Goal: Task Accomplishment & Management: Use online tool/utility

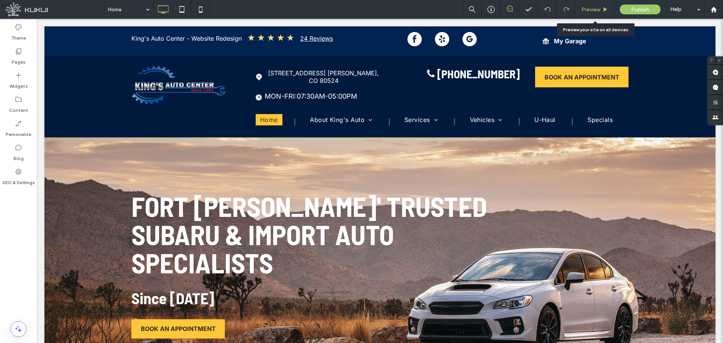
click at [578, 8] on span "Preview" at bounding box center [590, 9] width 19 height 6
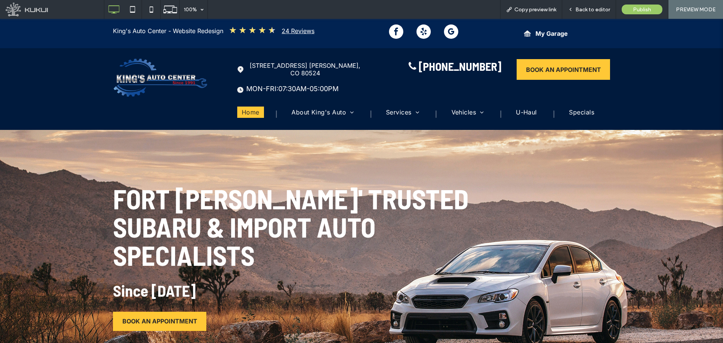
click at [578, 8] on span "Back to editor" at bounding box center [592, 9] width 35 height 6
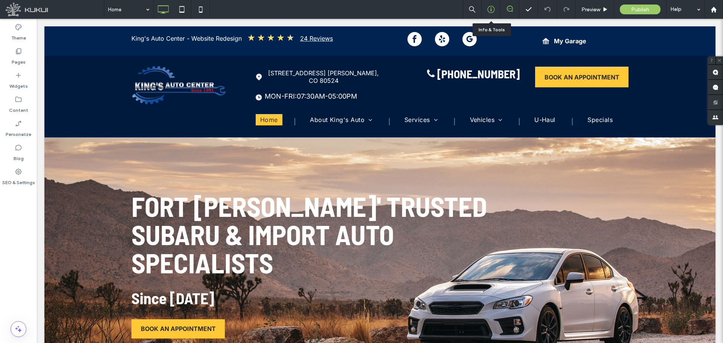
click at [493, 11] on icon at bounding box center [491, 10] width 8 height 8
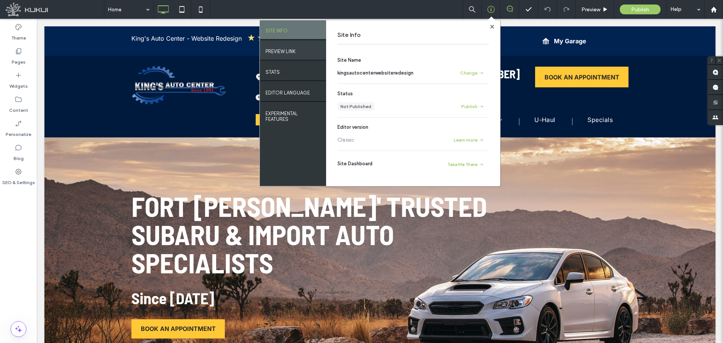
click at [300, 49] on div "PREVIEW LINK" at bounding box center [293, 50] width 66 height 19
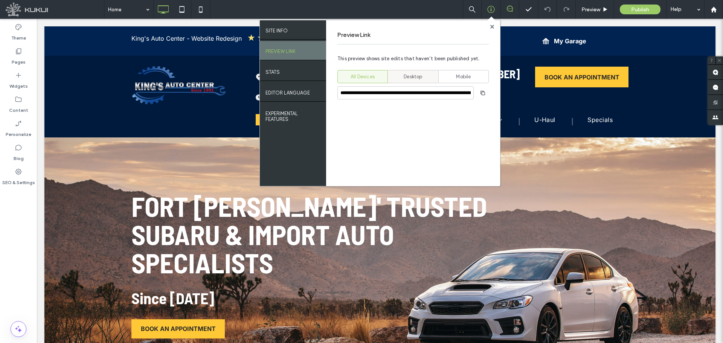
click at [412, 75] on span "Desktop" at bounding box center [412, 77] width 18 height 8
type input "**********"
click at [479, 90] on span "button" at bounding box center [483, 93] width 12 height 12
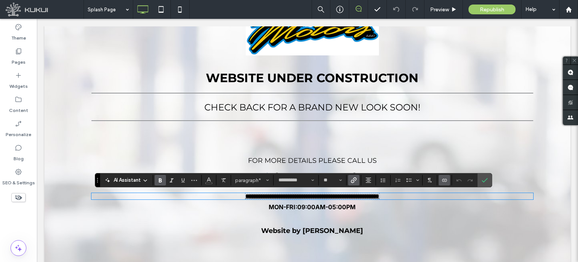
click at [352, 178] on use "Link" at bounding box center [354, 180] width 6 height 6
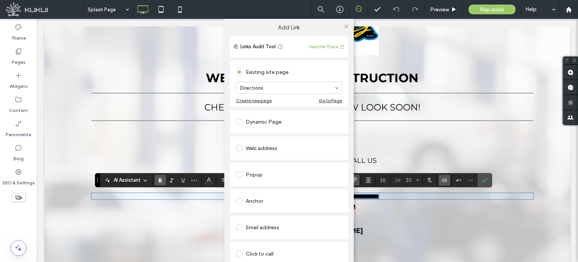
click at [297, 148] on div "Web address" at bounding box center [289, 148] width 106 height 12
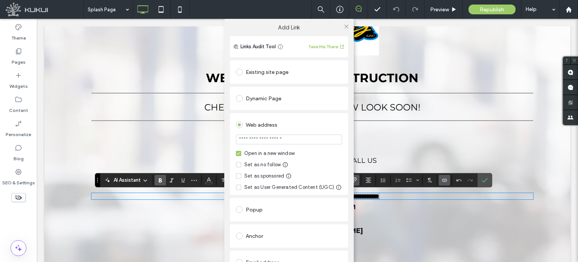
click at [290, 141] on input "url" at bounding box center [289, 139] width 106 height 10
type input "**********"
click at [344, 28] on icon at bounding box center [347, 27] width 6 height 6
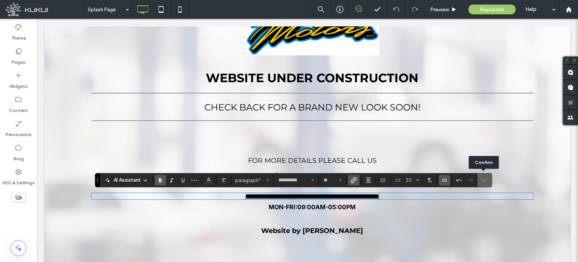
click at [483, 181] on use "Confirm" at bounding box center [485, 180] width 6 height 5
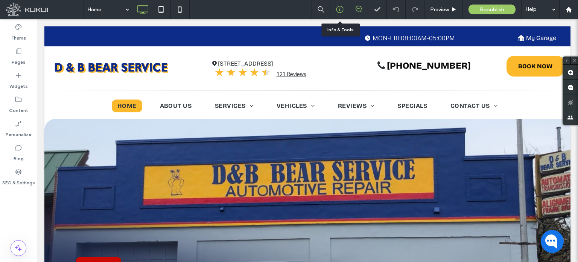
click at [338, 9] on icon at bounding box center [340, 10] width 8 height 8
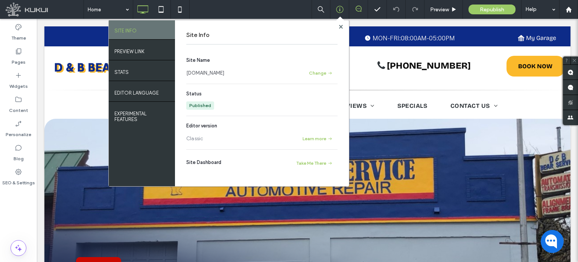
click at [213, 73] on link "[DOMAIN_NAME]" at bounding box center [205, 73] width 38 height 8
click at [340, 28] on use at bounding box center [341, 26] width 4 height 4
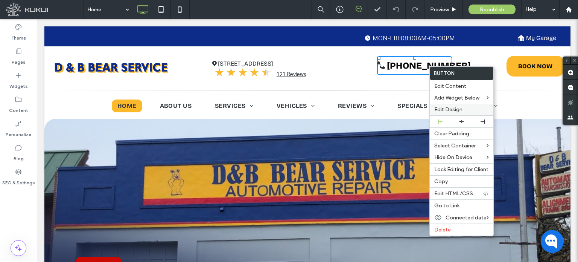
click at [457, 110] on span "Edit Design" at bounding box center [448, 109] width 28 height 6
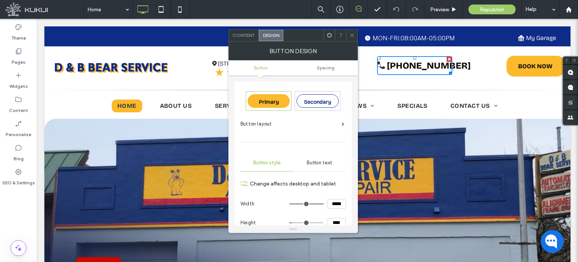
click at [333, 40] on div at bounding box center [329, 35] width 11 height 11
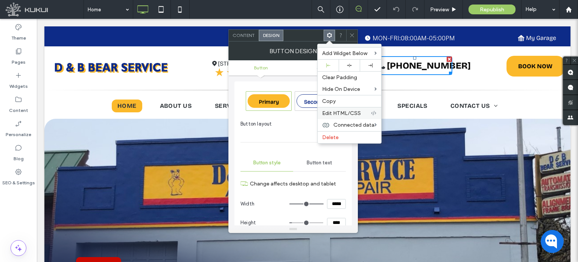
click at [350, 115] on span "Edit HTML/CSS" at bounding box center [341, 113] width 39 height 6
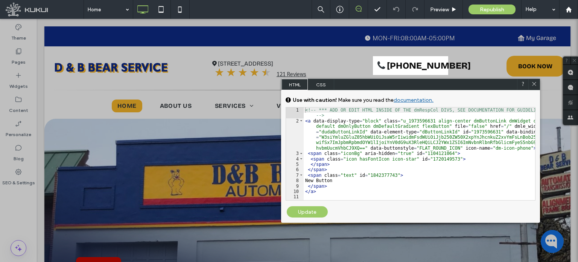
click at [316, 89] on span "CSS" at bounding box center [321, 84] width 26 height 11
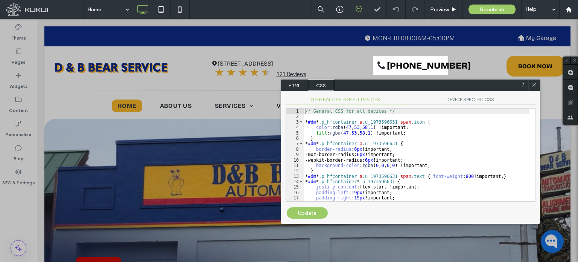
click at [457, 98] on span "DEVICE SPECIFIC CSS" at bounding box center [473, 100] width 125 height 8
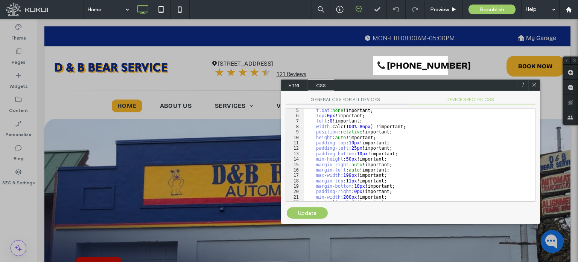
scroll to position [37, 0]
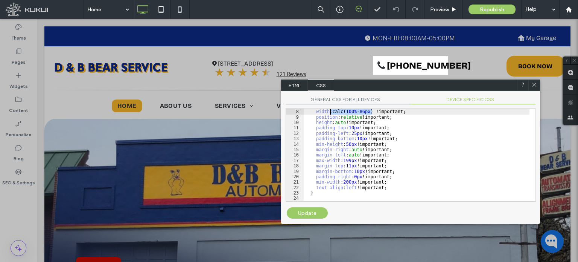
drag, startPoint x: 371, startPoint y: 112, endPoint x: 330, endPoint y: 111, distance: 41.8
click at [330, 111] on div "left : 0 !important; width :calc( 100 % - 86 px ) !important; position : relati…" at bounding box center [417, 156] width 226 height 104
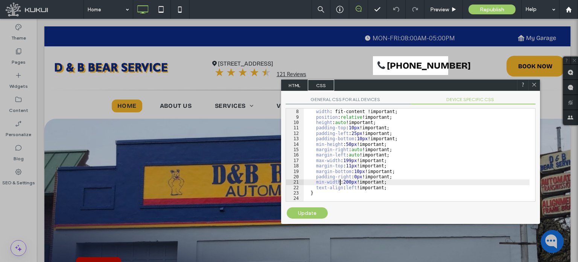
click at [341, 180] on div "left : 0 !important; width : fit-content !important; position : relative !impor…" at bounding box center [417, 156] width 226 height 104
type textarea "**"
click at [316, 214] on div "Update" at bounding box center [307, 212] width 41 height 11
click at [538, 83] on div at bounding box center [533, 84] width 11 height 11
click at [536, 88] on span at bounding box center [534, 85] width 6 height 7
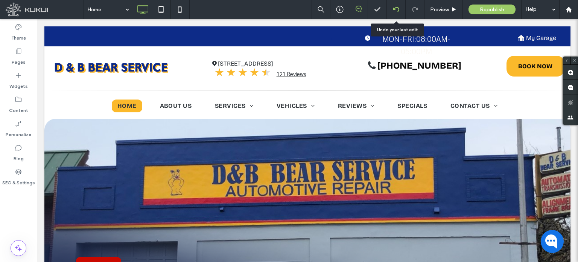
click at [396, 9] on icon at bounding box center [396, 9] width 6 height 6
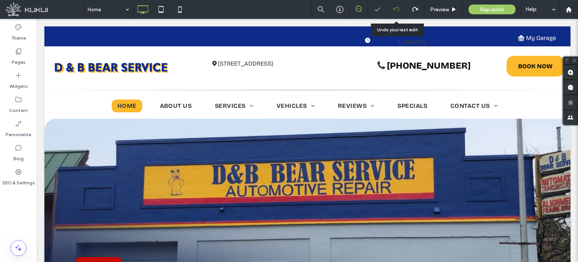
scroll to position [0, 0]
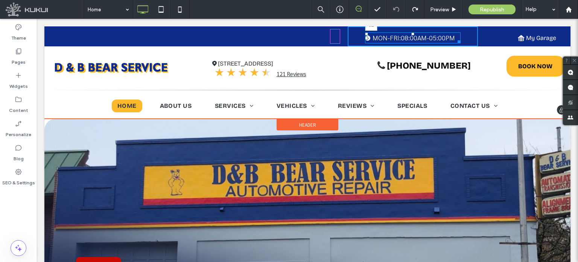
drag, startPoint x: 409, startPoint y: 34, endPoint x: 444, endPoint y: 50, distance: 38.6
click at [411, 32] on div at bounding box center [412, 33] width 3 height 3
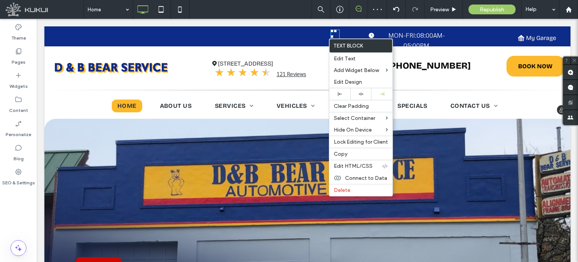
click at [309, 35] on div ". Click To Paste" at bounding box center [195, 36] width 303 height 20
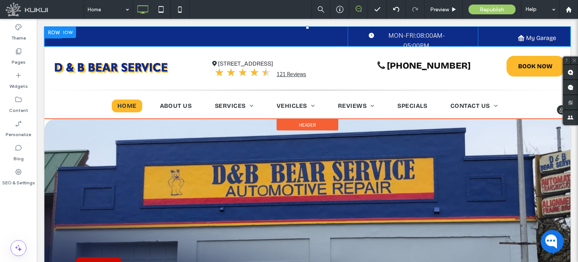
click at [454, 38] on div "Loading ... Missing business hours data / Error occurred while getting the data…" at bounding box center [413, 36] width 130 height 20
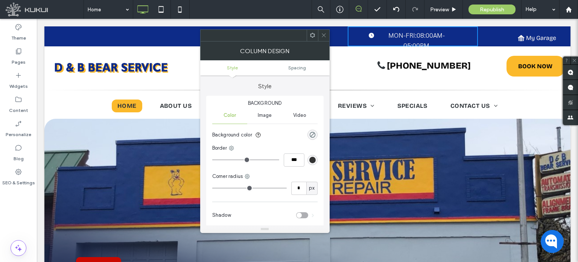
click at [326, 36] on icon at bounding box center [324, 35] width 6 height 6
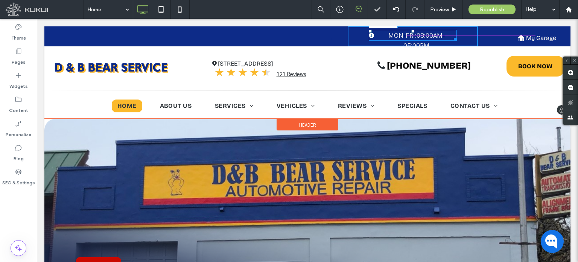
click at [455, 40] on div at bounding box center [454, 38] width 6 height 6
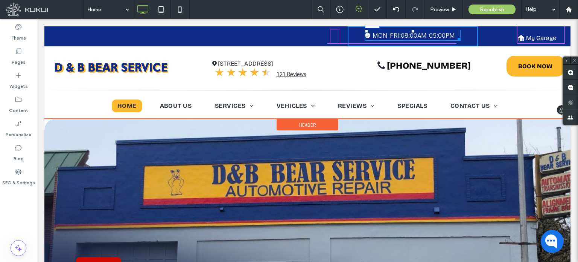
drag, startPoint x: 408, startPoint y: 30, endPoint x: 446, endPoint y: 52, distance: 43.7
click at [411, 33] on div at bounding box center [412, 31] width 3 height 3
drag, startPoint x: 452, startPoint y: 42, endPoint x: 457, endPoint y: 41, distance: 5.0
click at [457, 41] on div at bounding box center [454, 41] width 6 height 6
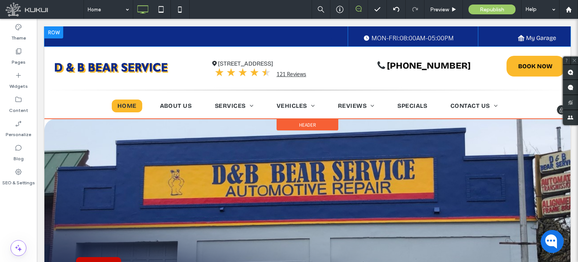
click at [59, 33] on div at bounding box center [53, 32] width 19 height 12
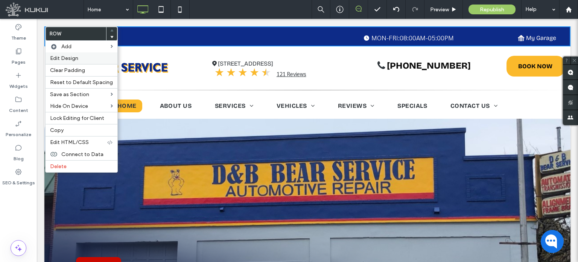
click at [79, 57] on label "Edit Design" at bounding box center [81, 58] width 63 height 6
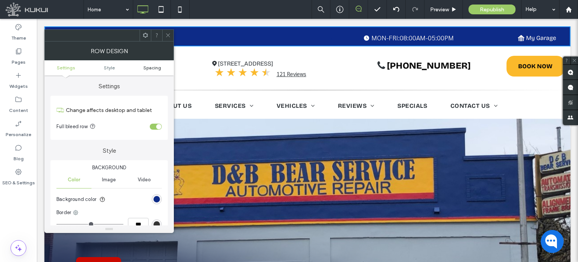
click at [148, 67] on span "Spacing" at bounding box center [152, 68] width 18 height 6
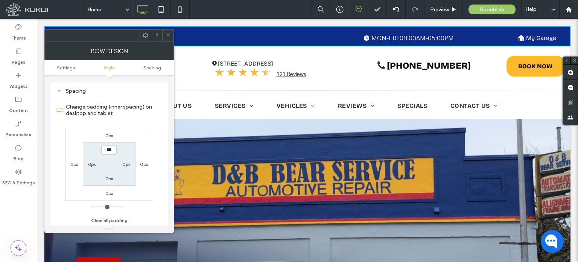
scroll to position [189, 0]
click at [111, 177] on label "0px" at bounding box center [109, 178] width 8 height 6
type input "**"
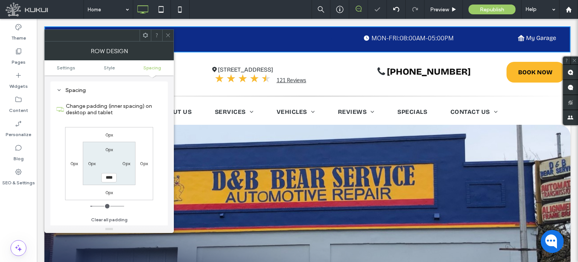
click at [116, 183] on section "0px 0px **** 0px" at bounding box center [109, 163] width 52 height 43
click at [108, 177] on input "****" at bounding box center [108, 177] width 15 height 9
type input "*"
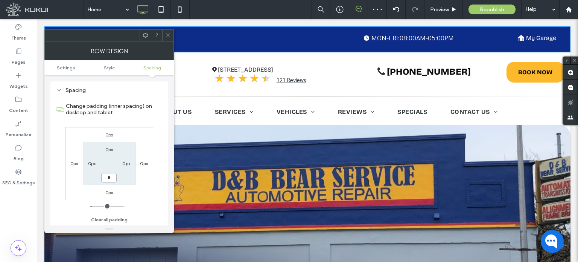
type input "***"
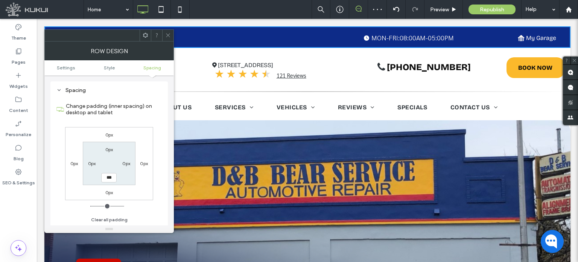
click at [170, 36] on icon at bounding box center [168, 35] width 6 height 6
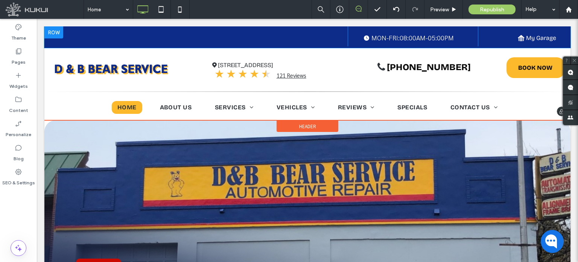
click at [53, 32] on div at bounding box center [53, 32] width 19 height 12
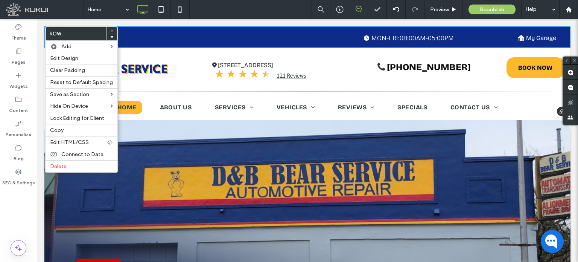
click at [338, 38] on div ". Click To Paste" at bounding box center [195, 36] width 303 height 20
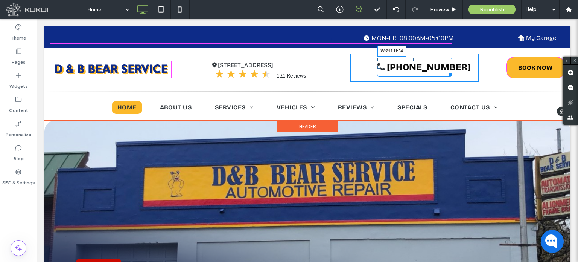
drag, startPoint x: 443, startPoint y: 74, endPoint x: 484, endPoint y: 89, distance: 43.7
click at [448, 70] on div "(541) 752-3316 W:211 H:54 Click To Paste" at bounding box center [414, 67] width 129 height 28
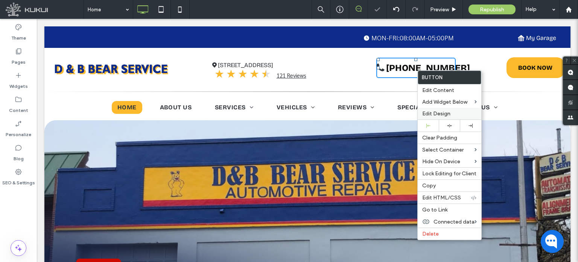
click at [455, 111] on label "Edit Design" at bounding box center [449, 113] width 55 height 6
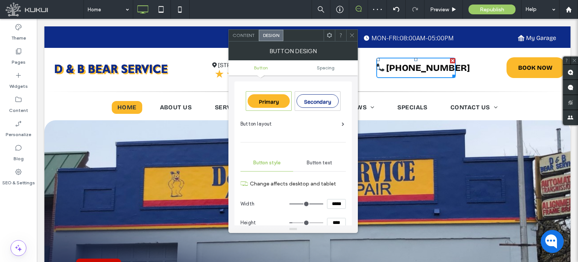
click at [329, 37] on use at bounding box center [329, 35] width 5 height 5
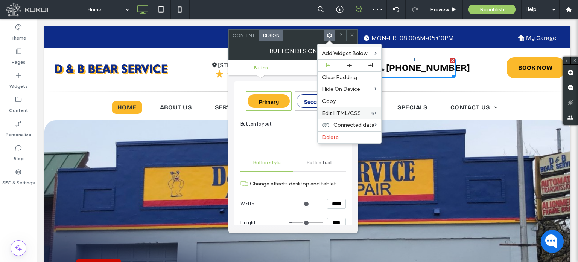
click at [348, 110] on span "Edit HTML/CSS" at bounding box center [341, 113] width 39 height 6
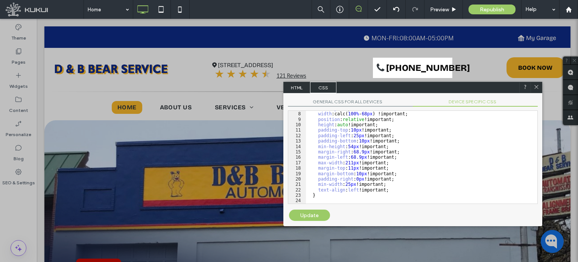
scroll to position [37, 0]
click at [348, 184] on div "left : 0 px !important; width :calc( 100 % - 68 px ) !important; position : rel…" at bounding box center [419, 158] width 226 height 104
type textarea "**"
click at [315, 215] on div "Update" at bounding box center [309, 214] width 41 height 11
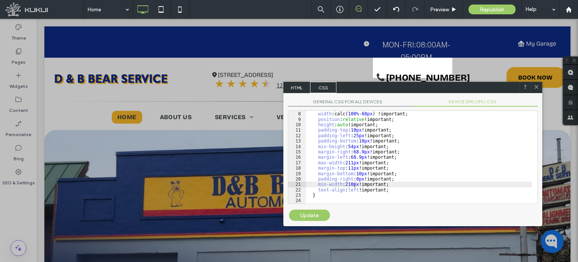
click at [310, 212] on div "Update" at bounding box center [309, 214] width 41 height 11
click at [539, 87] on div at bounding box center [536, 87] width 11 height 11
click at [537, 86] on icon at bounding box center [537, 87] width 6 height 6
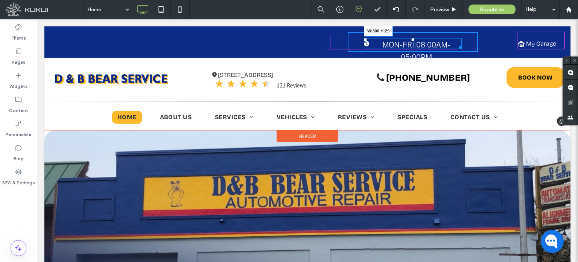
drag, startPoint x: 455, startPoint y: 49, endPoint x: 500, endPoint y: 68, distance: 48.5
click at [462, 49] on div "Loading ... Missing business hours data / Error occurred while getting the data…" at bounding box center [413, 43] width 98 height 11
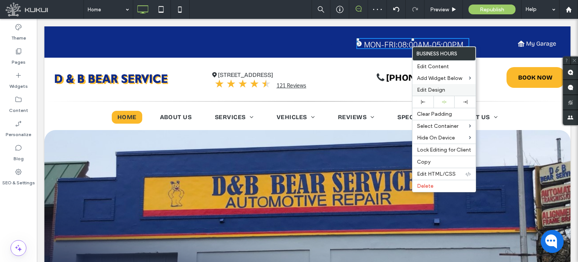
click at [434, 89] on span "Edit Design" at bounding box center [431, 90] width 28 height 6
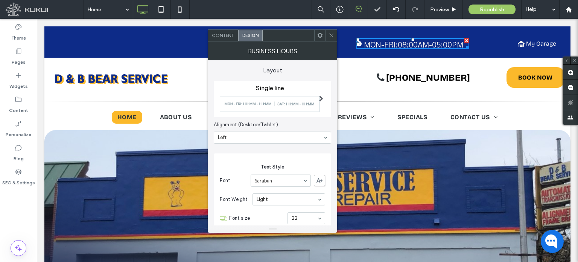
click at [330, 35] on icon at bounding box center [332, 35] width 6 height 6
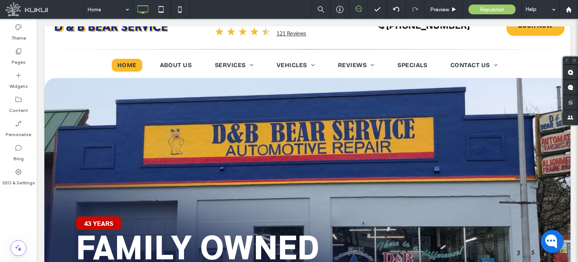
scroll to position [0, 0]
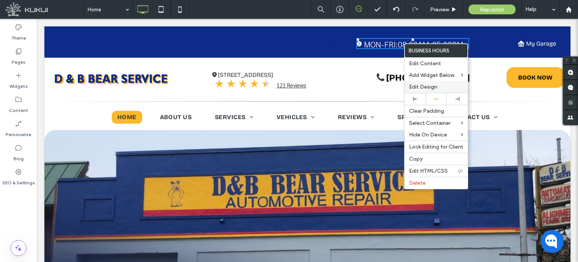
click at [437, 85] on label "Edit Design" at bounding box center [436, 87] width 54 height 6
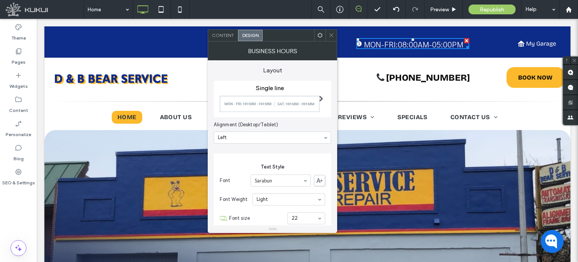
click at [317, 37] on div at bounding box center [319, 35] width 11 height 11
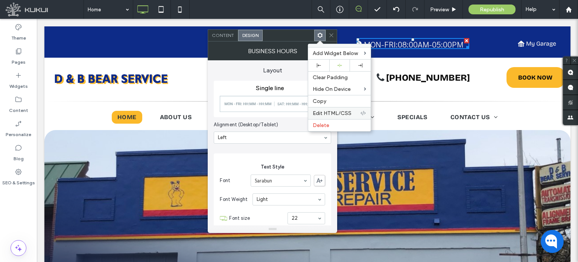
click at [336, 112] on span "Edit HTML/CSS" at bounding box center [332, 113] width 39 height 6
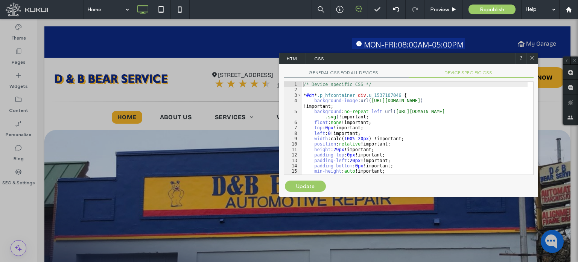
click at [293, 58] on span "HTML" at bounding box center [293, 58] width 26 height 11
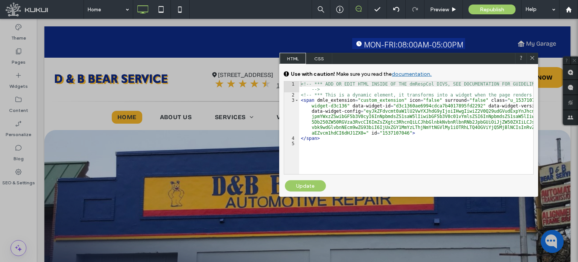
click at [317, 59] on span "CSS" at bounding box center [319, 58] width 26 height 11
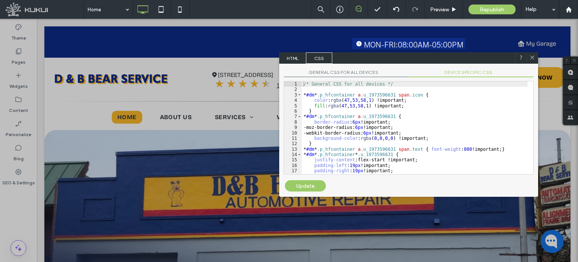
click at [459, 73] on span "DEVICE SPECIFIC CSS" at bounding box center [471, 73] width 125 height 8
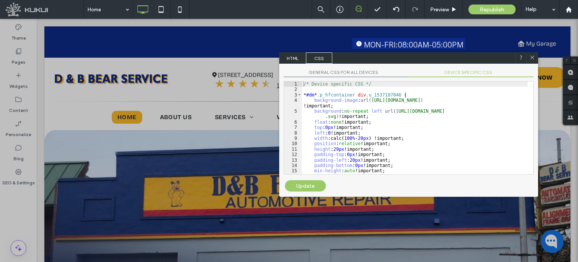
click at [352, 66] on div "GENERAL CSS FOR ALL DEVICES DEVICE SPECIFIC CSS Use with caution! Make sure you…" at bounding box center [408, 122] width 259 height 116
click at [351, 74] on span "GENERAL CSS FOR ALL DEVICES" at bounding box center [346, 73] width 125 height 8
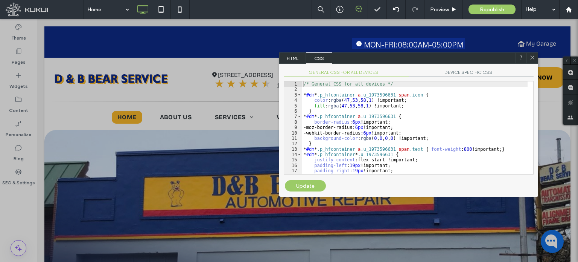
click at [300, 57] on span "HTML" at bounding box center [293, 57] width 26 height 11
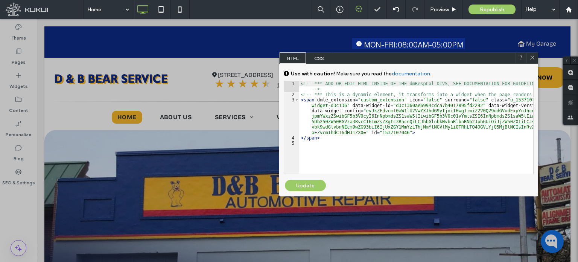
click at [388, 130] on div "<!-- *** ADD OR EDIT HTML INSIDE OF THE dmRespCol DIVS, SEE DOCUMENTATION FOR G…" at bounding box center [416, 135] width 234 height 109
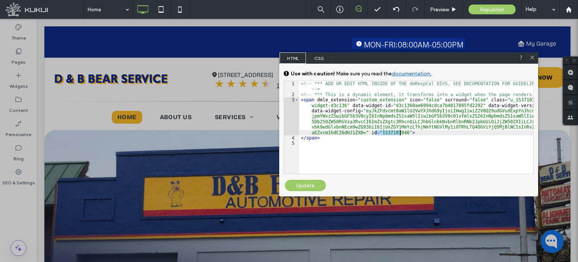
click at [388, 130] on div "<!-- *** ADD OR EDIT HTML INSIDE OF THE dmRespCol DIVS, SEE DOCUMENTATION FOR G…" at bounding box center [416, 135] width 234 height 109
click at [530, 59] on icon at bounding box center [533, 58] width 6 height 6
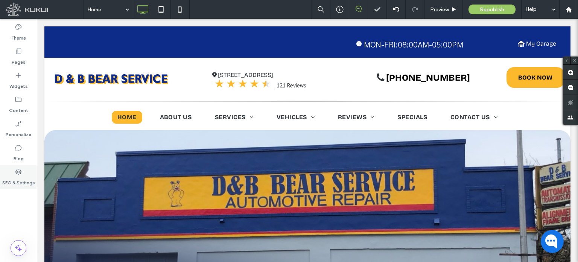
click at [30, 170] on div "SEO & Settings" at bounding box center [18, 177] width 37 height 24
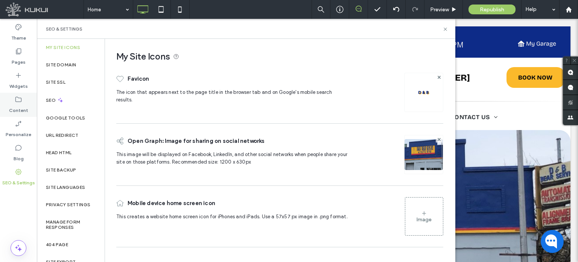
click at [20, 103] on icon at bounding box center [19, 100] width 8 height 8
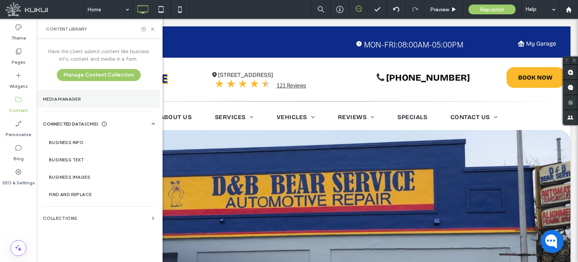
click at [76, 99] on label "Media Manager" at bounding box center [98, 98] width 111 height 5
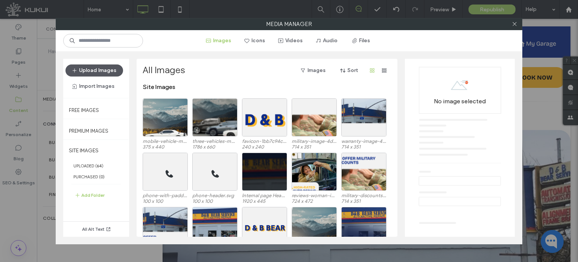
click at [105, 70] on button "Upload Images" at bounding box center [94, 70] width 58 height 12
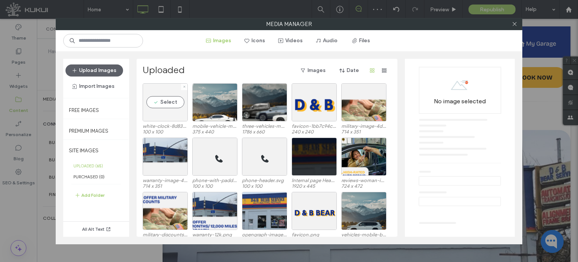
click at [166, 109] on div "Select" at bounding box center [165, 102] width 45 height 38
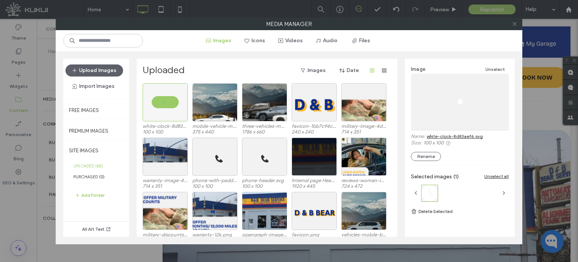
click at [514, 25] on icon at bounding box center [515, 24] width 6 height 6
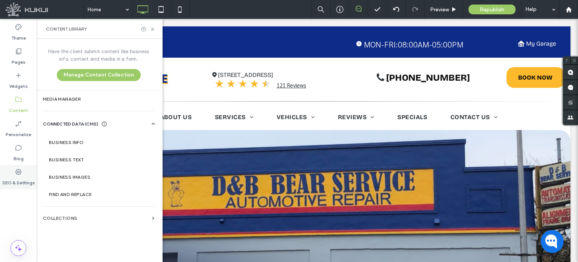
click at [15, 180] on label "SEO & Settings" at bounding box center [18, 180] width 33 height 11
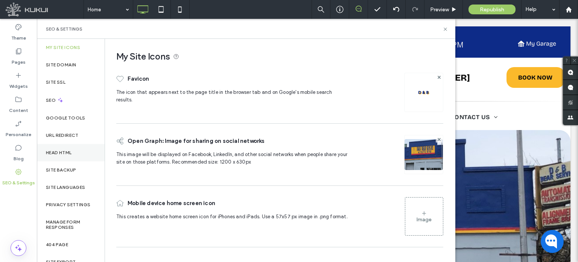
click at [66, 152] on label "Head HTML" at bounding box center [59, 152] width 26 height 5
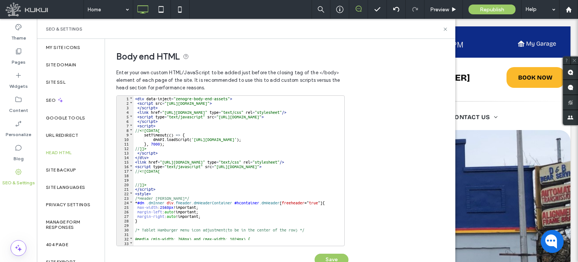
scroll to position [45, 0]
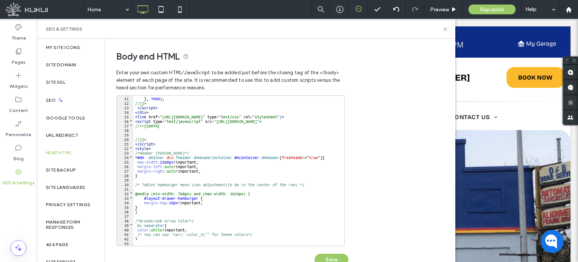
click at [174, 145] on div "} , 7000 ) ; // ]]> </ script > </ div > < link href = "https://zapi.kukui.com/…" at bounding box center [273, 172] width 279 height 153
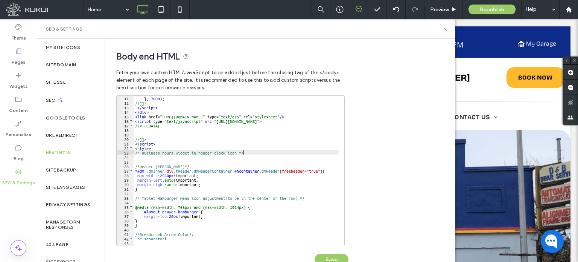
type textarea "**"
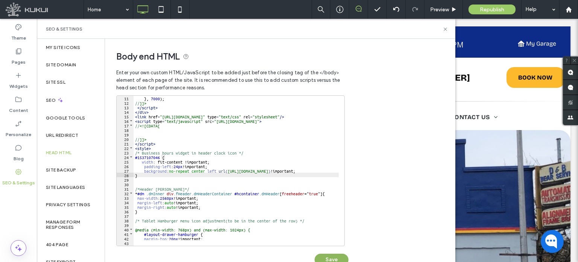
click at [334, 256] on button "Save" at bounding box center [332, 259] width 34 height 12
click at [445, 30] on icon at bounding box center [446, 29] width 6 height 6
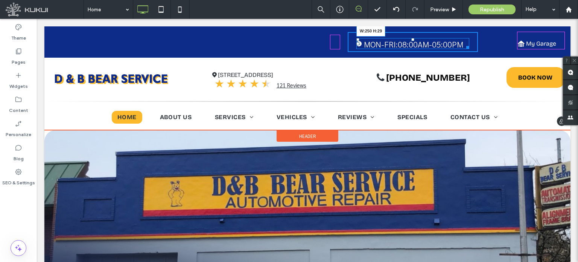
drag, startPoint x: 460, startPoint y: 47, endPoint x: 443, endPoint y: 46, distance: 17.7
click at [464, 46] on div at bounding box center [467, 46] width 6 height 6
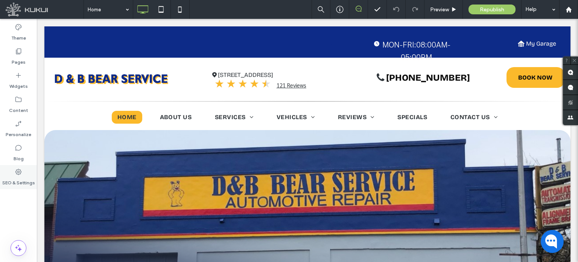
click at [24, 179] on label "SEO & Settings" at bounding box center [18, 180] width 33 height 11
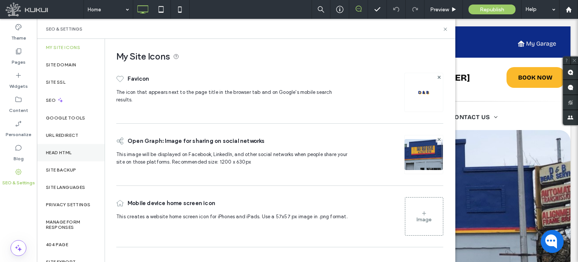
click at [72, 151] on label "Head HTML" at bounding box center [59, 152] width 26 height 5
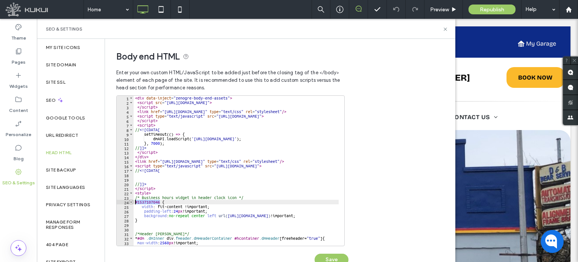
drag, startPoint x: 160, startPoint y: 201, endPoint x: 132, endPoint y: 203, distance: 27.9
click at [132, 203] on div "**********" at bounding box center [230, 170] width 228 height 151
click at [157, 215] on div "< div data-inject = "zenogre-body-end-assets" > < script src = "https://zapi.ku…" at bounding box center [282, 172] width 297 height 153
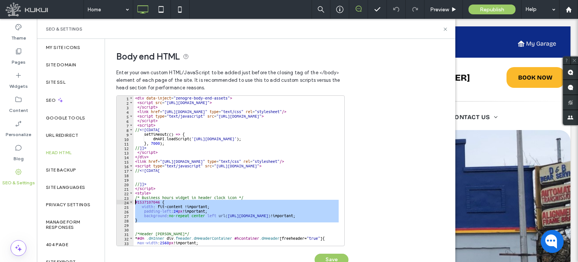
drag, startPoint x: 151, startPoint y: 223, endPoint x: 135, endPoint y: 203, distance: 25.5
click at [135, 203] on div "< div data-inject = "zenogre-body-end-assets" > < script src = "https://zapi.ku…" at bounding box center [282, 172] width 297 height 153
paste textarea "Cursor at row 28"
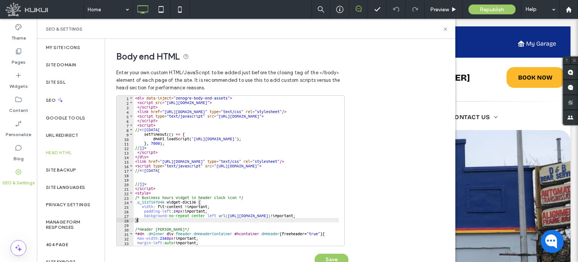
scroll to position [38, 0]
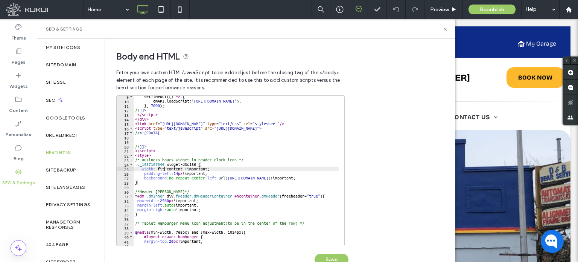
click at [165, 166] on div "setTimeout (( ) => { dmAPI . loadScript ( 'https://connect.kukui.com/webchat?ke…" at bounding box center [282, 170] width 297 height 153
type textarea "**********"
click at [335, 256] on button "Save" at bounding box center [332, 259] width 34 height 12
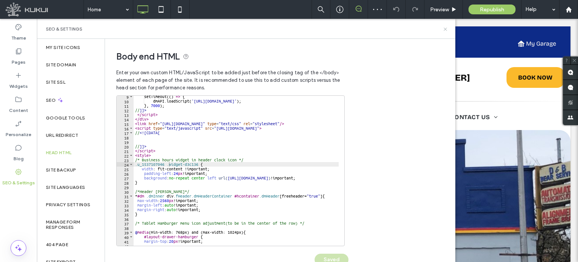
click at [446, 27] on icon at bounding box center [446, 29] width 6 height 6
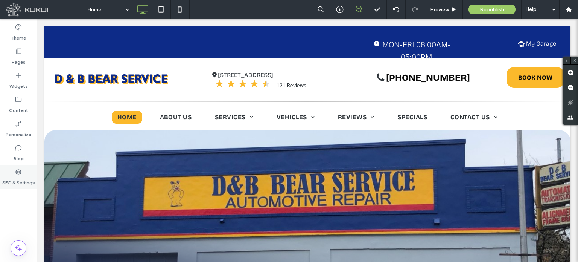
click at [13, 189] on div "SEO & Settings" at bounding box center [18, 177] width 37 height 24
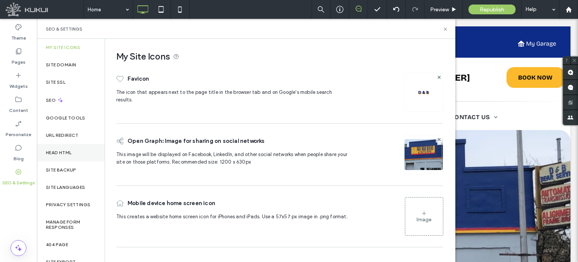
click at [71, 152] on label "Head HTML" at bounding box center [59, 152] width 26 height 5
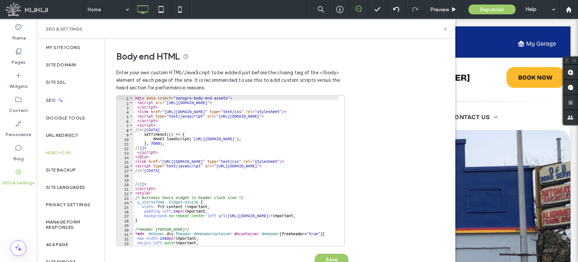
click at [165, 200] on div "< div data-inject = "zenogre-body-end-assets" > < script src = "https://zapi.ku…" at bounding box center [282, 172] width 297 height 153
type textarea "**********"
click at [335, 257] on button "Save" at bounding box center [332, 259] width 34 height 12
click at [445, 30] on icon at bounding box center [446, 29] width 6 height 6
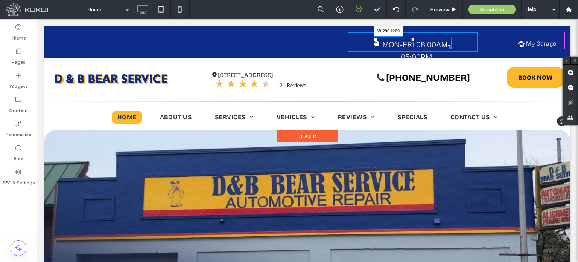
drag, startPoint x: 446, startPoint y: 45, endPoint x: 501, endPoint y: 65, distance: 59.2
click at [464, 46] on div "Loading ... Missing business hours data / Error occurred while getting the data…" at bounding box center [413, 42] width 130 height 20
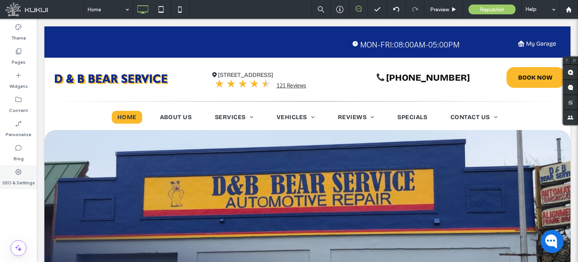
click at [17, 173] on icon at bounding box center [19, 172] width 8 height 8
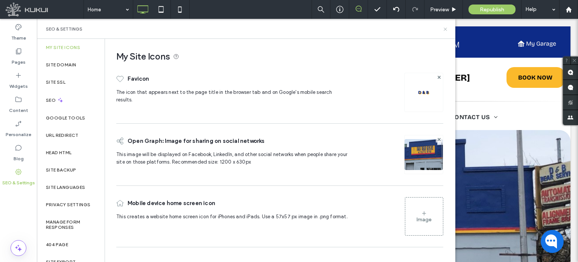
click at [448, 30] on icon at bounding box center [446, 29] width 6 height 6
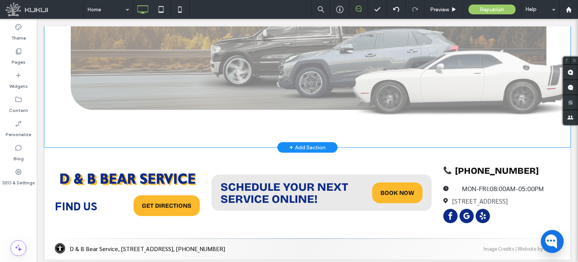
scroll to position [1457, 0]
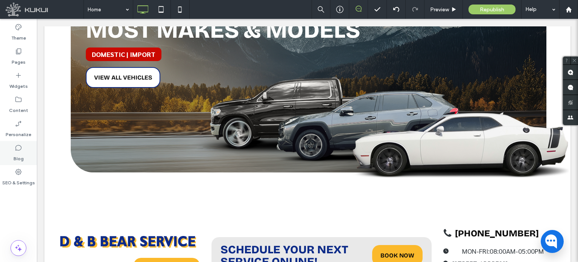
click at [14, 162] on div "Blog" at bounding box center [18, 153] width 37 height 24
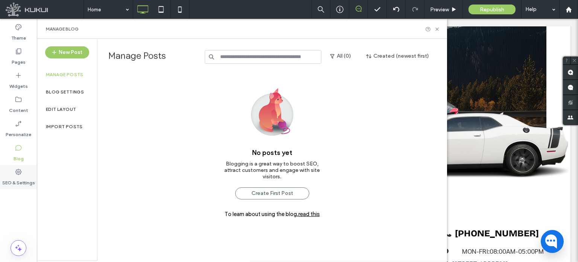
click at [19, 175] on label "SEO & Settings" at bounding box center [18, 180] width 33 height 11
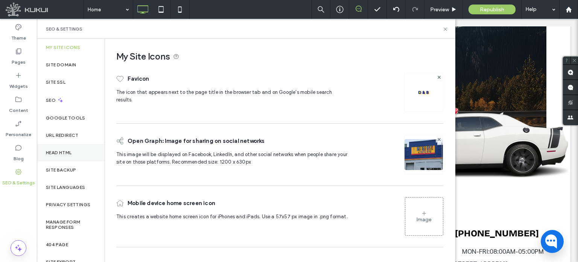
click at [69, 148] on div "Head HTML" at bounding box center [71, 152] width 68 height 17
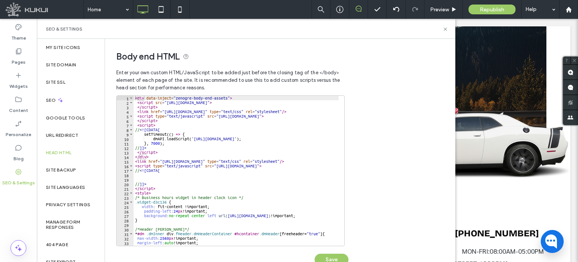
click at [136, 201] on div "< div data-inject = "zenogre-body-end-assets" > < script src = "https://zapi.ku…" at bounding box center [282, 172] width 297 height 153
paste textarea "**********"
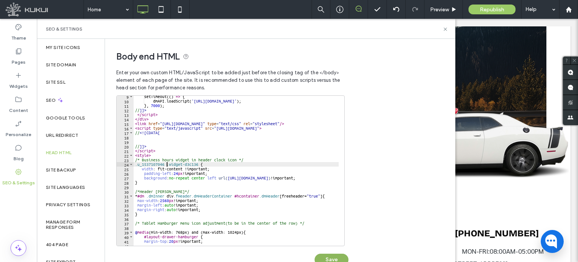
type textarea "**********"
click at [333, 256] on button "Save" at bounding box center [332, 259] width 34 height 12
click at [446, 29] on icon at bounding box center [446, 29] width 6 height 6
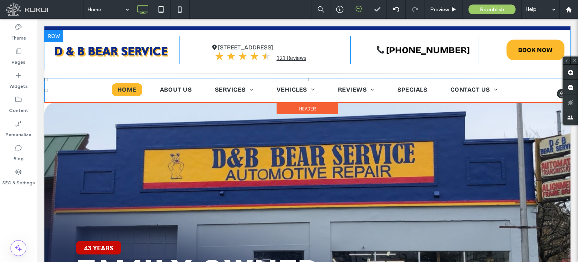
scroll to position [0, 0]
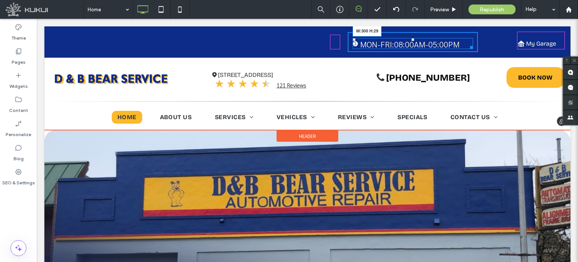
click at [467, 46] on div at bounding box center [470, 46] width 6 height 6
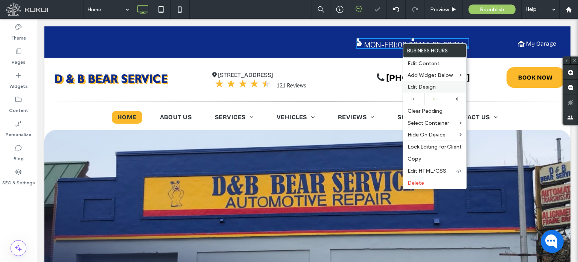
click at [427, 86] on span "Edit Design" at bounding box center [422, 87] width 28 height 6
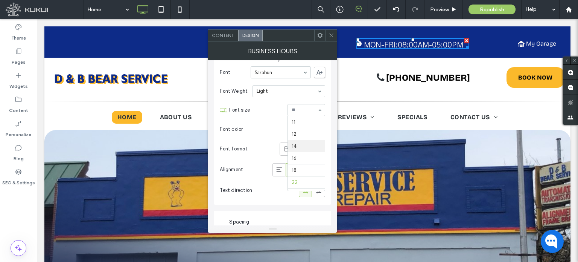
scroll to position [116, 0]
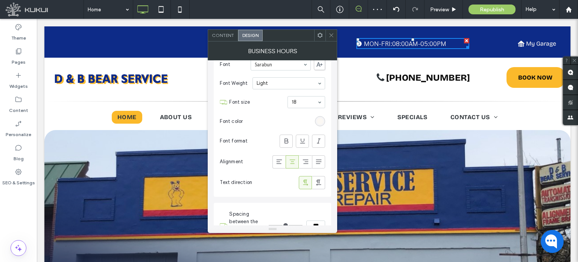
click at [333, 35] on icon at bounding box center [332, 35] width 6 height 6
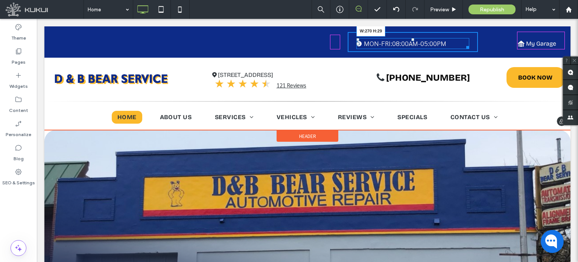
drag, startPoint x: 464, startPoint y: 44, endPoint x: 458, endPoint y: 44, distance: 5.6
click at [464, 44] on div at bounding box center [467, 46] width 6 height 6
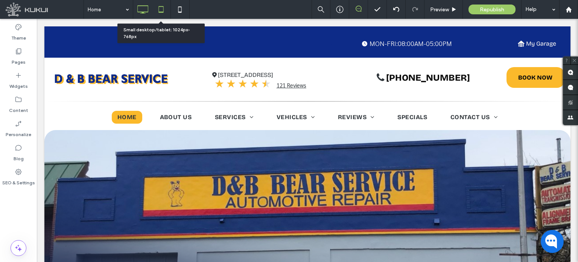
click at [164, 6] on icon at bounding box center [161, 9] width 15 height 15
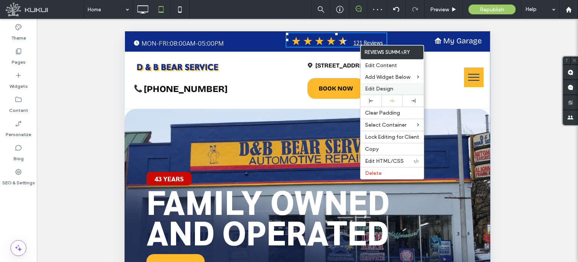
click at [392, 88] on span "Edit Design" at bounding box center [379, 88] width 28 height 6
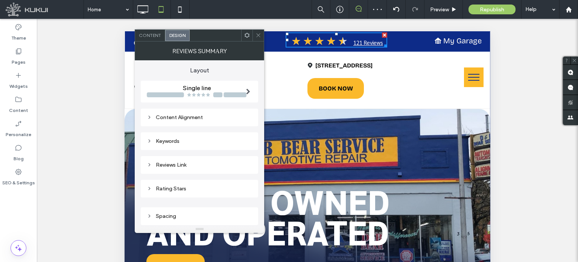
click at [189, 165] on div "Reviews Link" at bounding box center [199, 164] width 105 height 6
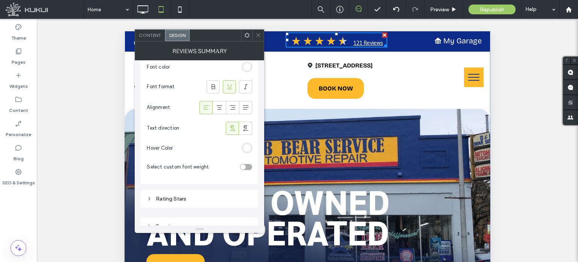
scroll to position [188, 0]
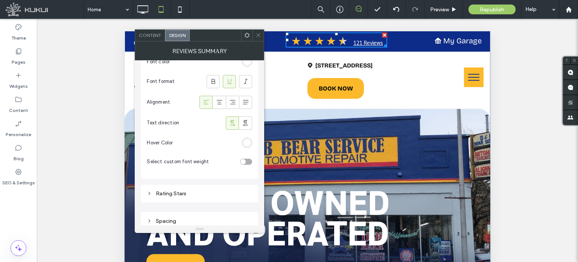
click at [245, 144] on div "rgb(255, 255, 255)" at bounding box center [247, 142] width 6 height 6
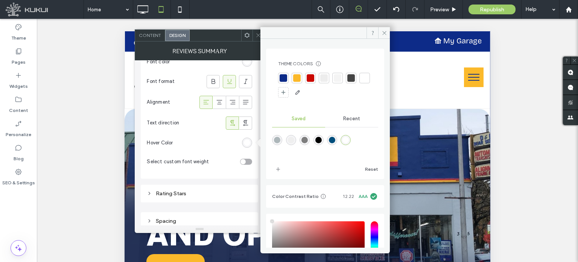
click at [299, 79] on div at bounding box center [297, 78] width 8 height 8
click at [383, 32] on icon at bounding box center [385, 33] width 6 height 6
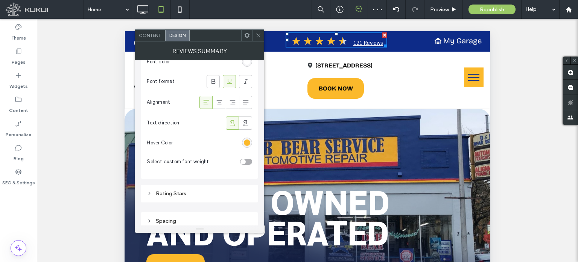
click at [258, 33] on icon at bounding box center [259, 35] width 6 height 6
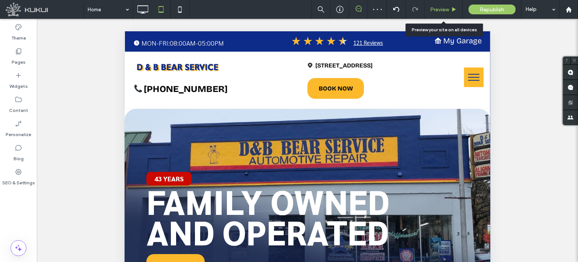
click at [437, 13] on div "Preview" at bounding box center [444, 9] width 38 height 19
click at [441, 5] on div "Preview" at bounding box center [444, 9] width 38 height 19
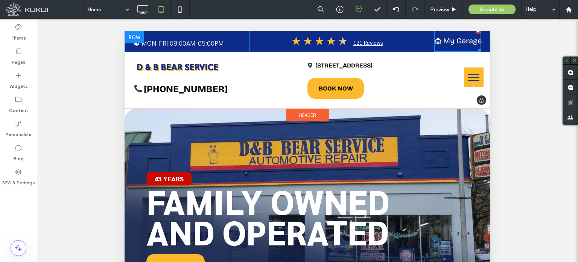
click at [443, 41] on span at bounding box center [457, 39] width 47 height 23
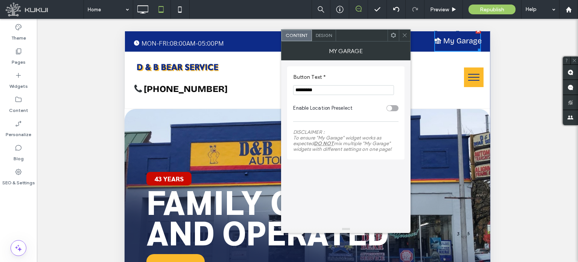
click at [329, 35] on span "Design" at bounding box center [324, 35] width 16 height 6
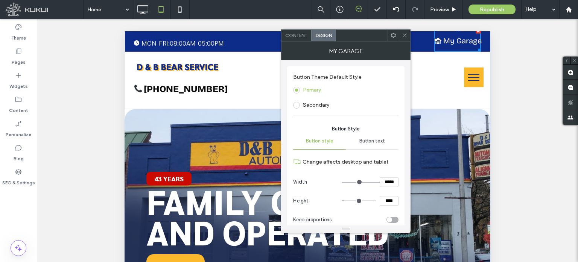
click at [379, 138] on span "Button text" at bounding box center [372, 141] width 26 height 6
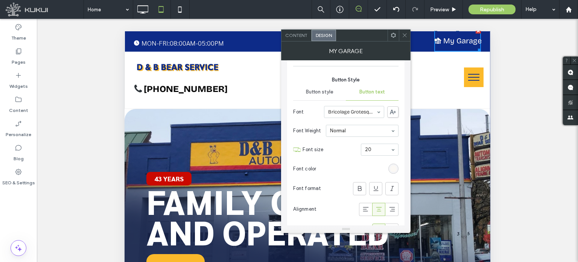
scroll to position [62, 0]
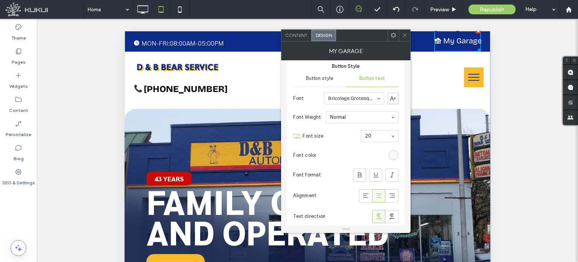
click at [372, 143] on section "Font size 20" at bounding box center [351, 136] width 96 height 20
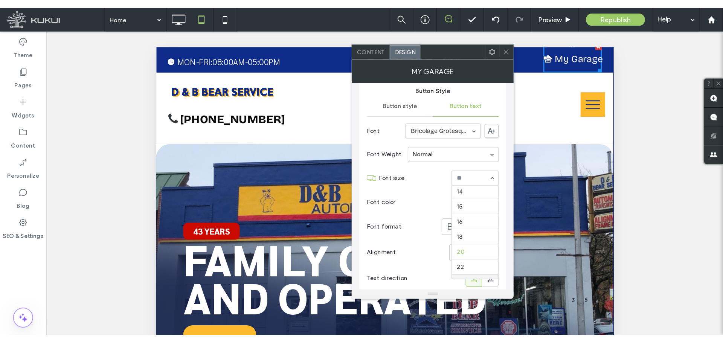
scroll to position [48, 0]
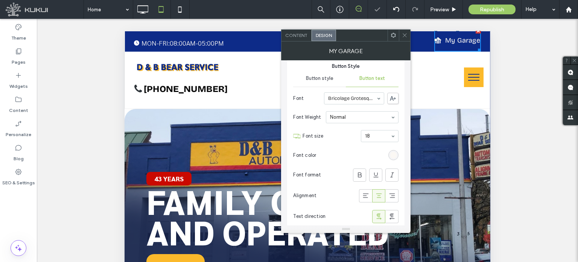
click at [405, 33] on icon at bounding box center [405, 35] width 6 height 6
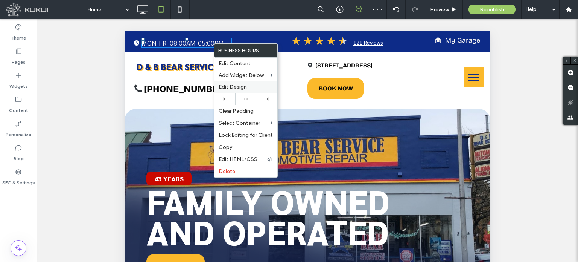
click at [254, 87] on label "Edit Design" at bounding box center [246, 87] width 54 height 6
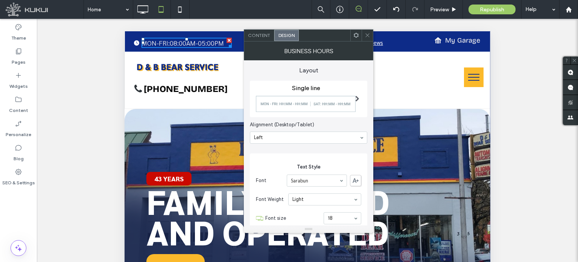
click at [367, 35] on icon at bounding box center [368, 35] width 6 height 6
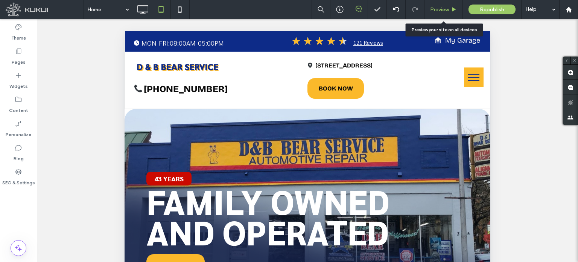
click at [451, 5] on div "Preview" at bounding box center [444, 9] width 38 height 19
click at [446, 10] on span "Preview" at bounding box center [439, 9] width 19 height 6
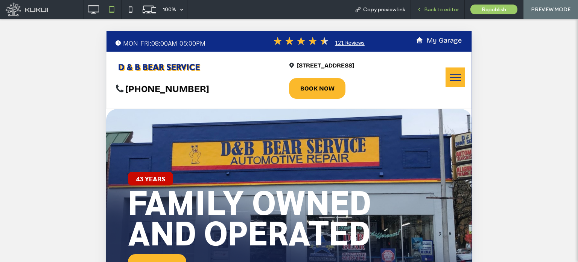
click at [441, 11] on span "Back to editor" at bounding box center [441, 9] width 35 height 6
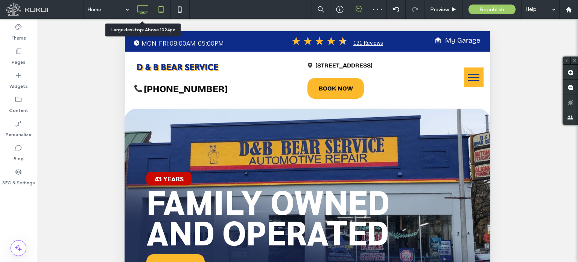
click at [148, 9] on icon at bounding box center [142, 9] width 15 height 15
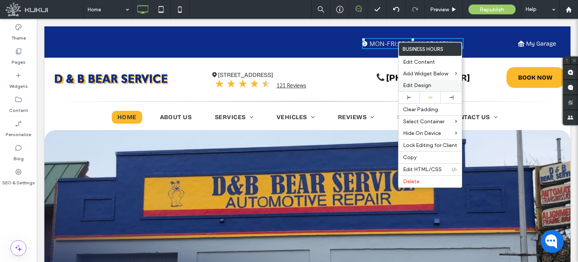
click at [428, 86] on span "Edit Design" at bounding box center [417, 85] width 28 height 6
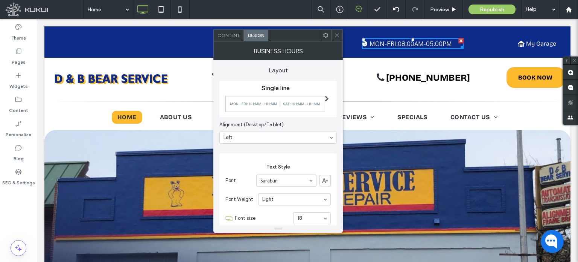
click at [337, 34] on icon at bounding box center [337, 35] width 6 height 6
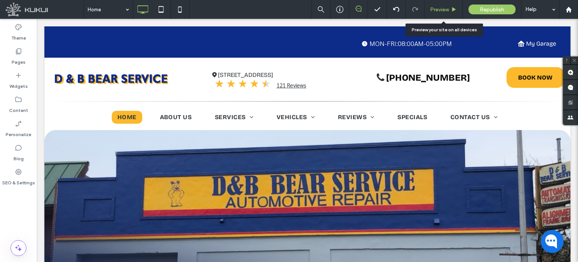
click at [444, 6] on span "Preview" at bounding box center [439, 9] width 19 height 6
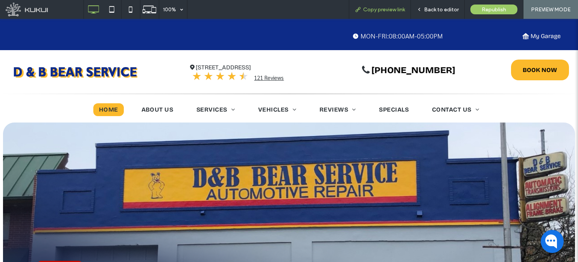
click at [391, 10] on span "Copy preview link" at bounding box center [384, 9] width 42 height 6
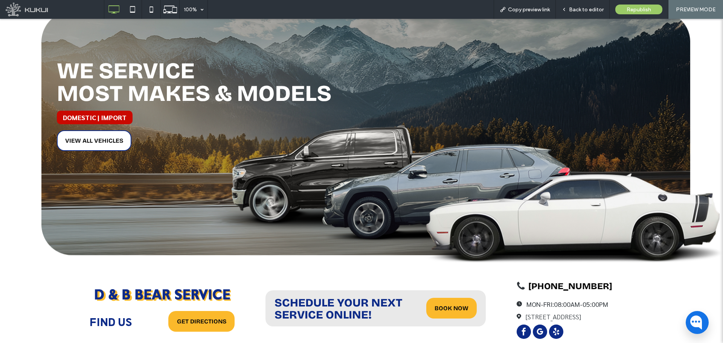
scroll to position [1432, 0]
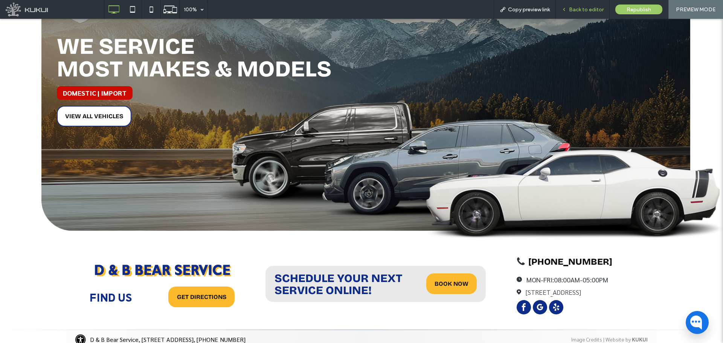
click at [576, 4] on div "Back to editor" at bounding box center [583, 9] width 54 height 19
click at [577, 13] on div "Back to editor" at bounding box center [583, 9] width 54 height 19
click at [133, 8] on icon at bounding box center [132, 9] width 15 height 15
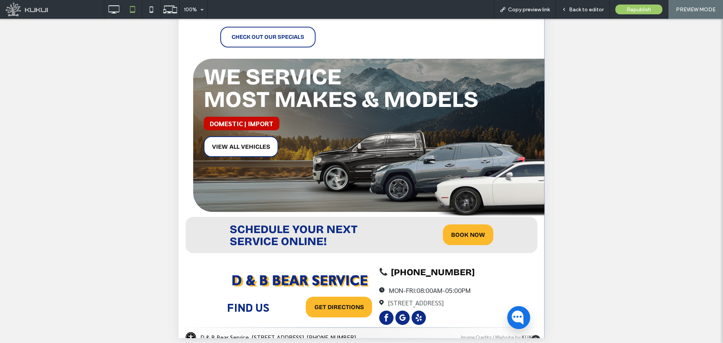
scroll to position [182, 0]
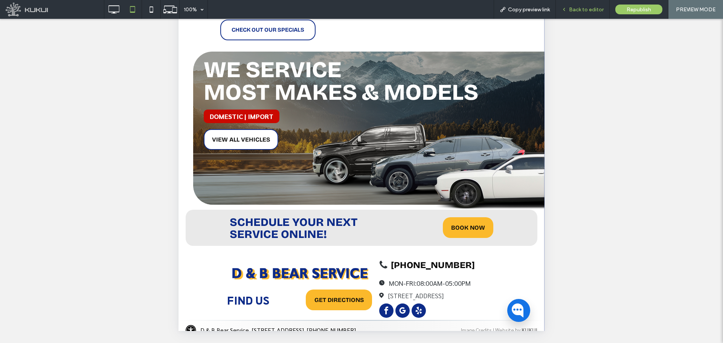
click at [574, 11] on span "Back to editor" at bounding box center [586, 9] width 35 height 6
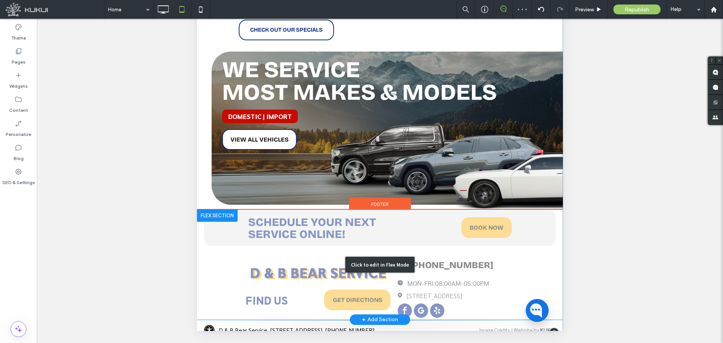
click at [300, 261] on div "Click to edit in Flex Mode" at bounding box center [380, 265] width 366 height 110
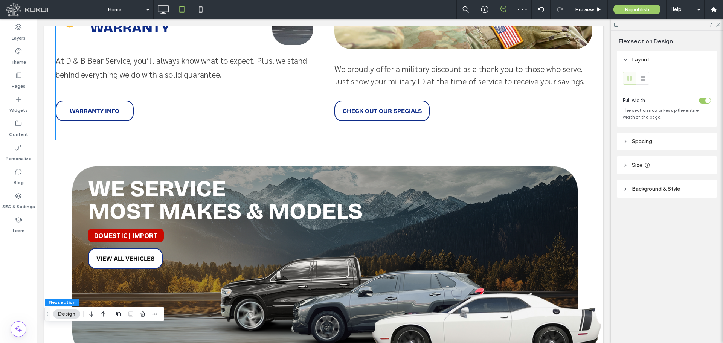
type input "***"
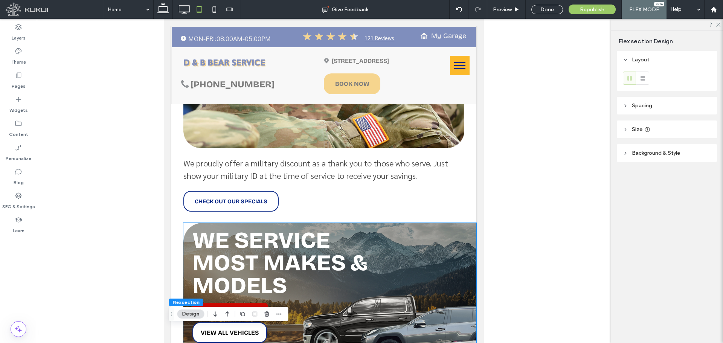
scroll to position [159, 0]
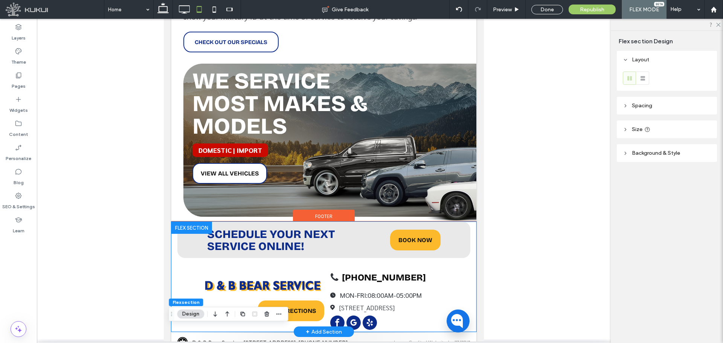
click at [268, 261] on div "find us GET DIRECTIONS SCHEDULE YOUR NEXT SERVICE ONLINE! BOOK NOW (541) 752-33…" at bounding box center [323, 277] width 305 height 110
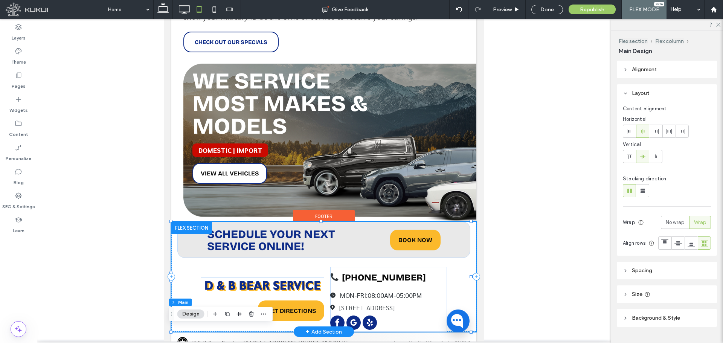
click at [304, 253] on div "find us GET DIRECTIONS SCHEDULE YOUR NEXT SERVICE ONLINE! BOOK NOW (541) 752-33…" at bounding box center [323, 277] width 305 height 110
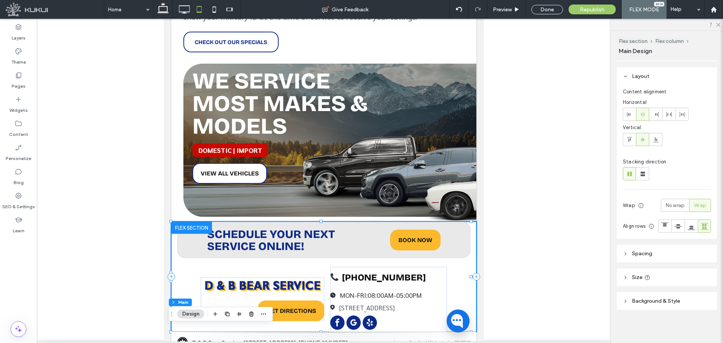
scroll to position [32, 0]
click at [578, 261] on header "Spacing" at bounding box center [667, 254] width 100 height 18
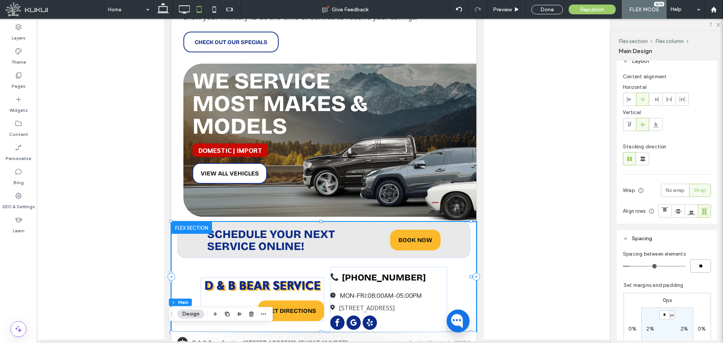
click at [578, 261] on input "**" at bounding box center [700, 265] width 21 height 13
type input "**"
type input "*"
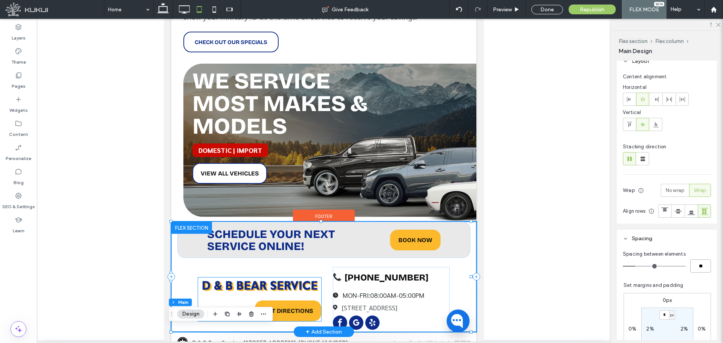
click at [241, 261] on div "find us GET DIRECTIONS" at bounding box center [259, 310] width 123 height 21
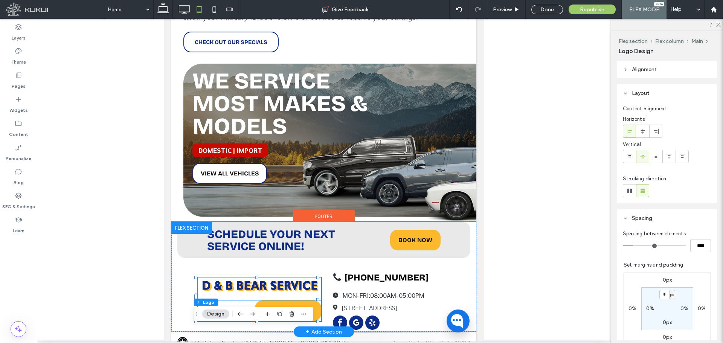
click at [247, 261] on div "find us GET DIRECTIONS" at bounding box center [259, 310] width 123 height 21
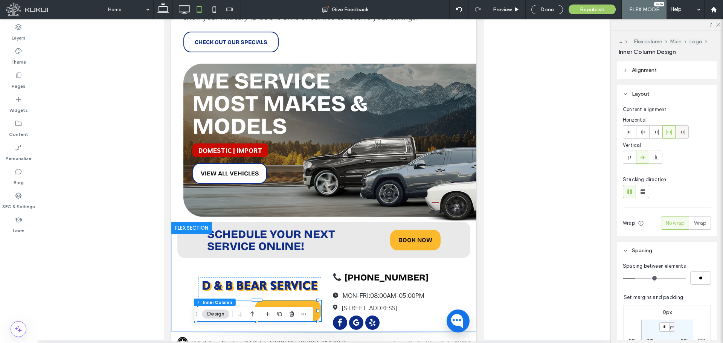
click at [578, 131] on use at bounding box center [681, 131] width 5 height 5
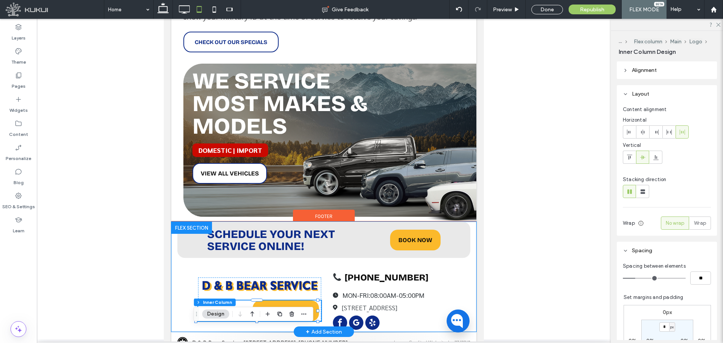
click at [315, 254] on div "find us GET DIRECTIONS SCHEDULE YOUR NEXT SERVICE ONLINE! BOOK NOW (541) 752-33…" at bounding box center [323, 277] width 305 height 110
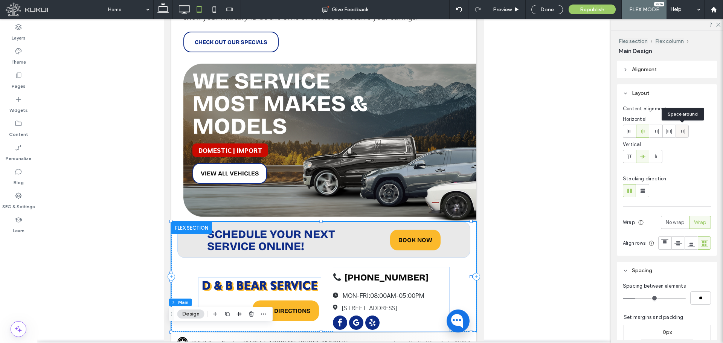
click at [578, 134] on div at bounding box center [682, 131] width 12 height 12
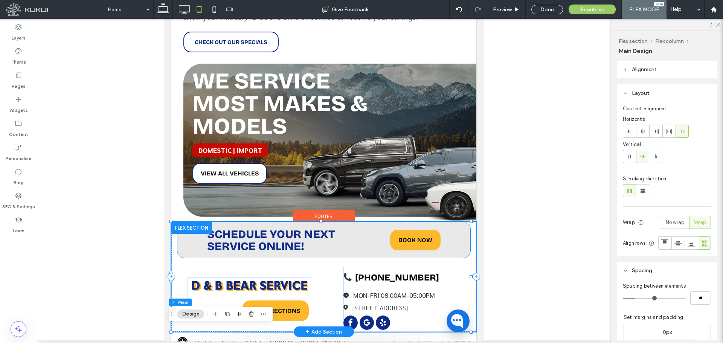
click at [347, 243] on div "SCHEDULE YOUR NEXT SERVICE ONLINE! BOOK NOW" at bounding box center [323, 240] width 293 height 36
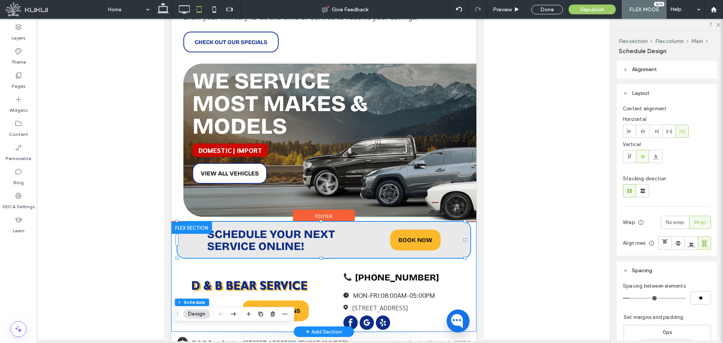
click at [323, 257] on div "find us GET DIRECTIONS SCHEDULE YOUR NEXT SERVICE ONLINE! BOOK NOW (541) 752-33…" at bounding box center [323, 277] width 305 height 110
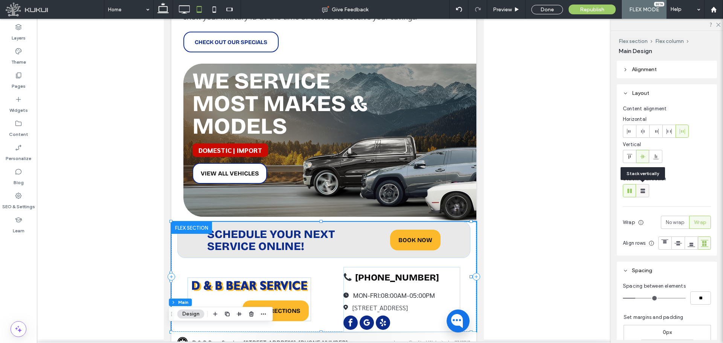
click at [578, 193] on icon at bounding box center [643, 191] width 8 height 8
type input "**"
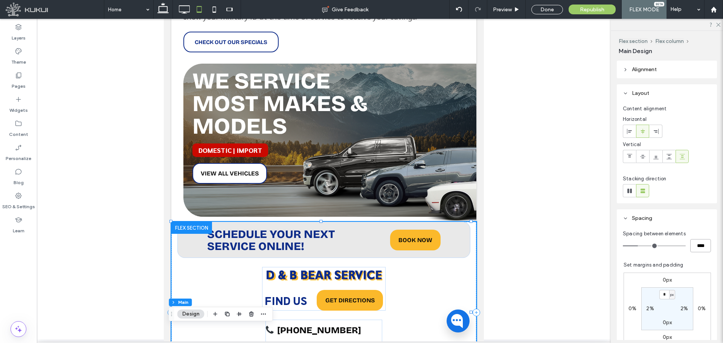
click at [578, 246] on input "****" at bounding box center [700, 245] width 21 height 13
type input "**"
type input "****"
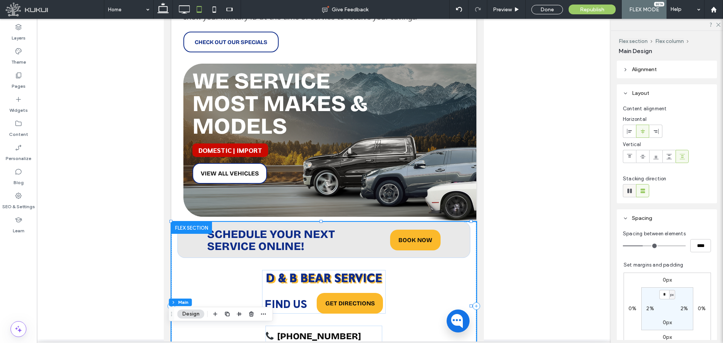
click at [578, 193] on div at bounding box center [629, 190] width 12 height 12
type input "*"
type input "**"
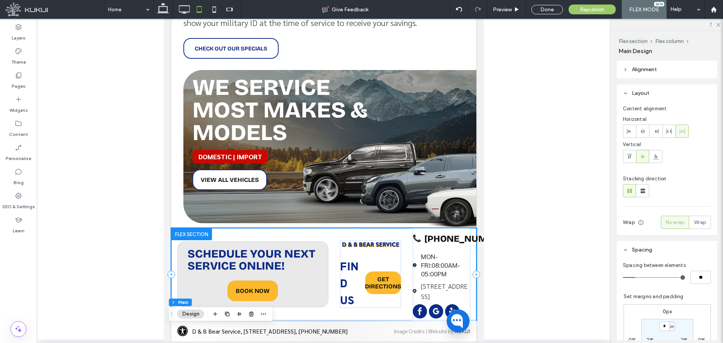
scroll to position [1724, 0]
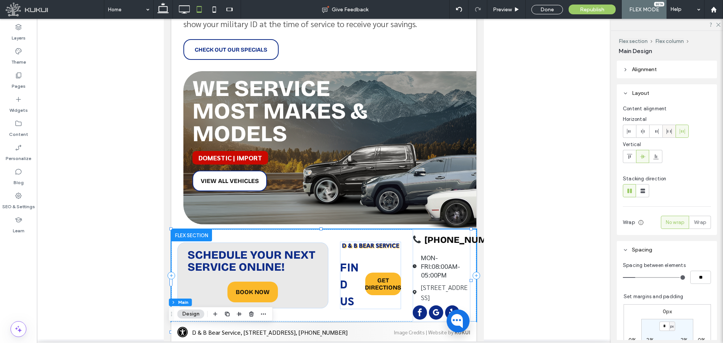
click at [578, 135] on div at bounding box center [668, 131] width 12 height 12
click at [578, 133] on use at bounding box center [681, 131] width 5 height 5
click at [578, 219] on span "Wrap" at bounding box center [700, 223] width 12 height 8
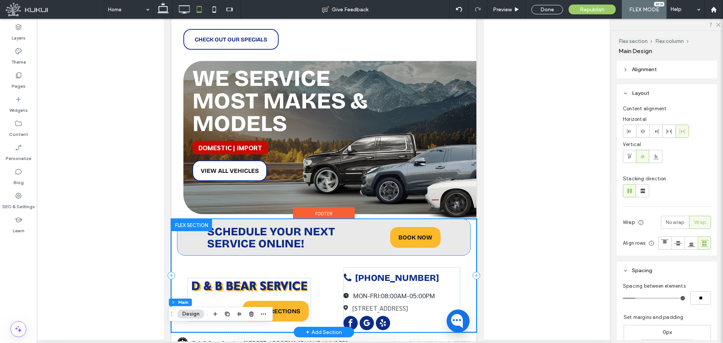
scroll to position [1735, 0]
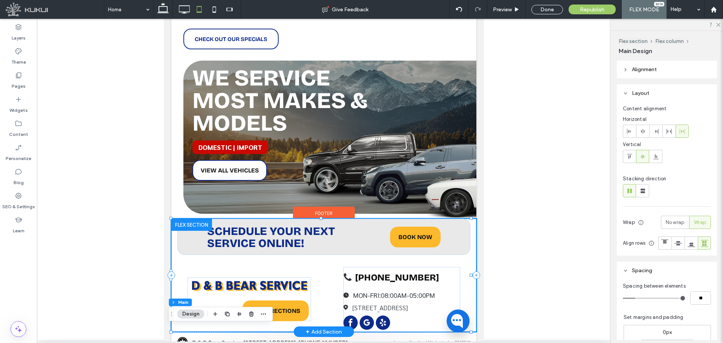
click at [322, 261] on div "find us GET DIRECTIONS SCHEDULE YOUR NEXT SERVICE ONLINE! BOOK NOW (541) 752-33…" at bounding box center [323, 275] width 305 height 113
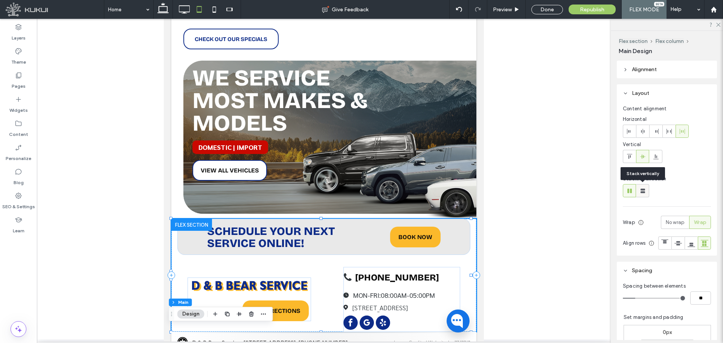
click at [578, 191] on use at bounding box center [642, 191] width 5 height 5
type input "**"
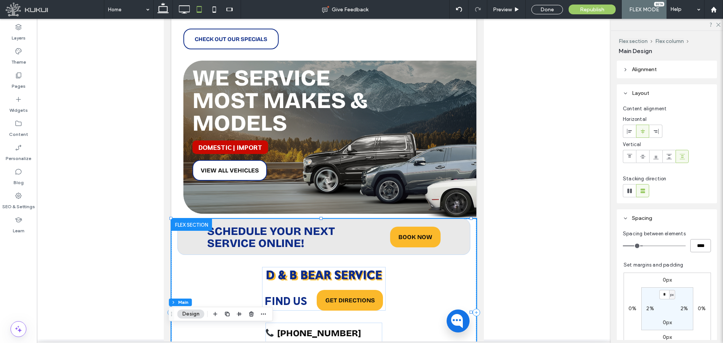
click at [578, 246] on input "****" at bounding box center [700, 245] width 21 height 13
type input "**"
type input "****"
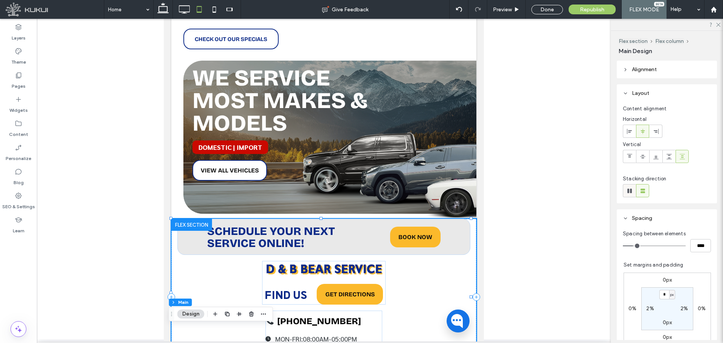
click at [578, 194] on icon at bounding box center [630, 191] width 8 height 8
type input "*"
type input "**"
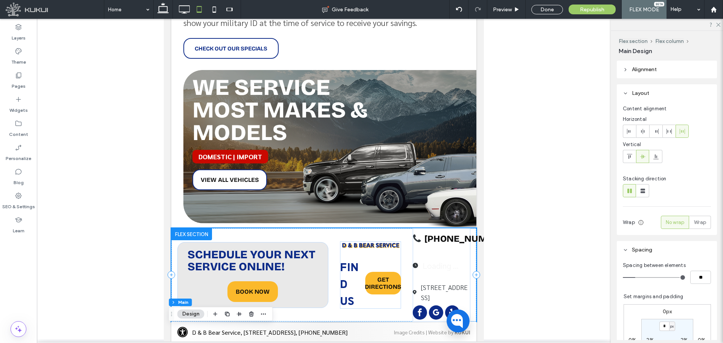
scroll to position [1724, 0]
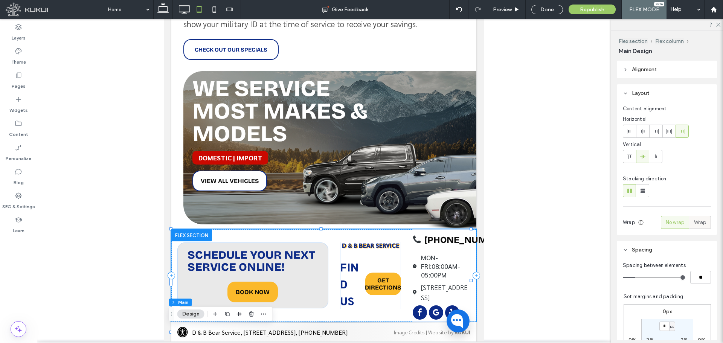
click at [578, 220] on label "Wrap" at bounding box center [700, 222] width 22 height 13
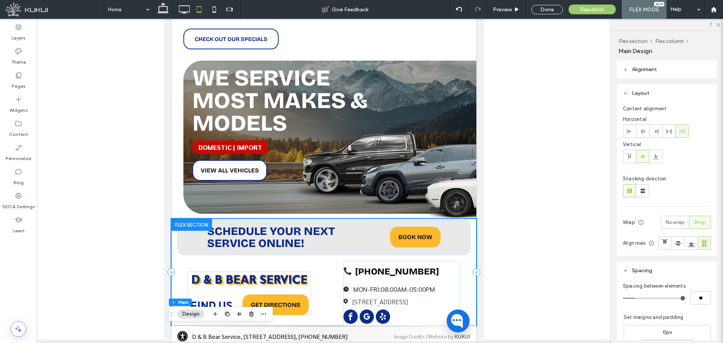
scroll to position [1729, 0]
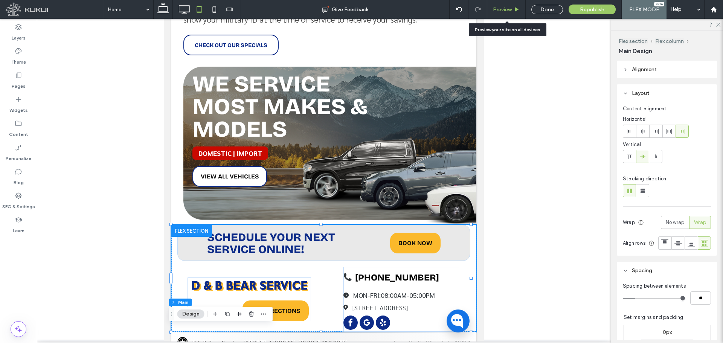
drag, startPoint x: 324, startPoint y: 214, endPoint x: 508, endPoint y: 11, distance: 274.0
click at [508, 11] on span "Preview" at bounding box center [502, 9] width 19 height 6
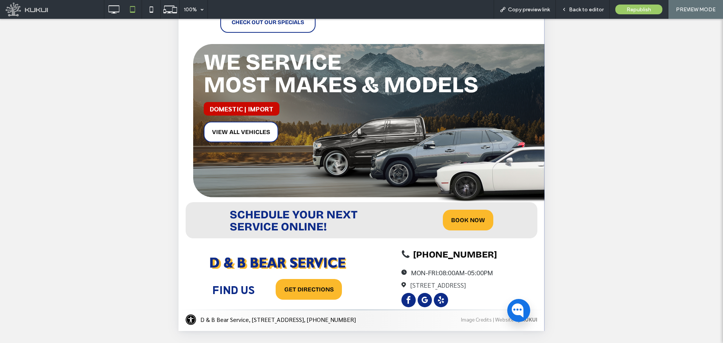
scroll to position [1699, 0]
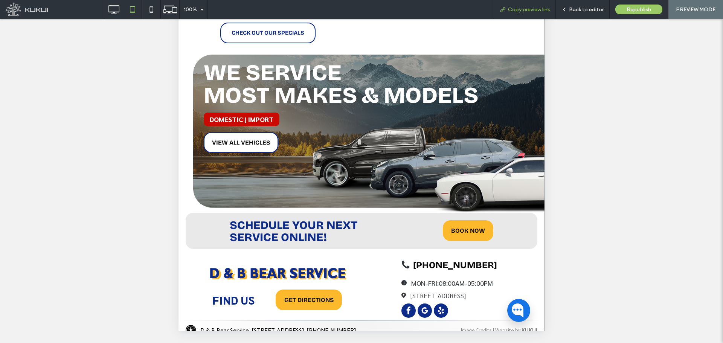
click at [539, 11] on span "Copy preview link" at bounding box center [529, 9] width 42 height 6
click at [152, 10] on icon at bounding box center [151, 9] width 15 height 15
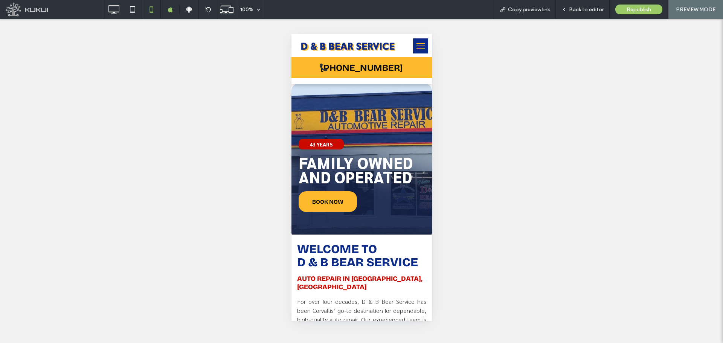
scroll to position [0, 0]
click at [578, 10] on span "Back to editor" at bounding box center [586, 9] width 35 height 6
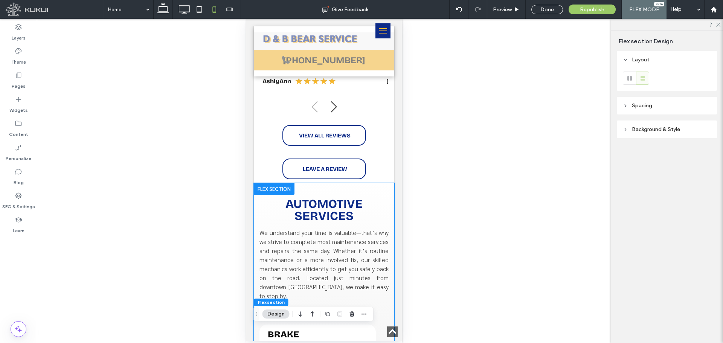
click at [318, 201] on span "automotive services" at bounding box center [323, 209] width 77 height 27
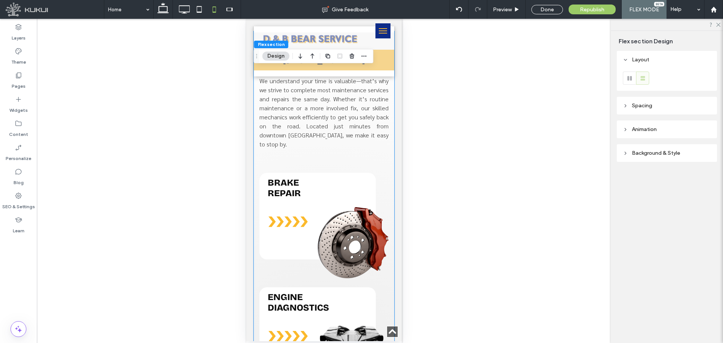
scroll to position [758, 0]
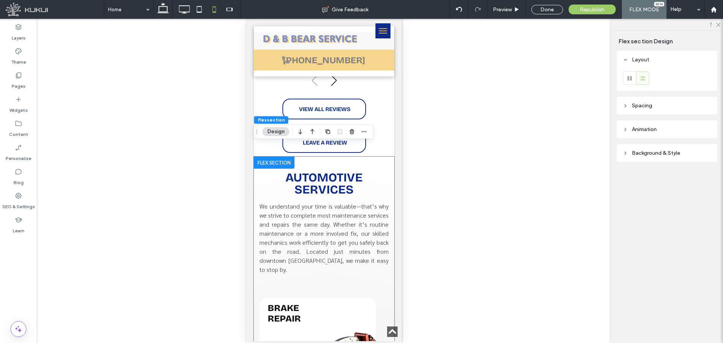
click at [321, 181] on span "automotive services" at bounding box center [323, 183] width 77 height 27
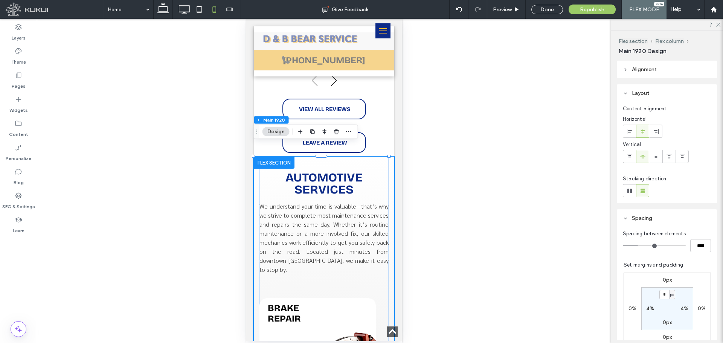
click at [321, 173] on span "automotive services" at bounding box center [323, 183] width 77 height 27
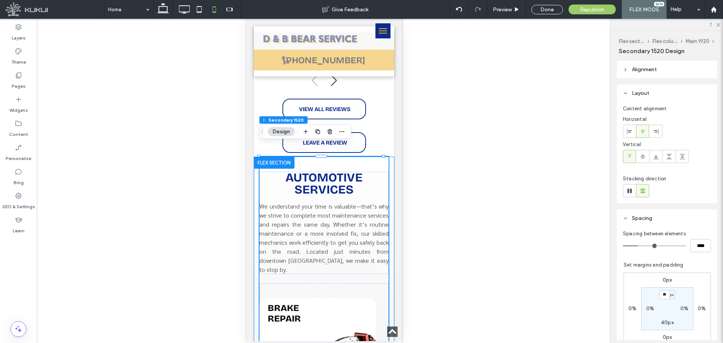
click at [330, 170] on span "automotive services" at bounding box center [323, 183] width 77 height 27
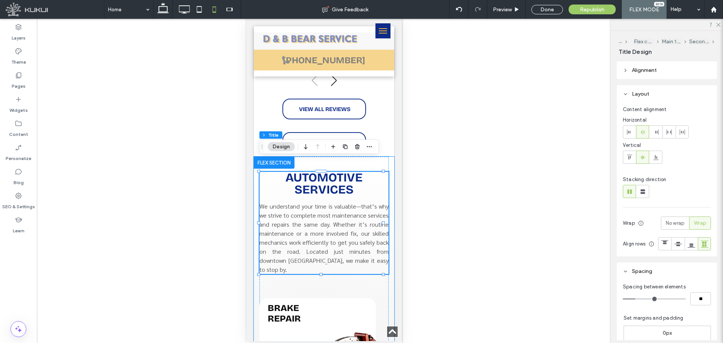
click at [338, 177] on span "automotive services" at bounding box center [323, 183] width 77 height 27
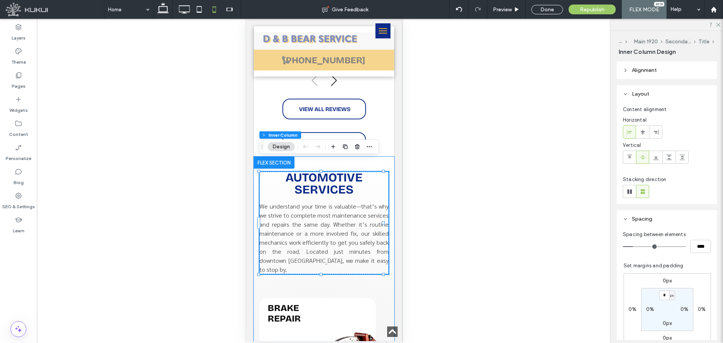
click at [338, 177] on span "automotive services" at bounding box center [323, 183] width 77 height 27
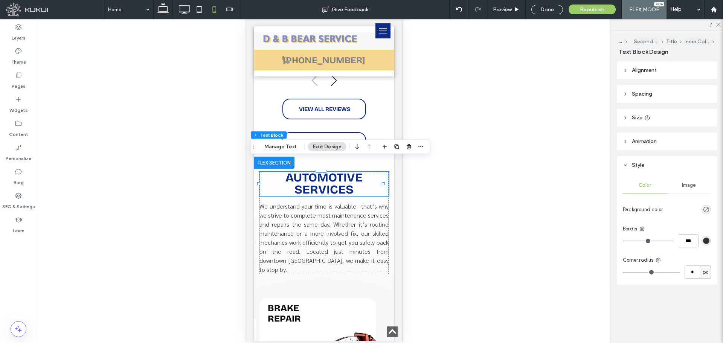
click at [312, 173] on span "automotive services" at bounding box center [323, 183] width 77 height 27
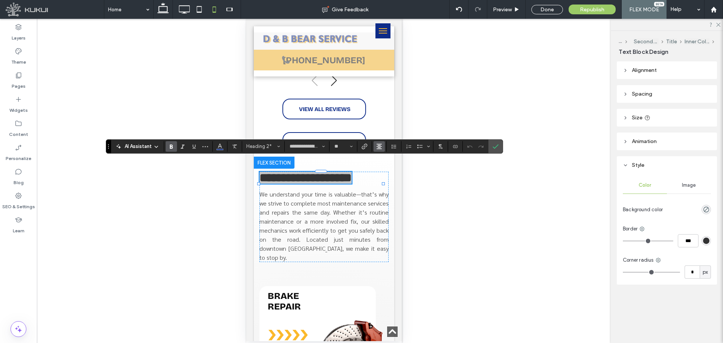
click at [382, 149] on button "Alignment" at bounding box center [378, 146] width 11 height 11
click at [386, 160] on icon "ui.textEditor.alignment.left" at bounding box center [385, 158] width 6 height 6
click at [496, 148] on icon "Confirm" at bounding box center [495, 146] width 6 height 6
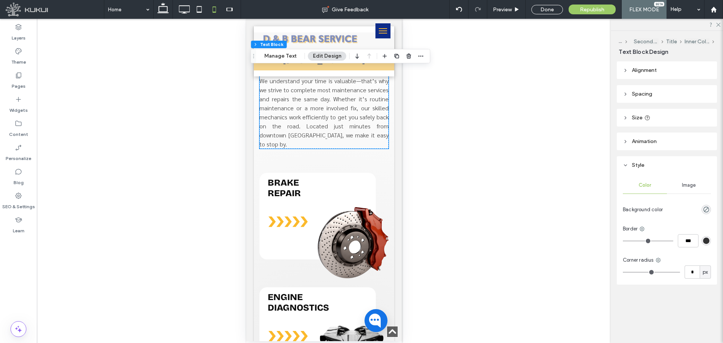
scroll to position [947, 0]
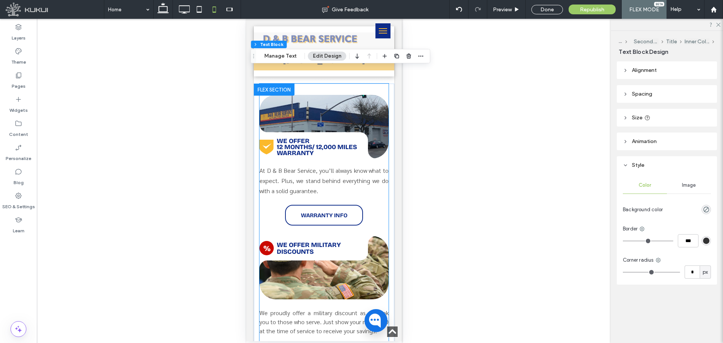
click at [299, 145] on div "shield with a checkmark | D & B Bear Service we offer 12 months/ 12,000 miles w…" at bounding box center [323, 160] width 129 height 131
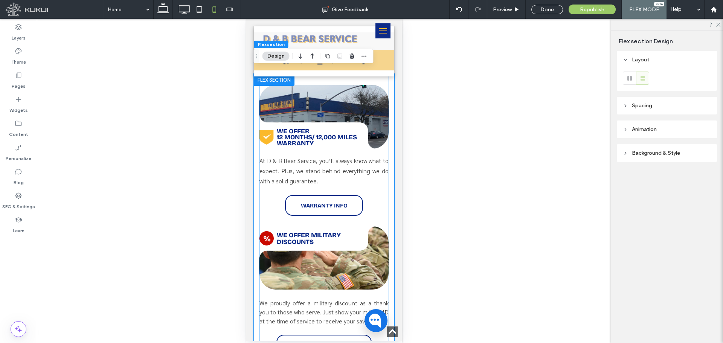
scroll to position [1530, 0]
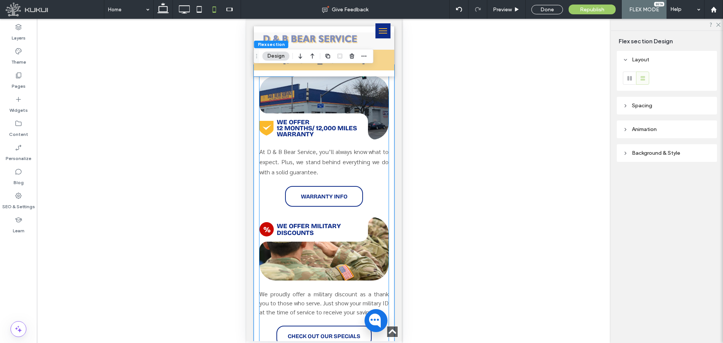
click at [299, 155] on span "At D & B Bear Service, you’ll always know what to expect. Plus, we stand behind…" at bounding box center [323, 162] width 129 height 28
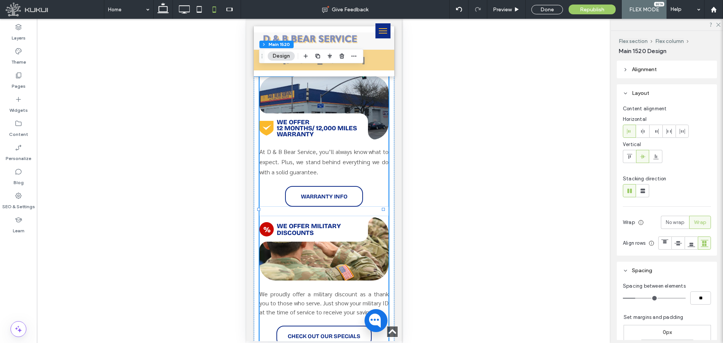
click at [299, 155] on span "At D & B Bear Service, you’ll always know what to expect. Plus, we stand behind…" at bounding box center [323, 162] width 129 height 28
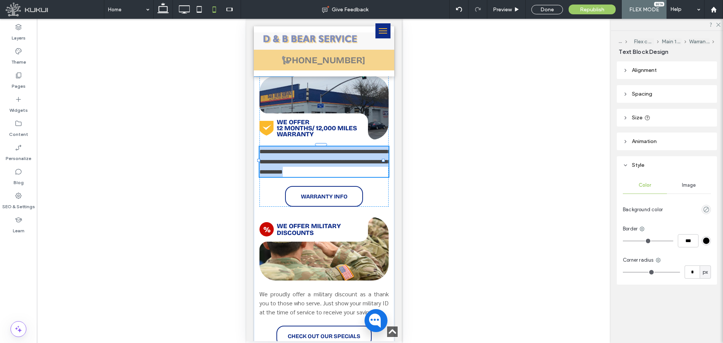
type input "*******"
type input "**"
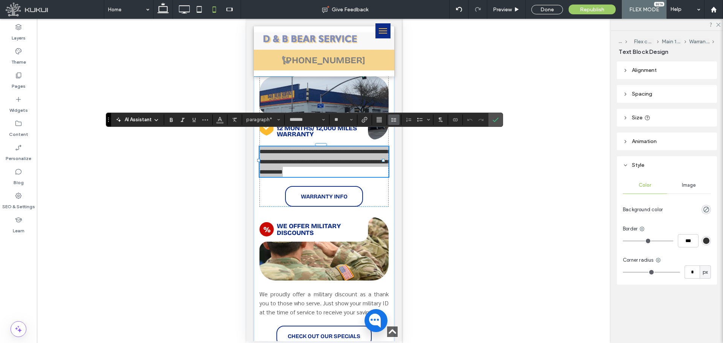
click at [393, 117] on icon "Line Height" at bounding box center [394, 120] width 6 height 6
click at [409, 156] on label "1.5" at bounding box center [410, 153] width 44 height 11
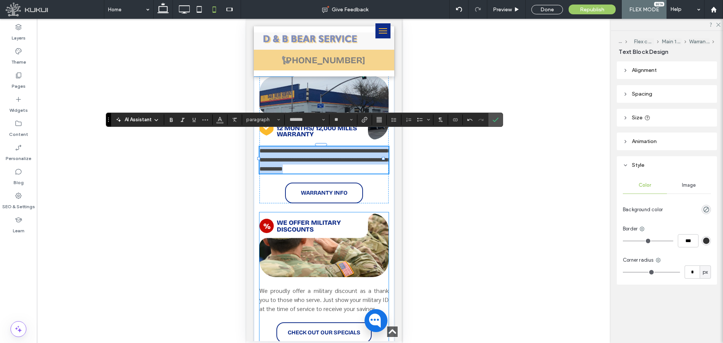
click at [301, 261] on span "We proudly offer a military discount as a thank you to those who serve. Just sh…" at bounding box center [323, 299] width 129 height 26
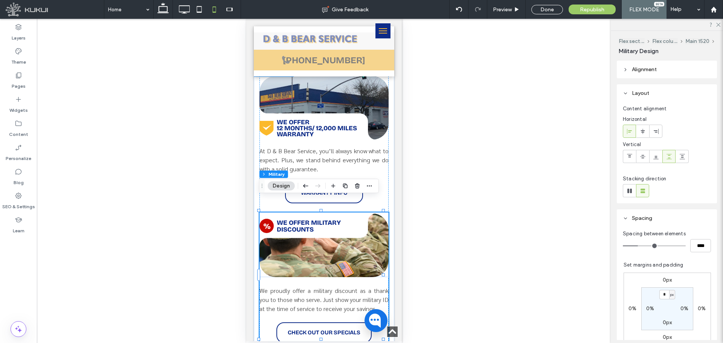
click at [301, 261] on span "We proudly offer a military discount as a thank you to those who serve. Just sh…" at bounding box center [323, 299] width 129 height 26
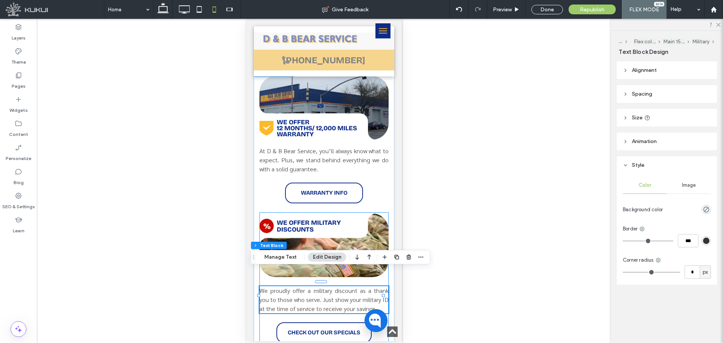
click at [301, 261] on span "We proudly offer a military discount as a thank you to those who serve. Just sh…" at bounding box center [323, 299] width 129 height 26
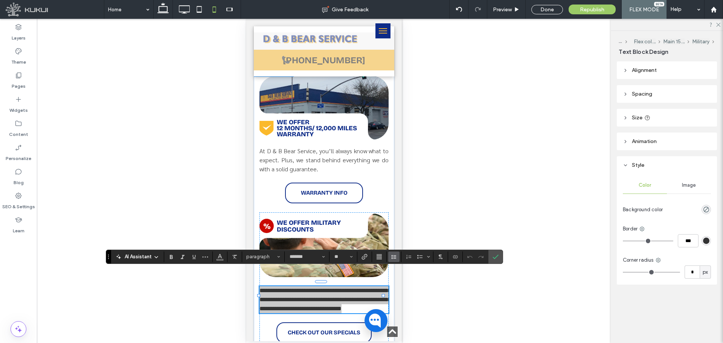
click at [397, 260] on button "Line Height" at bounding box center [393, 256] width 11 height 11
click at [408, 223] on div "1.5" at bounding box center [405, 224] width 18 height 6
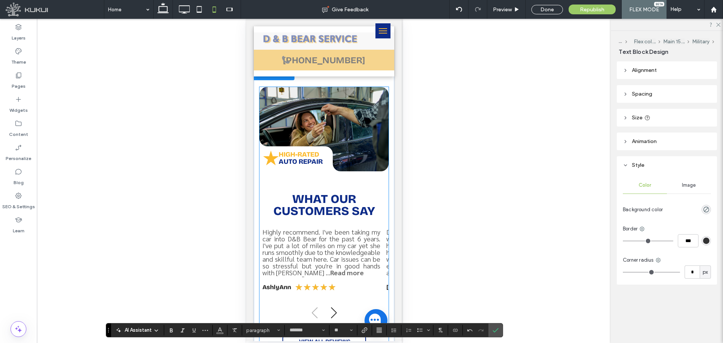
click at [307, 192] on strong "What Our Customers Say" at bounding box center [324, 205] width 102 height 27
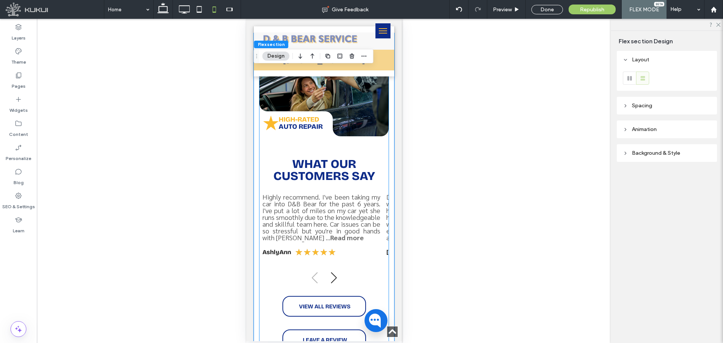
scroll to position [562, 0]
click at [311, 156] on strong "What Our Customers Say" at bounding box center [324, 169] width 102 height 27
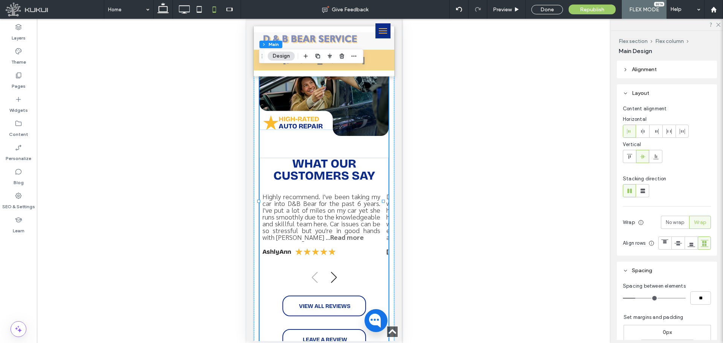
click at [311, 156] on strong "What Our Customers Say" at bounding box center [324, 169] width 102 height 27
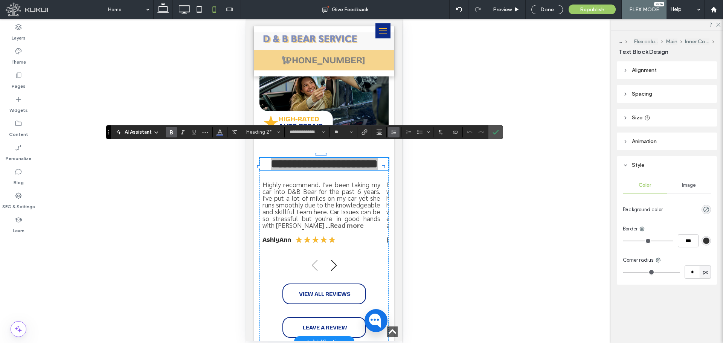
click at [390, 131] on button "Line Height" at bounding box center [393, 132] width 11 height 11
click at [383, 131] on button "Alignment" at bounding box center [378, 132] width 11 height 11
click at [387, 144] on icon "ui.textEditor.alignment.left" at bounding box center [385, 144] width 6 height 6
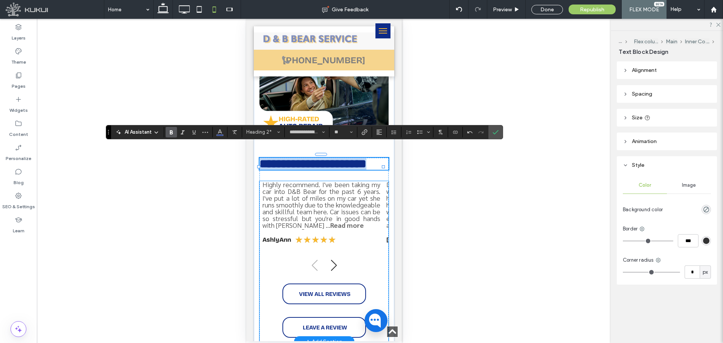
click at [333, 206] on div "Highly recommend. I've been taking my car into D&B Bear for the past 6 years. I…" at bounding box center [321, 204] width 118 height 47
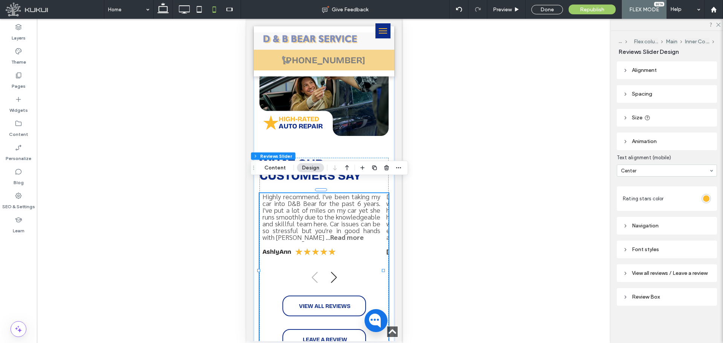
click at [578, 252] on div "Font styles" at bounding box center [667, 249] width 88 height 6
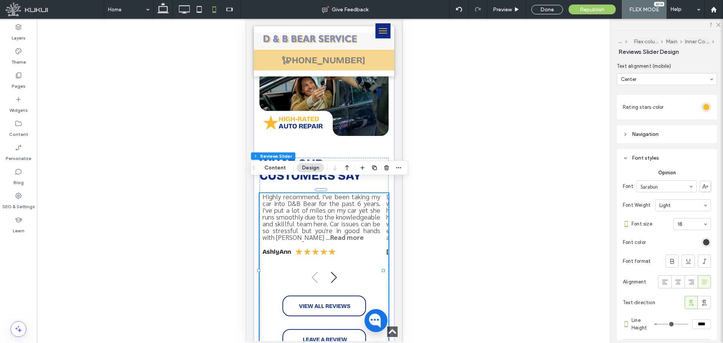
scroll to position [125, 0]
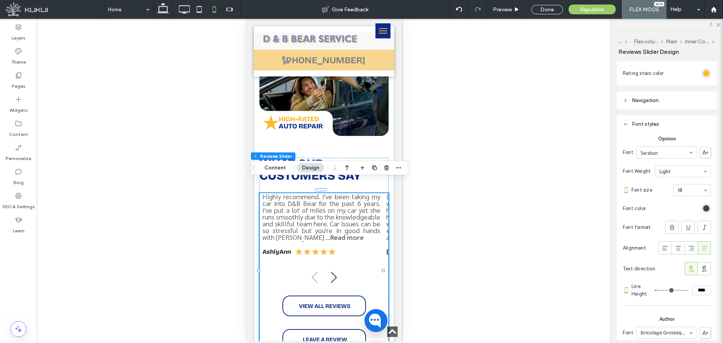
click at [578, 261] on input "****" at bounding box center [701, 290] width 19 height 10
type input "****"
type input "**"
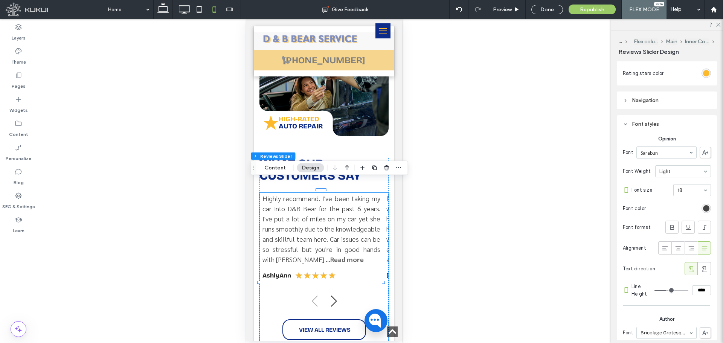
click at [578, 261] on input "****" at bounding box center [701, 290] width 19 height 10
type input "****"
type input "**"
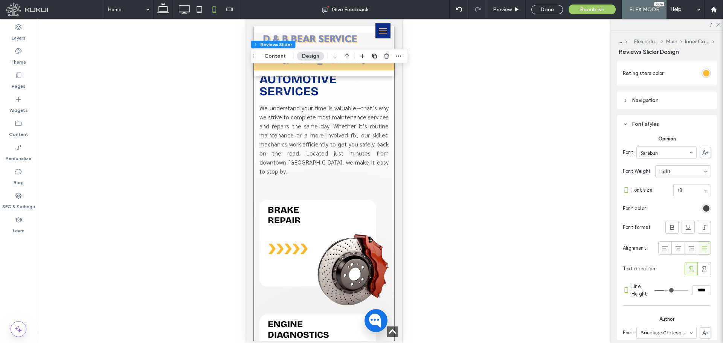
click at [347, 104] on span "We understand your time is valuable—that’s why we strive to complete most maint…" at bounding box center [323, 139] width 129 height 71
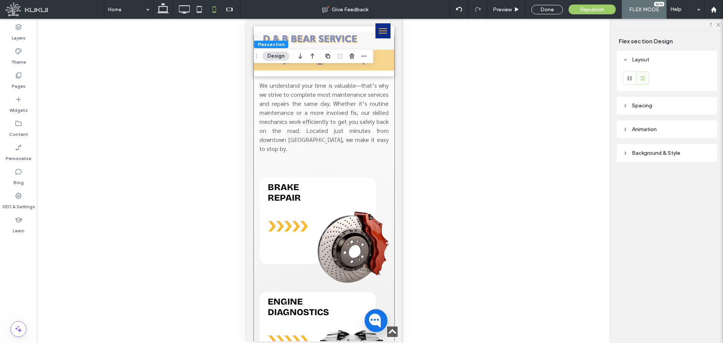
scroll to position [902, 0]
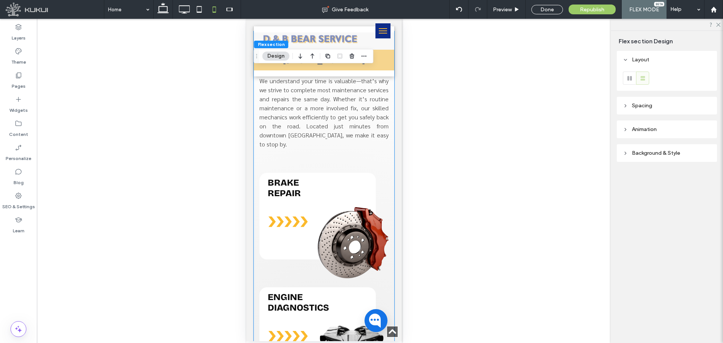
click at [347, 103] on span "We understand your time is valuable—that’s why we strive to complete most maint…" at bounding box center [323, 112] width 129 height 71
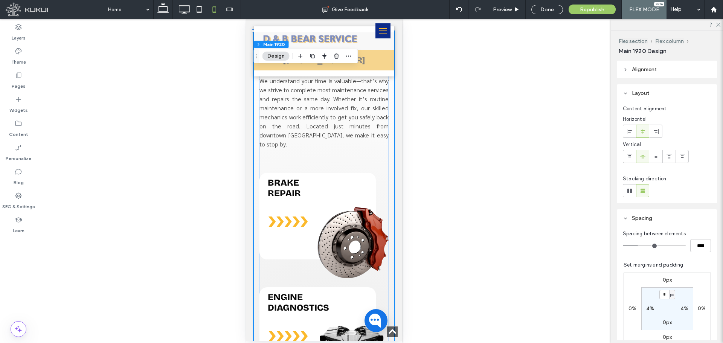
click at [347, 103] on span "We understand your time is valuable—that’s why we strive to complete most maint…" at bounding box center [323, 112] width 129 height 71
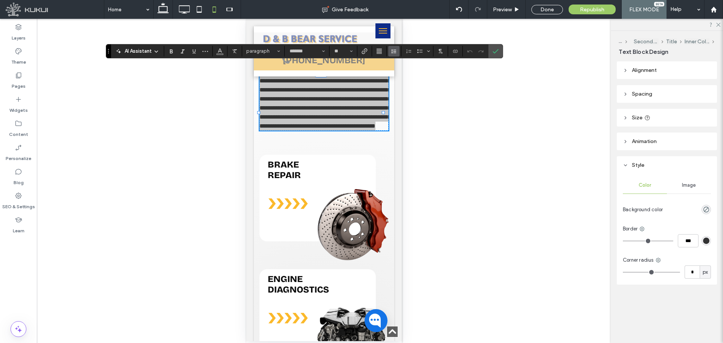
click at [392, 51] on icon "Line Height" at bounding box center [394, 51] width 6 height 6
drag, startPoint x: 499, startPoint y: 51, endPoint x: 485, endPoint y: 62, distance: 17.5
click at [499, 51] on label "Confirm" at bounding box center [495, 51] width 11 height 14
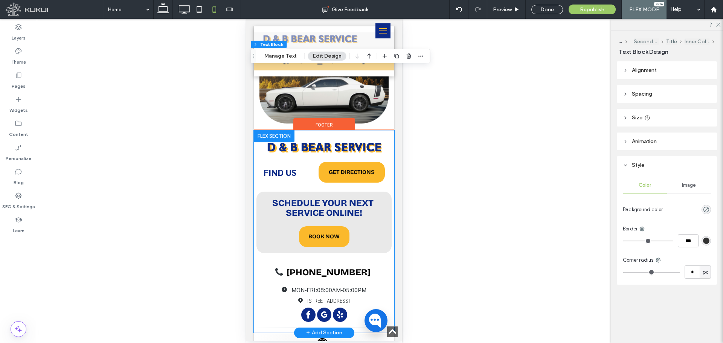
scroll to position [1906, 0]
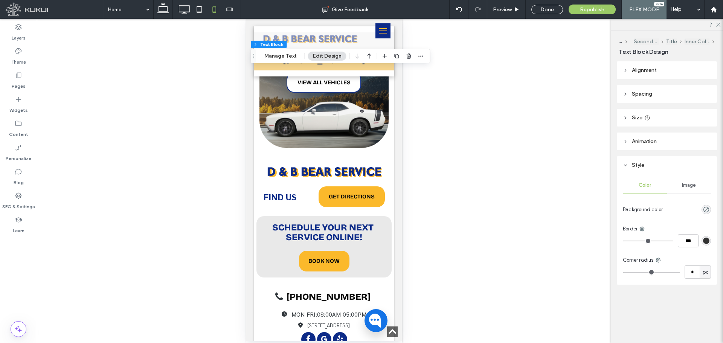
click at [172, 12] on div at bounding box center [206, 9] width 69 height 19
click at [165, 12] on use at bounding box center [162, 8] width 11 height 11
type input "**"
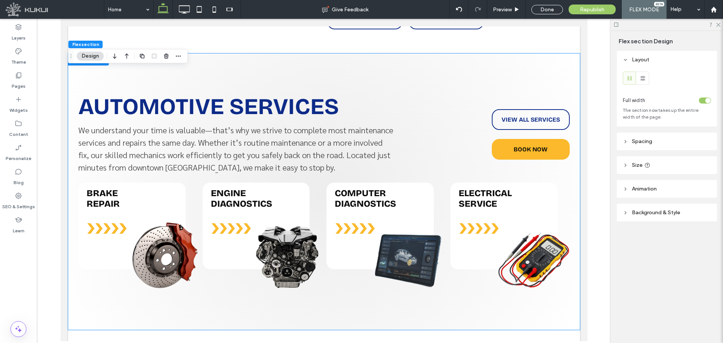
scroll to position [861, 0]
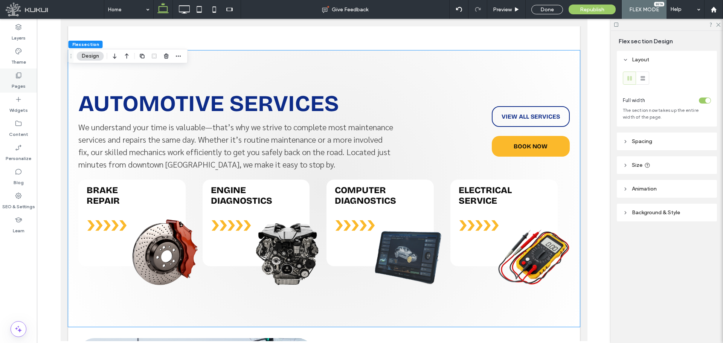
click at [24, 78] on div "Pages" at bounding box center [18, 81] width 37 height 24
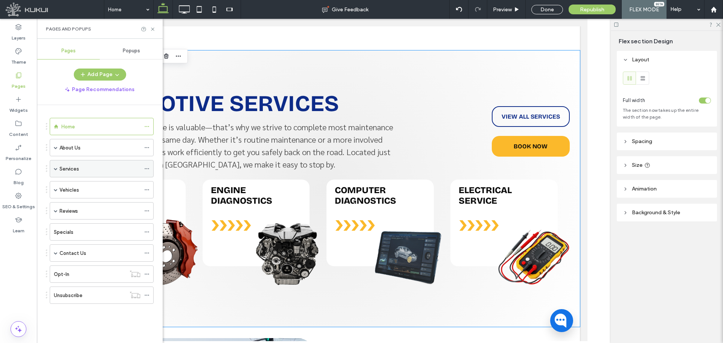
click at [55, 170] on span at bounding box center [56, 169] width 4 height 4
click at [121, 188] on div "Services Dynamic" at bounding box center [99, 186] width 64 height 8
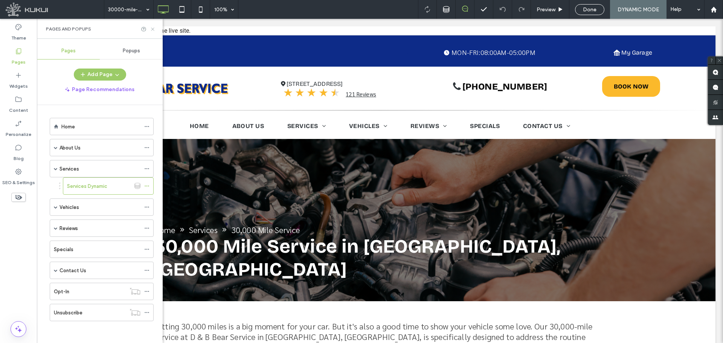
click at [154, 31] on icon at bounding box center [153, 29] width 6 height 6
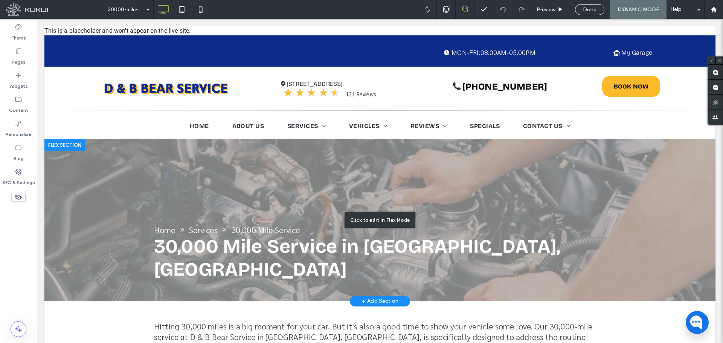
scroll to position [188, 0]
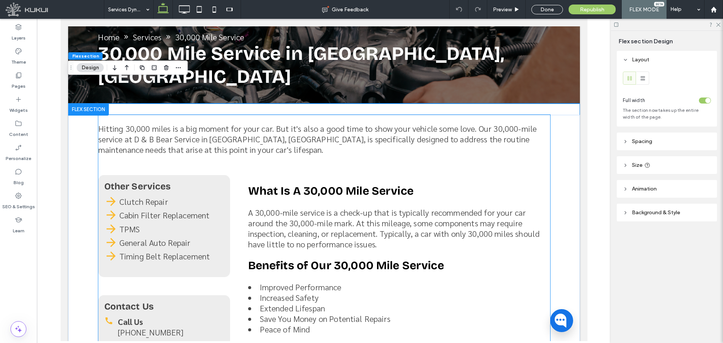
click at [281, 207] on p "A 30,000-mile service is a check-up that is typically recommended for your car …" at bounding box center [399, 228] width 302 height 42
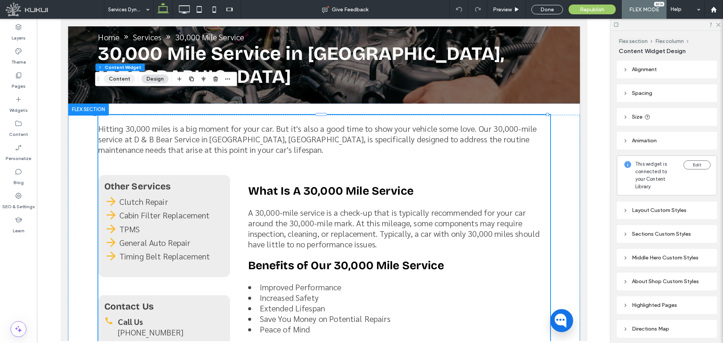
click at [116, 80] on button "Content" at bounding box center [119, 79] width 31 height 9
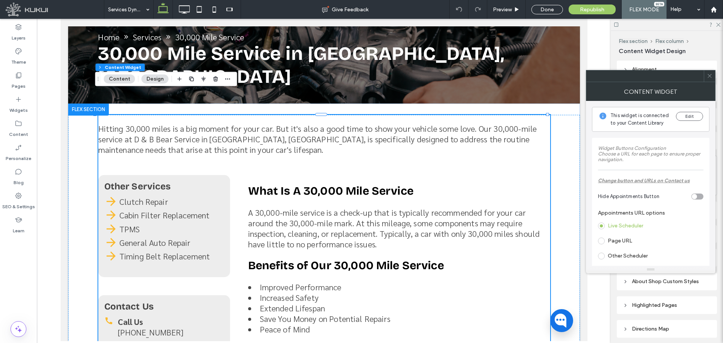
scroll to position [63, 0]
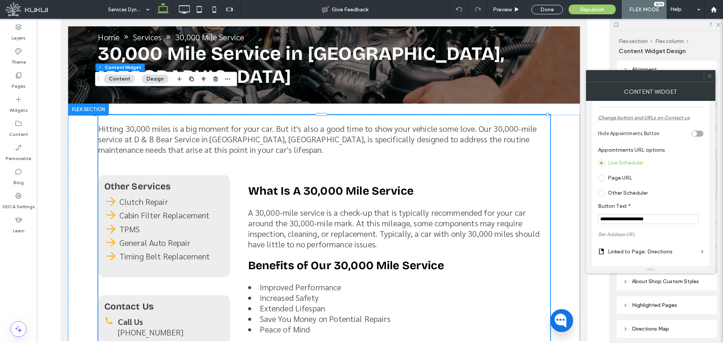
click at [623, 176] on label "Page URL" at bounding box center [619, 178] width 24 height 6
click at [651, 228] on label "Linked to Page: Home" at bounding box center [652, 229] width 90 height 14
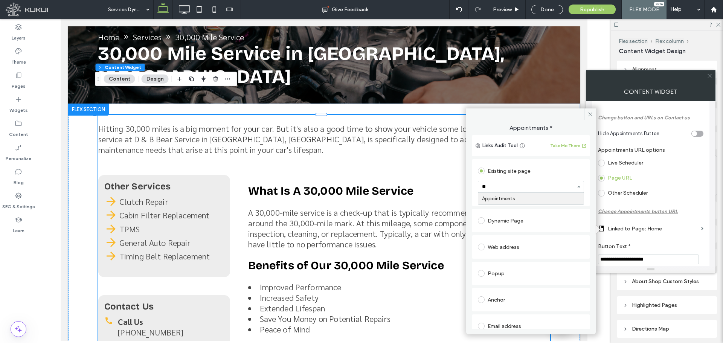
type input "***"
click at [592, 114] on icon at bounding box center [590, 114] width 6 height 6
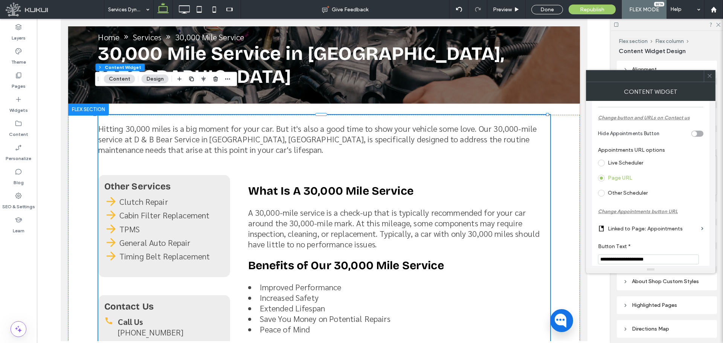
click at [710, 77] on icon at bounding box center [709, 76] width 6 height 6
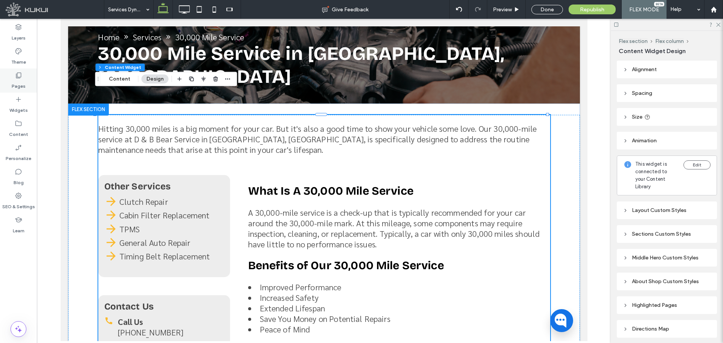
click at [17, 81] on label "Pages" at bounding box center [19, 84] width 14 height 11
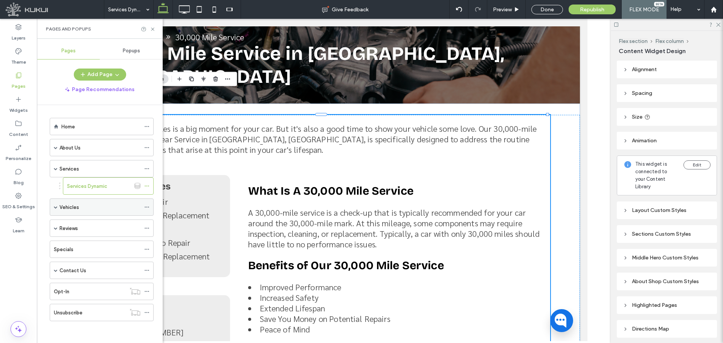
click at [57, 209] on span at bounding box center [56, 207] width 4 height 4
click at [94, 223] on label "Vehicles Dynamic" at bounding box center [87, 224] width 40 height 13
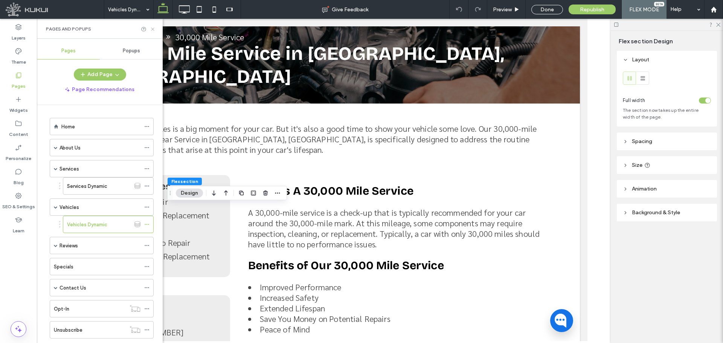
click at [151, 29] on icon at bounding box center [153, 29] width 6 height 6
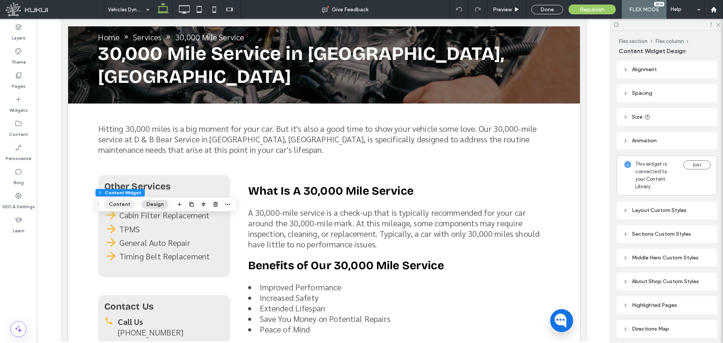
click at [125, 203] on button "Content" at bounding box center [119, 204] width 31 height 9
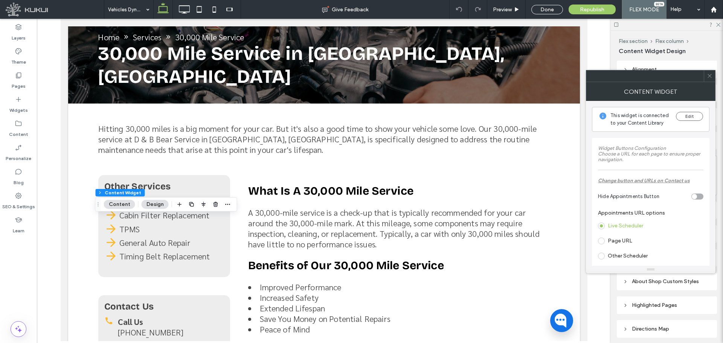
click at [617, 240] on label "Page URL" at bounding box center [619, 241] width 24 height 6
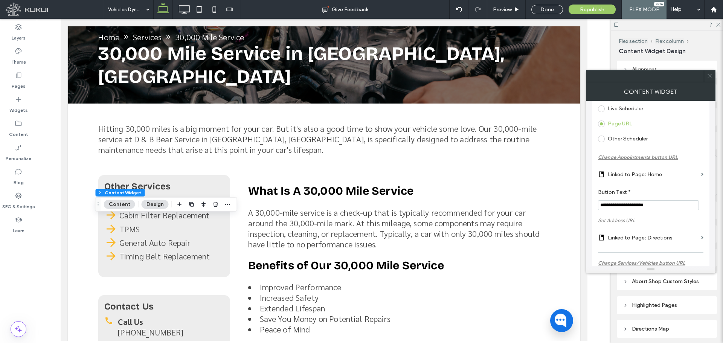
scroll to position [125, 0]
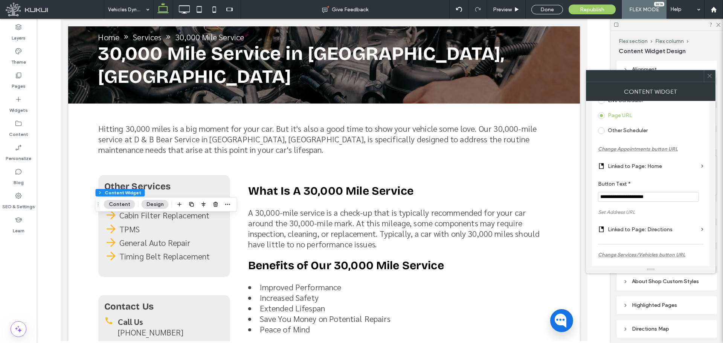
click at [652, 167] on label "Linked to Page: Home" at bounding box center [652, 166] width 90 height 14
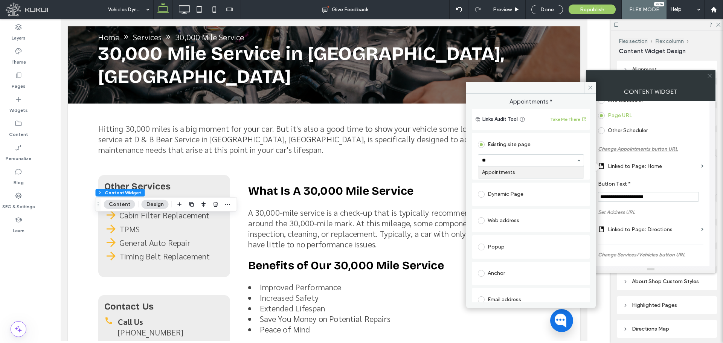
type input "***"
click at [590, 88] on icon at bounding box center [590, 88] width 6 height 6
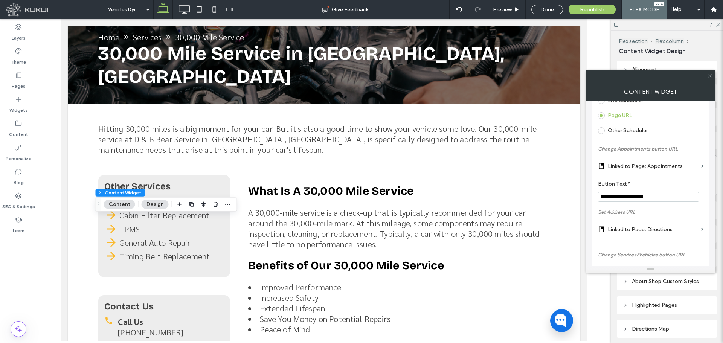
click at [713, 77] on div at bounding box center [708, 75] width 11 height 11
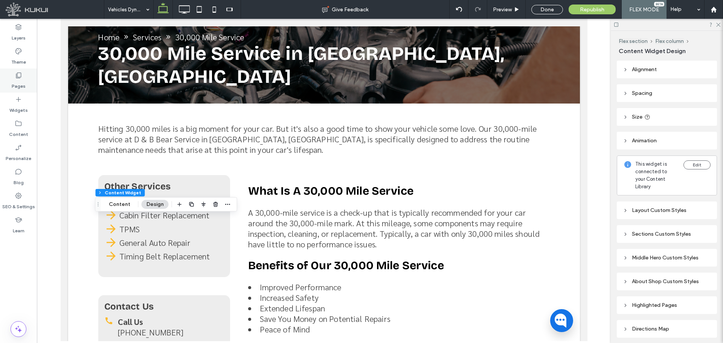
click at [18, 81] on label "Pages" at bounding box center [19, 84] width 14 height 11
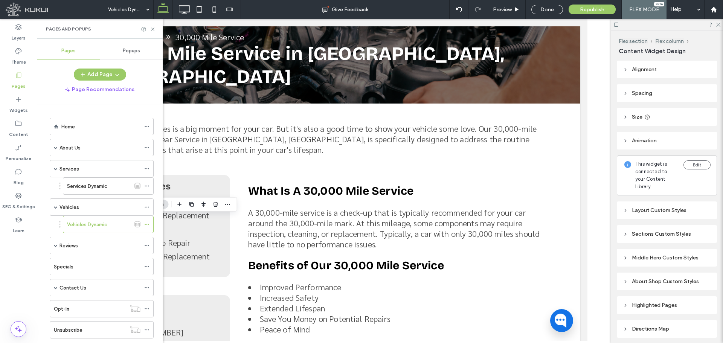
click at [81, 125] on div "Home" at bounding box center [100, 127] width 79 height 8
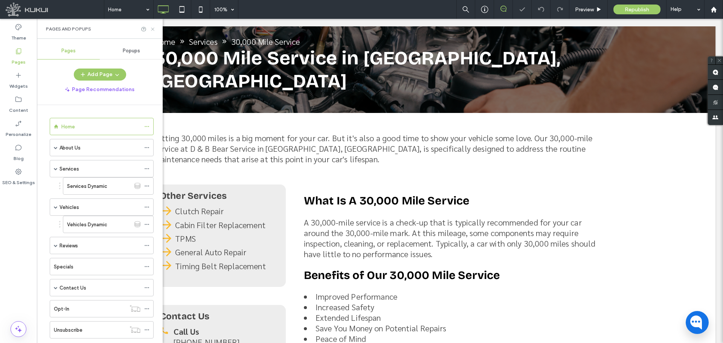
click at [153, 26] on icon at bounding box center [153, 29] width 6 height 6
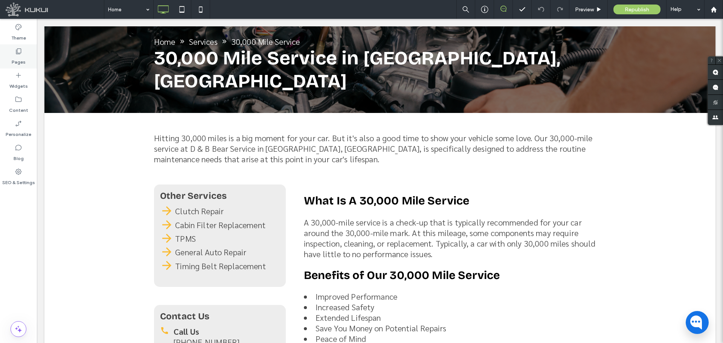
click at [20, 52] on icon at bounding box center [19, 51] width 8 height 8
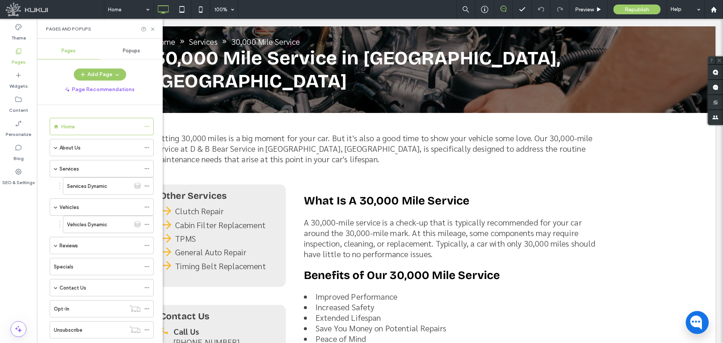
click at [81, 183] on label "Services Dynamic" at bounding box center [87, 186] width 40 height 13
click at [152, 29] on use at bounding box center [152, 28] width 3 height 3
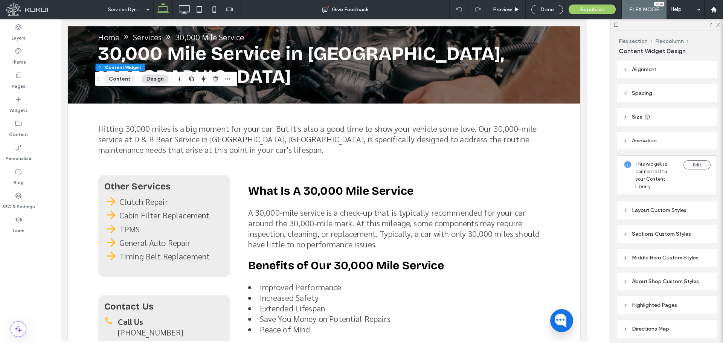
click at [131, 80] on button "Content" at bounding box center [119, 79] width 31 height 9
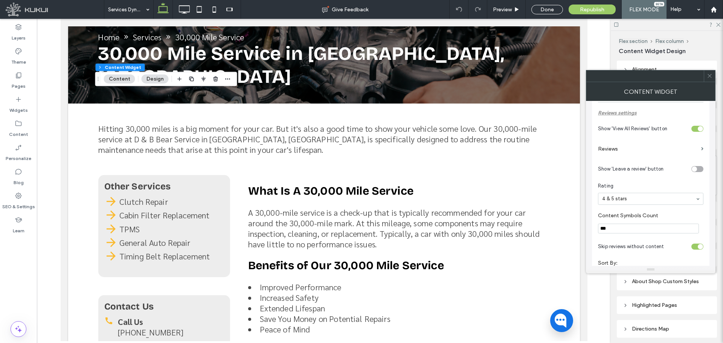
scroll to position [292, 0]
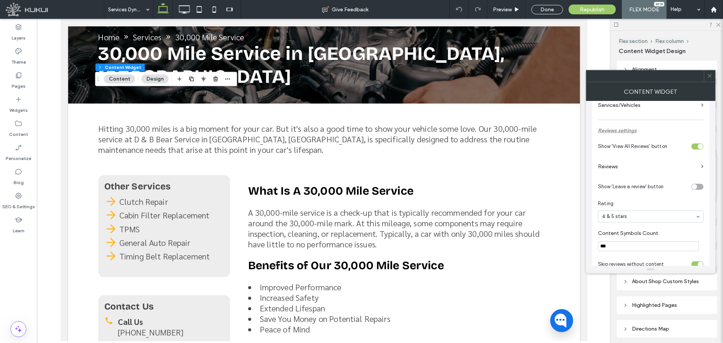
click at [607, 171] on label "Reviews" at bounding box center [648, 167] width 100 height 14
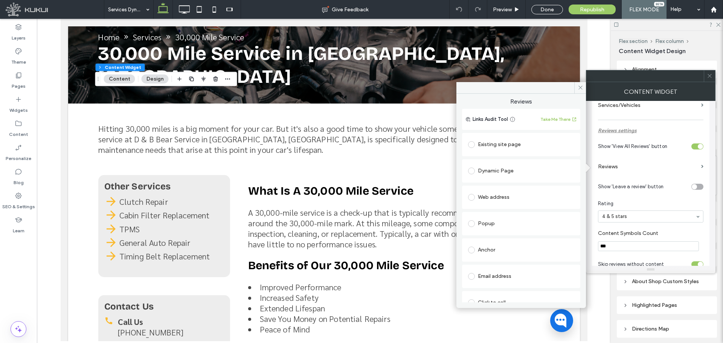
click at [484, 145] on div "Existing site page" at bounding box center [521, 145] width 106 height 12
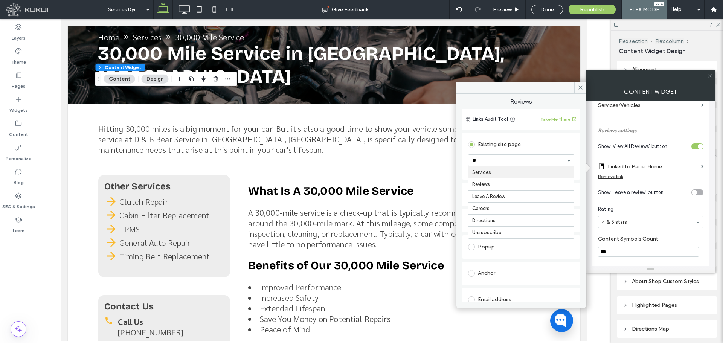
type input "***"
click at [579, 86] on icon at bounding box center [580, 88] width 6 height 6
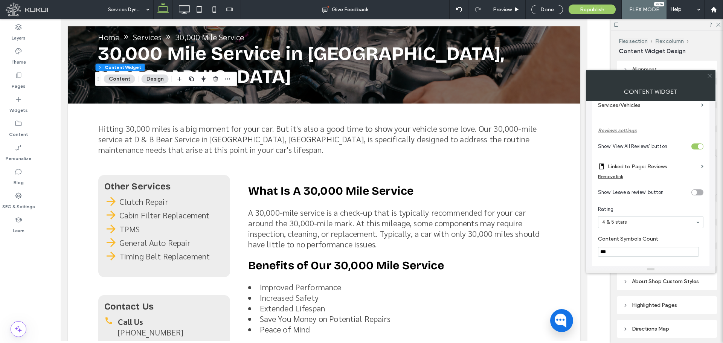
click at [708, 80] on span at bounding box center [709, 75] width 6 height 11
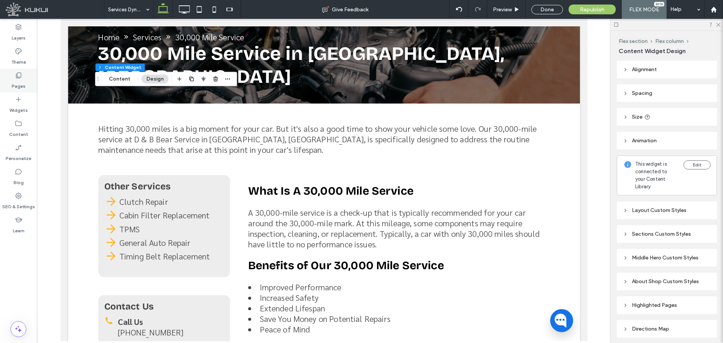
click at [20, 81] on label "Pages" at bounding box center [19, 84] width 14 height 11
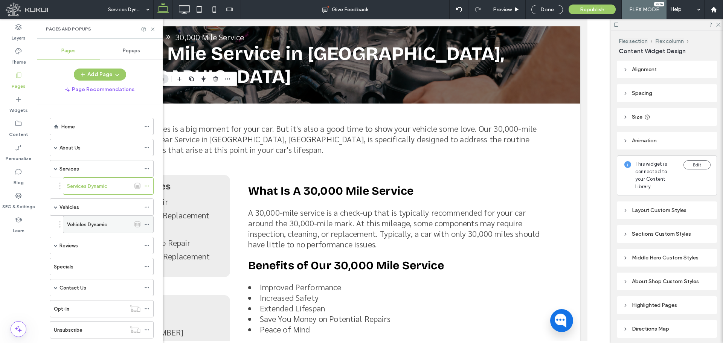
click at [116, 222] on div "Vehicles Dynamic" at bounding box center [99, 225] width 64 height 8
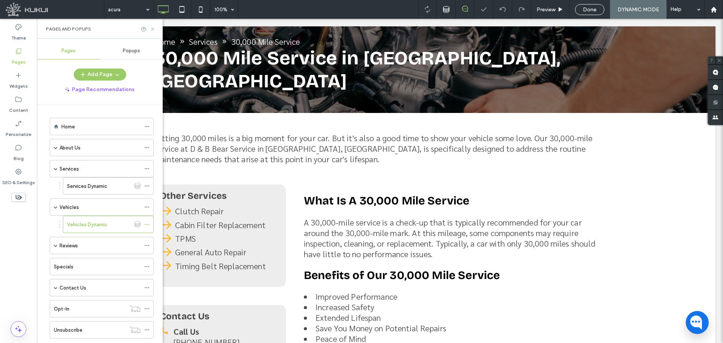
click at [153, 29] on use at bounding box center [152, 28] width 3 height 3
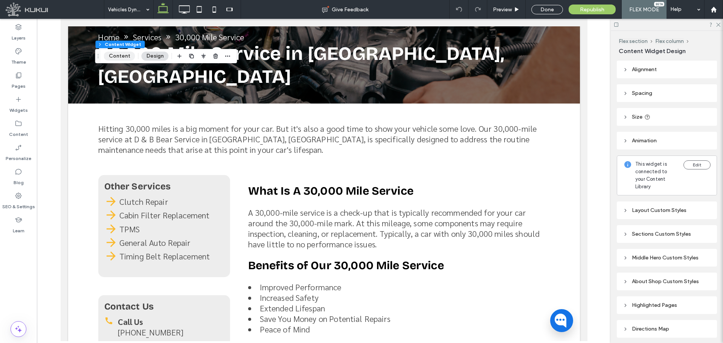
click at [118, 58] on button "Content" at bounding box center [119, 56] width 31 height 9
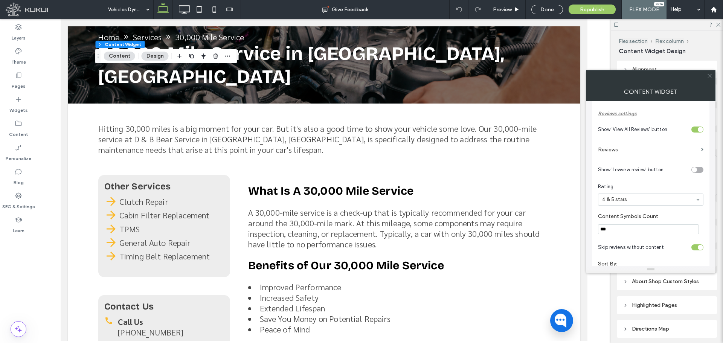
scroll to position [292, 0]
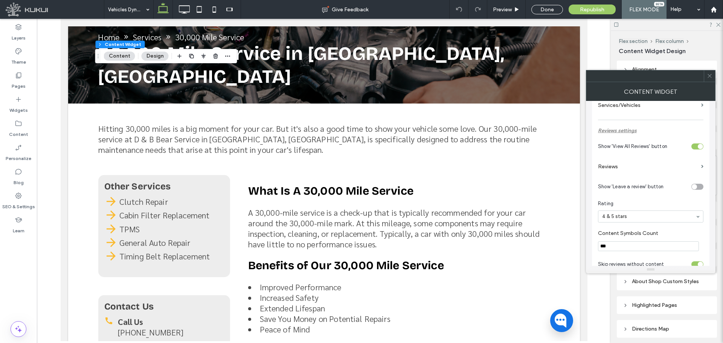
click at [633, 169] on label "Reviews" at bounding box center [648, 167] width 100 height 14
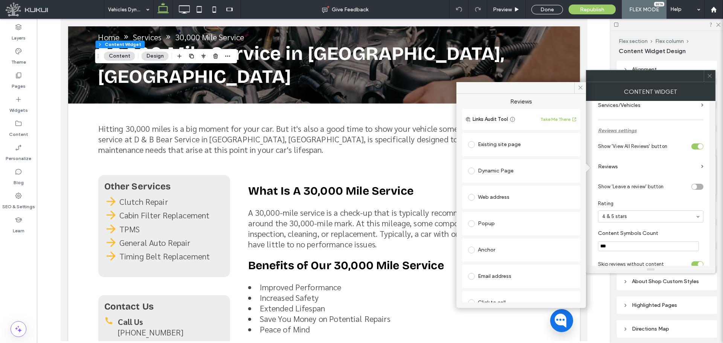
click at [505, 146] on div "Existing site page" at bounding box center [521, 145] width 106 height 12
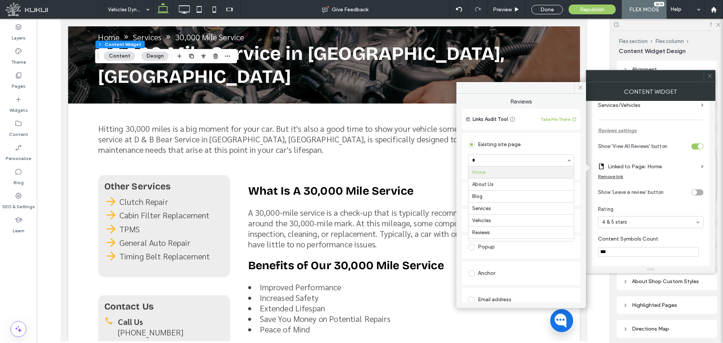
type input "**"
click at [579, 88] on icon at bounding box center [580, 88] width 6 height 6
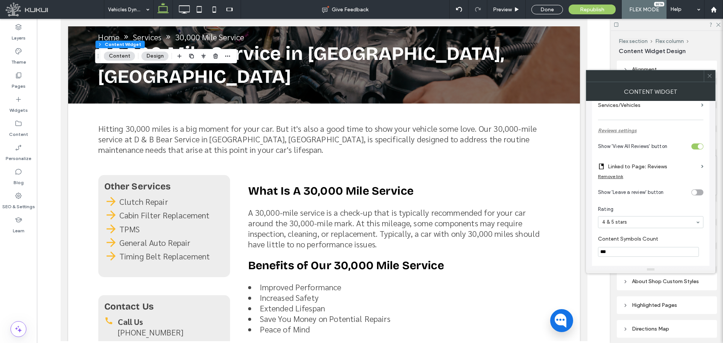
click at [714, 80] on div at bounding box center [708, 75] width 11 height 11
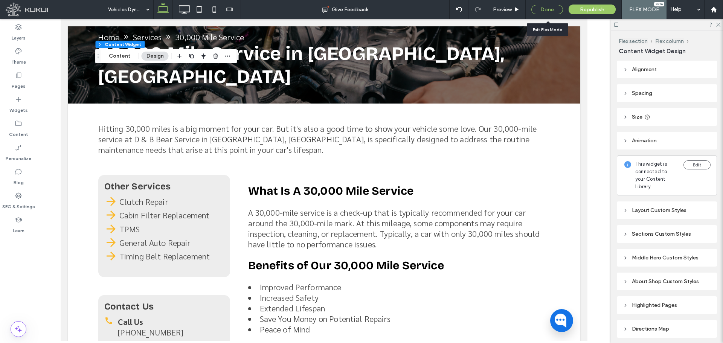
click at [550, 11] on div "Done" at bounding box center [547, 9] width 32 height 9
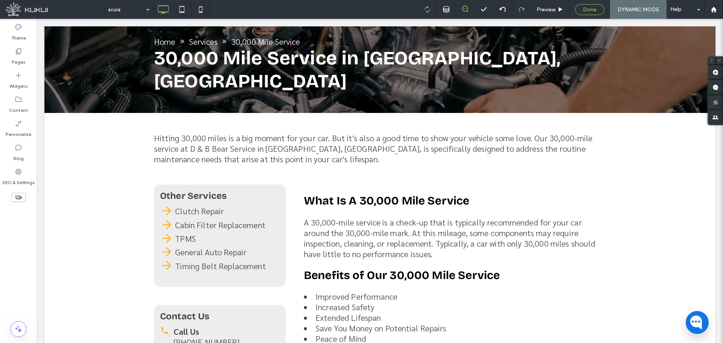
click at [588, 11] on span "Done" at bounding box center [590, 9] width 14 height 6
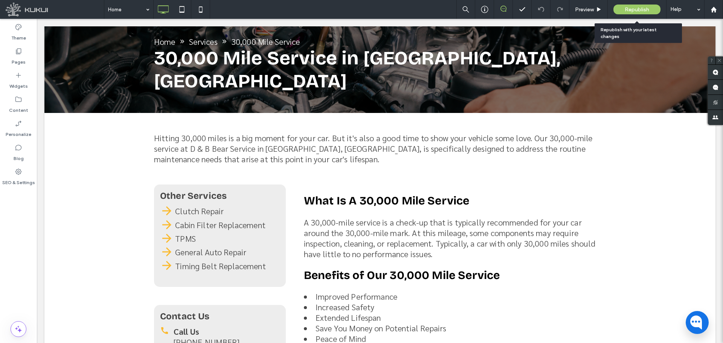
click at [626, 11] on span "Republish" at bounding box center [636, 9] width 24 height 6
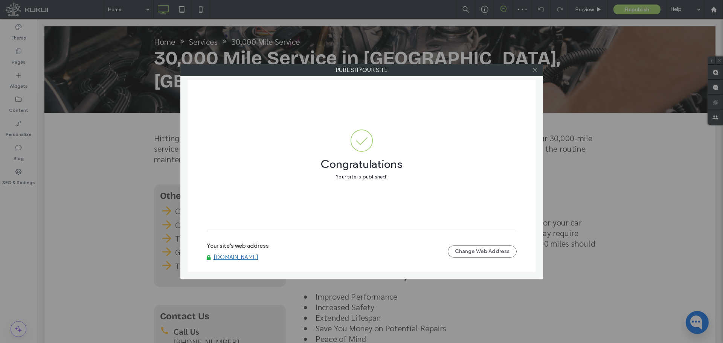
click at [534, 69] on icon at bounding box center [535, 70] width 6 height 6
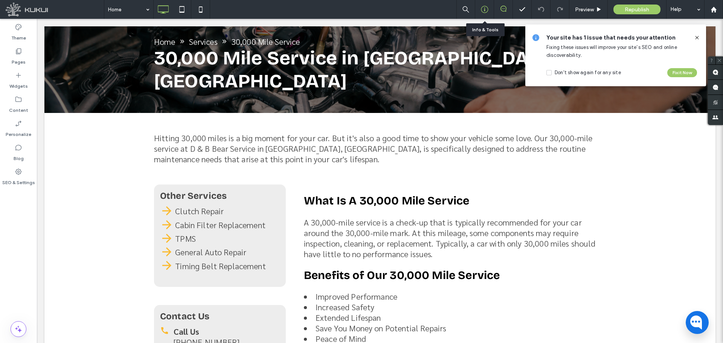
click at [484, 7] on icon at bounding box center [485, 10] width 8 height 8
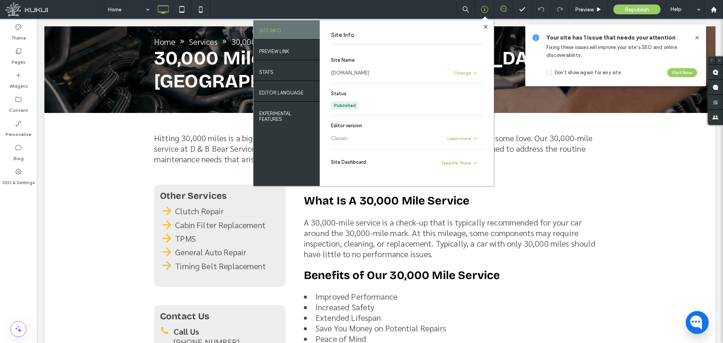
click at [366, 74] on link "[DOMAIN_NAME]" at bounding box center [350, 73] width 38 height 8
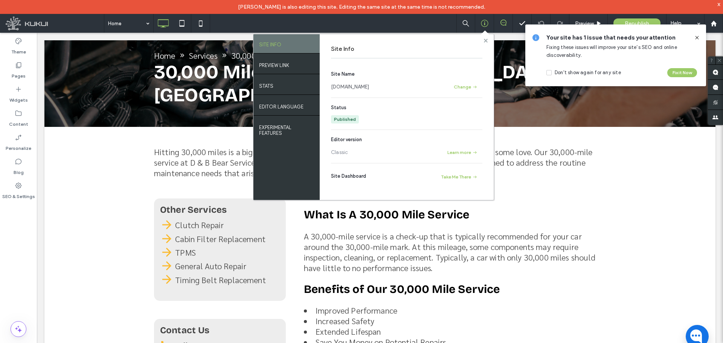
click at [487, 39] on use at bounding box center [485, 40] width 4 height 4
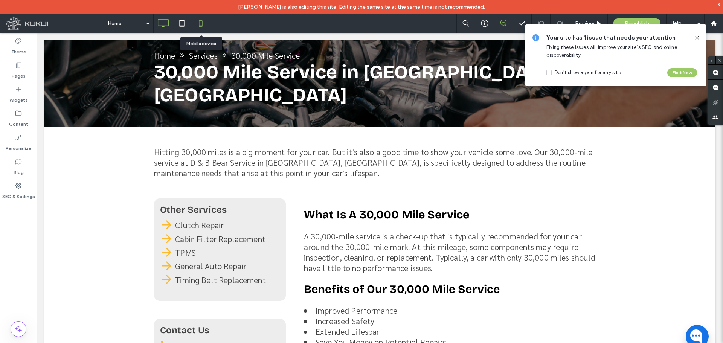
click at [196, 24] on icon at bounding box center [200, 23] width 15 height 15
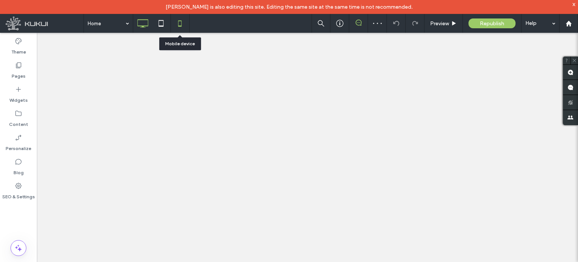
click at [182, 30] on icon at bounding box center [179, 23] width 15 height 15
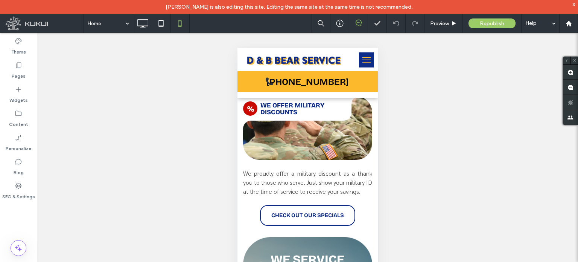
scroll to position [1694, 0]
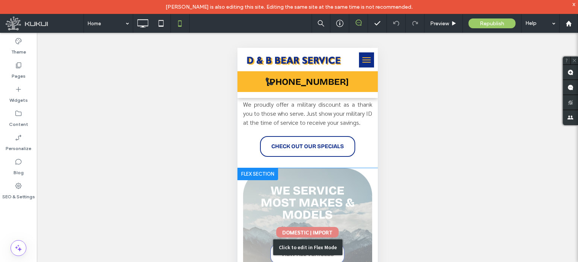
click at [326, 176] on div "Click to edit in Flex Mode" at bounding box center [307, 247] width 140 height 158
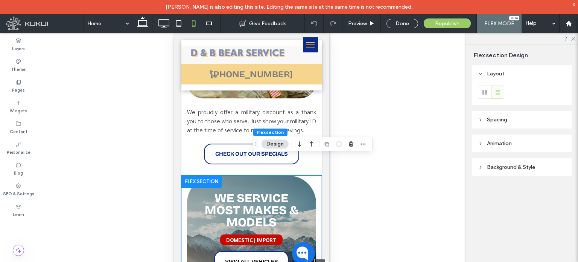
scroll to position [1740, 0]
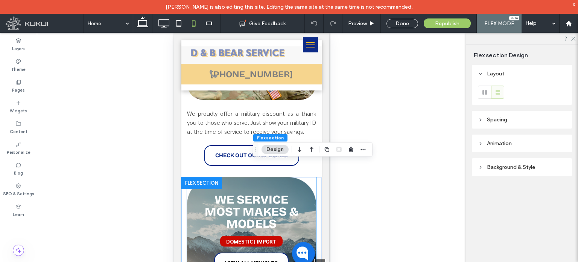
click at [252, 192] on strong "we service most makes & models" at bounding box center [251, 211] width 94 height 39
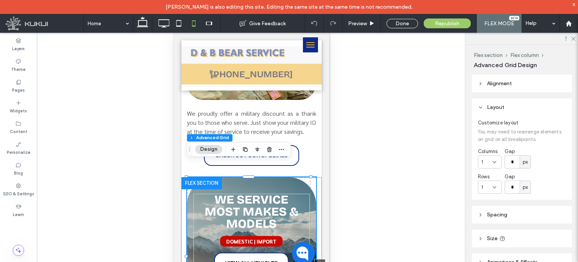
click at [248, 200] on strong "we service most makes & models" at bounding box center [251, 211] width 94 height 39
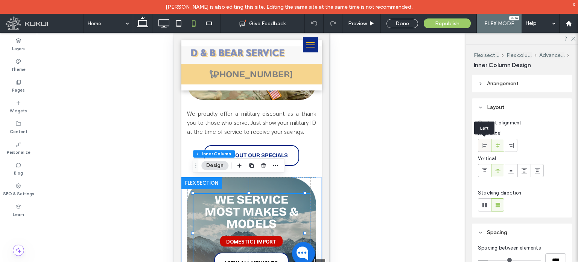
click at [485, 147] on icon at bounding box center [485, 145] width 6 height 6
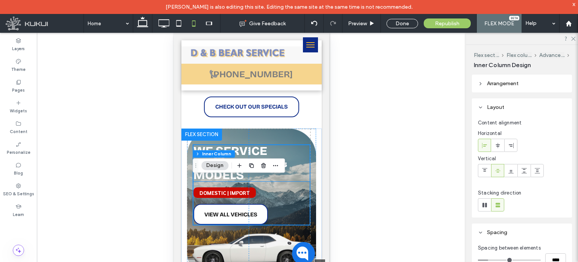
scroll to position [1803, 0]
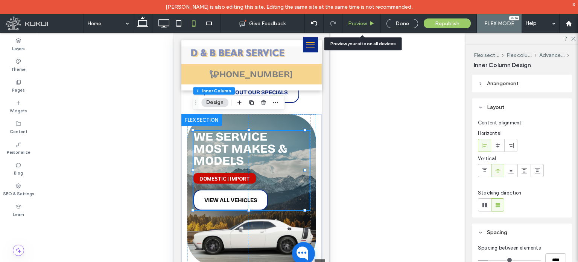
click at [367, 23] on span "Preview" at bounding box center [357, 23] width 19 height 6
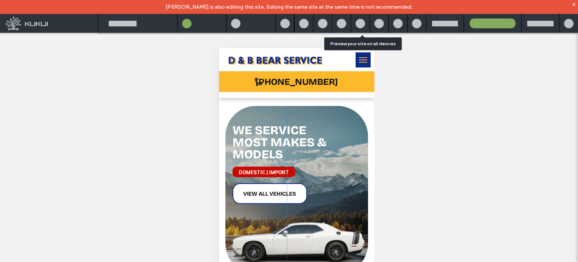
scroll to position [1807, 0]
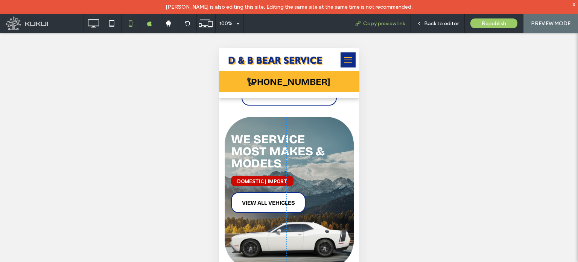
click at [380, 24] on span "Copy preview link" at bounding box center [384, 23] width 42 height 6
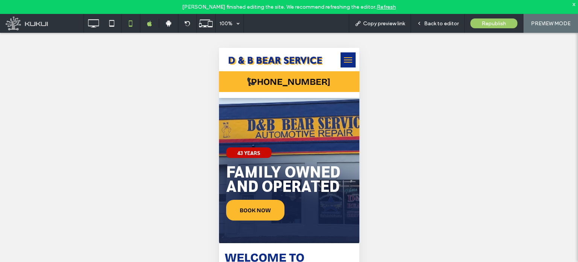
scroll to position [0, 0]
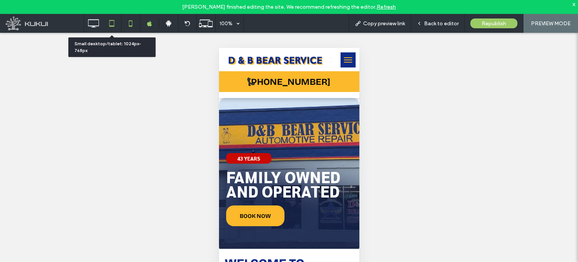
click at [113, 24] on icon at bounding box center [111, 23] width 15 height 15
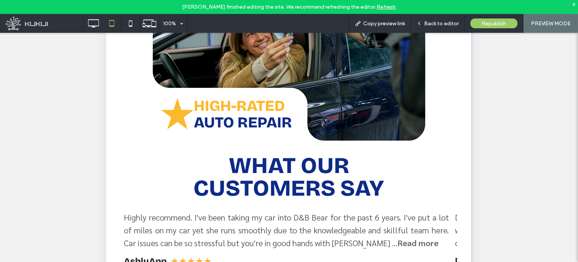
scroll to position [627, 0]
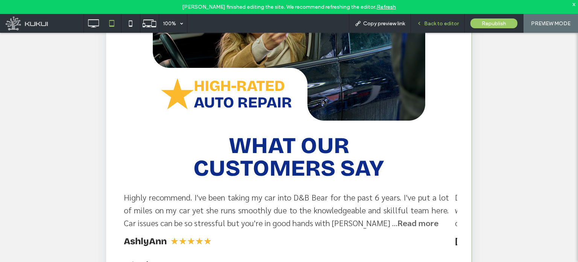
click at [442, 24] on span "Back to editor" at bounding box center [441, 23] width 35 height 6
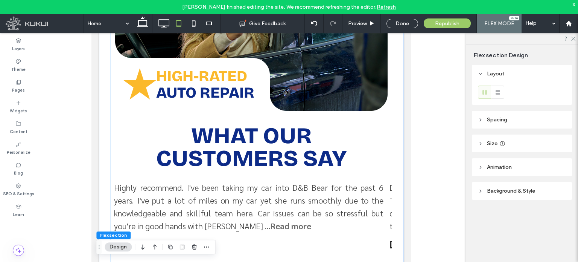
scroll to position [690, 0]
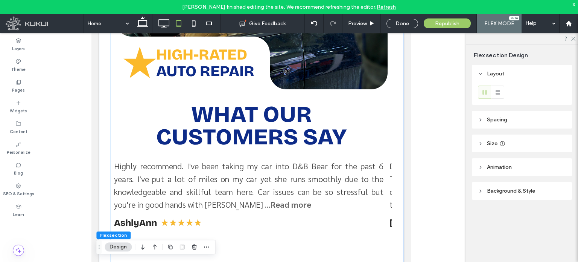
click at [265, 116] on strong "What Our Customers Say" at bounding box center [251, 125] width 191 height 50
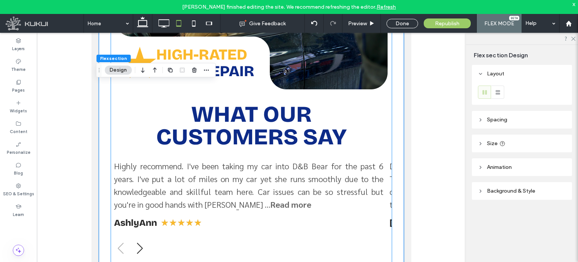
click at [248, 127] on strong "What Our Customers Say" at bounding box center [251, 125] width 191 height 50
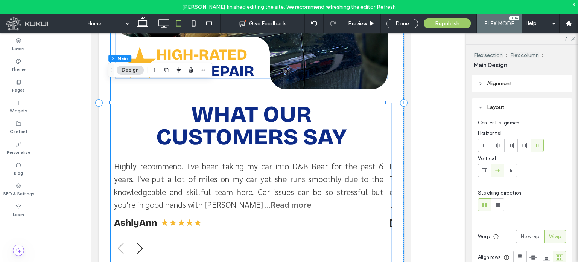
click at [248, 127] on strong "What Our Customers Say" at bounding box center [251, 125] width 191 height 50
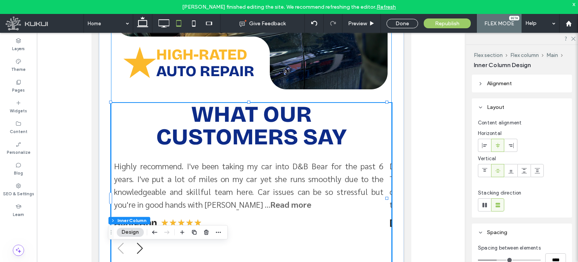
click at [248, 117] on strong "What Our Customers Say" at bounding box center [251, 125] width 191 height 50
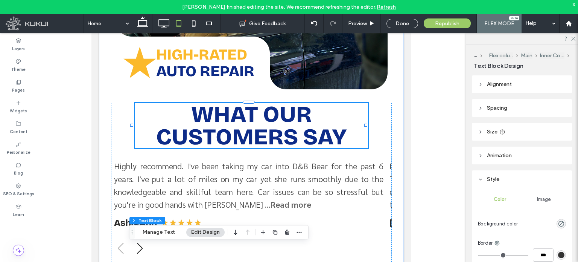
click at [528, 139] on header "Size" at bounding box center [522, 132] width 100 height 18
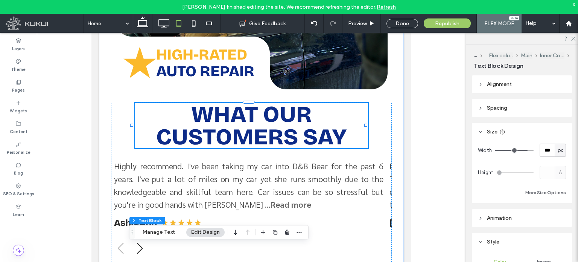
click at [558, 148] on span "px" at bounding box center [560, 150] width 5 height 8
click at [557, 178] on span "%" at bounding box center [556, 176] width 5 height 8
type input "**"
click at [542, 152] on input "****" at bounding box center [547, 149] width 15 height 13
type input "**"
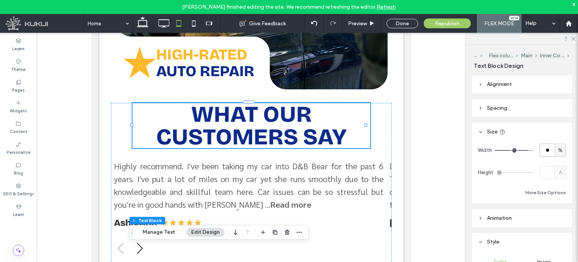
type input "**"
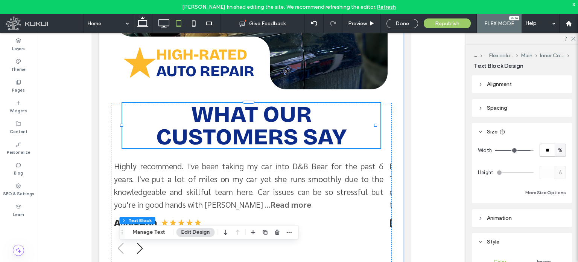
click at [540, 152] on input "**" at bounding box center [547, 149] width 15 height 13
type input "***"
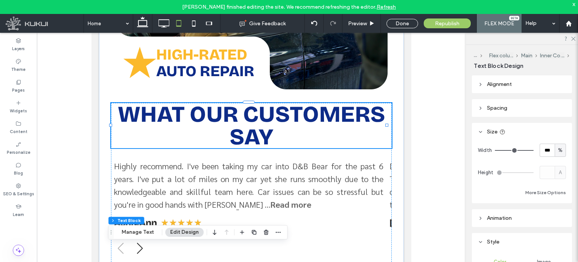
click at [515, 88] on header "Alignment" at bounding box center [522, 84] width 100 height 18
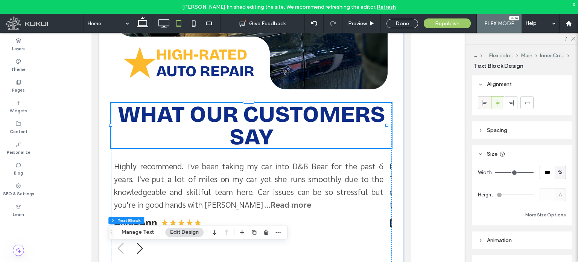
click at [480, 104] on div at bounding box center [484, 102] width 12 height 12
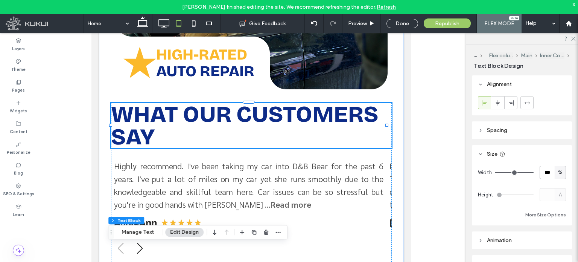
click at [542, 175] on input "***" at bounding box center [547, 172] width 15 height 13
click at [560, 176] on div "%" at bounding box center [560, 172] width 11 height 13
click at [557, 186] on span "px" at bounding box center [556, 185] width 5 height 8
type input "***"
click at [545, 173] on input "*****" at bounding box center [547, 172] width 15 height 13
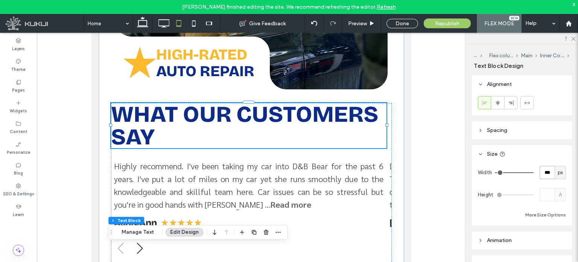
type input "***"
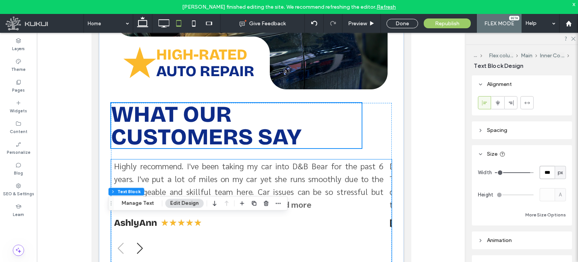
scroll to position [753, 0]
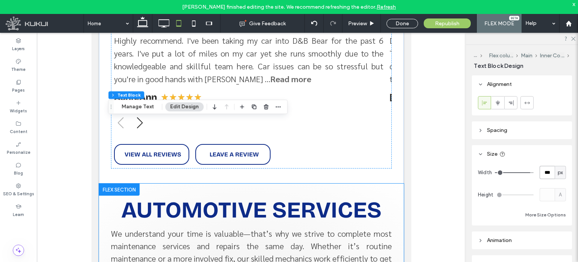
click at [262, 196] on span "automotive services" at bounding box center [251, 209] width 260 height 27
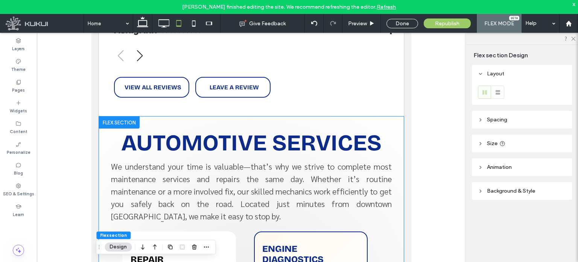
scroll to position [880, 0]
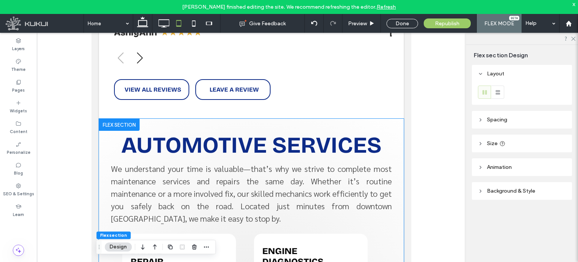
click at [276, 136] on span "automotive services" at bounding box center [251, 144] width 260 height 27
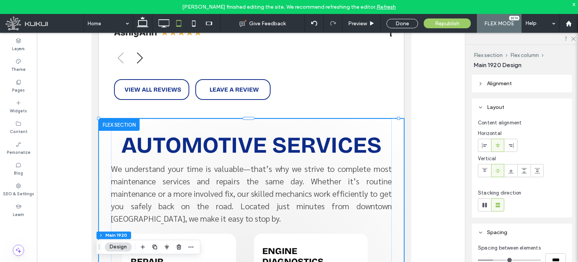
click at [276, 131] on span "automotive services" at bounding box center [251, 144] width 260 height 27
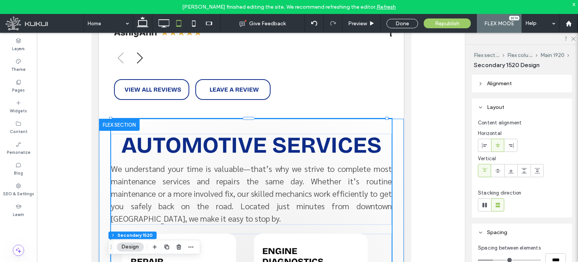
click at [276, 131] on span "automotive services" at bounding box center [251, 144] width 260 height 27
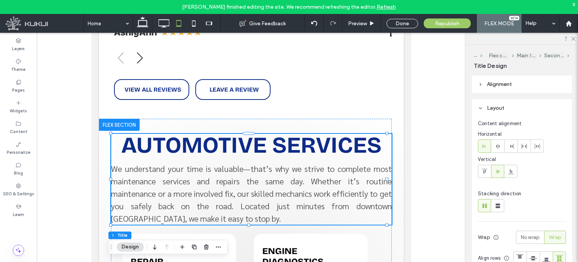
click at [324, 131] on span "automotive services" at bounding box center [251, 144] width 260 height 27
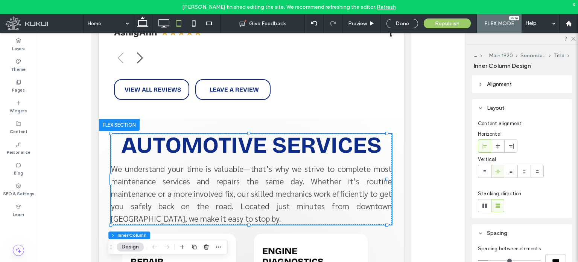
click at [323, 131] on span "automotive services" at bounding box center [251, 144] width 260 height 27
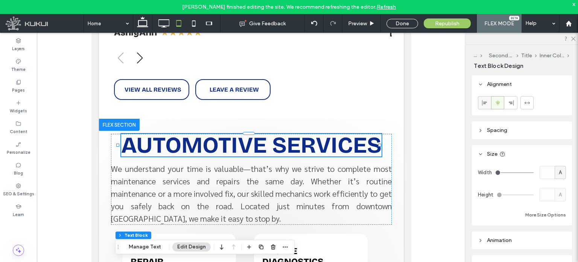
click at [483, 101] on icon at bounding box center [485, 103] width 6 height 6
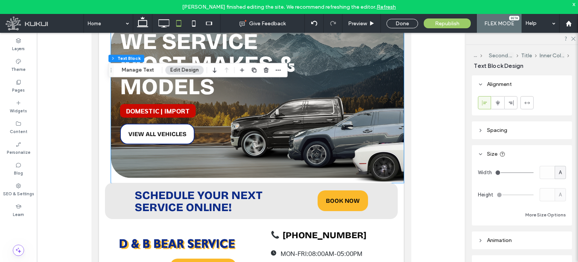
scroll to position [240, 0]
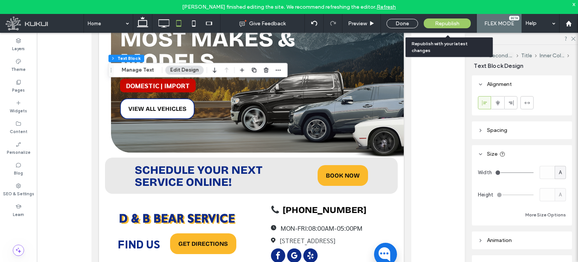
click at [443, 24] on span "Republish" at bounding box center [447, 23] width 24 height 6
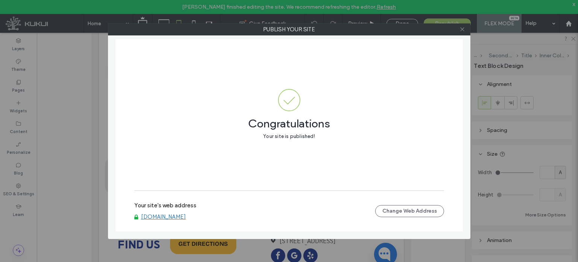
click at [463, 28] on icon at bounding box center [463, 29] width 6 height 6
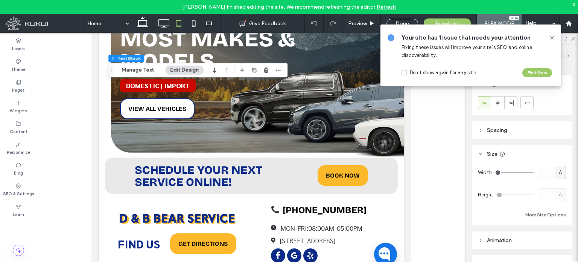
click at [549, 39] on icon at bounding box center [552, 38] width 6 height 6
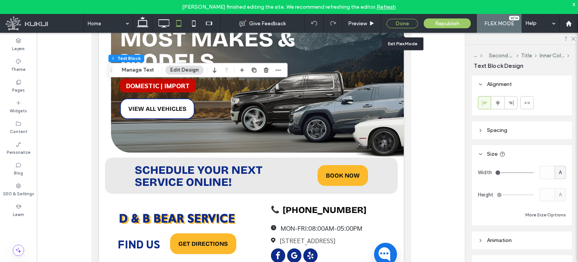
drag, startPoint x: 394, startPoint y: 25, endPoint x: 200, endPoint y: 301, distance: 337.7
click at [394, 25] on div "Done" at bounding box center [403, 23] width 32 height 9
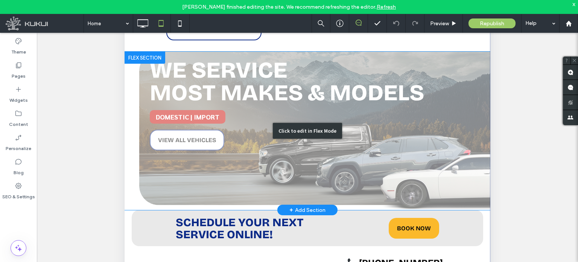
scroll to position [1699, 0]
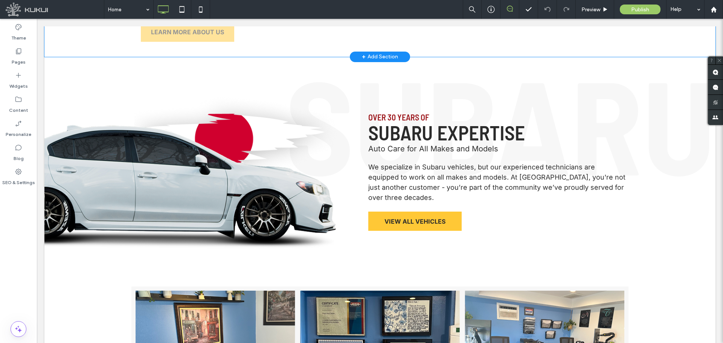
scroll to position [627, 0]
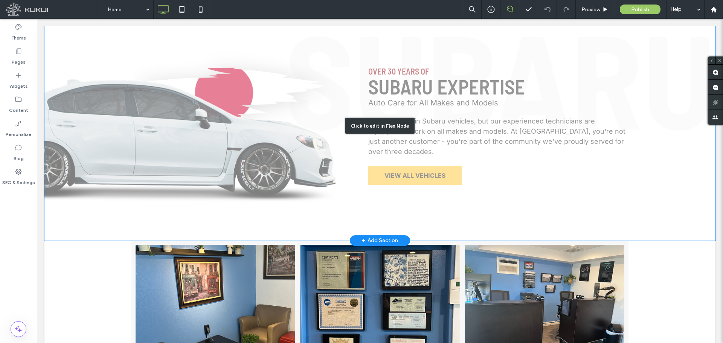
click at [229, 158] on div "Click to edit in Flex Mode" at bounding box center [379, 126] width 671 height 230
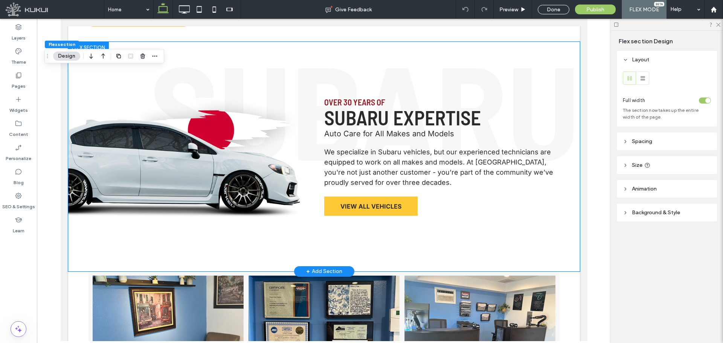
scroll to position [502, 0]
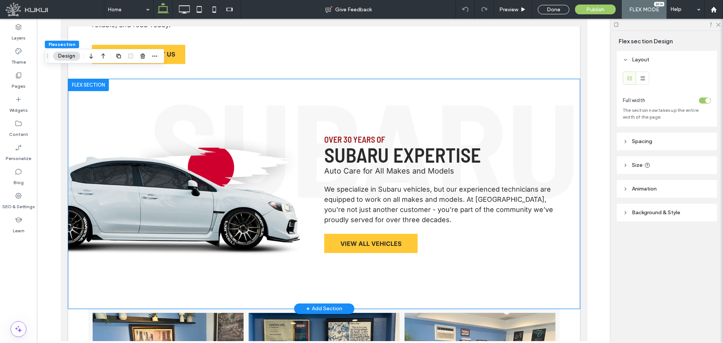
click at [193, 189] on img at bounding box center [196, 193] width 256 height 145
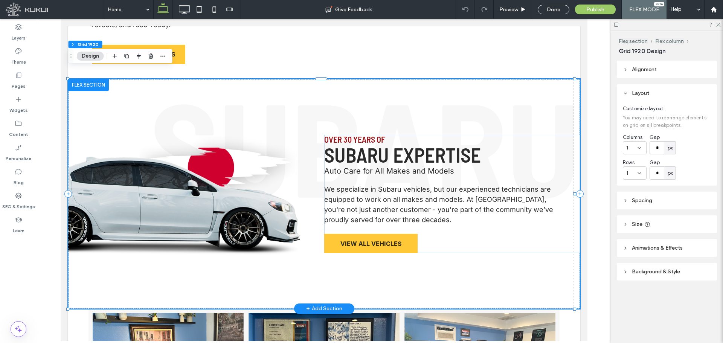
click at [193, 189] on img at bounding box center [196, 193] width 256 height 145
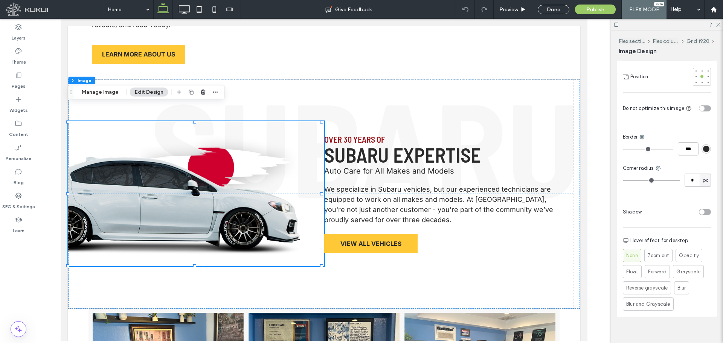
scroll to position [0, 0]
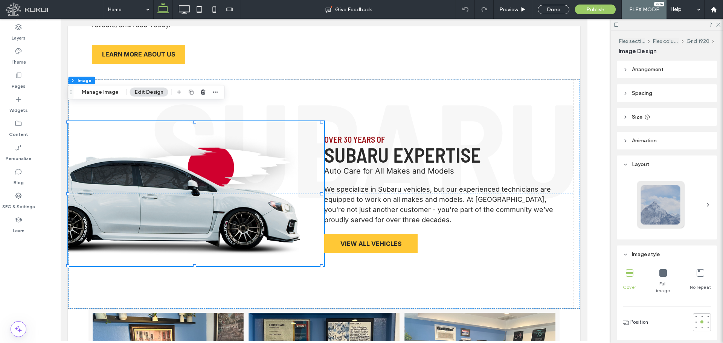
click at [578, 142] on header "Animation" at bounding box center [667, 141] width 100 height 18
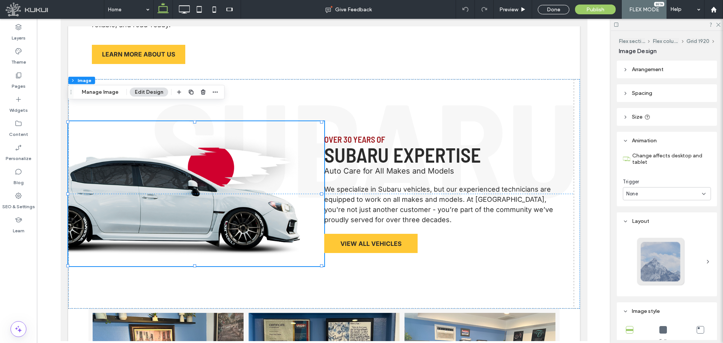
click at [578, 189] on div "None" at bounding box center [667, 193] width 88 height 13
click at [578, 215] on div "Entrance" at bounding box center [665, 219] width 84 height 13
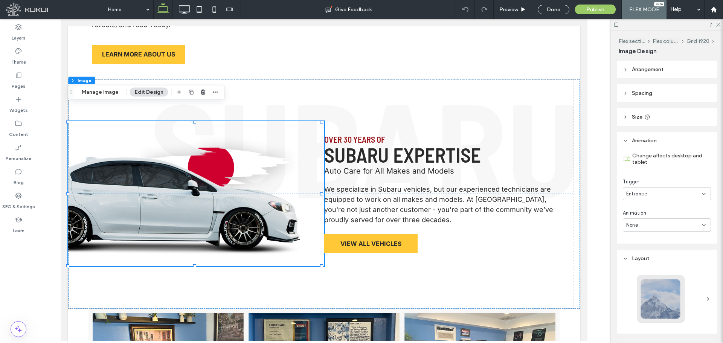
click at [578, 223] on div "None" at bounding box center [664, 225] width 76 height 8
click at [578, 259] on div "Slide In" at bounding box center [665, 264] width 84 height 13
click at [578, 225] on div "Slide In" at bounding box center [664, 225] width 76 height 8
click at [578, 249] on div "Fade In" at bounding box center [665, 251] width 84 height 13
click at [578, 257] on div "In place" at bounding box center [664, 257] width 76 height 8
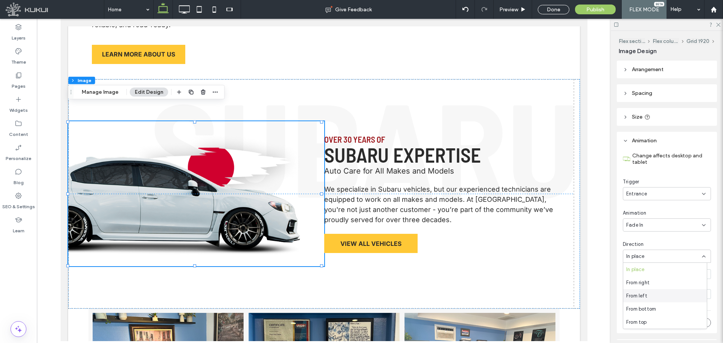
click at [578, 261] on div "From left" at bounding box center [665, 295] width 84 height 13
click at [578, 224] on span "Fade In" at bounding box center [634, 225] width 17 height 8
click at [578, 261] on div "Bounce In" at bounding box center [665, 277] width 84 height 13
click at [578, 255] on div "In place" at bounding box center [664, 257] width 76 height 8
click at [578, 261] on div "From left" at bounding box center [665, 295] width 84 height 13
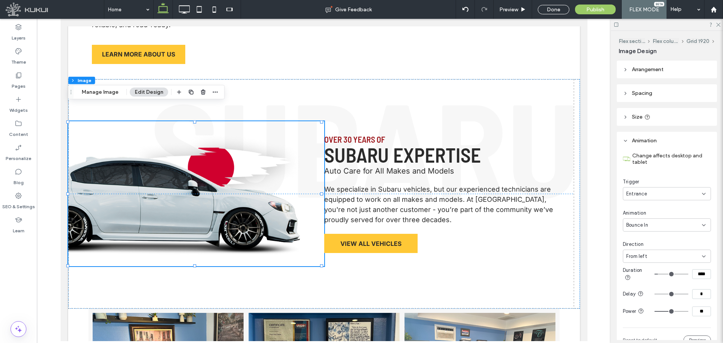
click at [578, 261] on input "**" at bounding box center [701, 311] width 19 height 10
type input "**"
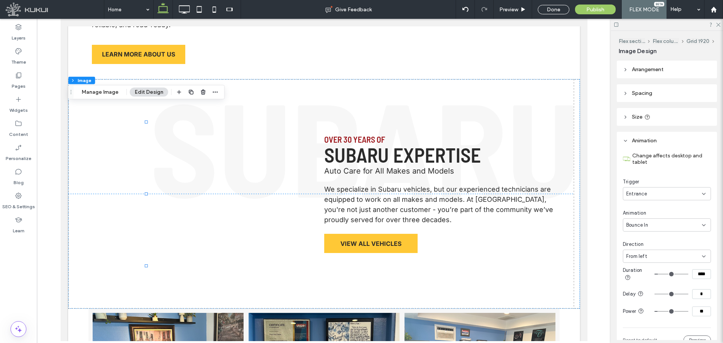
click at [578, 261] on input "****" at bounding box center [701, 274] width 19 height 10
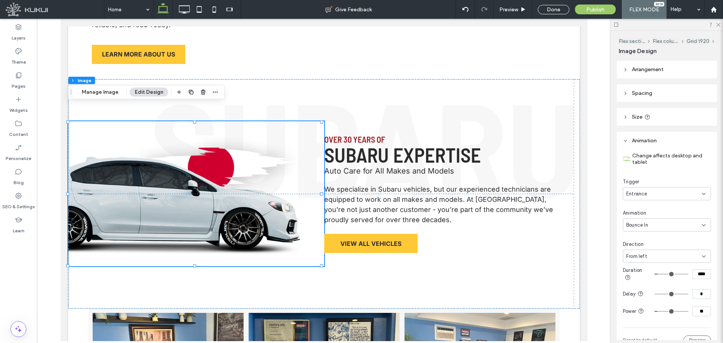
type input "****"
click at [578, 261] on input "****" at bounding box center [701, 274] width 19 height 10
click at [578, 222] on div "Bounce In" at bounding box center [664, 225] width 76 height 8
click at [578, 261] on div "Rotate In" at bounding box center [665, 290] width 84 height 13
type input "****"
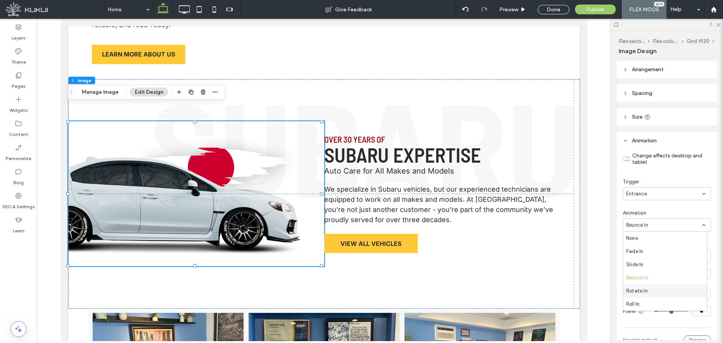
type input "****"
type input "**"
click at [578, 222] on div "Rotate In" at bounding box center [664, 225] width 76 height 8
click at [578, 244] on div "Roll In" at bounding box center [665, 240] width 84 height 13
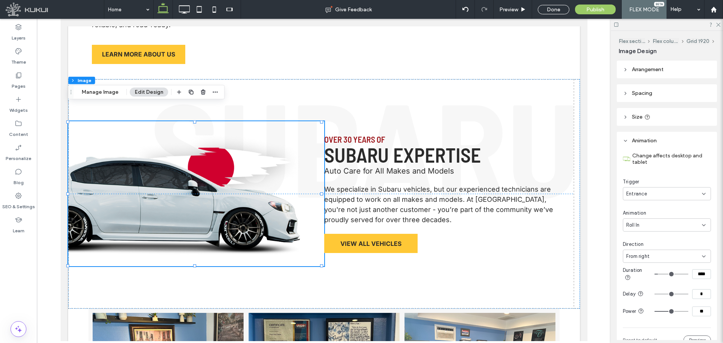
click at [578, 222] on div "Roll In" at bounding box center [664, 225] width 76 height 8
click at [578, 256] on div "Zoom In" at bounding box center [665, 254] width 84 height 13
click at [578, 254] on div "In place" at bounding box center [664, 257] width 76 height 8
click at [578, 261] on div "From left" at bounding box center [665, 295] width 84 height 13
click at [578, 223] on div "Zoom In" at bounding box center [664, 225] width 76 height 8
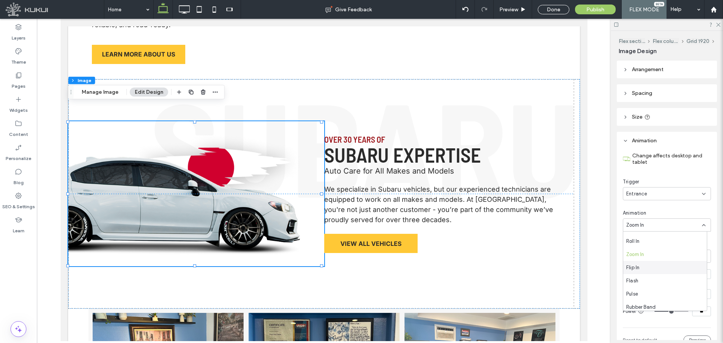
click at [578, 261] on div "Flip In" at bounding box center [665, 267] width 84 height 13
click at [578, 228] on div "Flip In" at bounding box center [664, 225] width 76 height 8
click at [578, 261] on div "Flash" at bounding box center [665, 280] width 84 height 13
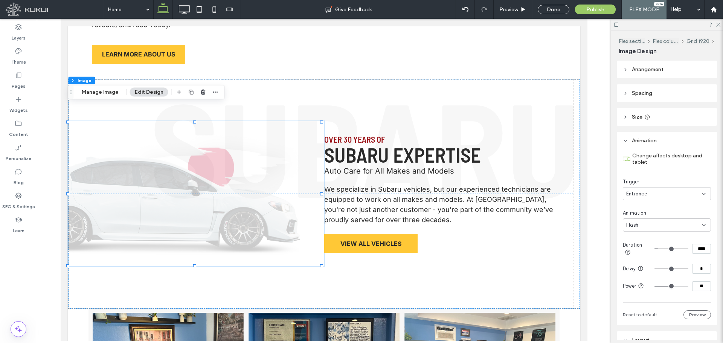
click at [578, 224] on div "Flash" at bounding box center [664, 225] width 76 height 8
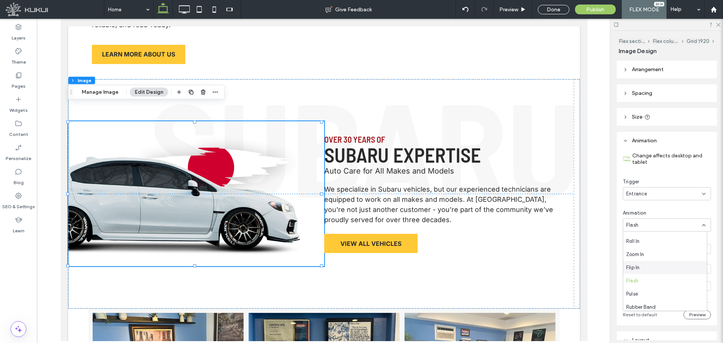
scroll to position [119, 0]
click at [578, 254] on div "Rubber Band" at bounding box center [665, 251] width 84 height 13
click at [578, 223] on div "Rubber Band" at bounding box center [664, 225] width 76 height 8
click at [578, 261] on div "Bounce In" at bounding box center [665, 277] width 84 height 13
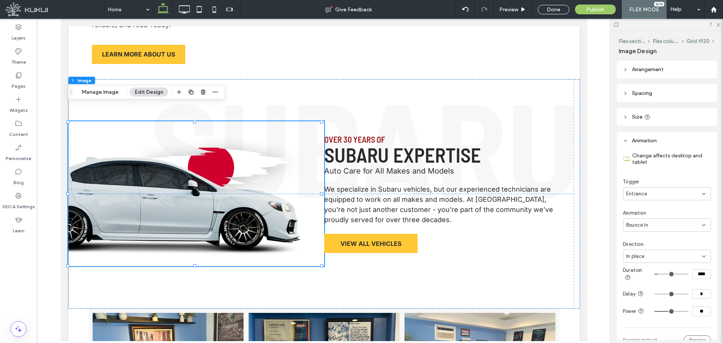
click at [578, 254] on div "In place" at bounding box center [664, 257] width 76 height 8
click at [578, 261] on div "From left" at bounding box center [665, 295] width 84 height 13
click at [578, 261] on input "**" at bounding box center [701, 311] width 19 height 10
type input "*"
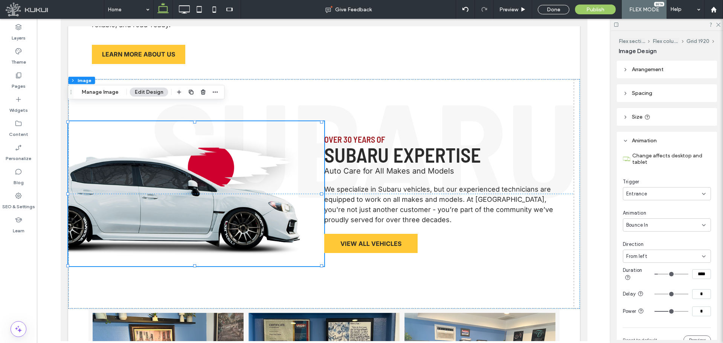
type input "*"
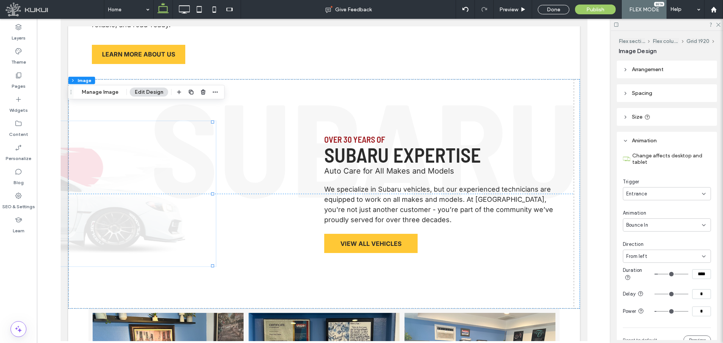
click at [578, 261] on input "****" at bounding box center [701, 274] width 19 height 10
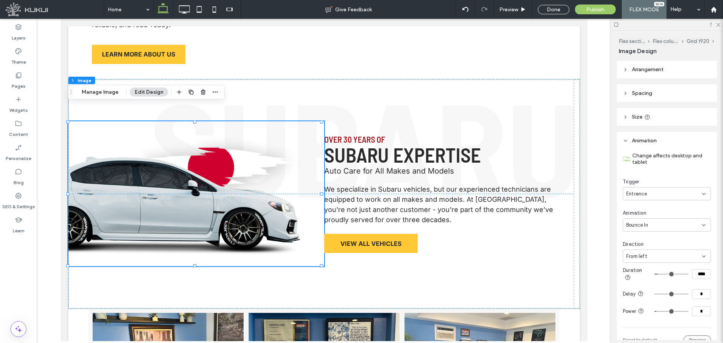
type input "****"
click at [578, 199] on div "Entrance" at bounding box center [667, 193] width 88 height 13
click at [578, 196] on div "Entrance" at bounding box center [664, 194] width 76 height 8
click at [511, 15] on div "Preview" at bounding box center [512, 9] width 38 height 19
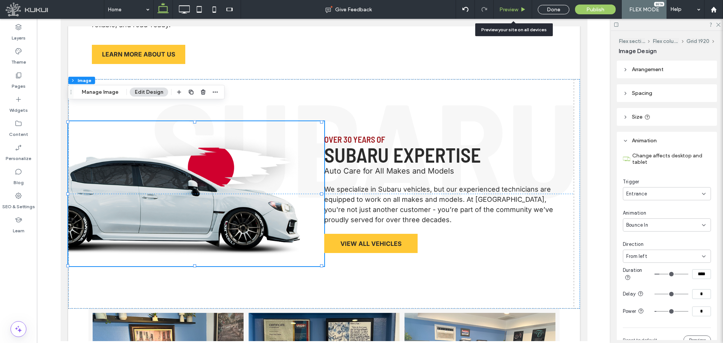
click at [516, 7] on span "Preview" at bounding box center [508, 9] width 19 height 6
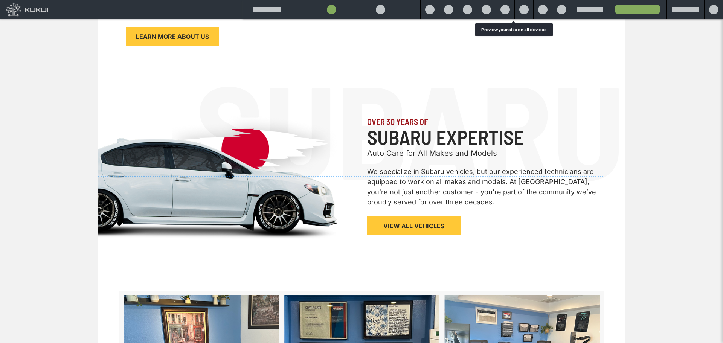
scroll to position [569, 0]
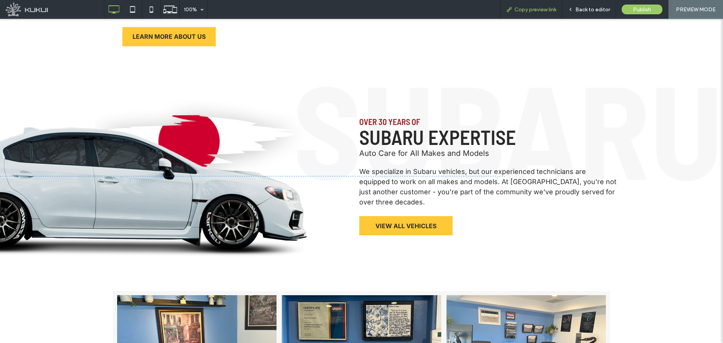
click at [516, 8] on span "Copy preview link" at bounding box center [535, 9] width 42 height 6
click at [570, 9] on icon at bounding box center [570, 9] width 5 height 5
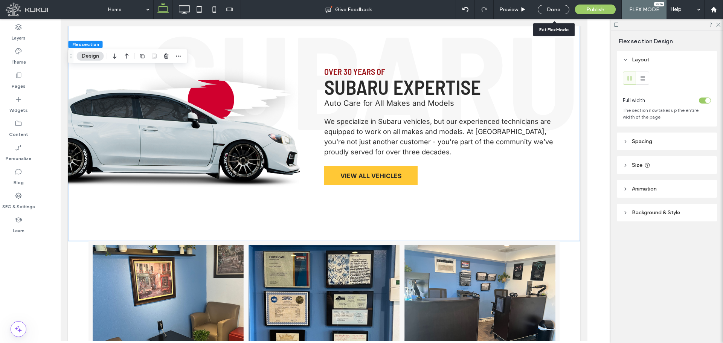
click at [555, 4] on div "Done" at bounding box center [553, 9] width 43 height 19
click at [556, 6] on div "Done" at bounding box center [553, 9] width 32 height 9
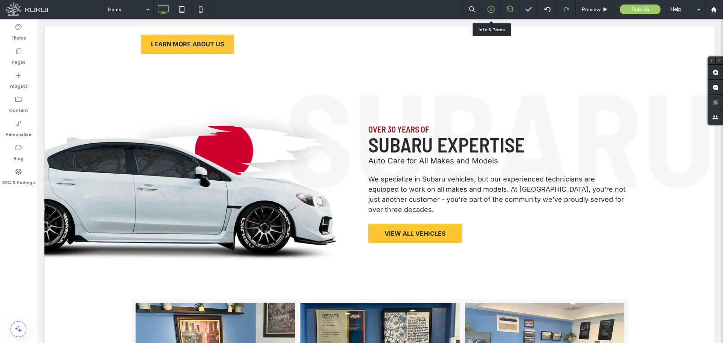
click at [491, 12] on icon at bounding box center [491, 10] width 8 height 8
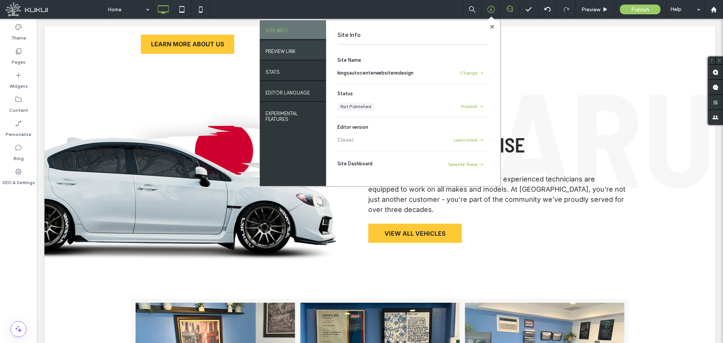
click at [305, 54] on div "PREVIEW LINK" at bounding box center [293, 50] width 66 height 19
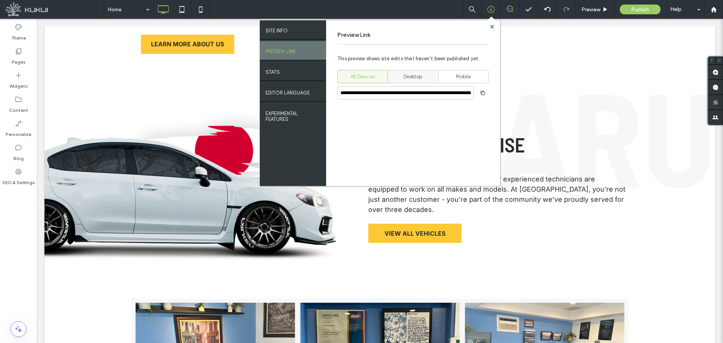
click at [417, 79] on span "Desktop" at bounding box center [412, 77] width 18 height 8
type input "**********"
click at [484, 94] on use "button" at bounding box center [482, 92] width 5 height 5
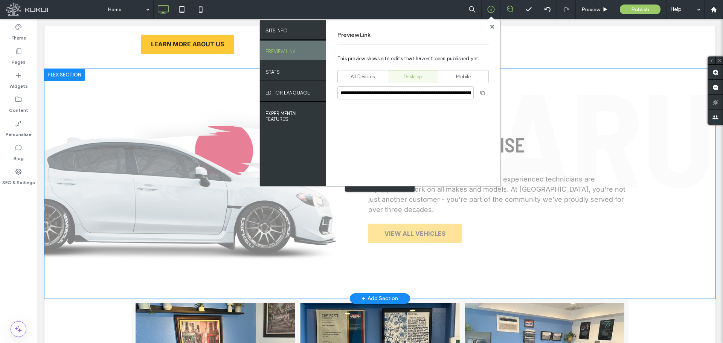
click at [241, 181] on div "Click to edit in Flex Mode" at bounding box center [379, 184] width 671 height 230
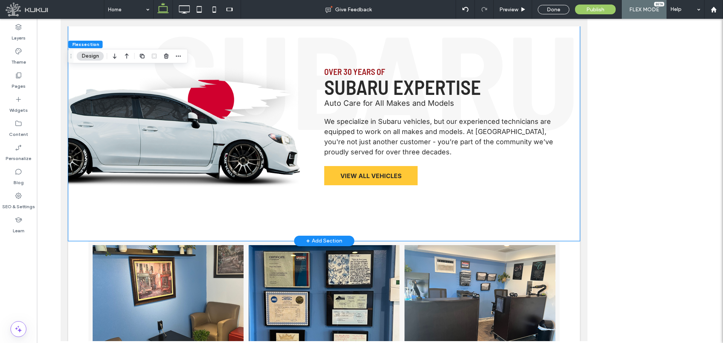
scroll to position [502, 0]
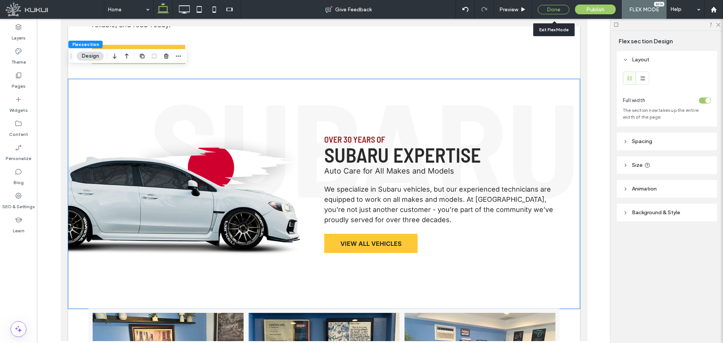
drag, startPoint x: 546, startPoint y: 9, endPoint x: 342, endPoint y: 148, distance: 247.0
click at [546, 9] on div "Done" at bounding box center [553, 9] width 32 height 9
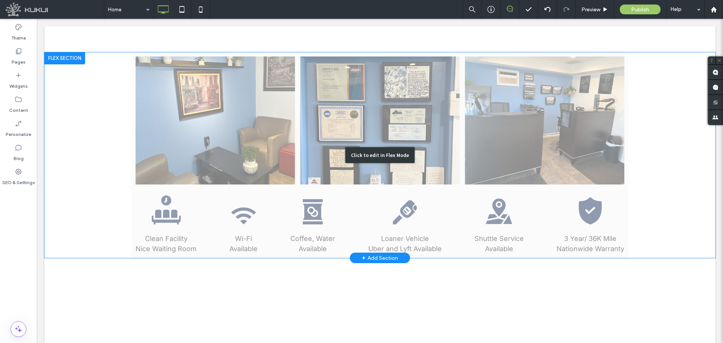
scroll to position [878, 0]
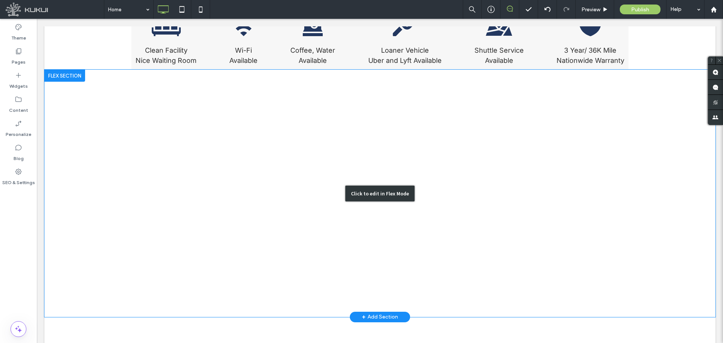
click at [265, 161] on div "Click to edit in Flex Mode" at bounding box center [379, 193] width 671 height 247
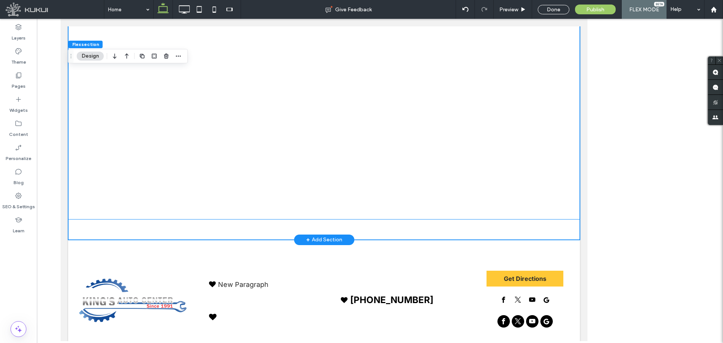
scroll to position [928, 0]
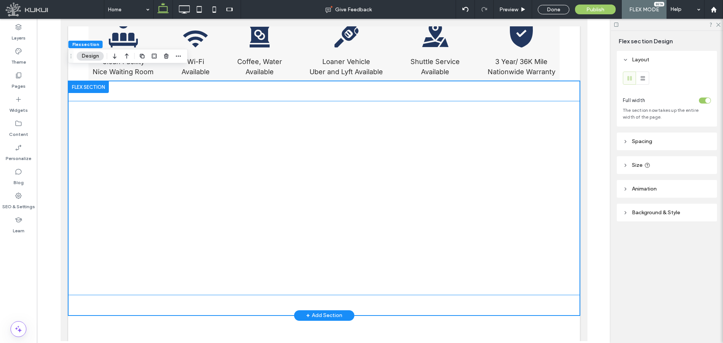
click at [265, 161] on div at bounding box center [196, 198] width 256 height 113
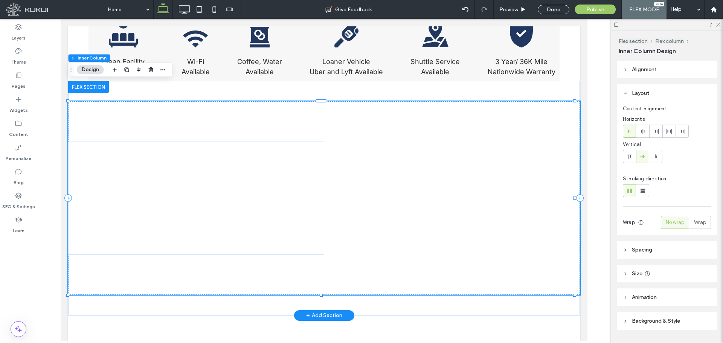
click at [265, 161] on div at bounding box center [196, 198] width 256 height 113
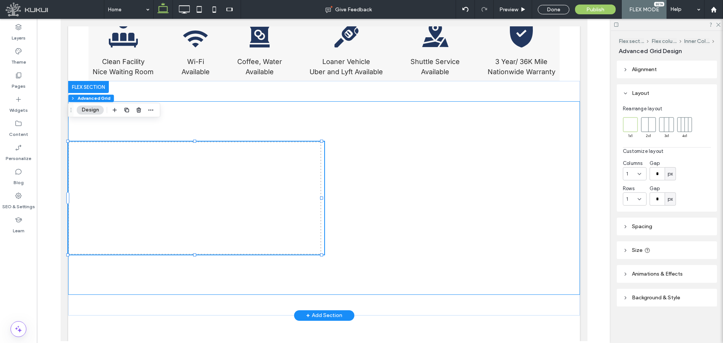
click at [265, 161] on div at bounding box center [196, 198] width 256 height 113
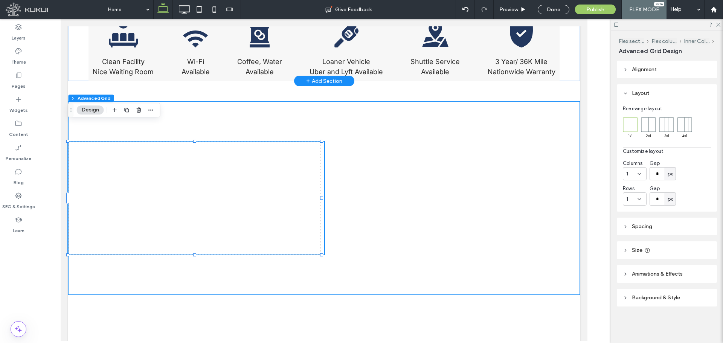
scroll to position [885, 0]
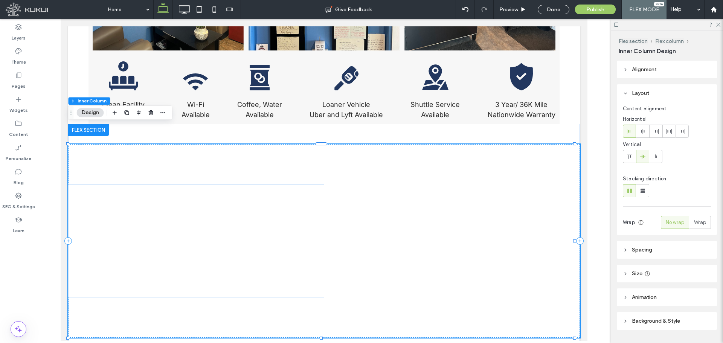
click at [211, 144] on div at bounding box center [324, 240] width 512 height 193
click at [578, 66] on header "Alignment" at bounding box center [667, 70] width 100 height 18
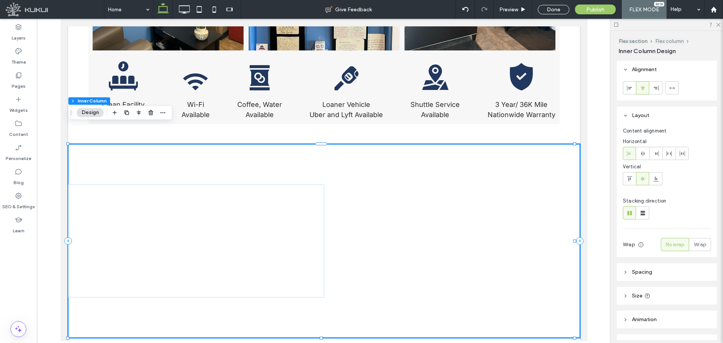
click at [578, 40] on button "Flex column" at bounding box center [669, 41] width 29 height 6
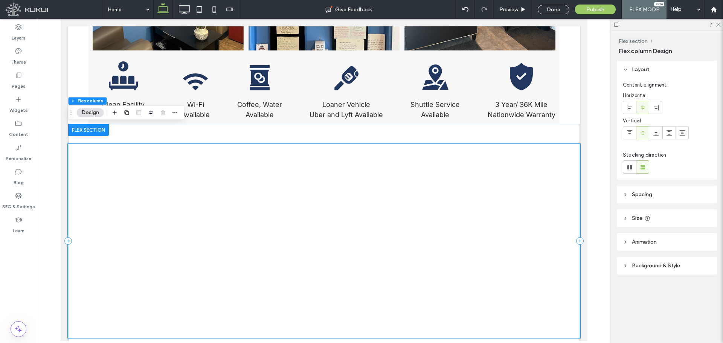
click at [382, 153] on div at bounding box center [324, 240] width 512 height 193
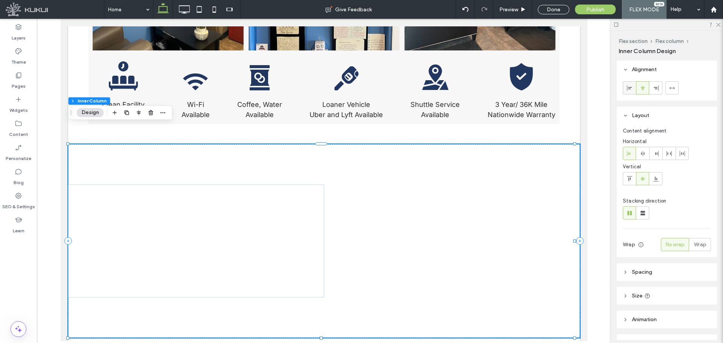
click at [578, 90] on use at bounding box center [629, 87] width 5 height 5
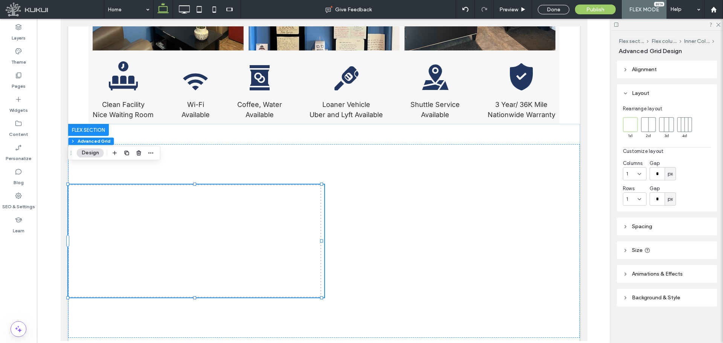
click at [578, 250] on header "Size" at bounding box center [667, 250] width 100 height 18
click at [522, 178] on div at bounding box center [324, 240] width 512 height 193
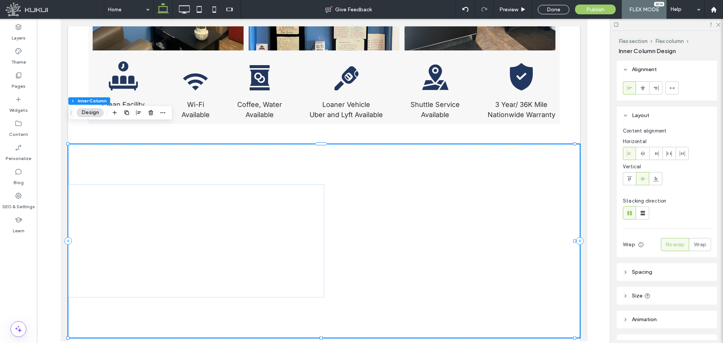
click at [578, 261] on header "Size" at bounding box center [667, 296] width 100 height 18
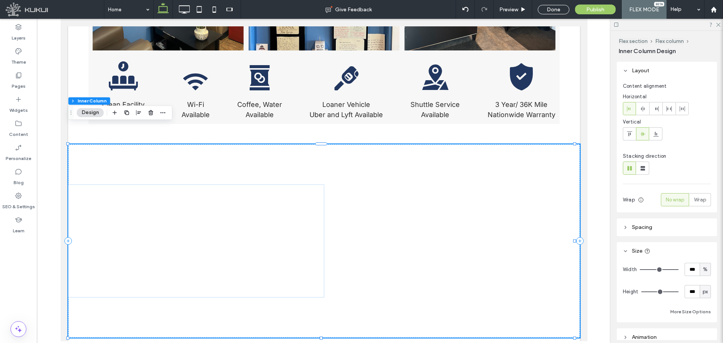
scroll to position [63, 0]
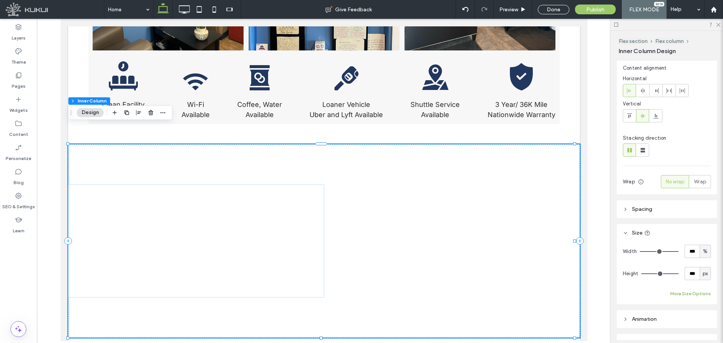
click at [578, 261] on button "More Size Options" at bounding box center [690, 293] width 41 height 9
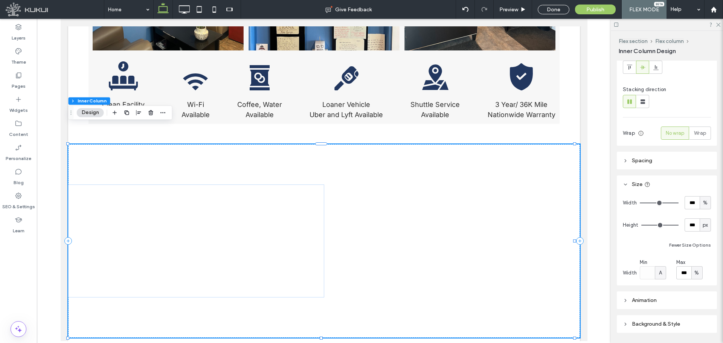
scroll to position [125, 0]
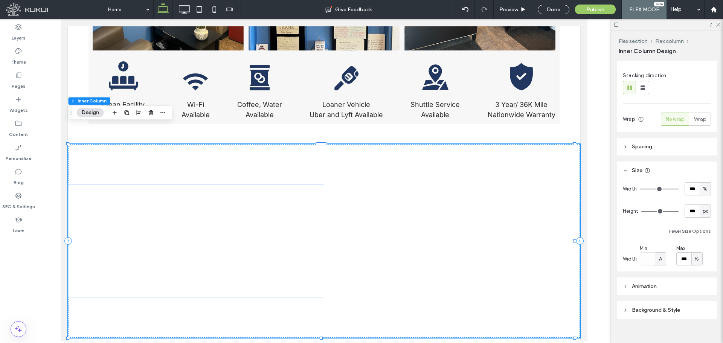
click at [578, 260] on div "%" at bounding box center [697, 259] width 8 height 8
click at [578, 261] on span "px" at bounding box center [694, 272] width 5 height 8
click at [578, 261] on input "****" at bounding box center [683, 258] width 15 height 13
type input "****"
click at [578, 192] on input "***" at bounding box center [691, 188] width 15 height 13
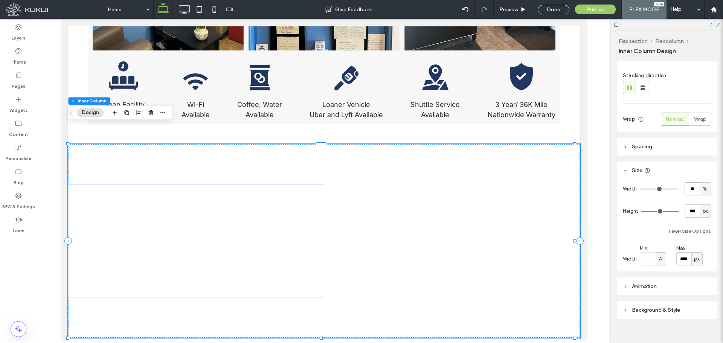
type input "**"
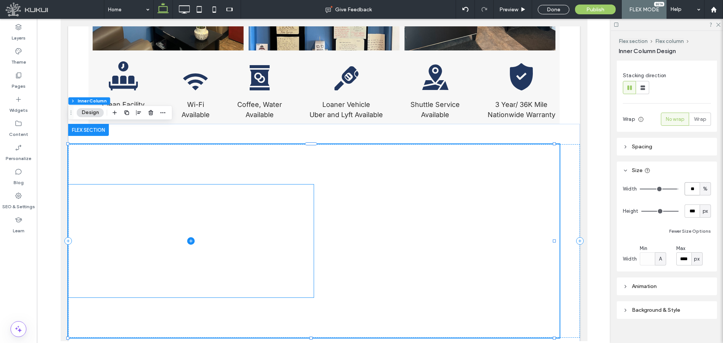
click at [236, 208] on span at bounding box center [190, 240] width 245 height 113
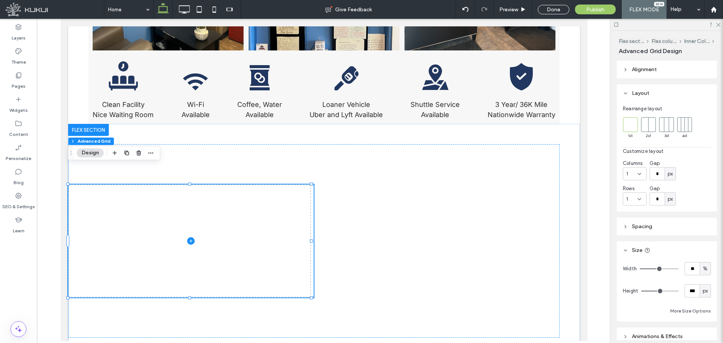
click at [155, 211] on span at bounding box center [190, 240] width 245 height 113
click at [578, 42] on button "Inner Column" at bounding box center [696, 41] width 25 height 6
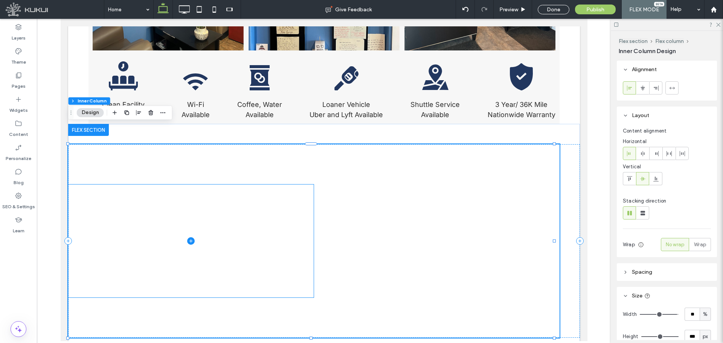
click at [182, 256] on span at bounding box center [190, 240] width 245 height 113
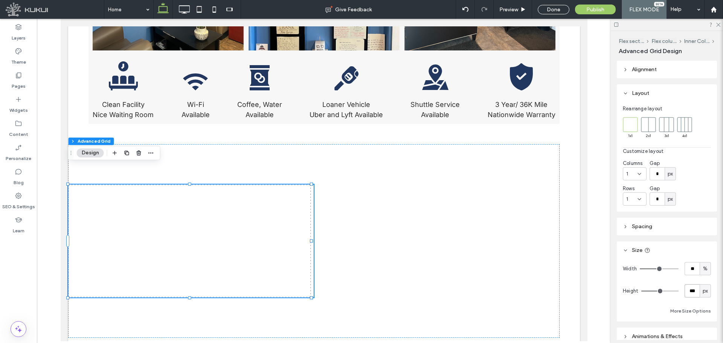
click at [578, 261] on input "***" at bounding box center [691, 290] width 15 height 13
type input "***"
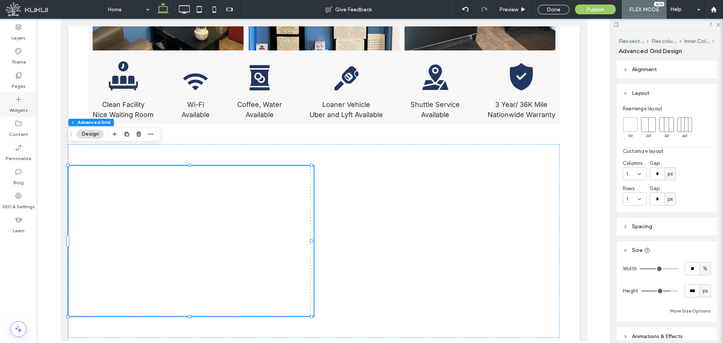
click at [20, 107] on label "Widgets" at bounding box center [18, 108] width 18 height 11
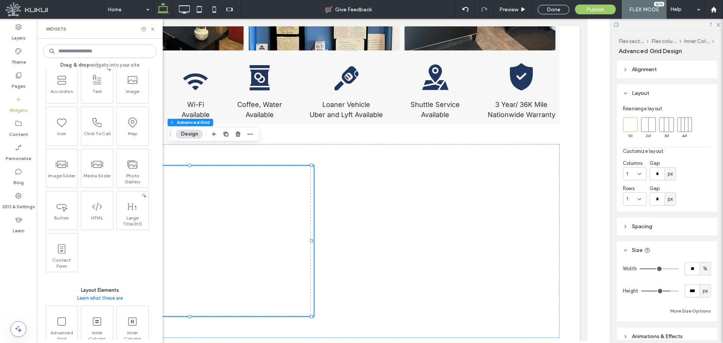
scroll to position [188, 0]
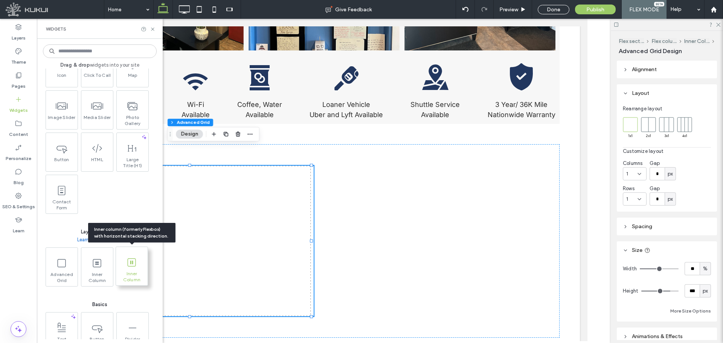
click at [132, 261] on span at bounding box center [132, 262] width 32 height 17
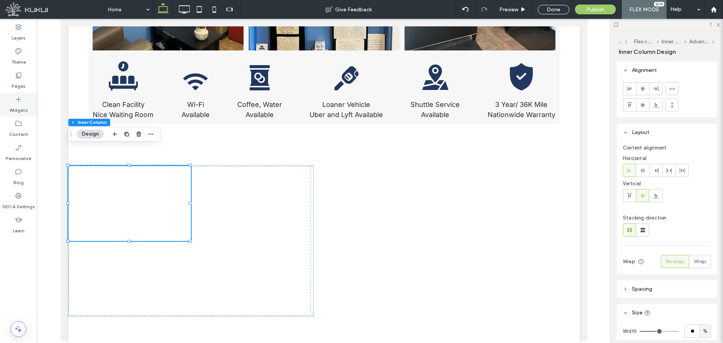
click at [17, 107] on label "Widgets" at bounding box center [18, 108] width 18 height 11
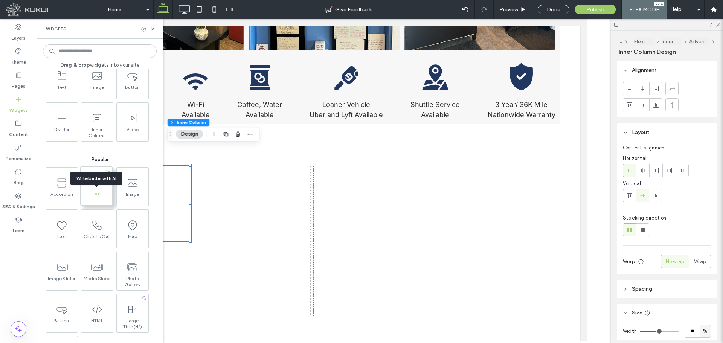
scroll to position [63, 0]
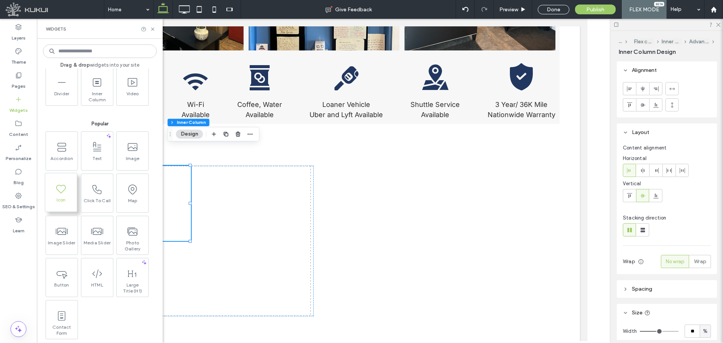
click at [59, 195] on span at bounding box center [61, 188] width 32 height 17
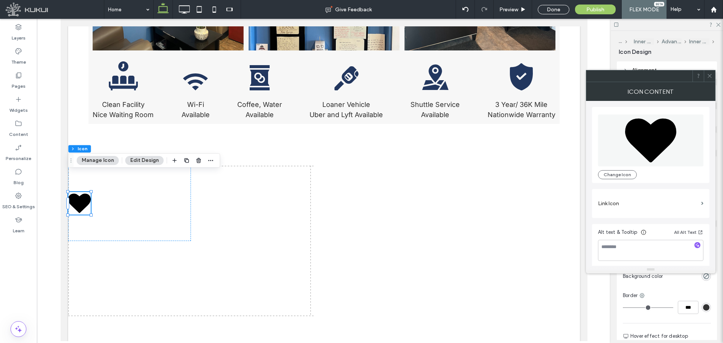
click at [578, 169] on div "Change Icon" at bounding box center [650, 145] width 105 height 69
click at [578, 174] on button "Change Icon" at bounding box center [617, 174] width 39 height 9
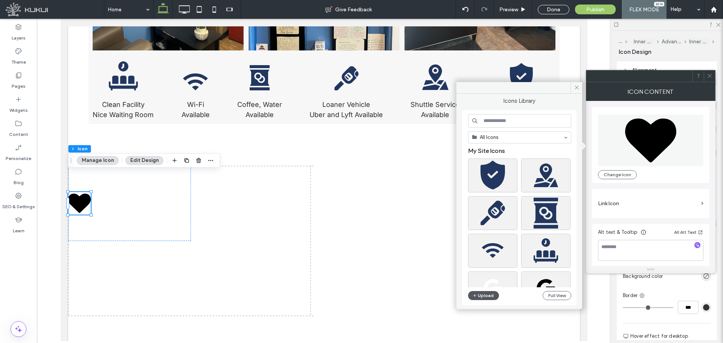
click at [480, 261] on button "Upload" at bounding box center [483, 295] width 31 height 9
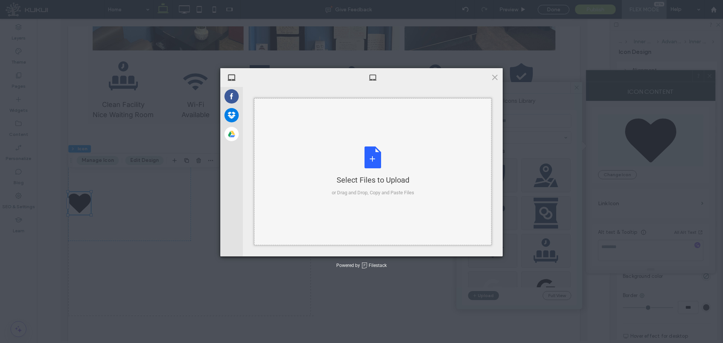
click at [347, 160] on div "Select Files to Upload or Drag and Drop, Copy and Paste Files" at bounding box center [373, 171] width 82 height 50
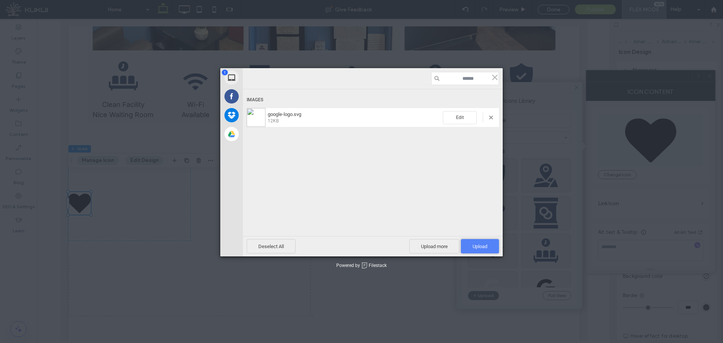
click at [471, 250] on span "Upload 1" at bounding box center [480, 246] width 38 height 14
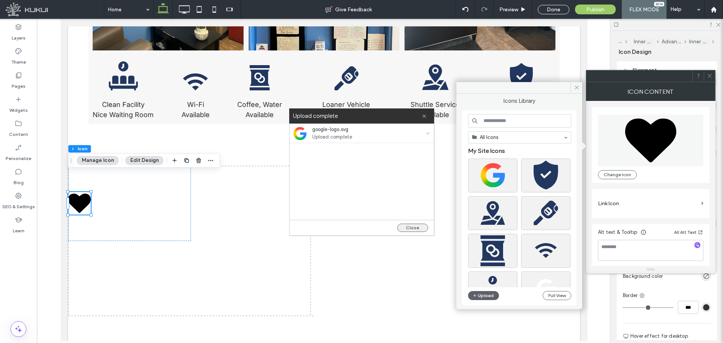
click at [414, 226] on button "Close" at bounding box center [412, 228] width 31 height 8
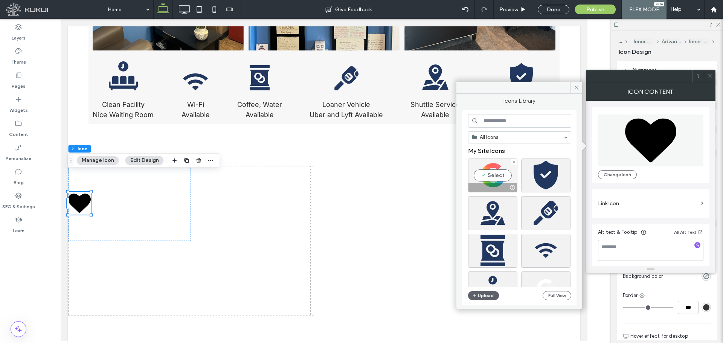
click at [483, 178] on div "Select" at bounding box center [492, 175] width 49 height 34
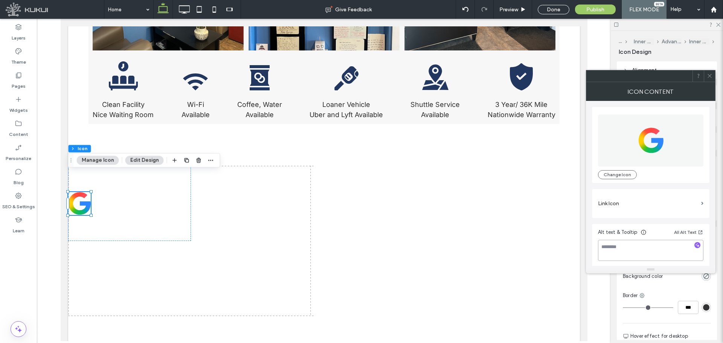
click at [578, 253] on textarea at bounding box center [650, 250] width 105 height 21
type textarea "**********"
click at [578, 74] on div at bounding box center [708, 75] width 11 height 11
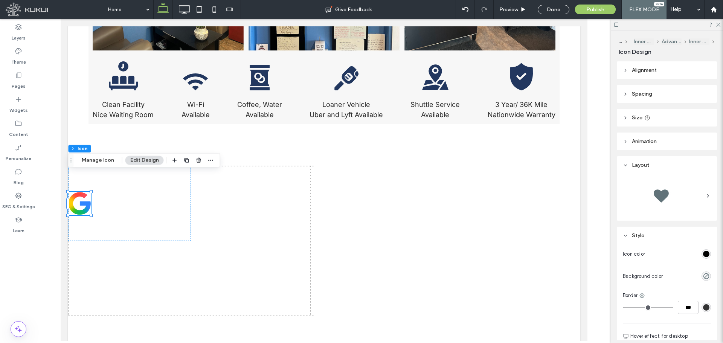
click at [578, 110] on header "Size" at bounding box center [667, 118] width 100 height 18
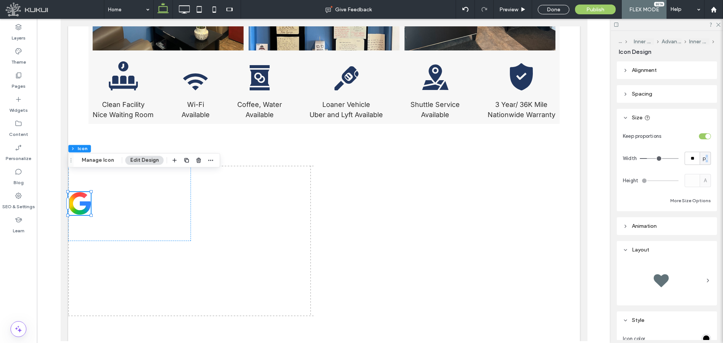
click at [578, 160] on span "px" at bounding box center [704, 159] width 5 height 8
click at [578, 224] on span "A" at bounding box center [701, 225] width 3 height 8
type input "*"
click at [21, 104] on label "Widgets" at bounding box center [18, 108] width 18 height 11
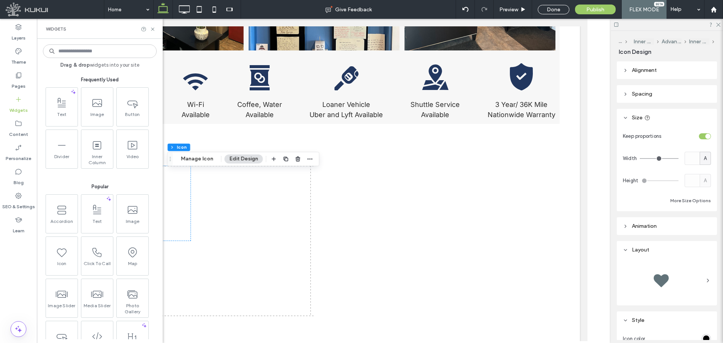
click at [99, 49] on input at bounding box center [100, 51] width 114 height 14
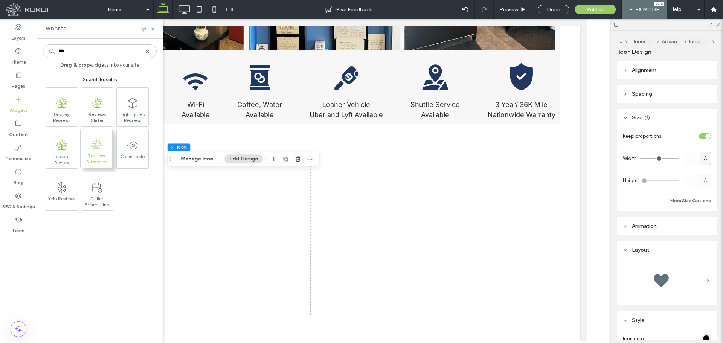
type input "***"
click at [105, 147] on span ".st0{fill-rule:evenodd;clip-rule:evenodd;fill:#82BB26;}" at bounding box center [97, 144] width 32 height 17
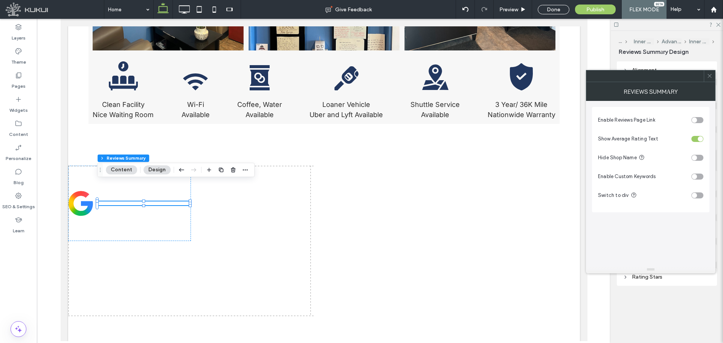
click at [578, 177] on section "Enable Custom Keywords" at bounding box center [650, 176] width 105 height 19
click at [578, 177] on div "toggle" at bounding box center [693, 176] width 5 height 5
click at [578, 206] on input "Custom Keywords *" at bounding box center [648, 206] width 101 height 10
click at [578, 206] on input "**********" at bounding box center [648, 206] width 101 height 10
type input "**********"
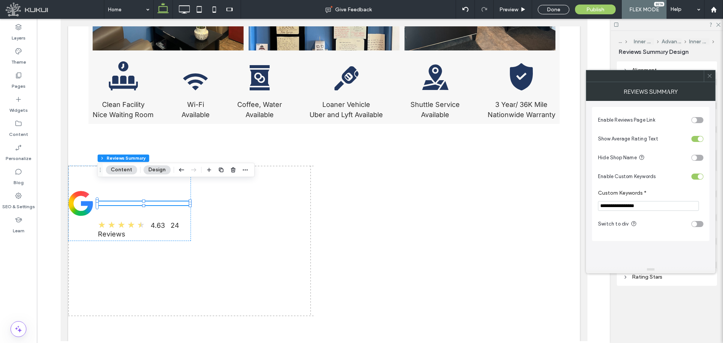
click at [578, 224] on div "toggle" at bounding box center [693, 223] width 5 height 5
click at [578, 138] on div "toggle" at bounding box center [697, 139] width 12 height 6
click at [578, 118] on div "toggle" at bounding box center [693, 119] width 5 height 5
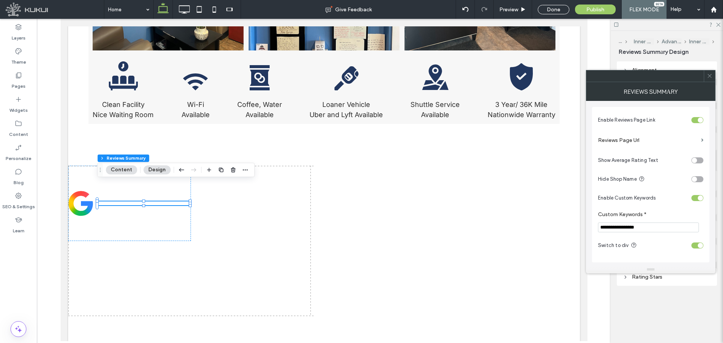
click at [578, 139] on label "Reviews Page Url" at bounding box center [648, 140] width 100 height 14
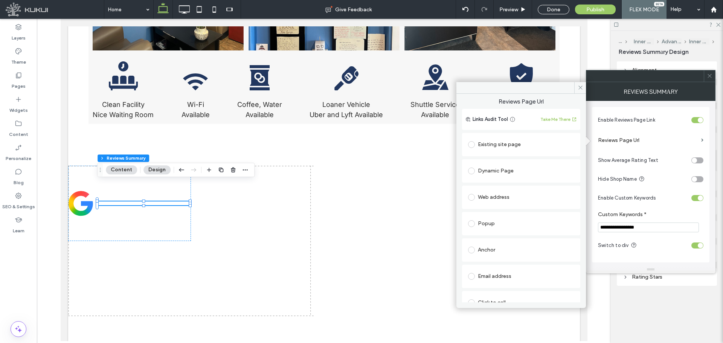
click at [512, 146] on div "Existing site page" at bounding box center [521, 145] width 106 height 12
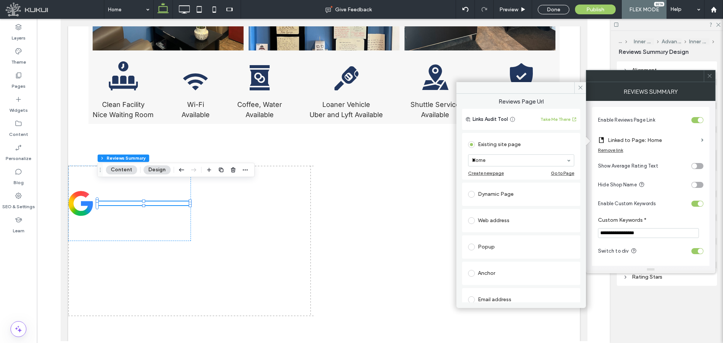
type input "**"
click at [577, 90] on span at bounding box center [580, 87] width 12 height 11
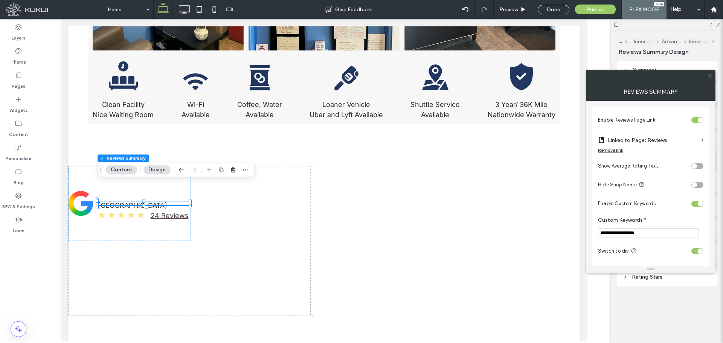
click at [578, 78] on icon at bounding box center [709, 76] width 6 height 6
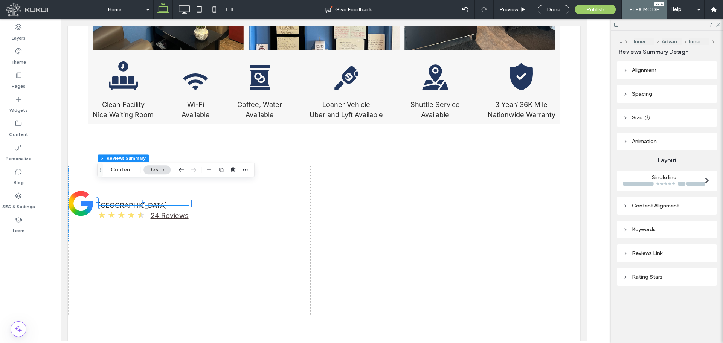
click at [578, 115] on header "Size" at bounding box center [667, 118] width 100 height 18
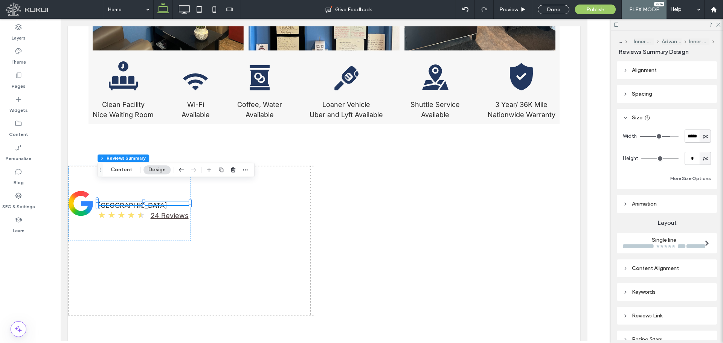
click at [578, 152] on div "px" at bounding box center [704, 158] width 11 height 13
click at [578, 223] on div "A" at bounding box center [701, 224] width 11 height 13
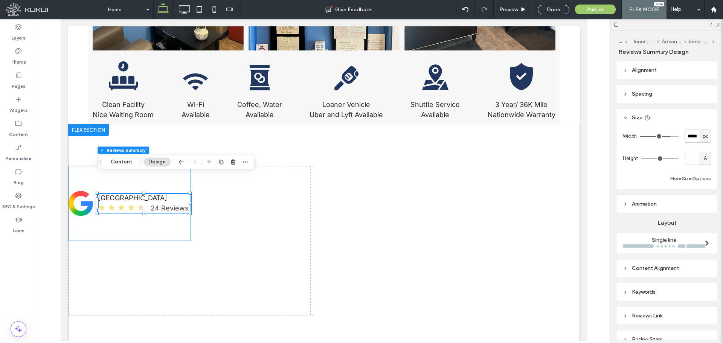
click at [117, 210] on div "google logo | King's Auto Center King's Auto Center ★ ★ ★ ★ ★ 24 Reviews" at bounding box center [129, 203] width 123 height 75
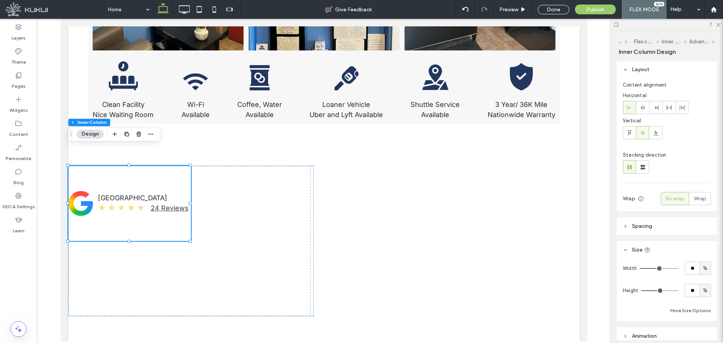
click at [578, 261] on div "%" at bounding box center [704, 268] width 11 height 13
click at [578, 261] on span "A" at bounding box center [701, 334] width 3 height 8
type input "*"
click at [578, 261] on div "%" at bounding box center [705, 291] width 8 height 8
click at [578, 261] on div "A" at bounding box center [701, 277] width 11 height 13
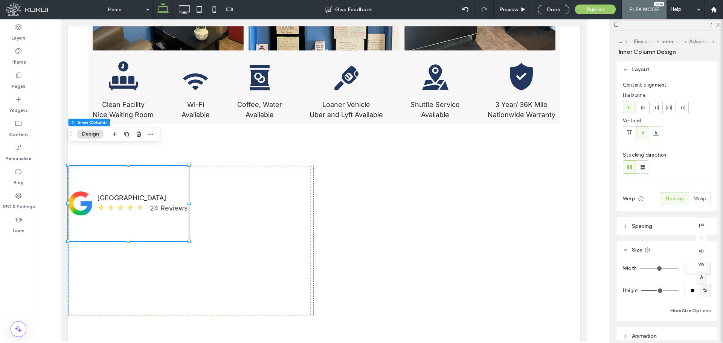
type input "*"
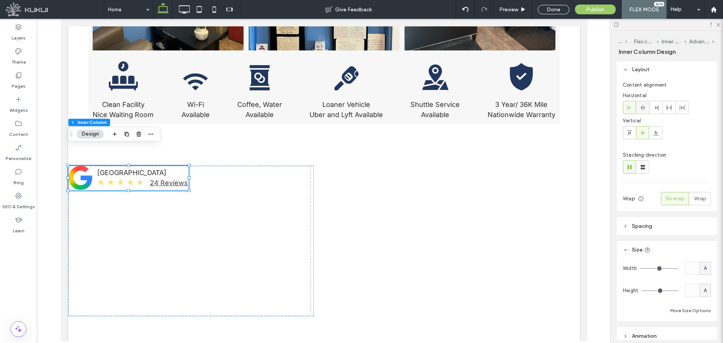
click at [578, 109] on use at bounding box center [642, 107] width 3 height 5
click at [578, 109] on icon at bounding box center [629, 108] width 6 height 6
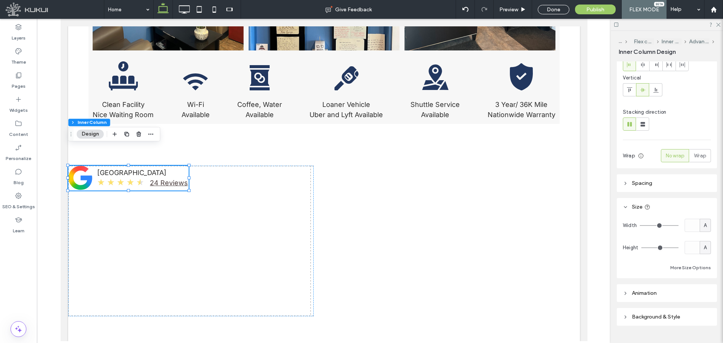
scroll to position [122, 0]
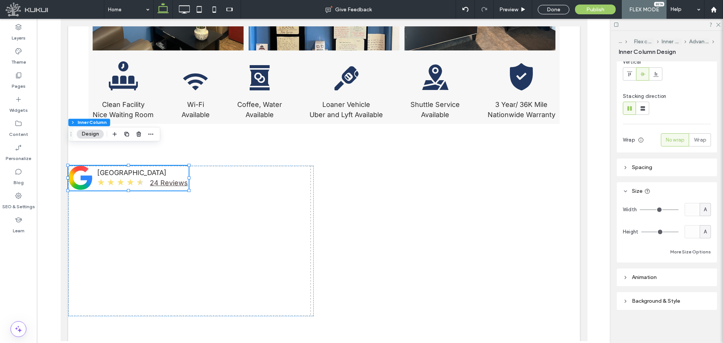
click at [578, 168] on header "Spacing" at bounding box center [667, 167] width 100 height 18
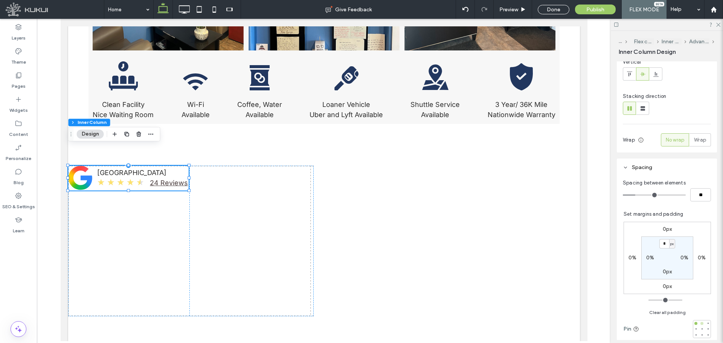
click at [578, 261] on div at bounding box center [701, 323] width 5 height 5
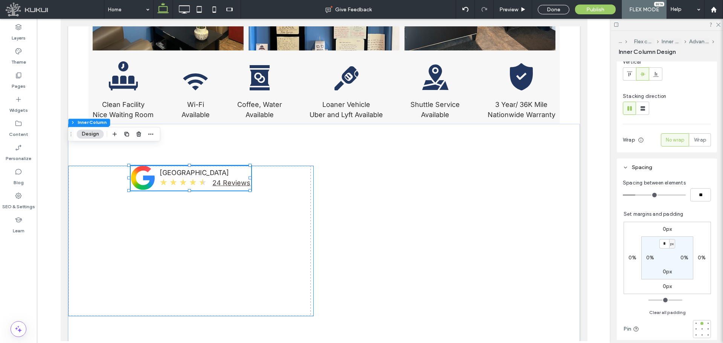
click at [247, 231] on div "google logo | King's Auto Center King's Auto Center ★ ★ ★ ★ ★ 24 Reviews" at bounding box center [190, 241] width 245 height 151
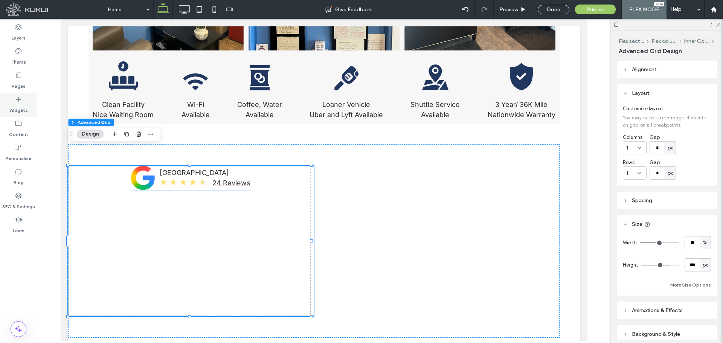
click at [21, 113] on label "Widgets" at bounding box center [18, 108] width 18 height 11
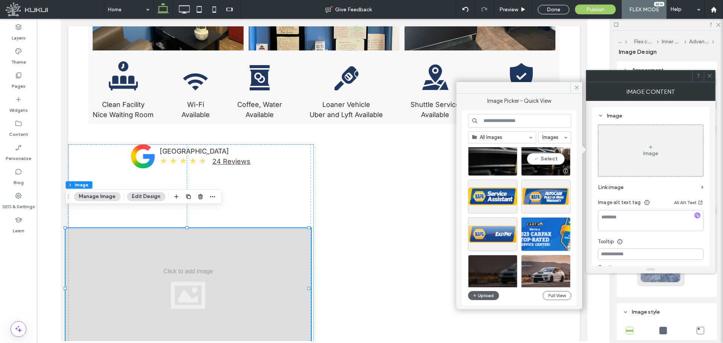
scroll to position [907, 0]
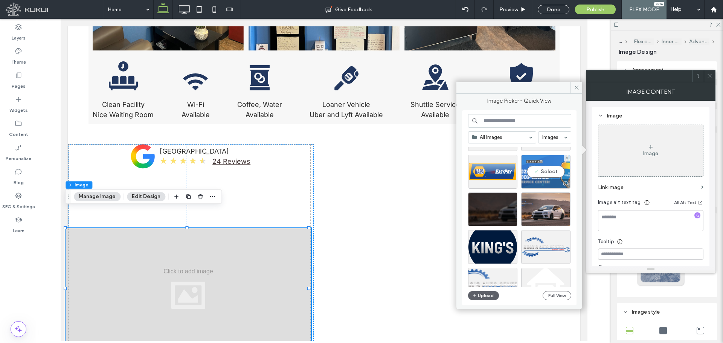
click at [544, 176] on div "Select" at bounding box center [545, 172] width 49 height 34
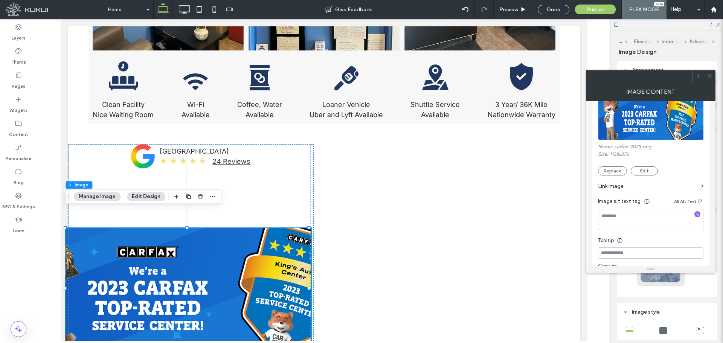
scroll to position [63, 0]
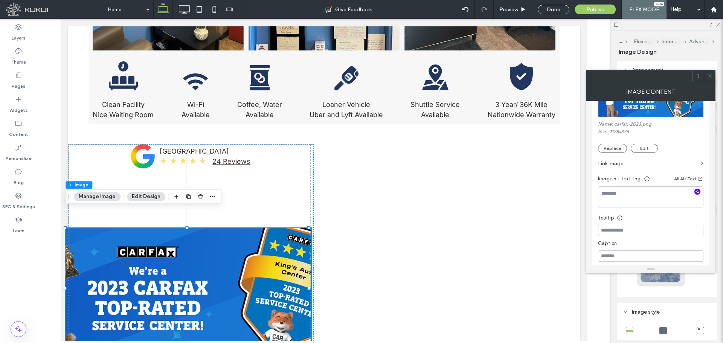
click at [578, 191] on use "button" at bounding box center [697, 191] width 4 height 4
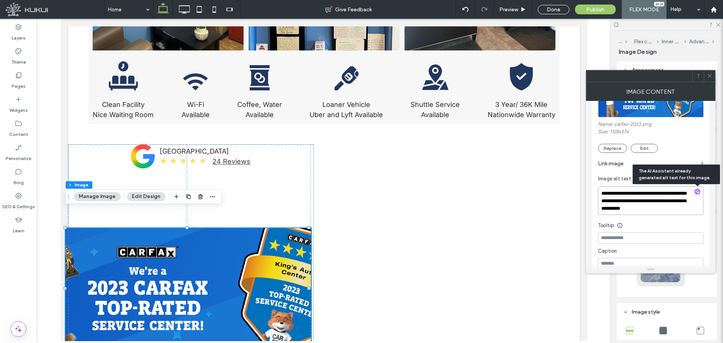
click at [578, 211] on textarea "**********" at bounding box center [650, 200] width 105 height 29
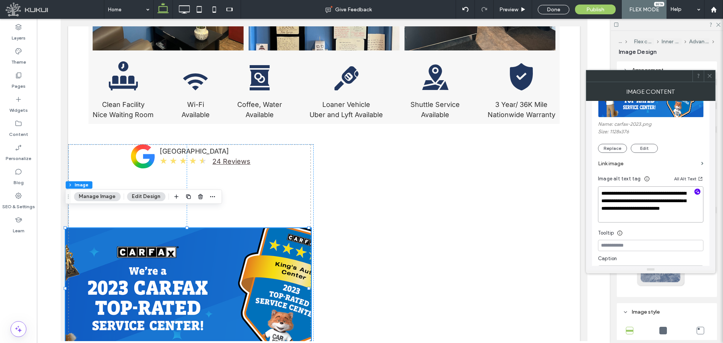
click at [578, 215] on textarea "**********" at bounding box center [650, 204] width 105 height 36
type textarea "**********"
click at [578, 78] on div at bounding box center [708, 75] width 11 height 11
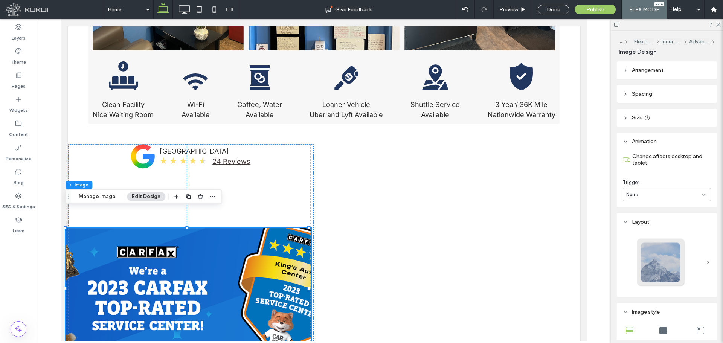
click at [578, 116] on header "Size" at bounding box center [667, 118] width 100 height 18
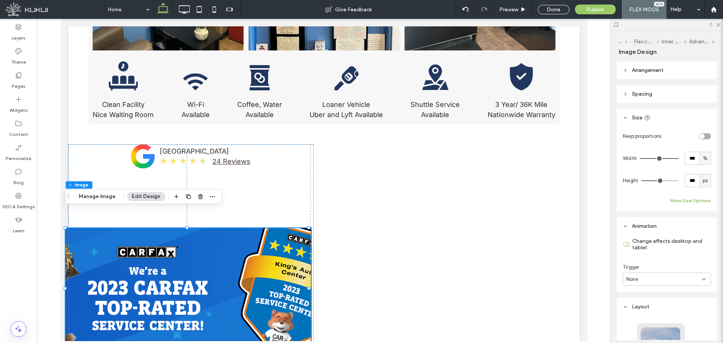
click at [578, 196] on button "More Size Options" at bounding box center [690, 200] width 41 height 9
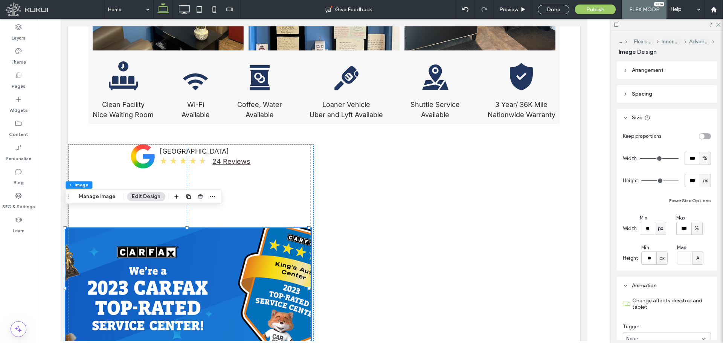
click at [578, 225] on span "%" at bounding box center [696, 229] width 5 height 8
click at [578, 240] on span "px" at bounding box center [694, 242] width 5 height 8
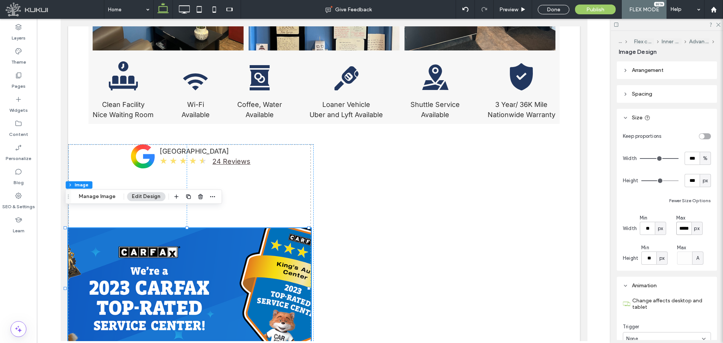
click at [578, 230] on input "*****" at bounding box center [683, 228] width 15 height 13
type input "***"
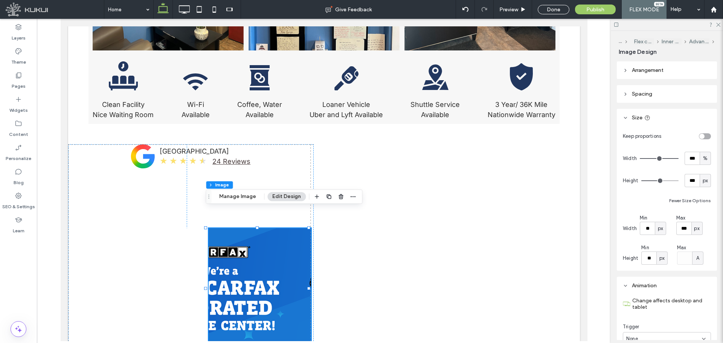
click at [578, 184] on span "px" at bounding box center [704, 181] width 5 height 8
click at [578, 247] on span "A" at bounding box center [701, 247] width 3 height 8
type input "*"
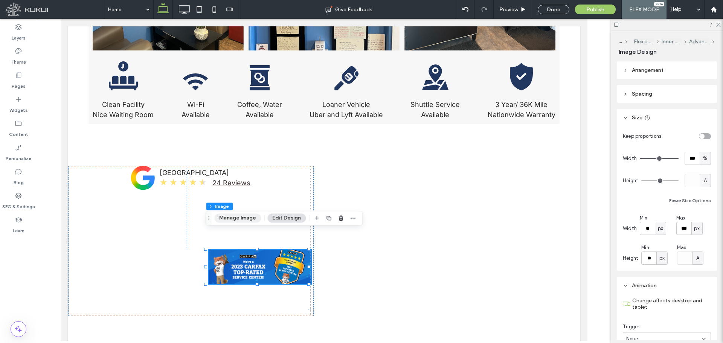
click at [239, 217] on button "Manage Image" at bounding box center [238, 217] width 47 height 9
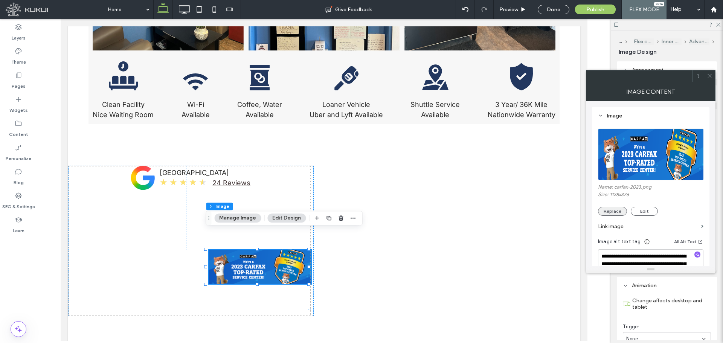
click at [578, 214] on button "Replace" at bounding box center [612, 211] width 29 height 9
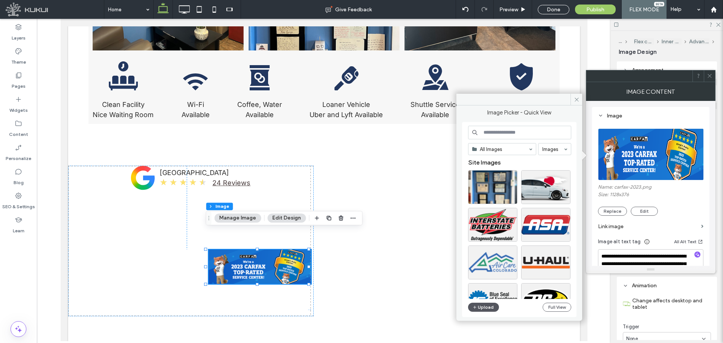
click at [484, 261] on button "Upload" at bounding box center [483, 307] width 31 height 9
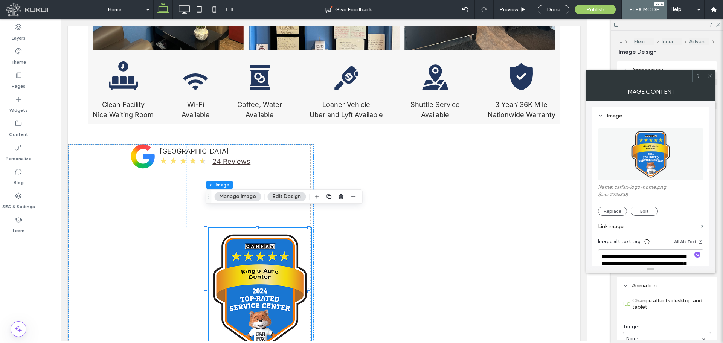
click at [578, 253] on icon "button" at bounding box center [696, 254] width 5 height 5
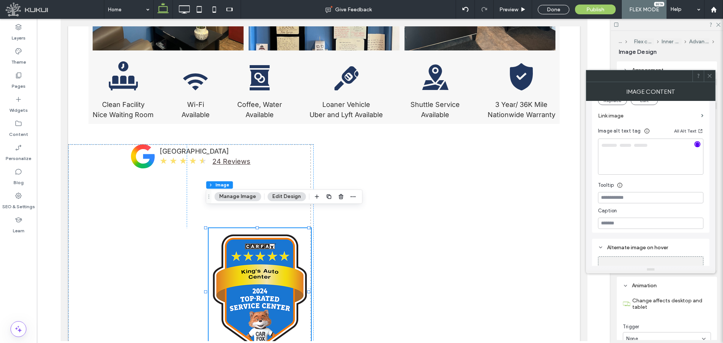
scroll to position [125, 0]
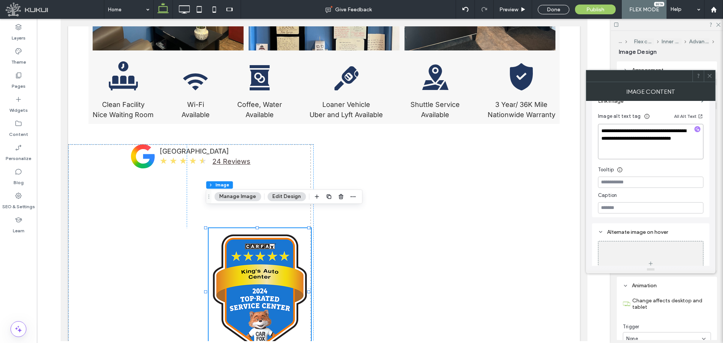
click at [578, 148] on textarea "**********" at bounding box center [650, 141] width 105 height 35
type textarea "**********"
click at [578, 81] on span at bounding box center [709, 75] width 6 height 11
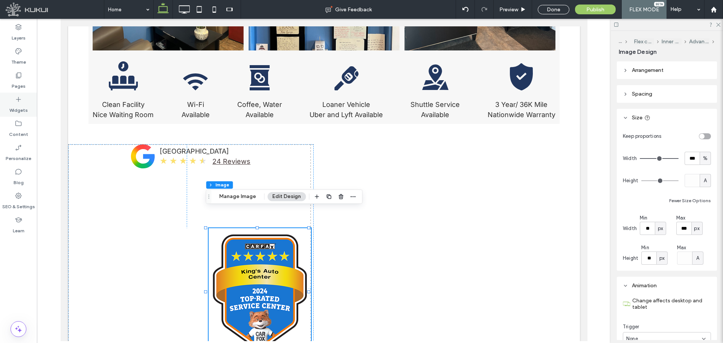
click at [26, 113] on label "Widgets" at bounding box center [18, 108] width 18 height 11
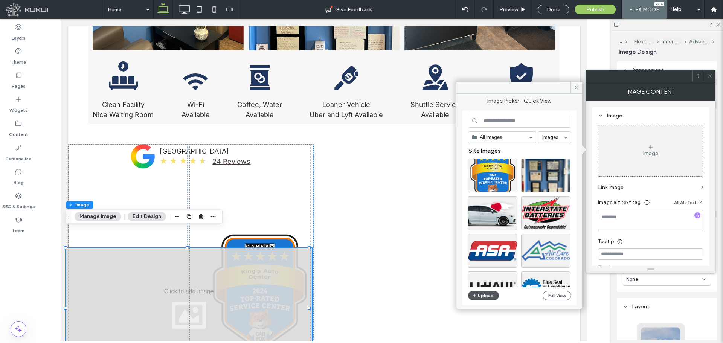
click at [477, 261] on button "Upload" at bounding box center [483, 295] width 31 height 9
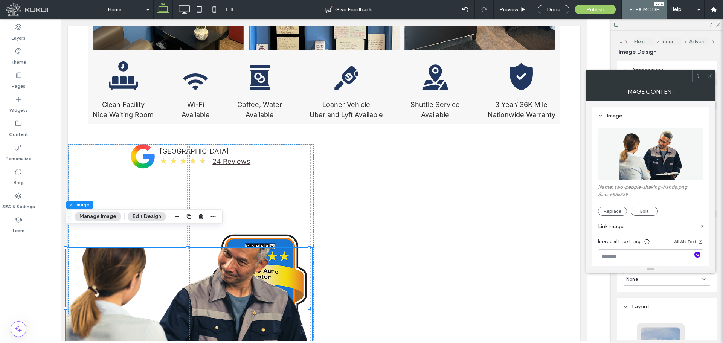
click at [578, 252] on icon "button" at bounding box center [696, 254] width 5 height 5
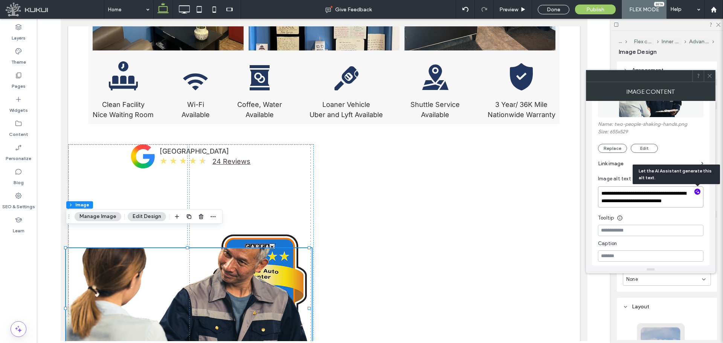
scroll to position [1, 0]
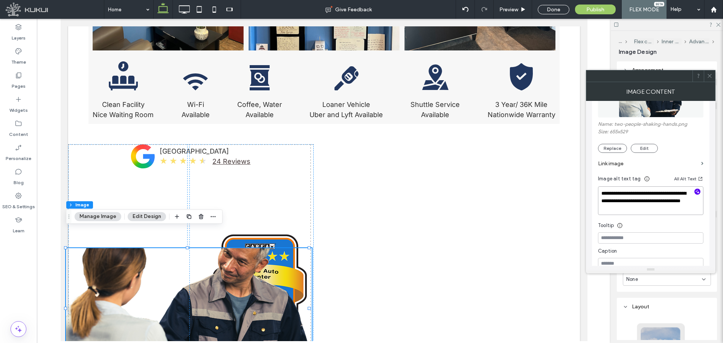
type textarea "**********"
click at [578, 80] on span at bounding box center [709, 75] width 6 height 11
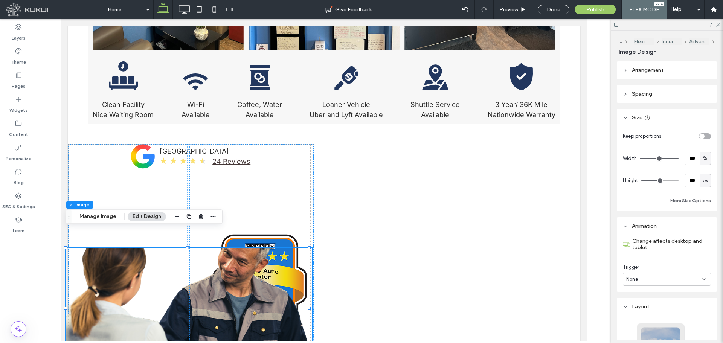
click at [578, 181] on span "px" at bounding box center [704, 181] width 5 height 8
click at [578, 248] on div "A" at bounding box center [701, 246] width 11 height 13
type input "*"
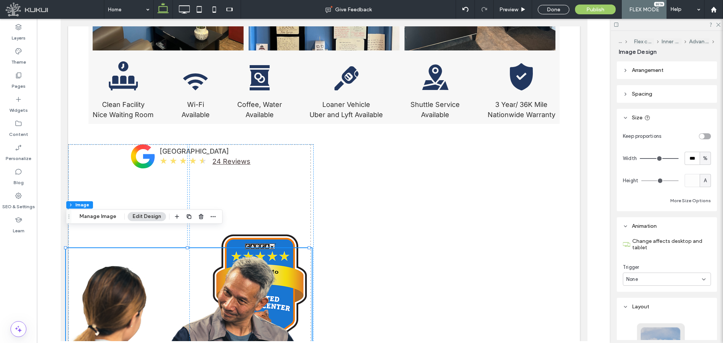
click at [578, 195] on div "Keep proportions Width *** % Height A More Size Options" at bounding box center [667, 167] width 88 height 76
click at [578, 201] on button "More Size Options" at bounding box center [690, 200] width 41 height 9
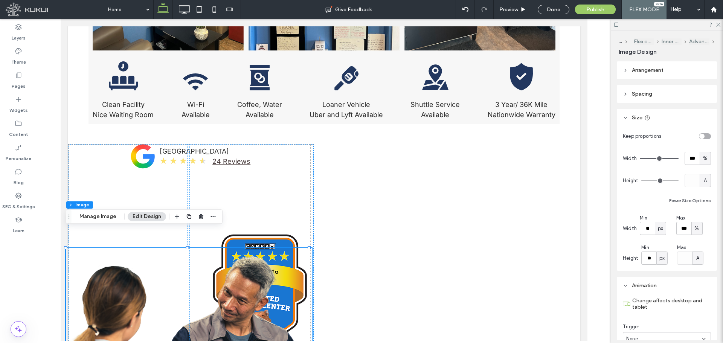
click at [578, 225] on span "%" at bounding box center [696, 229] width 5 height 8
click at [578, 245] on span "px" at bounding box center [694, 242] width 5 height 8
click at [578, 230] on input "*****" at bounding box center [683, 228] width 15 height 13
type input "***"
click at [578, 94] on header "Spacing" at bounding box center [667, 94] width 100 height 18
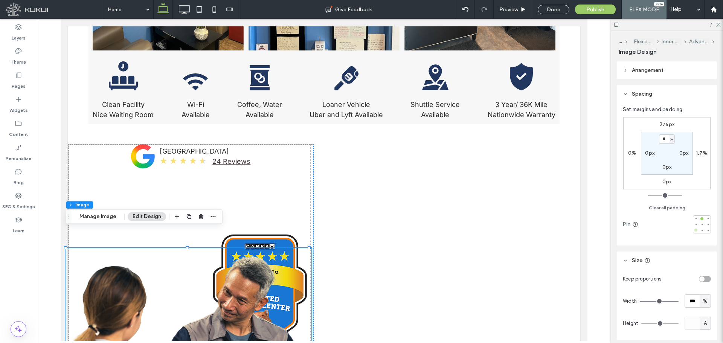
click at [578, 230] on div at bounding box center [695, 229] width 3 height 3
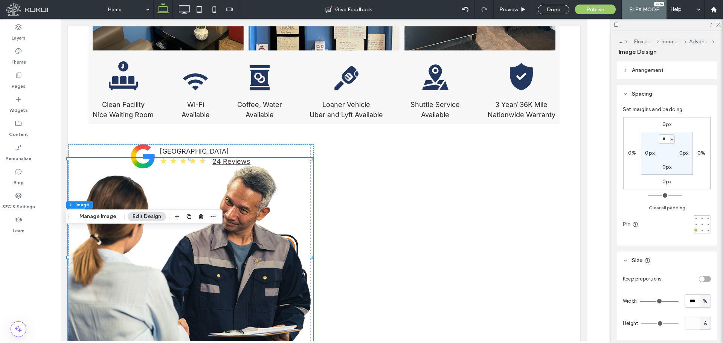
click at [578, 97] on header "Spacing" at bounding box center [667, 94] width 100 height 18
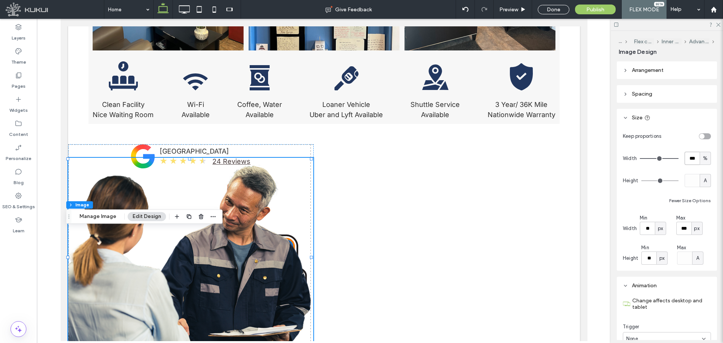
click at [578, 154] on input "***" at bounding box center [691, 158] width 15 height 13
type input "**"
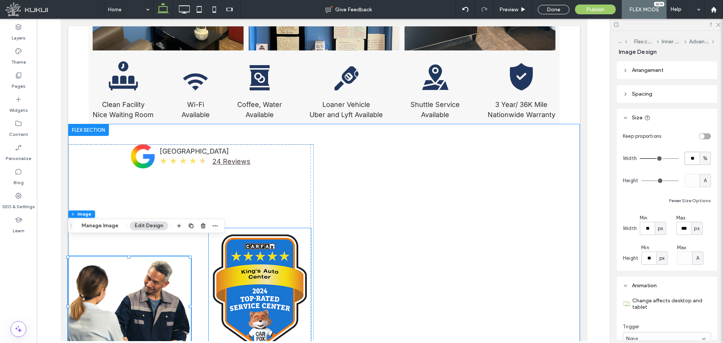
click at [275, 261] on img at bounding box center [259, 291] width 102 height 127
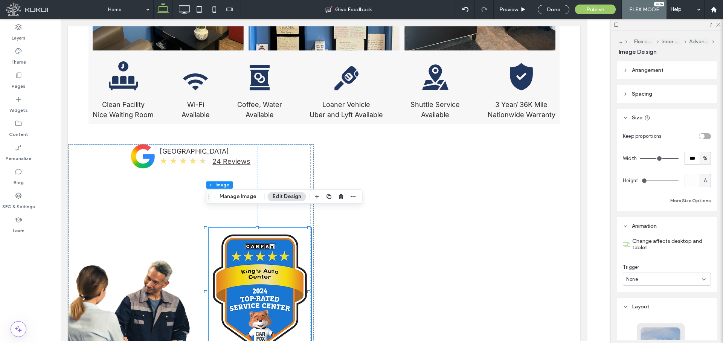
click at [578, 161] on input "***" at bounding box center [691, 158] width 15 height 13
type input "**"
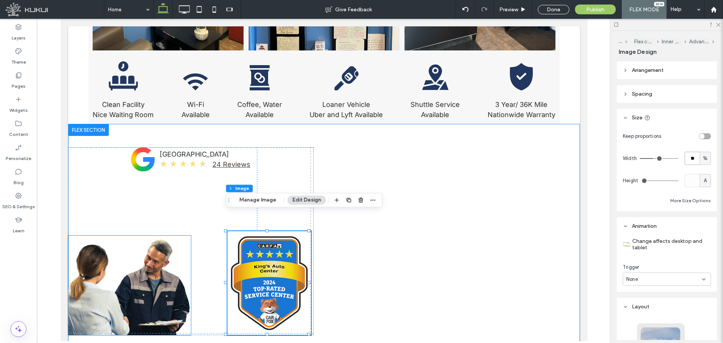
click at [157, 255] on img at bounding box center [129, 285] width 123 height 99
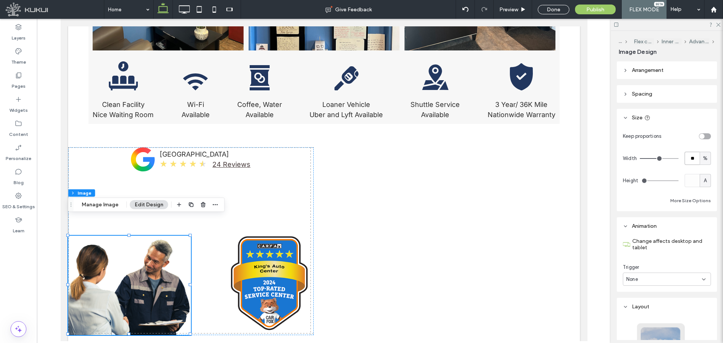
click at [578, 160] on input "**" at bounding box center [691, 158] width 15 height 13
type input "**"
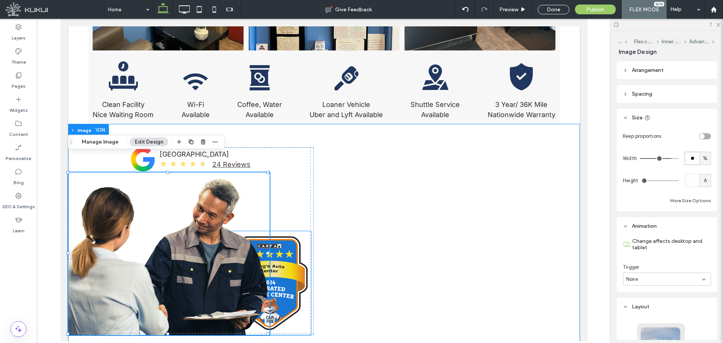
click at [286, 245] on img at bounding box center [269, 283] width 84 height 104
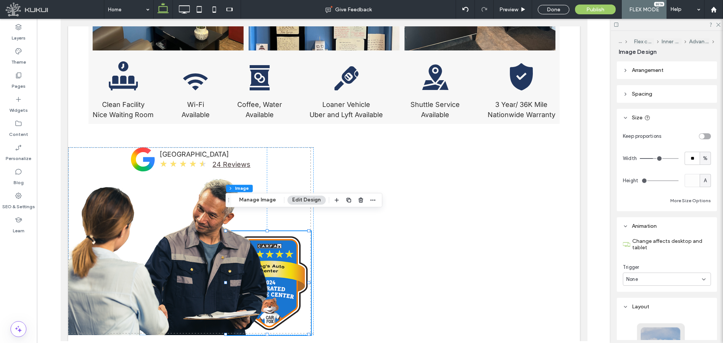
click at [578, 71] on span "Arrangement" at bounding box center [648, 70] width 32 height 6
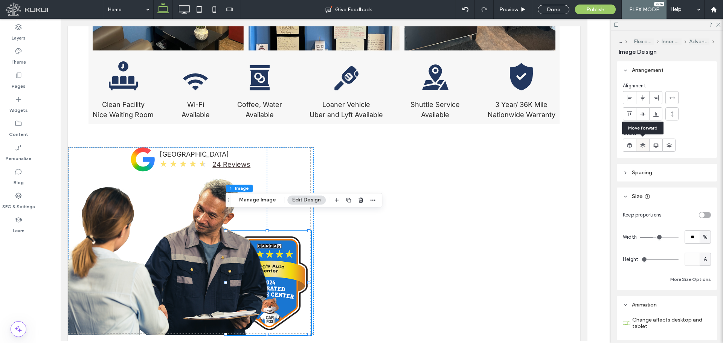
click at [578, 146] on icon at bounding box center [643, 146] width 8 height 8
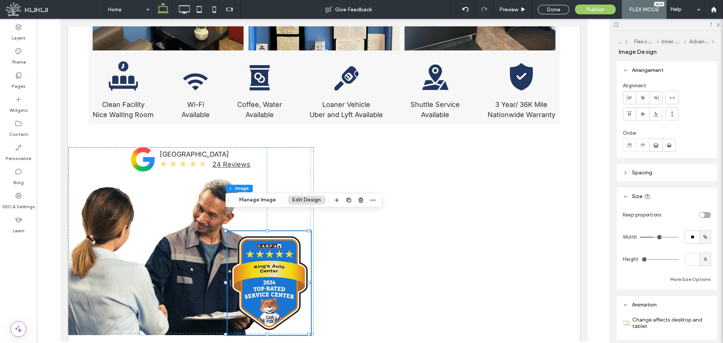
click at [578, 177] on header "Spacing" at bounding box center [667, 173] width 100 height 18
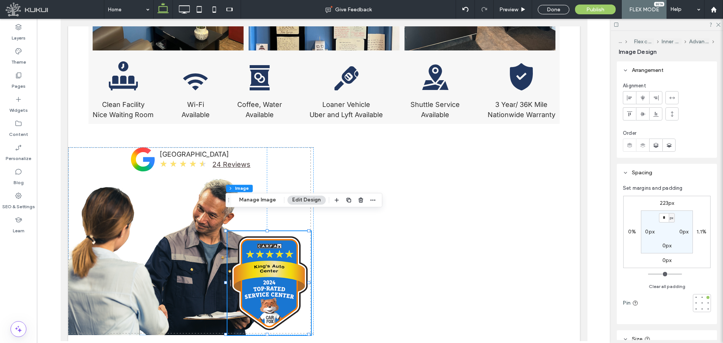
click at [578, 260] on label "0px" at bounding box center [666, 260] width 9 height 6
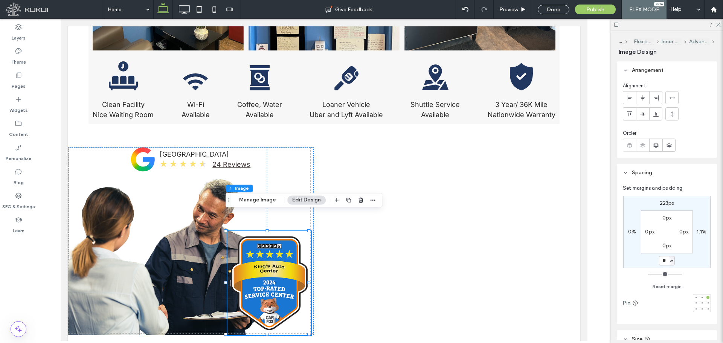
type input "**"
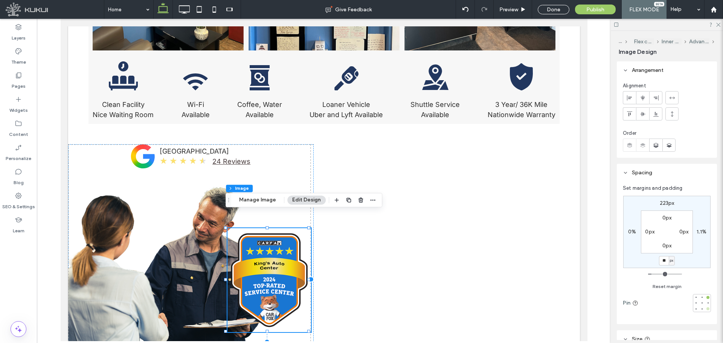
click at [578, 261] on div at bounding box center [707, 308] width 5 height 5
type input "*"
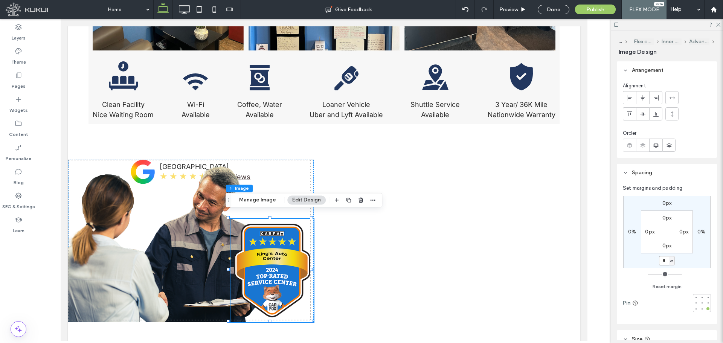
click at [578, 261] on input "*" at bounding box center [664, 260] width 10 height 9
type input "**"
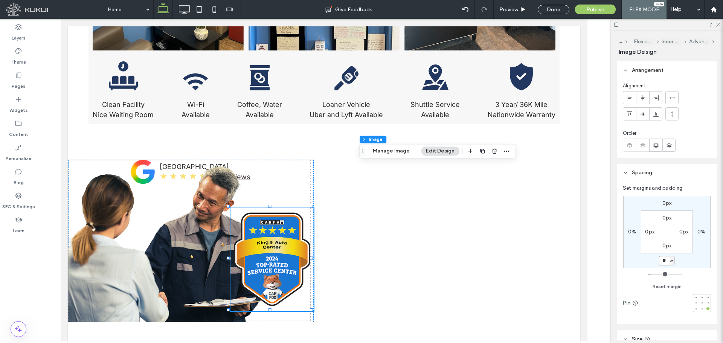
drag, startPoint x: 227, startPoint y: 202, endPoint x: 360, endPoint y: 153, distance: 142.4
click at [360, 153] on icon "Drag" at bounding box center [362, 150] width 6 height 5
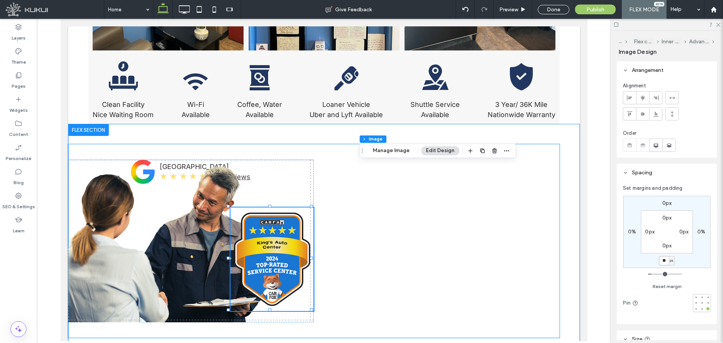
click at [308, 164] on div "google logo | King's Auto Center King's Auto Center ★ ★ ★ ★ ★ 24 Reviews" at bounding box center [190, 241] width 245 height 163
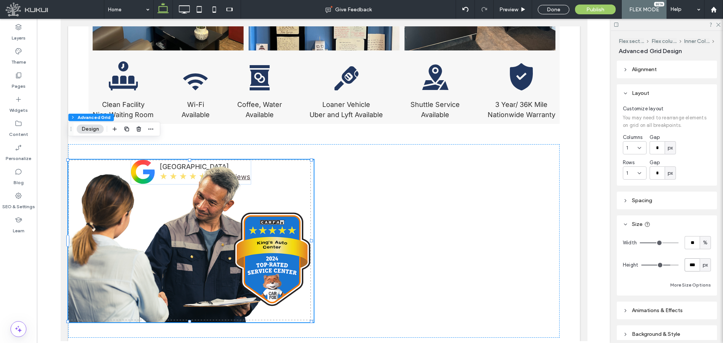
click at [578, 261] on input "***" at bounding box center [691, 264] width 15 height 13
type input "***"
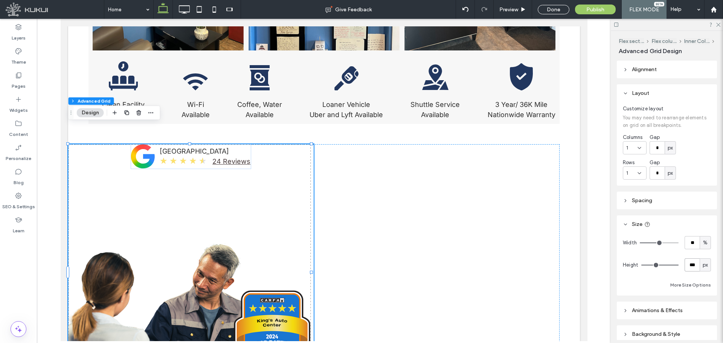
click at [578, 261] on input "***" at bounding box center [691, 264] width 15 height 13
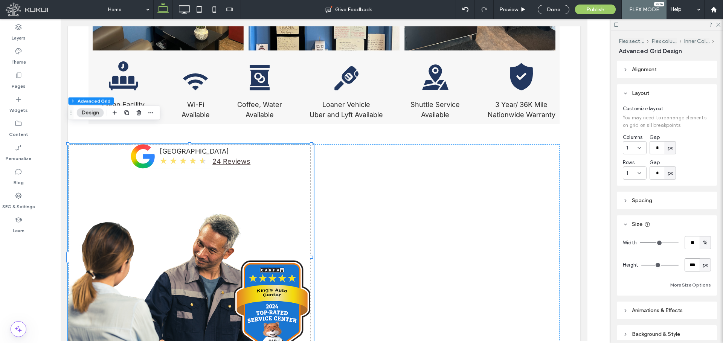
click at [578, 261] on input "***" at bounding box center [691, 264] width 15 height 13
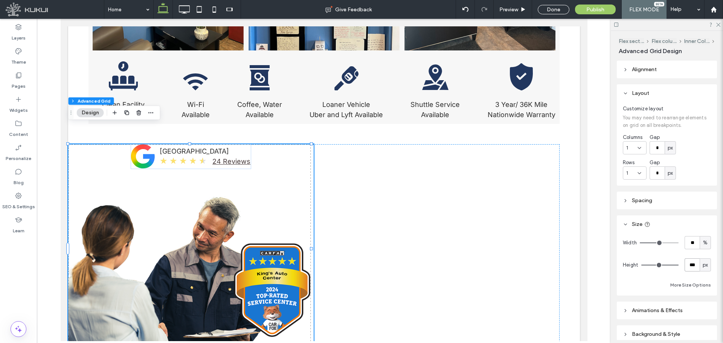
click at [578, 261] on input "***" at bounding box center [691, 264] width 15 height 13
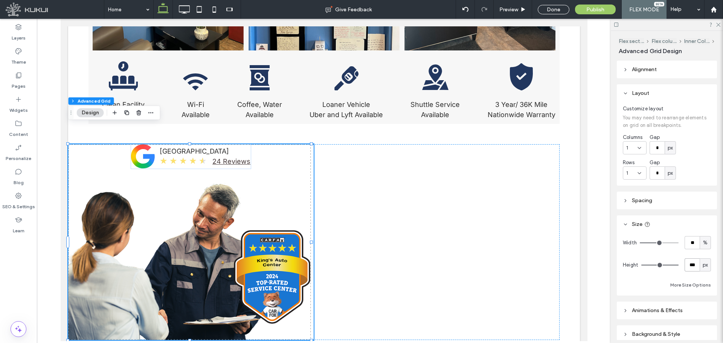
click at [578, 261] on input "***" at bounding box center [691, 264] width 15 height 13
click at [578, 261] on input "*****" at bounding box center [691, 264] width 15 height 13
type input "***"
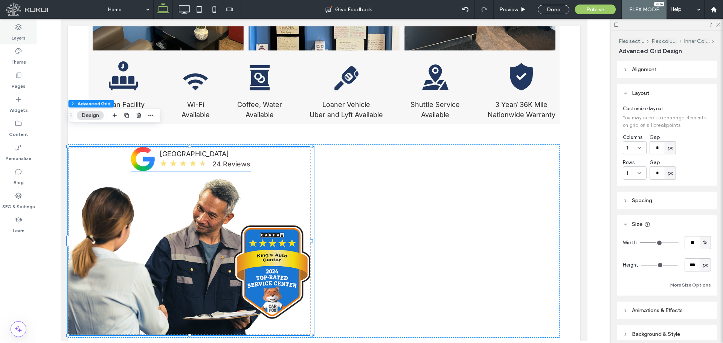
click at [13, 30] on div "Layers" at bounding box center [18, 32] width 37 height 24
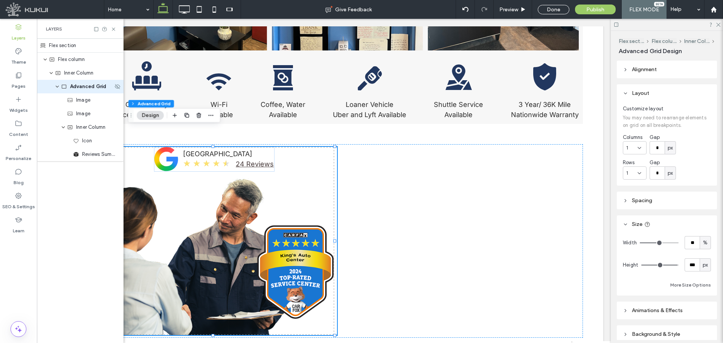
click at [83, 84] on span "Advanced Grid" at bounding box center [88, 87] width 37 height 8
click at [85, 72] on span "Inner Column" at bounding box center [78, 73] width 29 height 8
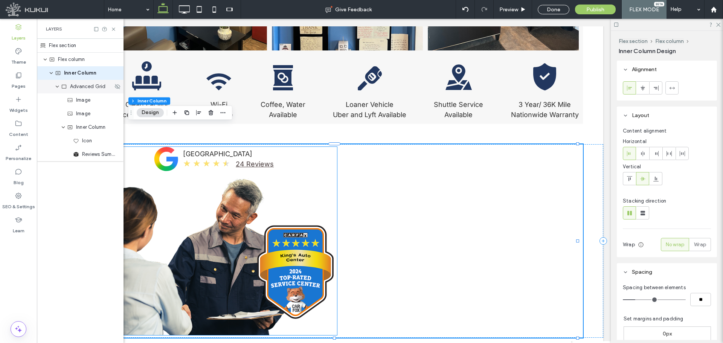
click at [88, 83] on span "Advanced Grid" at bounding box center [88, 87] width 36 height 8
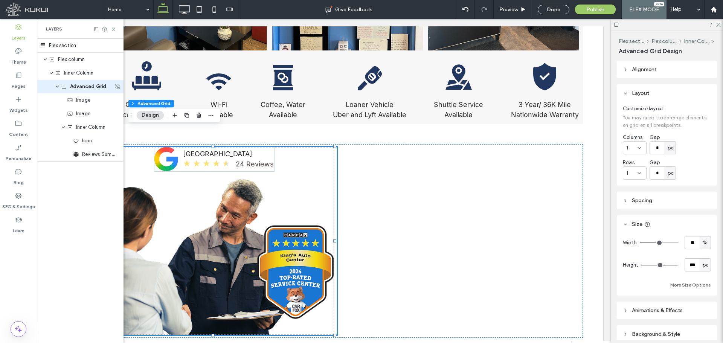
click at [57, 86] on icon "expand Advanced Grid" at bounding box center [57, 87] width 5 height 6
click at [80, 89] on span "Advanced Grid" at bounding box center [88, 87] width 37 height 8
click at [80, 89] on input "**********" at bounding box center [91, 86] width 43 height 9
click at [86, 90] on input "**********" at bounding box center [91, 86] width 43 height 9
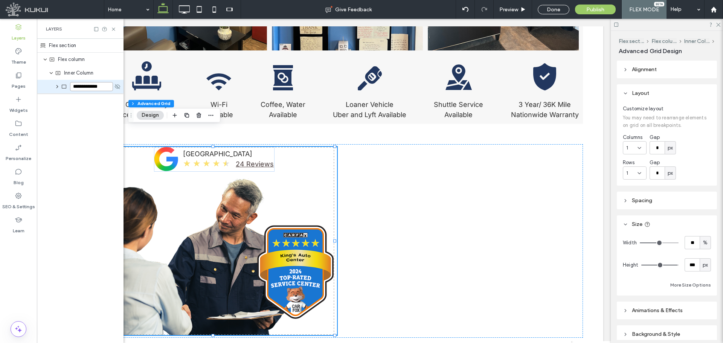
click at [86, 90] on input "**********" at bounding box center [91, 86] width 43 height 9
type input "*"
type input "**********"
click at [80, 75] on span "Inner Column" at bounding box center [78, 73] width 29 height 8
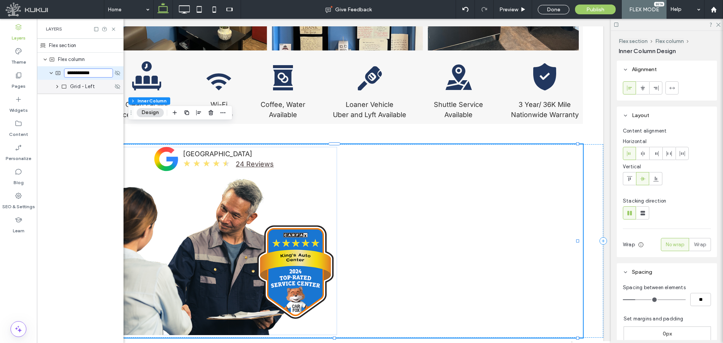
click at [80, 75] on input "**********" at bounding box center [88, 73] width 49 height 9
type input "*********"
click at [17, 100] on icon at bounding box center [19, 100] width 8 height 8
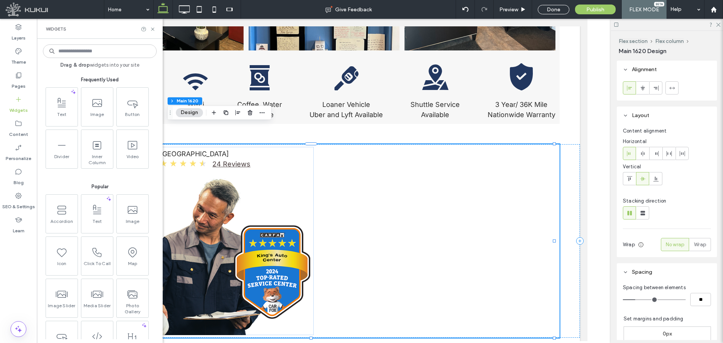
scroll to position [0, 0]
click at [94, 151] on span at bounding box center [97, 144] width 32 height 17
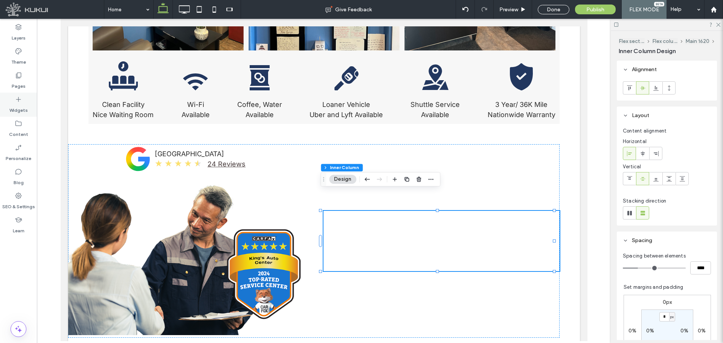
click at [18, 104] on label "Widgets" at bounding box center [18, 108] width 18 height 11
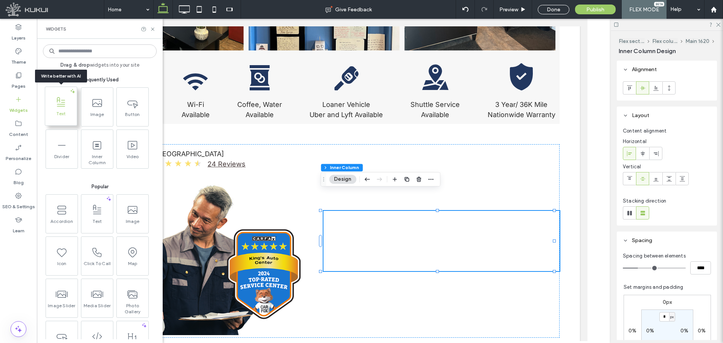
click at [65, 110] on span at bounding box center [61, 102] width 32 height 17
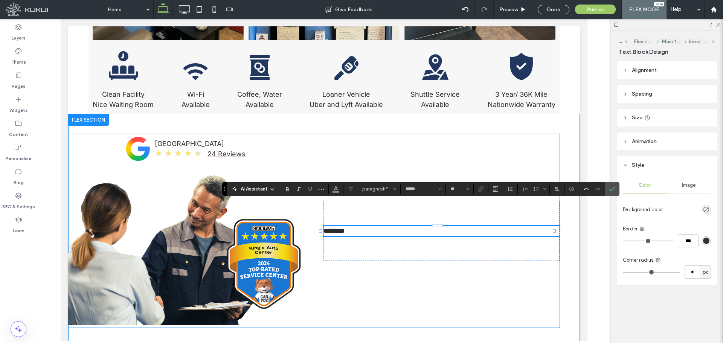
scroll to position [890, 0]
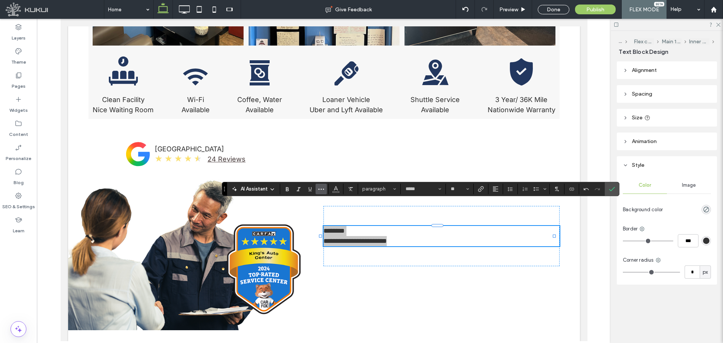
click at [322, 190] on icon "More" at bounding box center [321, 189] width 6 height 6
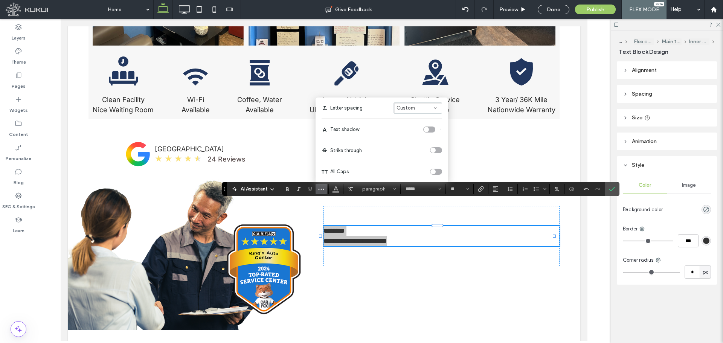
click at [437, 173] on div "toggle" at bounding box center [436, 172] width 12 height 6
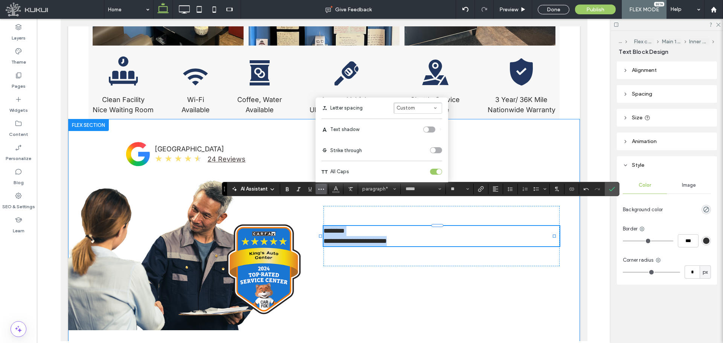
click at [348, 227] on span "**********" at bounding box center [354, 235] width 63 height 17
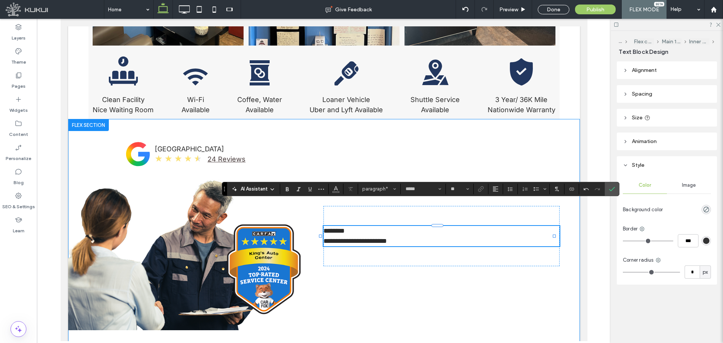
click at [377, 227] on span "**********" at bounding box center [354, 235] width 63 height 17
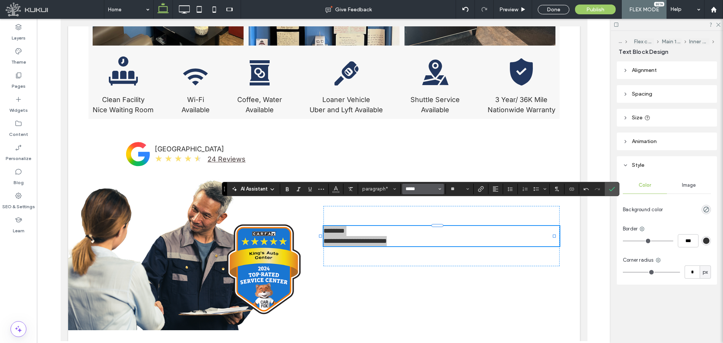
click at [420, 187] on input "*****" at bounding box center [421, 189] width 32 height 6
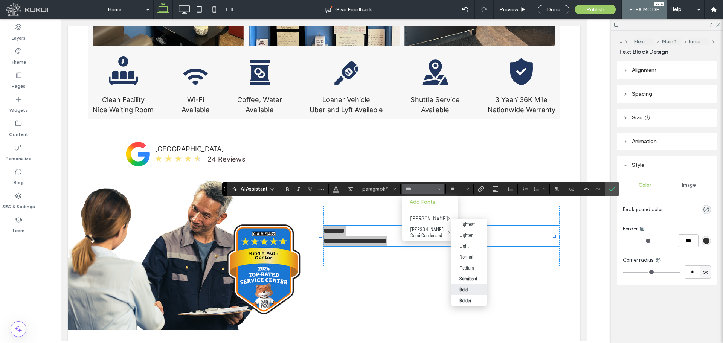
click at [470, 261] on div "Bold" at bounding box center [468, 289] width 19 height 6
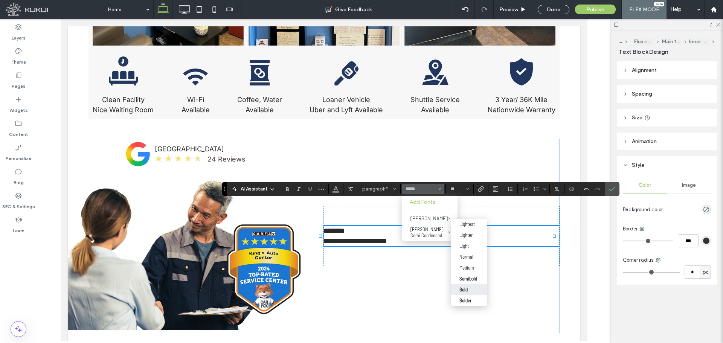
type input "**********"
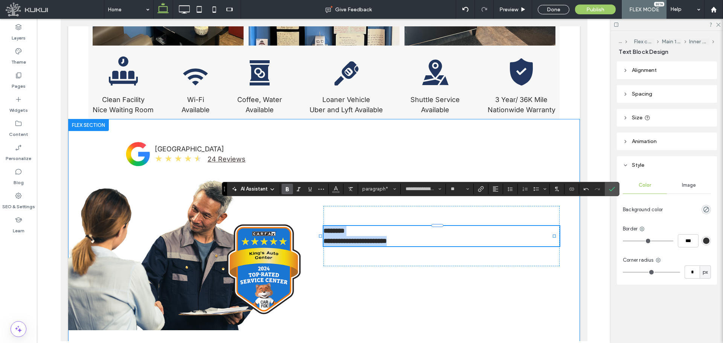
click at [345, 227] on strong "**********" at bounding box center [354, 235] width 63 height 17
click at [333, 227] on strong "**********" at bounding box center [354, 235] width 63 height 17
drag, startPoint x: 344, startPoint y: 213, endPoint x: 317, endPoint y: 207, distance: 27.6
click at [317, 207] on div "**********" at bounding box center [313, 235] width 491 height 193
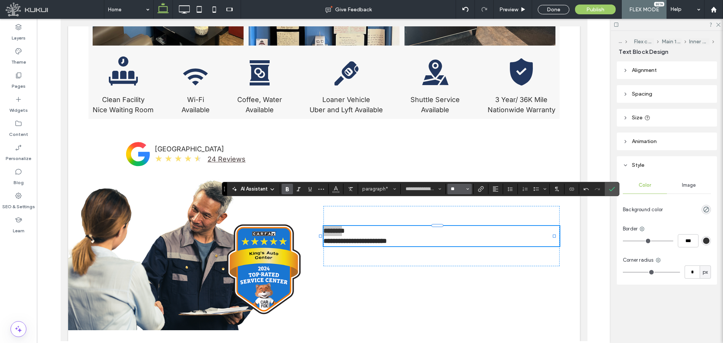
click at [460, 190] on input "**" at bounding box center [457, 189] width 15 height 6
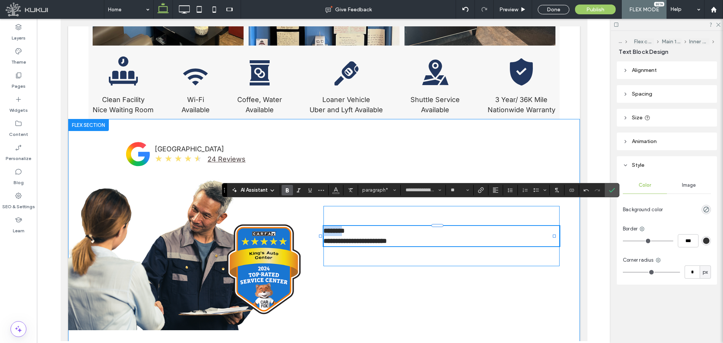
scroll to position [889, 0]
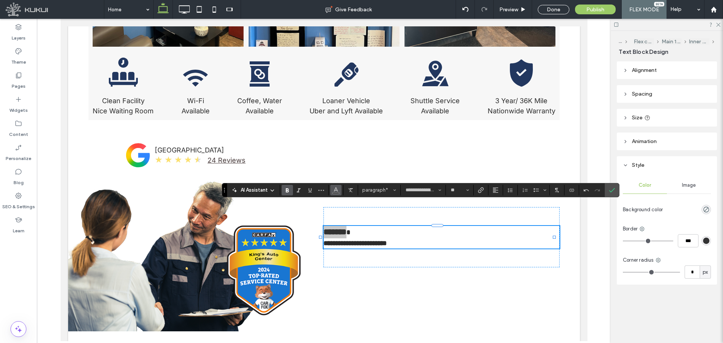
click at [335, 192] on icon "Color" at bounding box center [336, 189] width 6 height 6
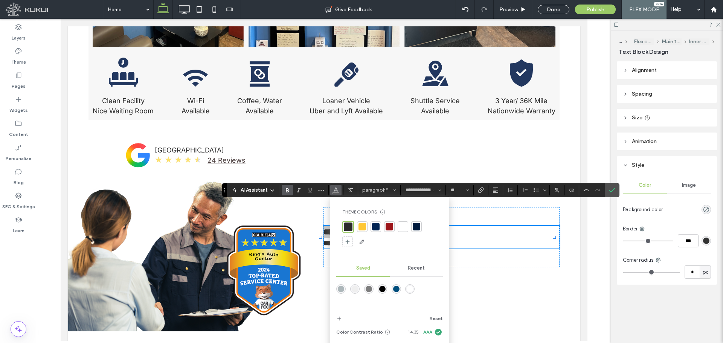
click at [391, 226] on div at bounding box center [389, 227] width 8 height 8
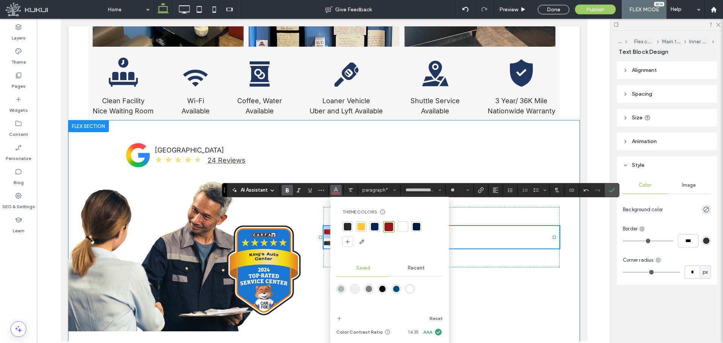
type input "**"
click at [472, 226] on p "**********" at bounding box center [441, 237] width 236 height 23
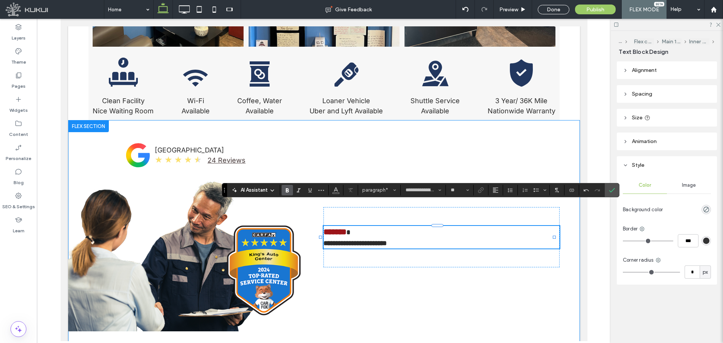
click at [449, 226] on p "**********" at bounding box center [441, 237] width 236 height 23
click at [343, 229] on strong "**********" at bounding box center [354, 238] width 63 height 18
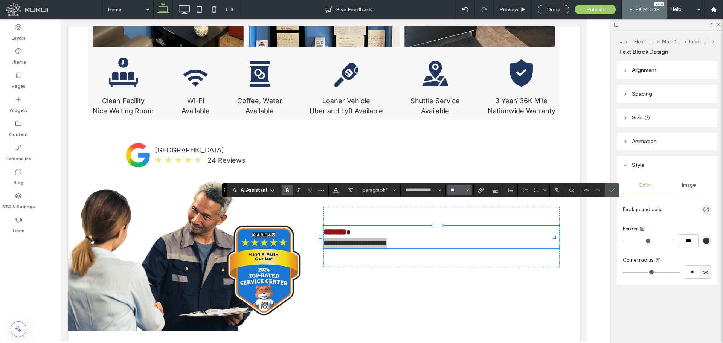
click at [452, 190] on input "**" at bounding box center [457, 190] width 15 height 6
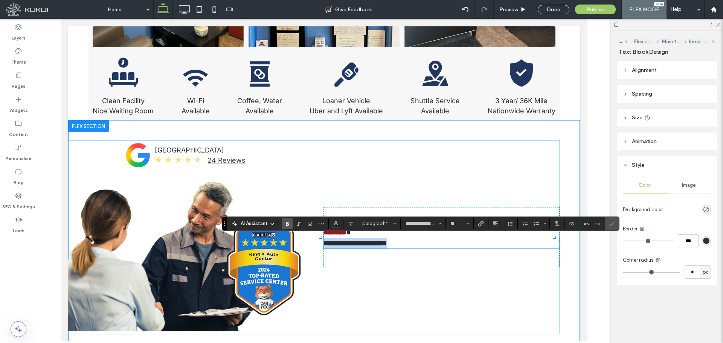
scroll to position [856, 0]
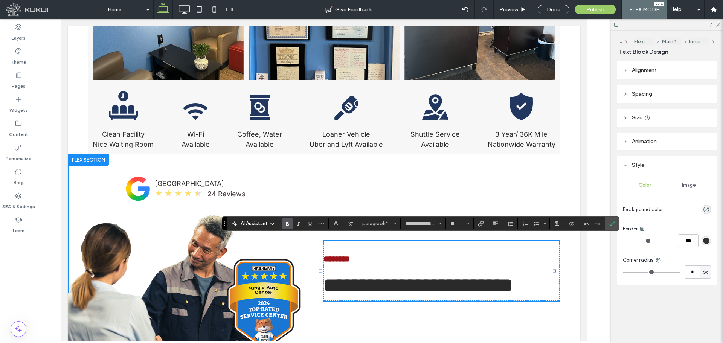
click at [367, 261] on strong "**********" at bounding box center [417, 286] width 189 height 20
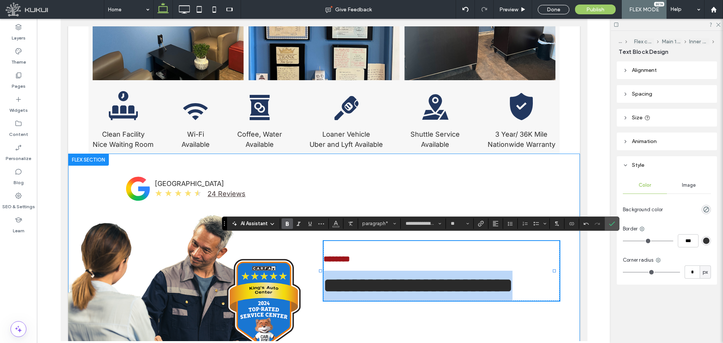
drag, startPoint x: 322, startPoint y: 256, endPoint x: 414, endPoint y: 279, distance: 94.5
click at [414, 261] on strong "**********" at bounding box center [417, 286] width 189 height 20
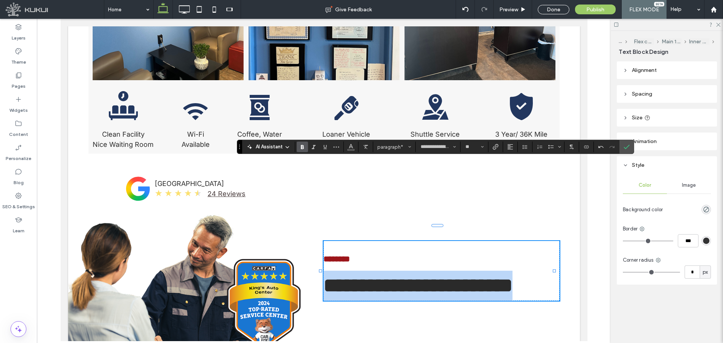
drag, startPoint x: 224, startPoint y: 224, endPoint x: 239, endPoint y: 148, distance: 78.2
click at [239, 148] on icon "Drag" at bounding box center [240, 147] width 2 height 5
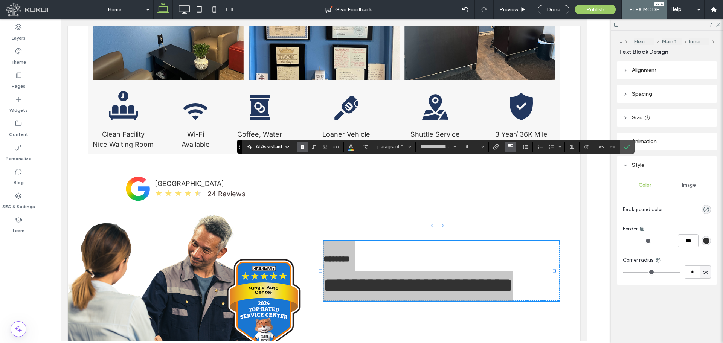
click at [507, 146] on icon "Alignment" at bounding box center [510, 147] width 6 height 6
click at [524, 147] on icon "Line Height" at bounding box center [525, 147] width 6 height 6
click at [540, 169] on div "Single" at bounding box center [537, 169] width 18 height 6
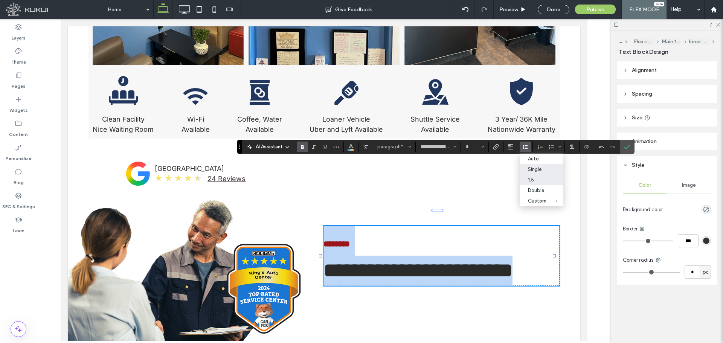
scroll to position [2, 0]
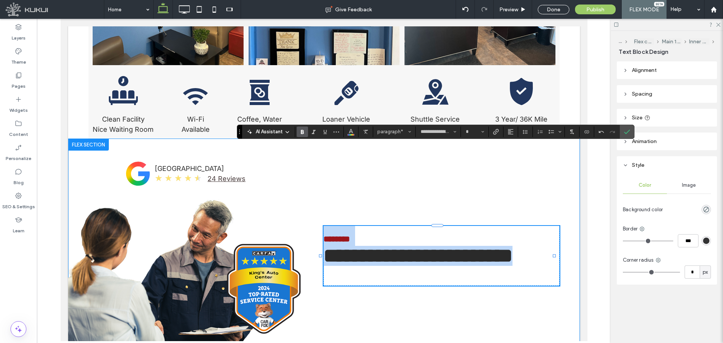
click at [432, 261] on p "**********" at bounding box center [439, 246] width 233 height 40
type input "**"
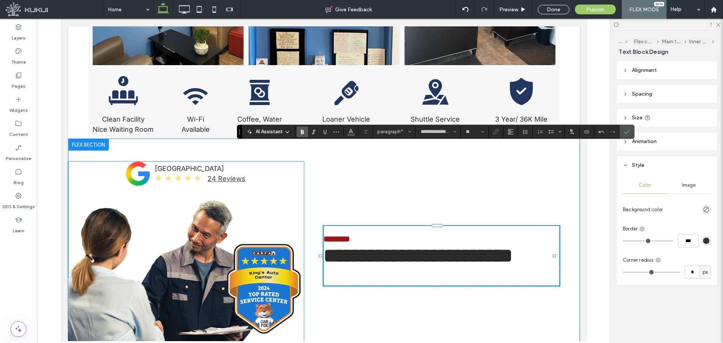
click at [268, 253] on img at bounding box center [263, 289] width 80 height 100
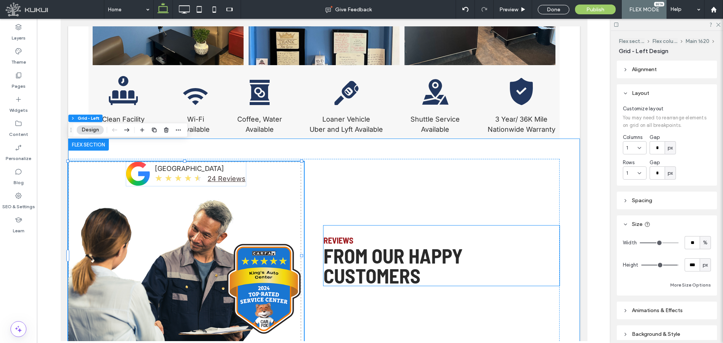
click at [361, 244] on strong "from our happy customers" at bounding box center [392, 266] width 139 height 44
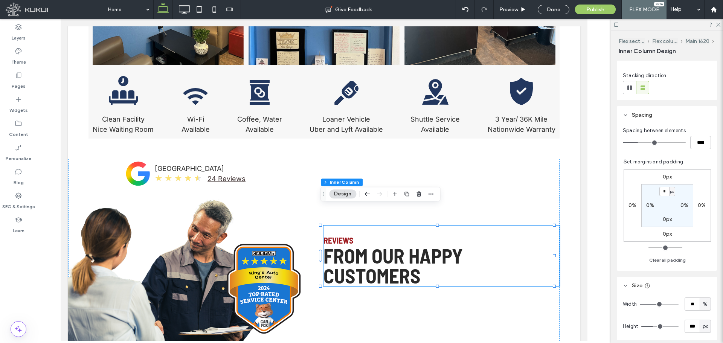
scroll to position [188, 0]
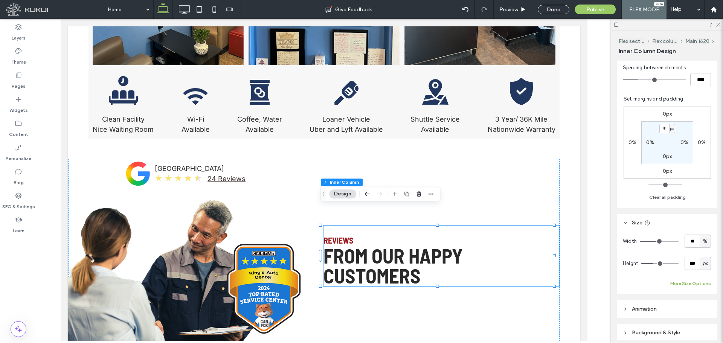
click at [578, 261] on button "More Size Options" at bounding box center [690, 283] width 41 height 9
click at [578, 261] on span "%" at bounding box center [696, 312] width 5 height 8
click at [578, 243] on span "px" at bounding box center [694, 246] width 5 height 8
click at [578, 261] on input "******" at bounding box center [683, 311] width 15 height 13
type input "***"
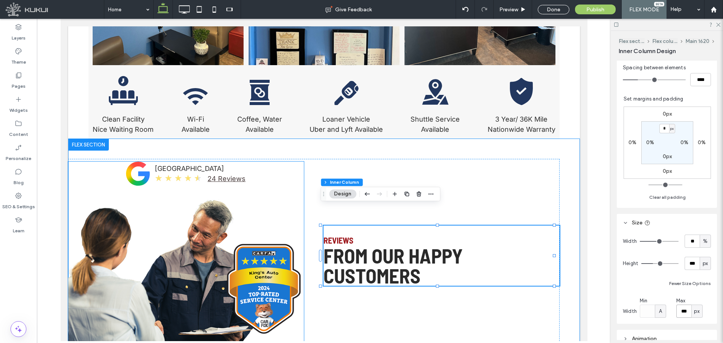
click at [289, 192] on div "google logo | King's Auto Center King's Auto Center ★ ★ ★ ★ ★ 24 Reviews" at bounding box center [186, 255] width 236 height 188
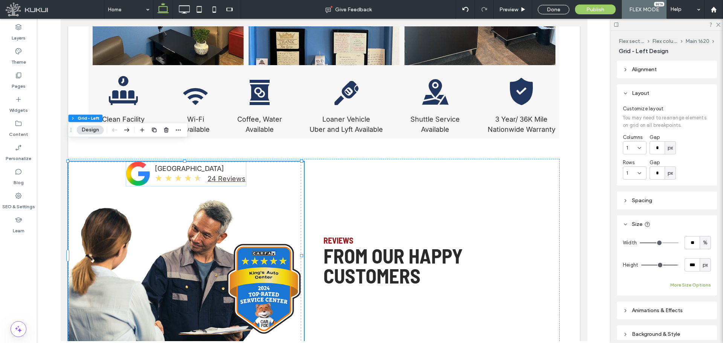
click at [578, 261] on button "More Size Options" at bounding box center [690, 284] width 41 height 9
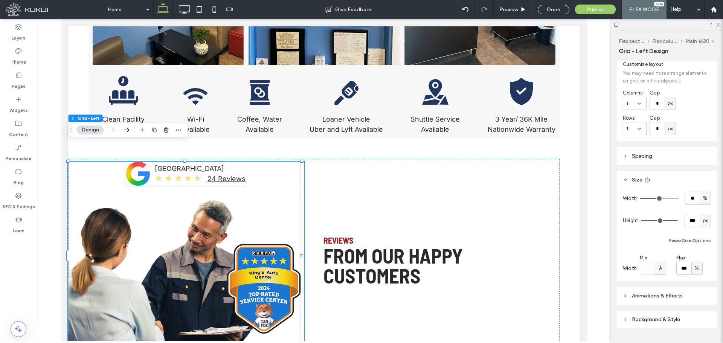
scroll to position [63, 0]
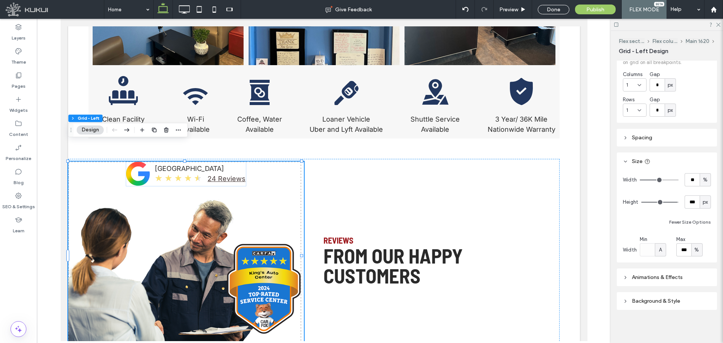
click at [578, 250] on span "%" at bounding box center [696, 250] width 5 height 8
click at [578, 261] on span "px" at bounding box center [694, 263] width 5 height 8
click at [578, 253] on input "******" at bounding box center [683, 249] width 15 height 13
type input "***"
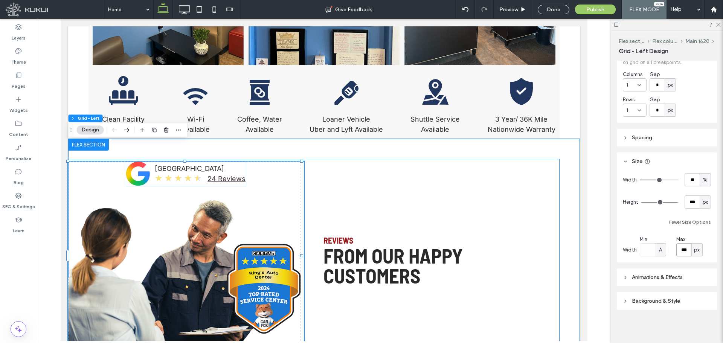
click at [416, 182] on div "google logo | King's Auto Center King's Auto Center ★ ★ ★ ★ ★ 24 Reviews Review…" at bounding box center [313, 255] width 491 height 193
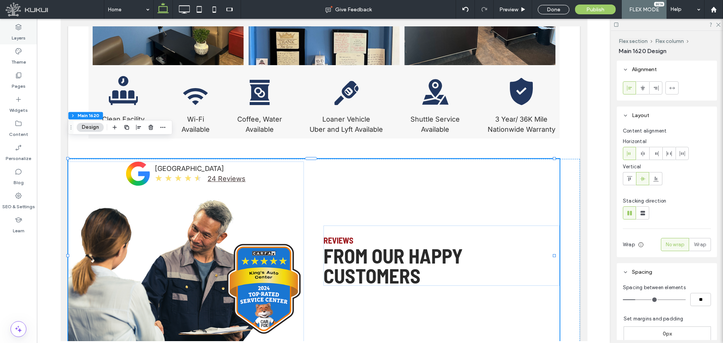
click at [22, 31] on label "Layers" at bounding box center [19, 36] width 14 height 11
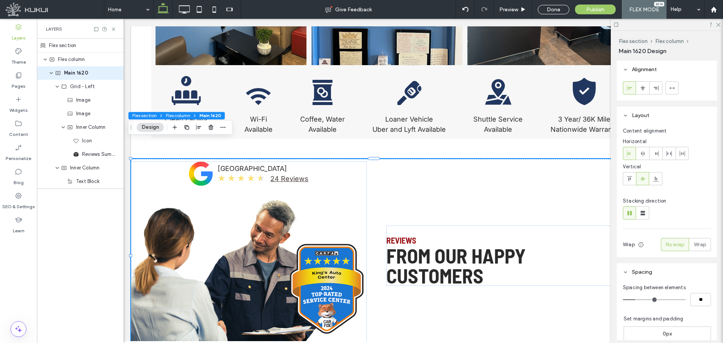
scroll to position [0, 40]
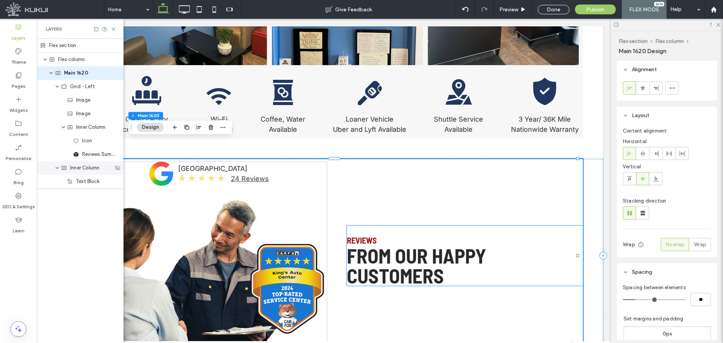
click at [94, 174] on div "Inner Column" at bounding box center [80, 168] width 87 height 14
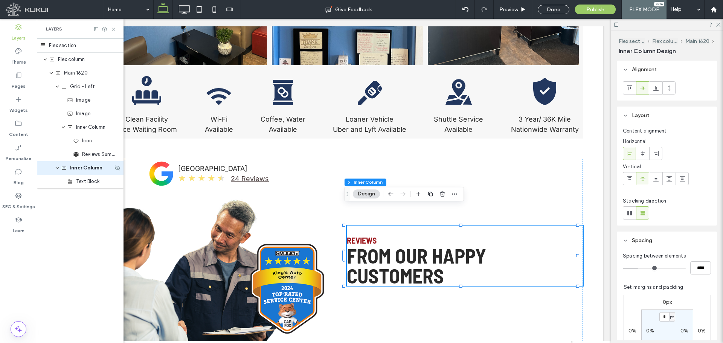
click at [90, 170] on span "Inner Column" at bounding box center [86, 168] width 32 height 8
click at [90, 170] on input "**********" at bounding box center [91, 167] width 43 height 9
type input "*********"
click at [14, 119] on div "Content" at bounding box center [18, 129] width 37 height 24
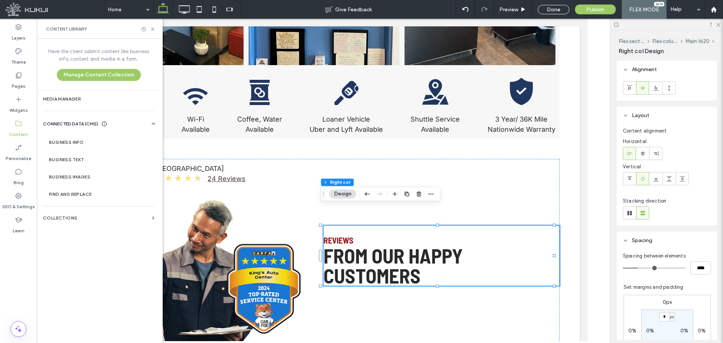
scroll to position [0, 0]
click at [20, 101] on icon at bounding box center [19, 100] width 8 height 8
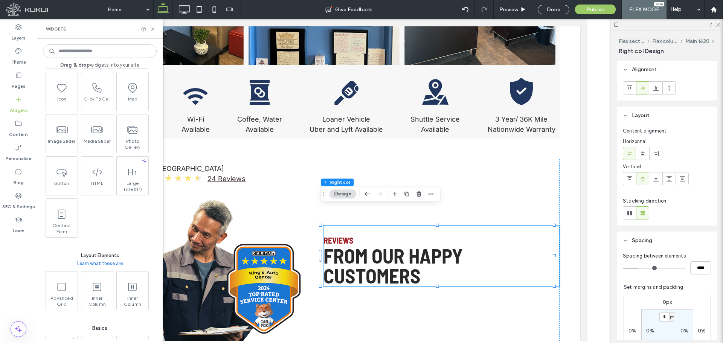
scroll to position [188, 0]
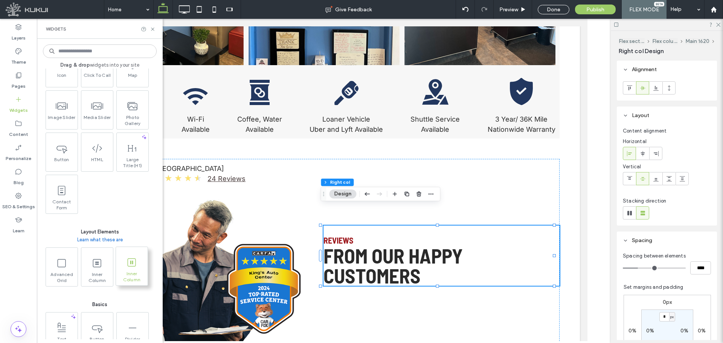
click at [125, 261] on span "Inner Column" at bounding box center [132, 276] width 32 height 11
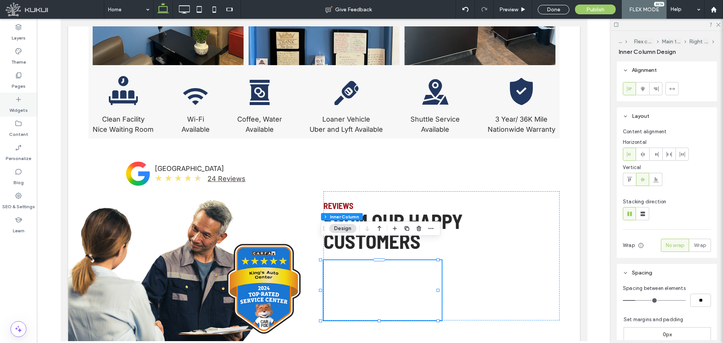
click at [22, 114] on div "Widgets" at bounding box center [18, 105] width 37 height 24
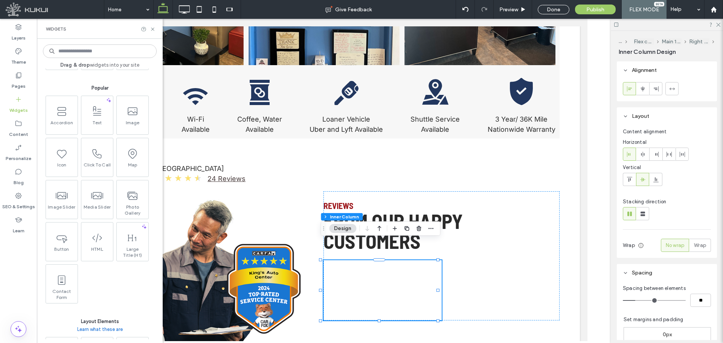
scroll to position [0, 0]
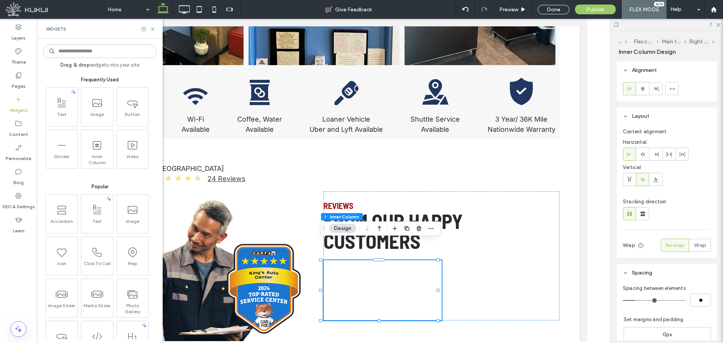
click at [92, 52] on input at bounding box center [100, 51] width 114 height 14
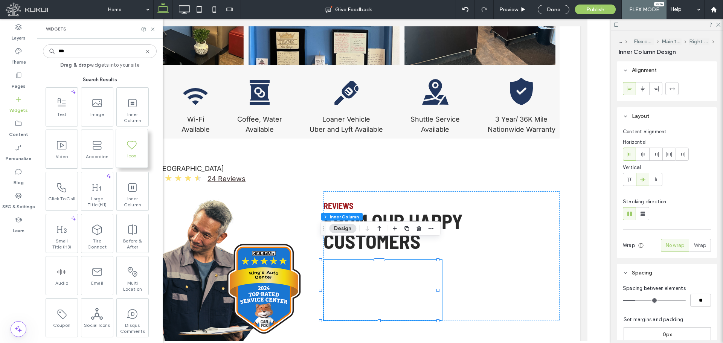
type input "***"
click at [125, 148] on span at bounding box center [132, 144] width 32 height 17
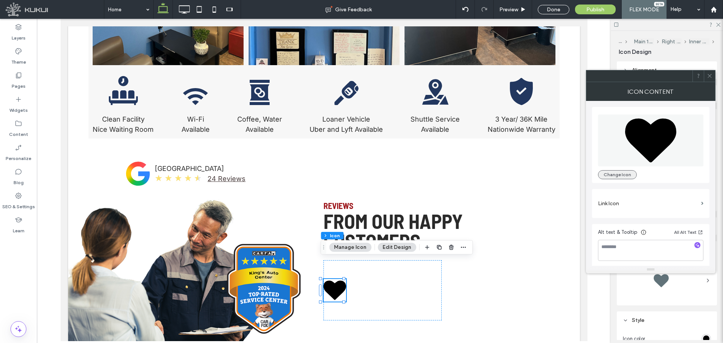
click at [578, 177] on button "Change Icon" at bounding box center [617, 174] width 39 height 9
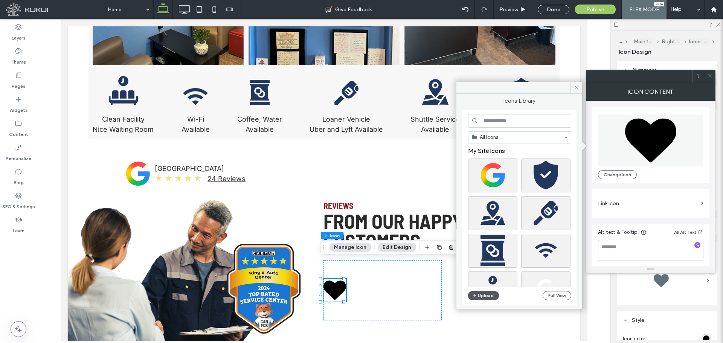
click at [487, 261] on button "Upload" at bounding box center [483, 295] width 31 height 9
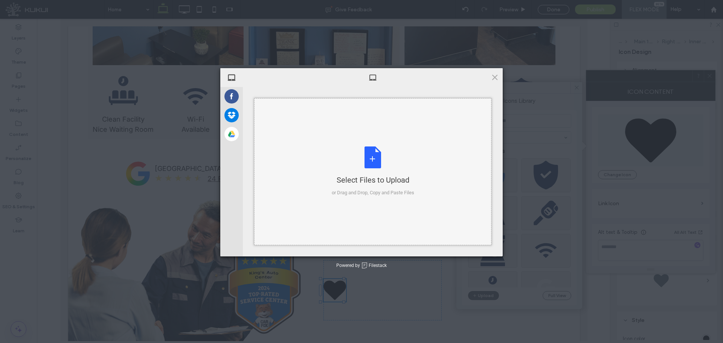
click at [370, 182] on div "Select Files to Upload" at bounding box center [373, 180] width 82 height 11
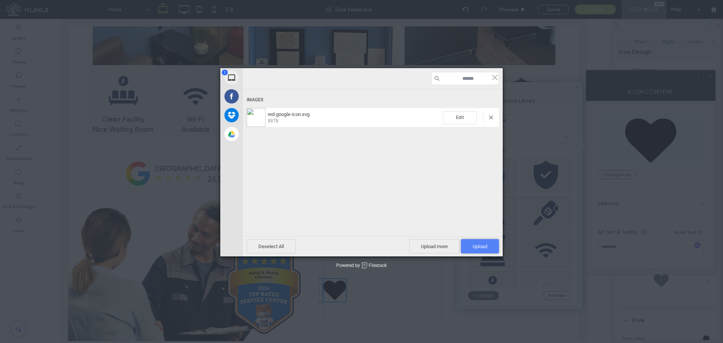
click at [480, 245] on span "Upload 1" at bounding box center [479, 247] width 15 height 6
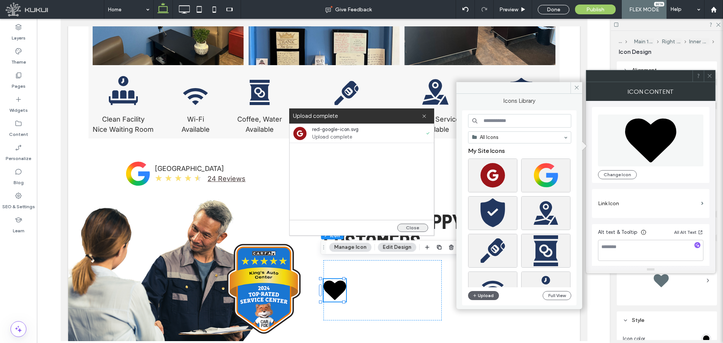
click at [408, 225] on button "Close" at bounding box center [412, 228] width 31 height 8
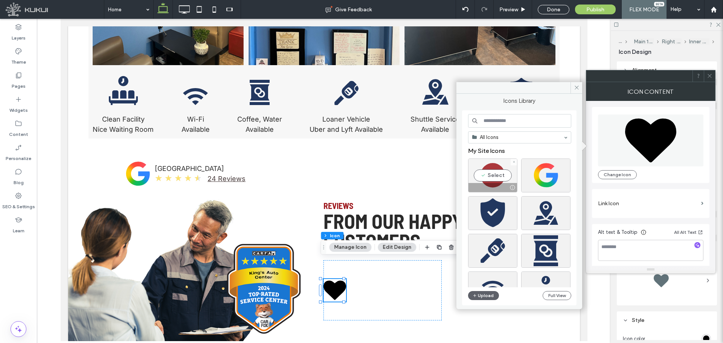
click at [492, 180] on div "Select" at bounding box center [492, 175] width 49 height 34
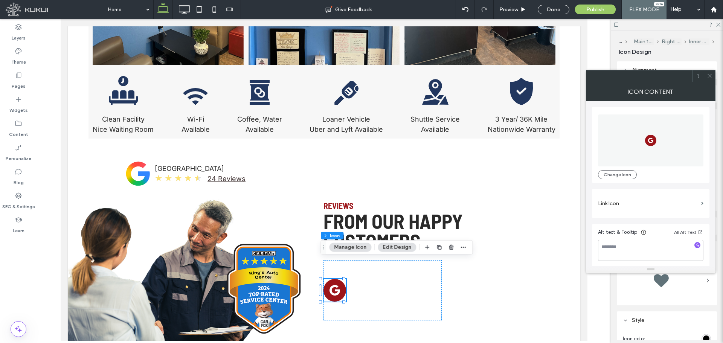
click at [664, 238] on div "Alt text & Tooltip All Alt Text" at bounding box center [650, 234] width 105 height 12
click at [664, 239] on span "Alt text & Tooltip All Alt Text" at bounding box center [650, 246] width 105 height 36
click at [656, 252] on textarea at bounding box center [650, 250] width 105 height 21
click at [615, 251] on textarea at bounding box center [650, 250] width 105 height 21
type textarea "**********"
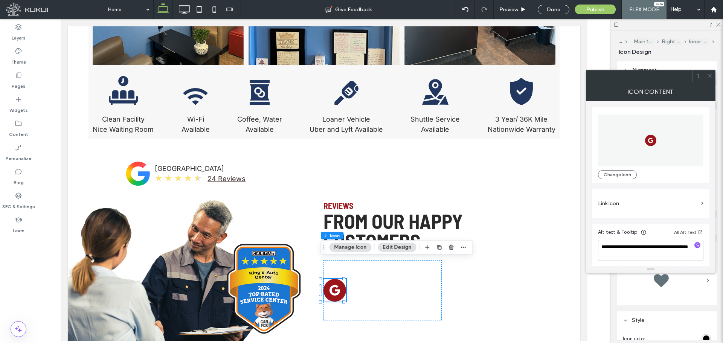
click at [707, 77] on icon at bounding box center [709, 76] width 6 height 6
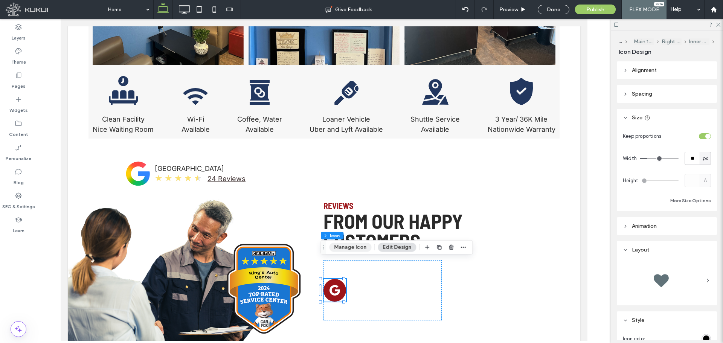
click at [358, 246] on button "Manage Icon" at bounding box center [350, 247] width 42 height 9
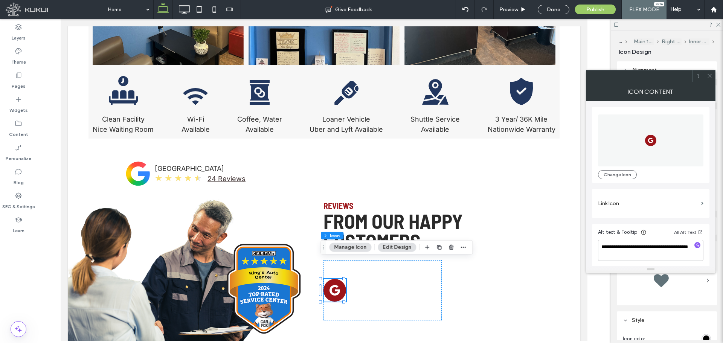
click at [625, 202] on label "Link Icon" at bounding box center [648, 203] width 100 height 14
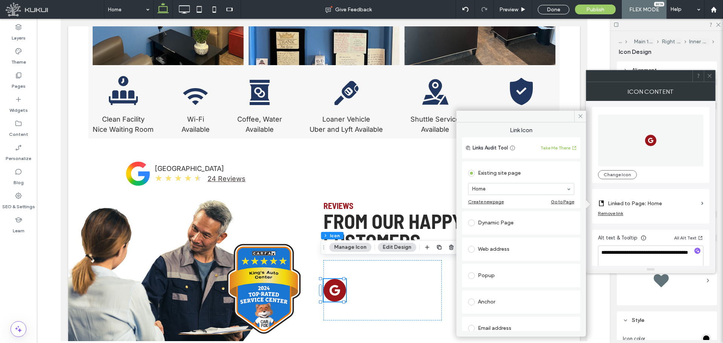
click at [501, 249] on div "Web address" at bounding box center [521, 249] width 106 height 12
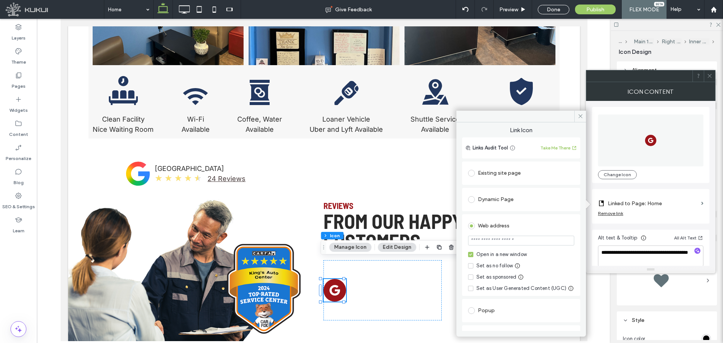
click at [497, 237] on input "url" at bounding box center [521, 241] width 106 height 10
paste input "**********"
type input "**********"
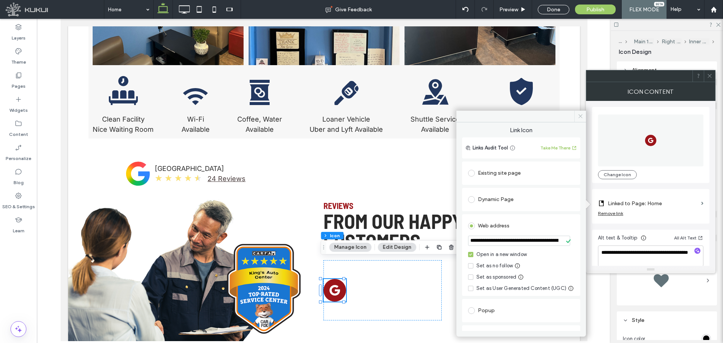
click at [579, 116] on icon at bounding box center [580, 116] width 6 height 6
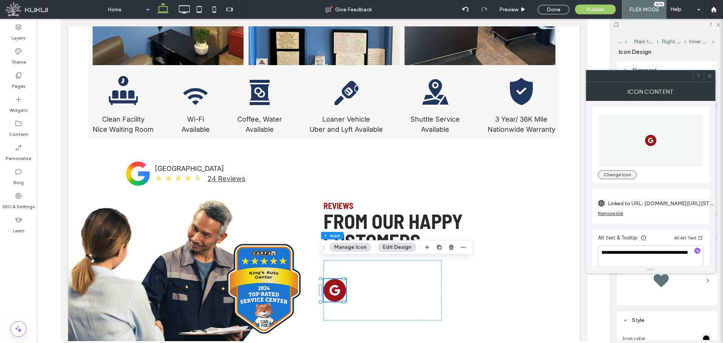
scroll to position [8, 0]
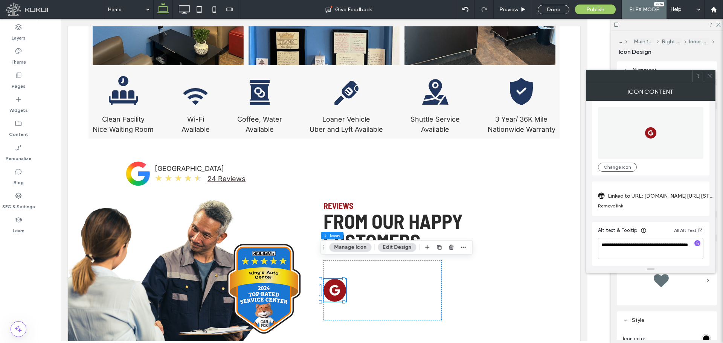
click at [708, 79] on span at bounding box center [709, 75] width 6 height 11
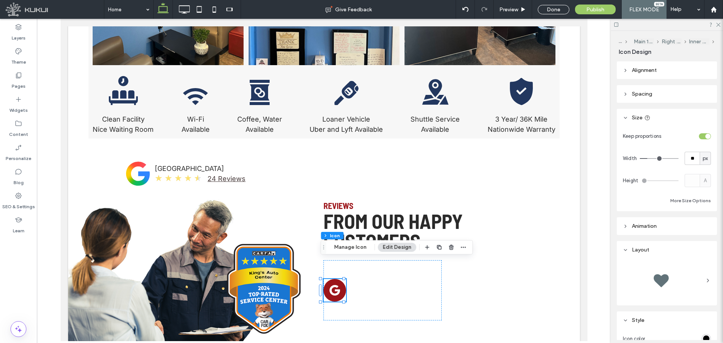
click at [703, 162] on span "px" at bounding box center [704, 159] width 5 height 8
click at [700, 225] on span "A" at bounding box center [701, 225] width 3 height 8
type input "*"
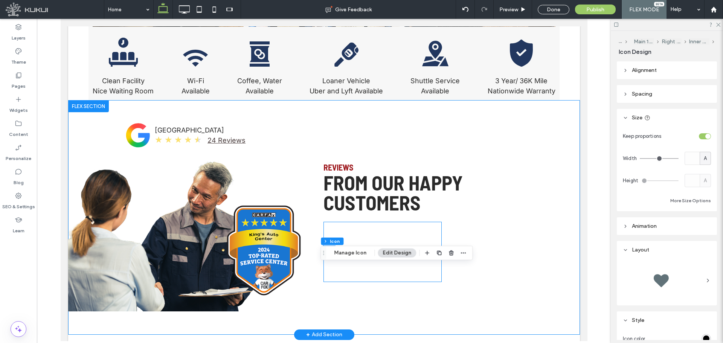
scroll to position [933, 0]
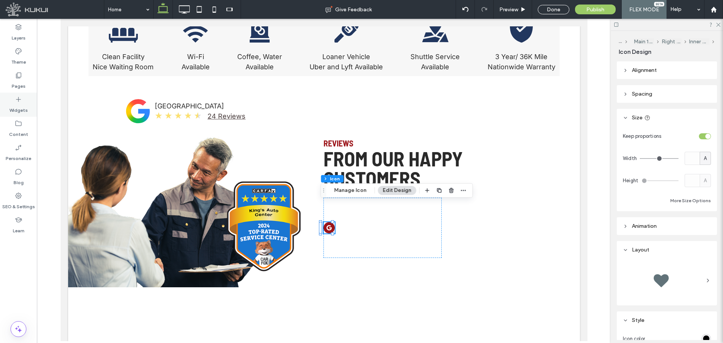
click at [15, 104] on label "Widgets" at bounding box center [18, 108] width 18 height 11
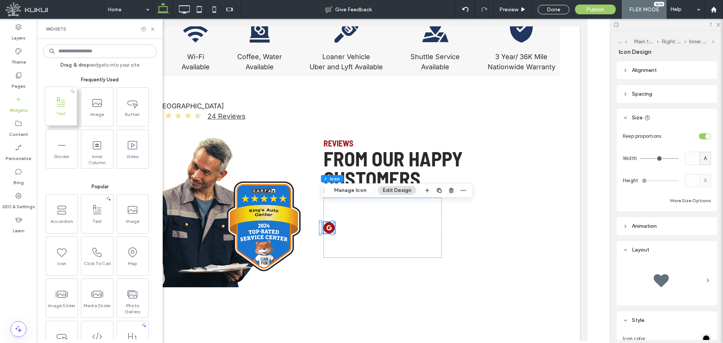
click at [59, 105] on icon at bounding box center [61, 102] width 12 height 12
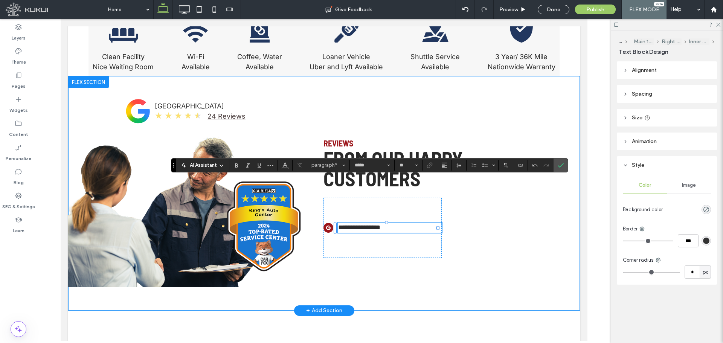
click at [361, 224] on span "**********" at bounding box center [359, 227] width 42 height 7
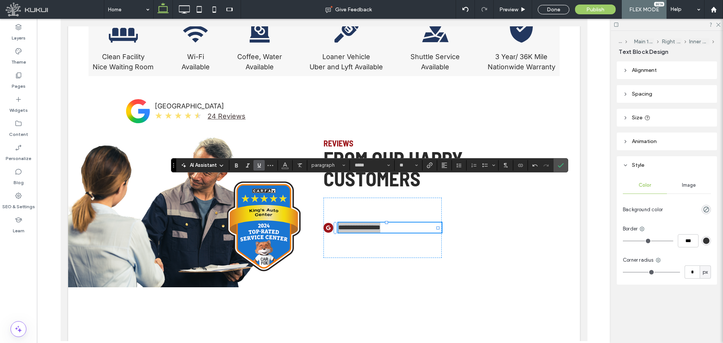
click at [259, 163] on icon "Underline" at bounding box center [259, 165] width 6 height 6
click at [410, 162] on input "**" at bounding box center [406, 165] width 15 height 6
click at [410, 238] on label "16" at bounding box center [408, 240] width 24 height 11
type input "**"
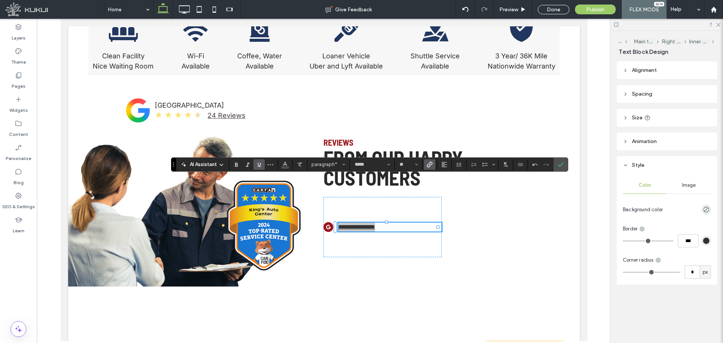
click at [431, 168] on span "Link" at bounding box center [429, 165] width 6 height 10
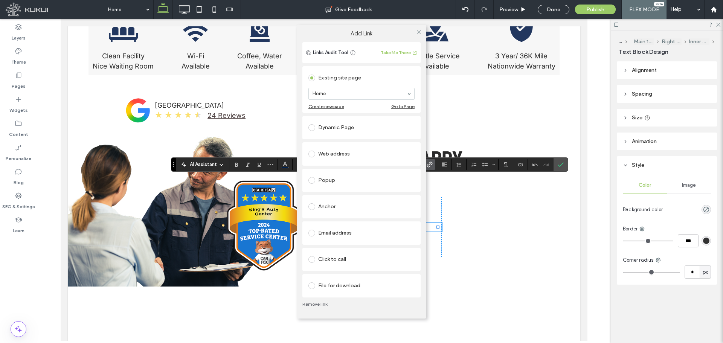
click at [348, 146] on div "Web address" at bounding box center [361, 154] width 106 height 16
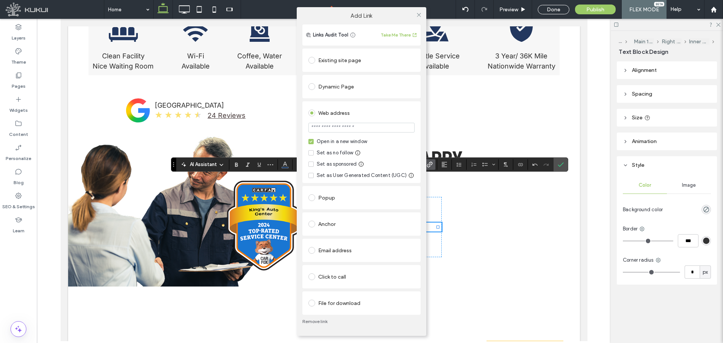
click at [344, 131] on input "url" at bounding box center [361, 128] width 106 height 10
type input "**********"
click at [418, 15] on icon at bounding box center [419, 15] width 6 height 6
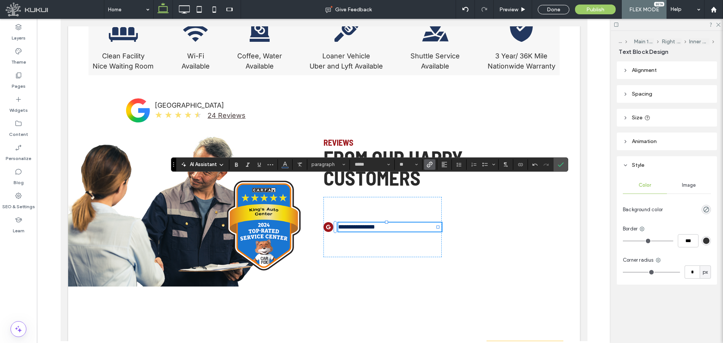
scroll to position [0, 0]
click at [288, 164] on icon "Color" at bounding box center [285, 164] width 6 height 6
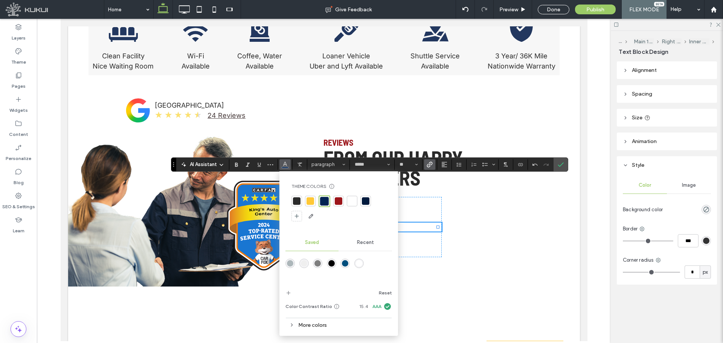
click at [295, 200] on div at bounding box center [297, 201] width 8 height 8
click at [260, 164] on use "Underline" at bounding box center [258, 165] width 3 height 4
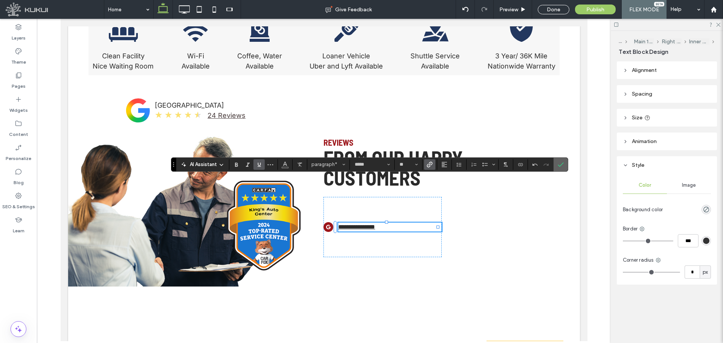
click at [560, 168] on span "Confirm" at bounding box center [558, 165] width 3 height 14
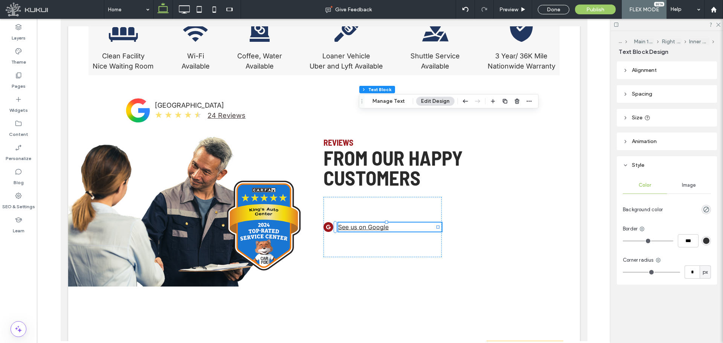
drag, startPoint x: 334, startPoint y: 190, endPoint x: 358, endPoint y: 101, distance: 92.7
click at [358, 101] on span "Drag" at bounding box center [362, 101] width 14 height 5
click at [20, 95] on div "Widgets" at bounding box center [18, 105] width 37 height 24
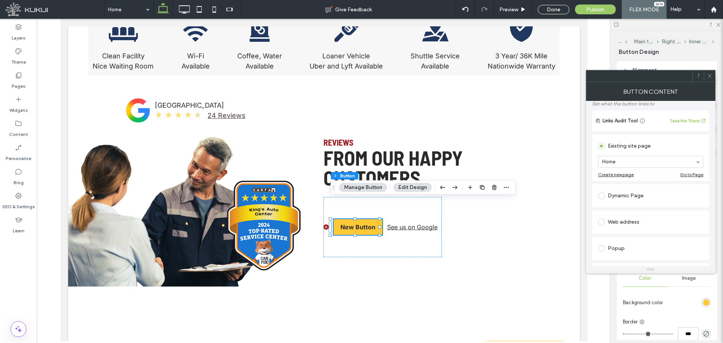
scroll to position [63, 0]
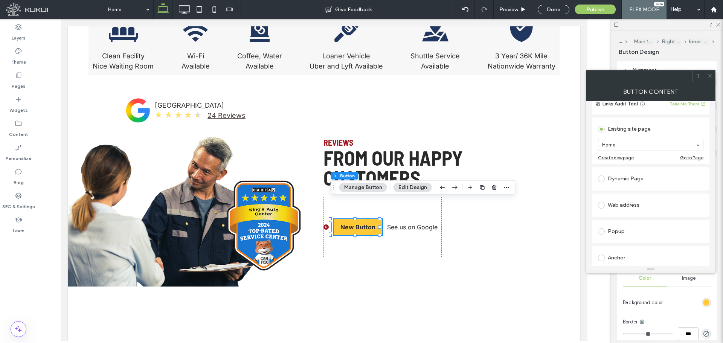
click at [636, 209] on div "Web address" at bounding box center [650, 205] width 105 height 12
click at [636, 194] on input "url" at bounding box center [650, 197] width 105 height 10
paste input "**********"
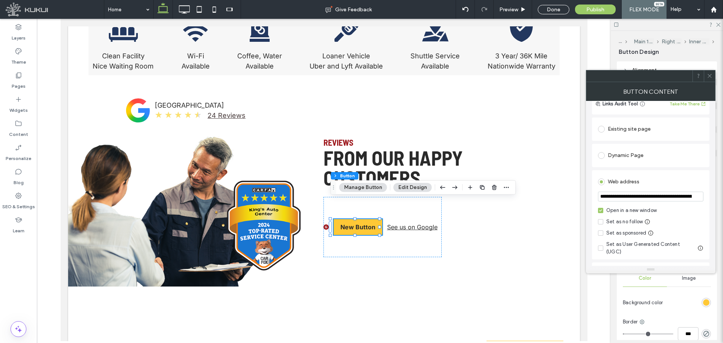
scroll to position [0, 627]
type input "**********"
click at [711, 76] on icon at bounding box center [709, 76] width 6 height 6
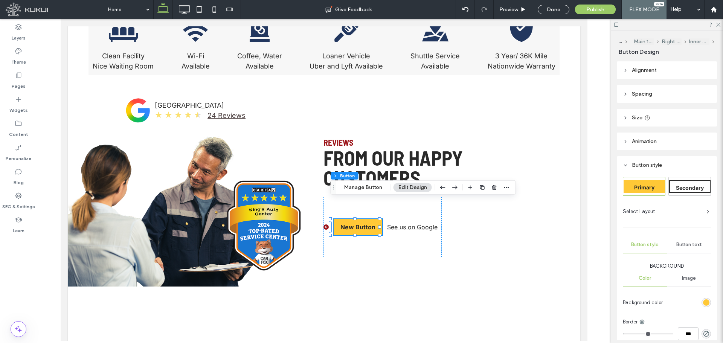
click at [690, 212] on div "Select Layout" at bounding box center [667, 212] width 88 height 8
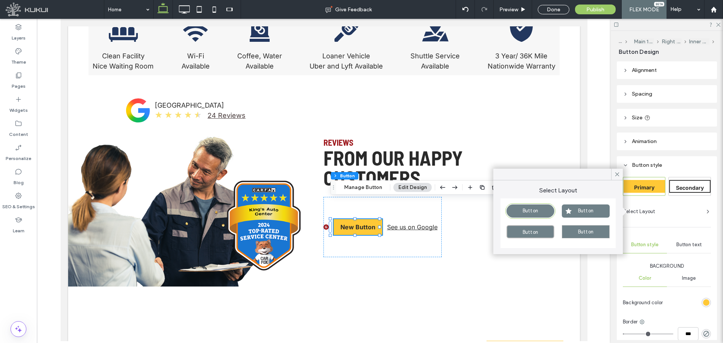
click at [601, 213] on div "Button" at bounding box center [586, 210] width 48 height 13
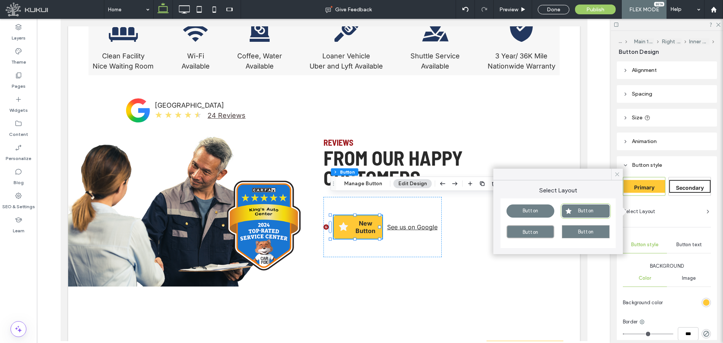
click at [620, 172] on div at bounding box center [617, 174] width 12 height 11
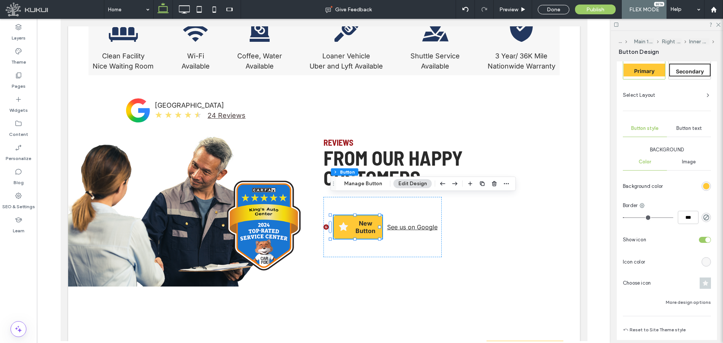
scroll to position [125, 0]
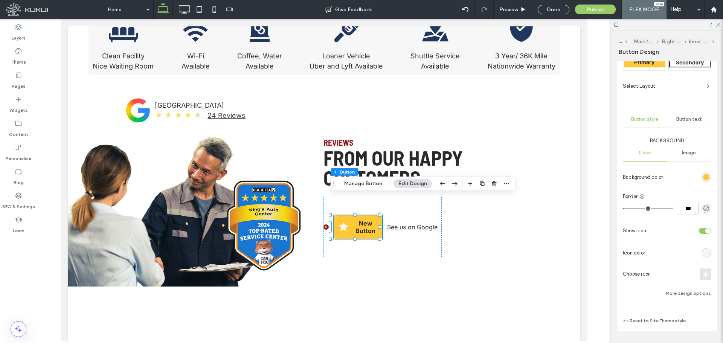
click at [704, 277] on span at bounding box center [704, 273] width 11 height 11
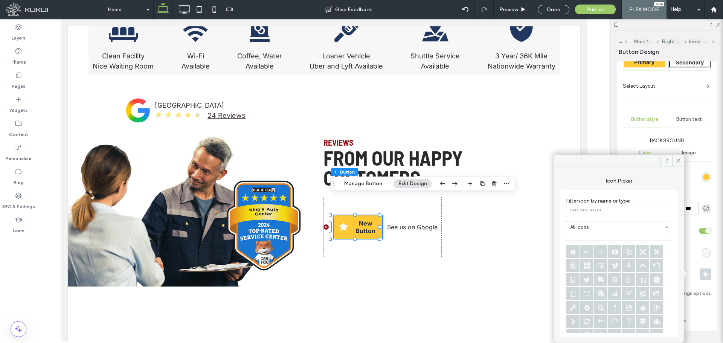
click at [594, 208] on input at bounding box center [619, 211] width 106 height 11
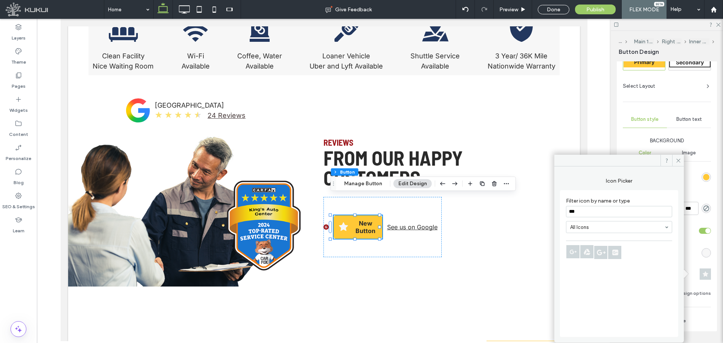
type input "***"
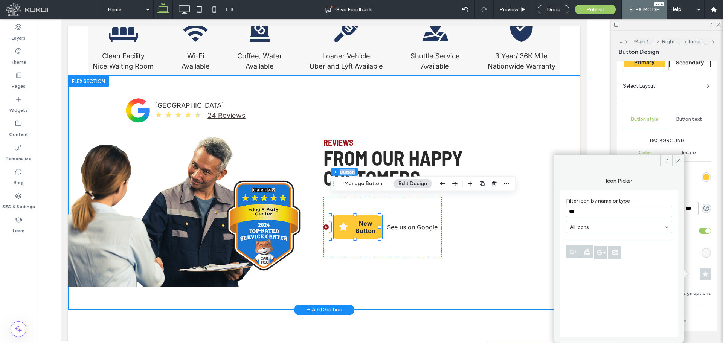
drag, startPoint x: 655, startPoint y: 181, endPoint x: 573, endPoint y: 79, distance: 130.6
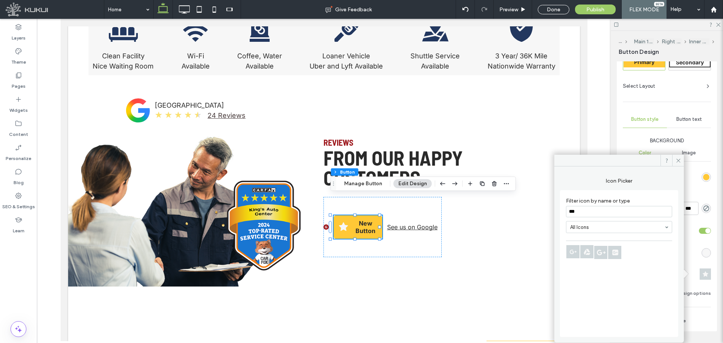
click at [571, 246] on icon at bounding box center [572, 251] width 13 height 13
click at [675, 161] on icon at bounding box center [678, 161] width 6 height 6
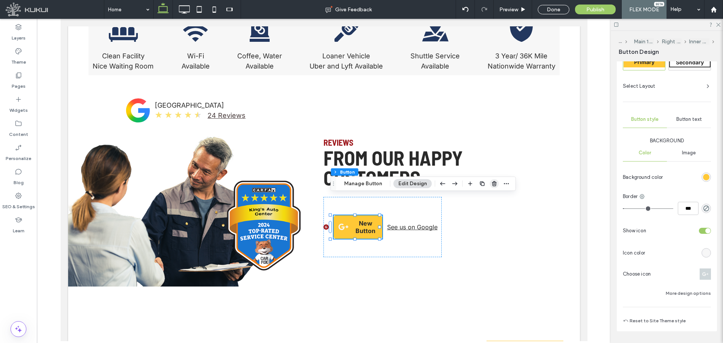
click at [493, 183] on use "button" at bounding box center [494, 183] width 5 height 5
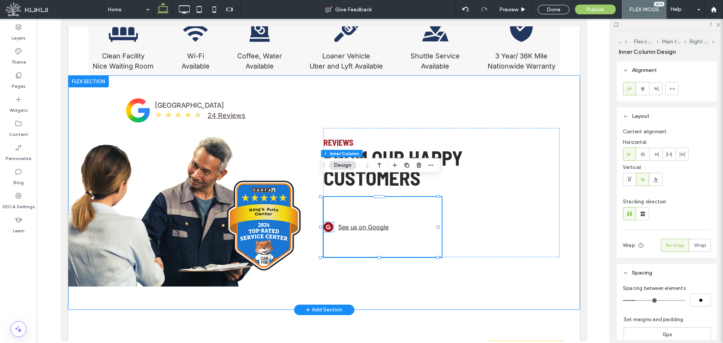
click at [326, 222] on ellipse at bounding box center [328, 227] width 10 height 10
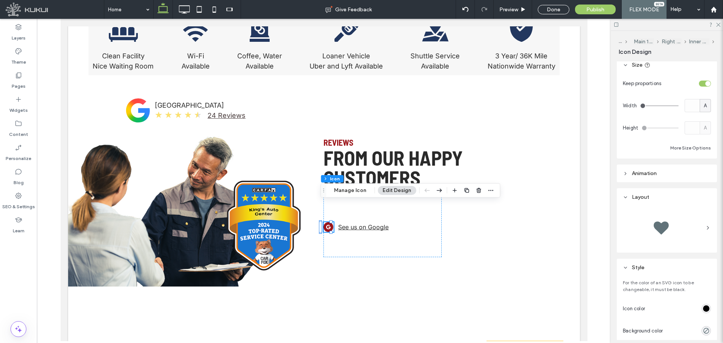
scroll to position [188, 0]
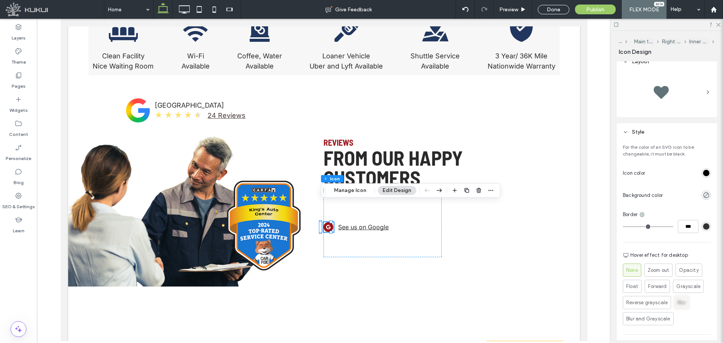
click at [677, 305] on label "Blur" at bounding box center [681, 302] width 15 height 13
click at [681, 287] on span "Grayscale" at bounding box center [688, 287] width 24 height 8
click at [654, 268] on span "Zoom out" at bounding box center [658, 270] width 23 height 8
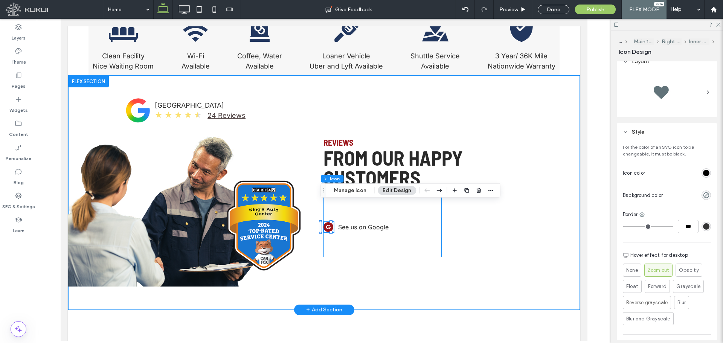
click at [383, 219] on div "red circle with "G" in it | [GEOGRAPHIC_DATA] See us on Google" at bounding box center [382, 227] width 118 height 60
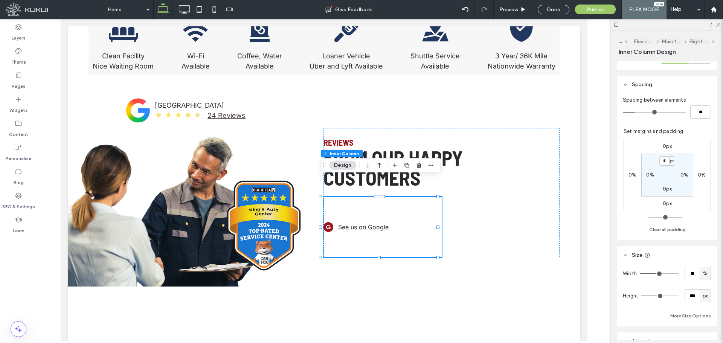
click at [706, 293] on div "px" at bounding box center [704, 295] width 11 height 13
click at [701, 285] on span "A" at bounding box center [701, 283] width 3 height 8
type input "*"
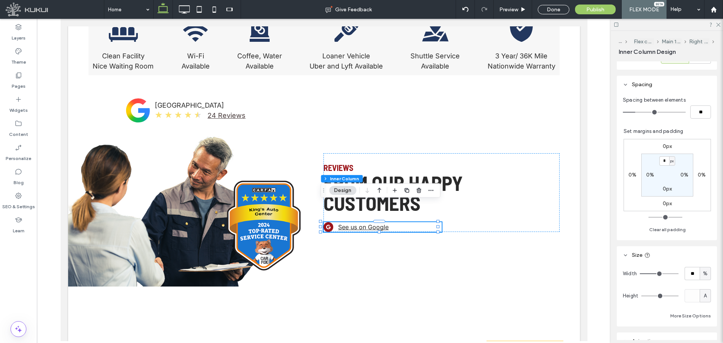
click at [703, 276] on span "%" at bounding box center [705, 274] width 5 height 8
click at [702, 264] on span "A" at bounding box center [701, 261] width 3 height 8
type input "*"
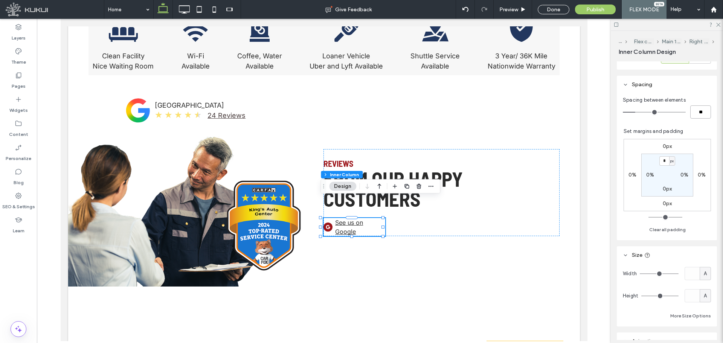
click at [690, 115] on input "**" at bounding box center [700, 111] width 21 height 13
type input "*"
type input "**"
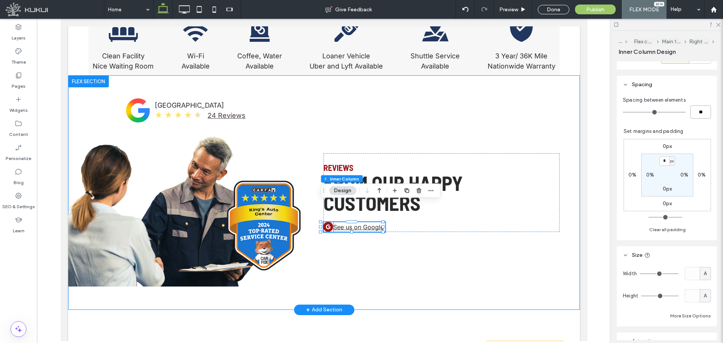
click at [326, 222] on ellipse at bounding box center [328, 227] width 10 height 10
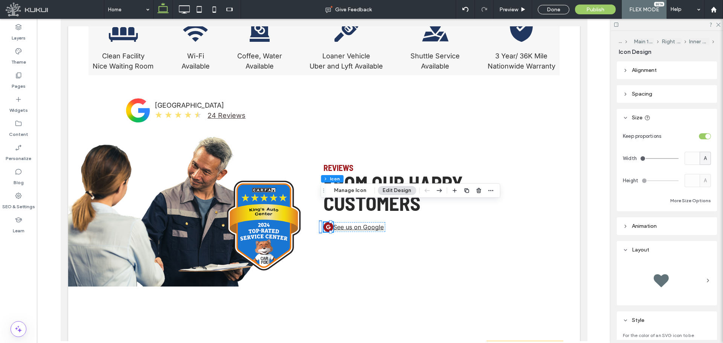
click at [653, 97] on header "Spacing" at bounding box center [667, 94] width 100 height 18
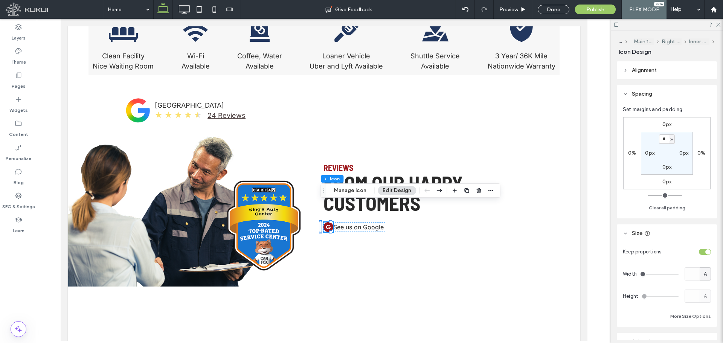
click at [705, 152] on label "0%" at bounding box center [701, 153] width 8 height 6
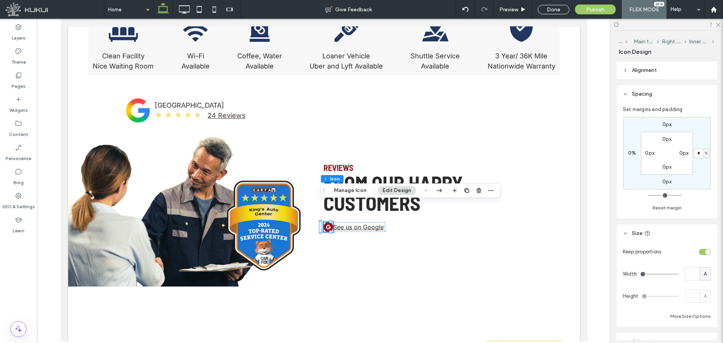
click at [705, 155] on span "%" at bounding box center [706, 153] width 3 height 8
click at [698, 164] on div "px" at bounding box center [703, 164] width 11 height 13
click at [695, 153] on input "*" at bounding box center [698, 153] width 10 height 9
type input "**"
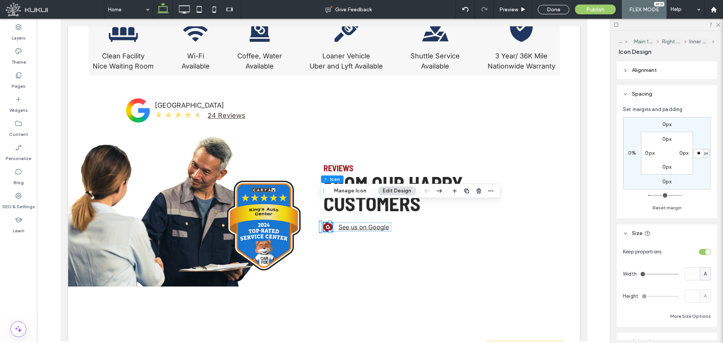
click at [703, 273] on span "A" at bounding box center [704, 274] width 3 height 8
click at [696, 209] on div "px % vh vw A" at bounding box center [701, 234] width 11 height 67
click at [700, 211] on span "px" at bounding box center [701, 208] width 5 height 8
type input "**"
click at [686, 276] on input "****" at bounding box center [691, 273] width 15 height 13
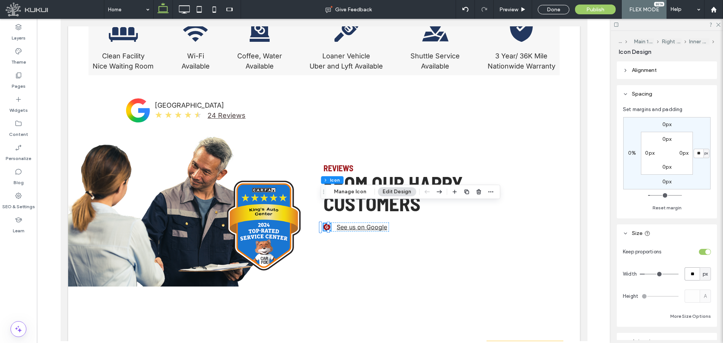
type input "**"
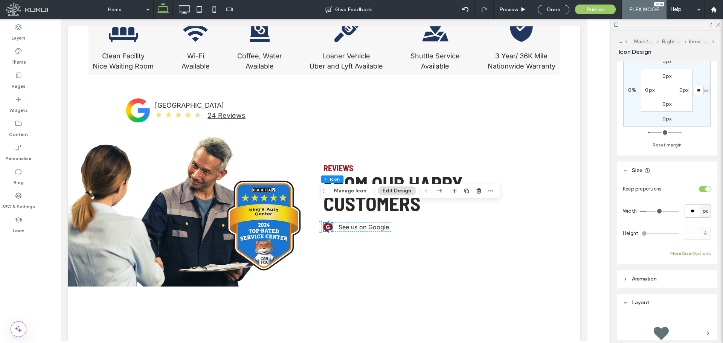
click at [683, 251] on button "More Size Options" at bounding box center [690, 253] width 41 height 9
click at [648, 284] on input "**" at bounding box center [646, 280] width 15 height 13
type input "**"
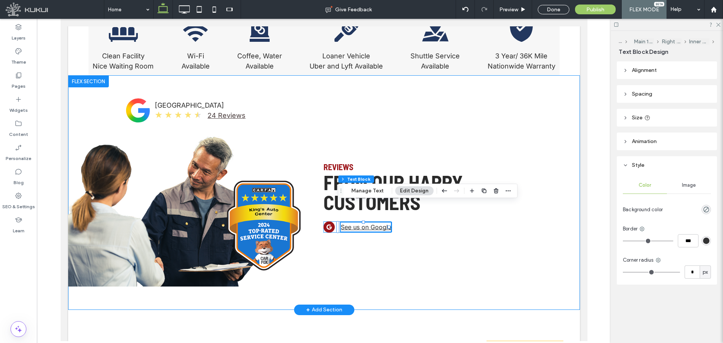
click at [332, 221] on div "red circle with "G" in it | [GEOGRAPHIC_DATA] See us on Google" at bounding box center [357, 226] width 68 height 11
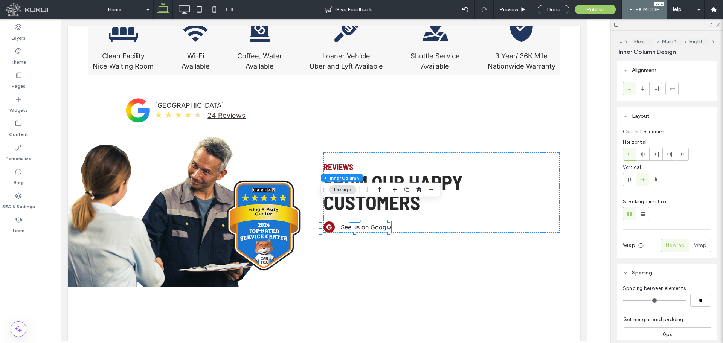
click at [651, 116] on header "Layout" at bounding box center [667, 116] width 100 height 18
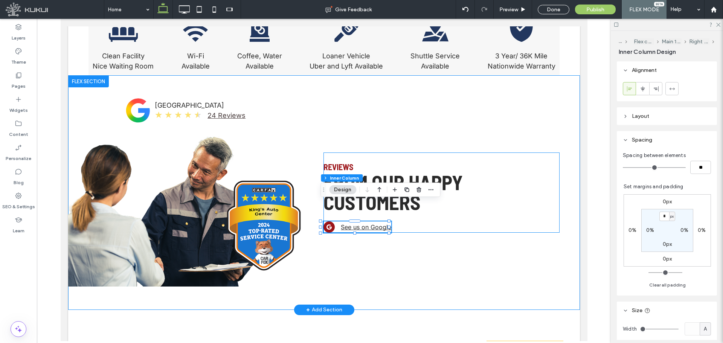
click at [469, 207] on div "Reviews from our happy customers red circle with "G" in it | [GEOGRAPHIC_DATA] …" at bounding box center [441, 192] width 236 height 80
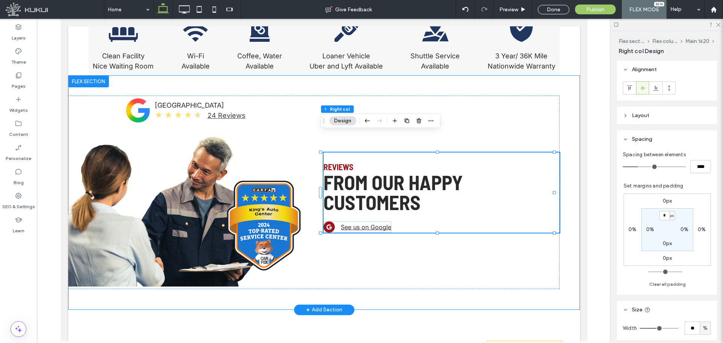
click at [443, 202] on div "Reviews from our happy customers red circle with "G" in it | [GEOGRAPHIC_DATA] …" at bounding box center [441, 192] width 236 height 80
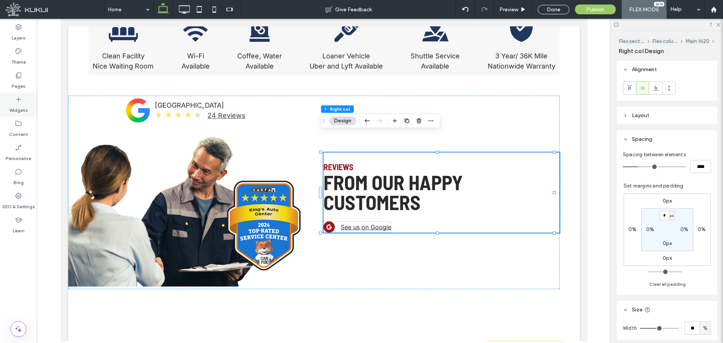
click at [8, 105] on div "Widgets" at bounding box center [18, 105] width 37 height 24
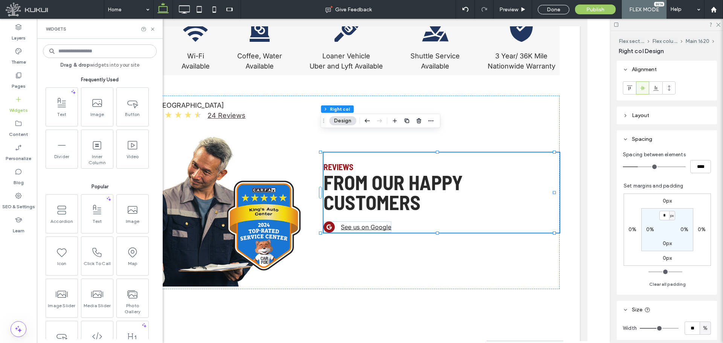
click at [76, 52] on input at bounding box center [100, 51] width 114 height 14
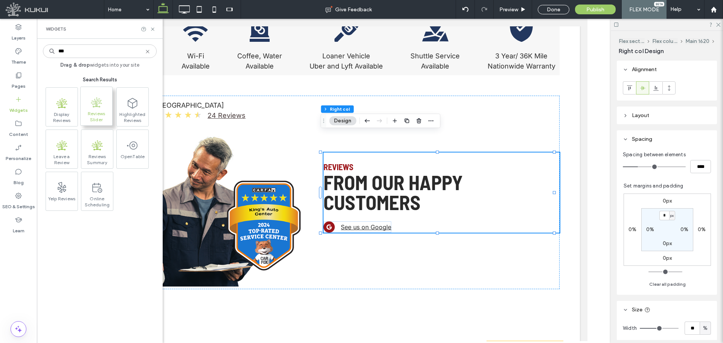
type input "***"
click at [103, 101] on span ".st0{fill-rule:evenodd;clip-rule:evenodd;fill:#82BB26;}" at bounding box center [97, 102] width 32 height 17
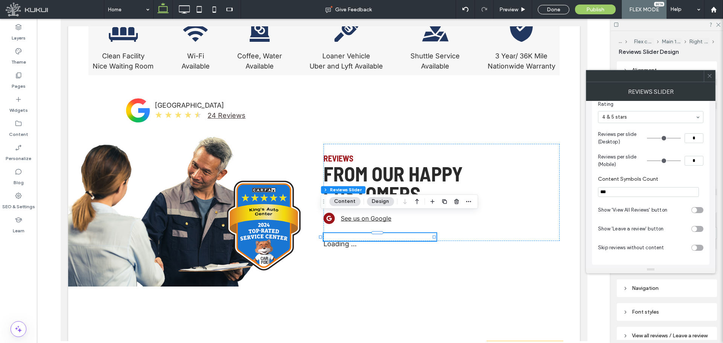
scroll to position [77, 0]
click at [696, 206] on div "toggle" at bounding box center [693, 207] width 5 height 5
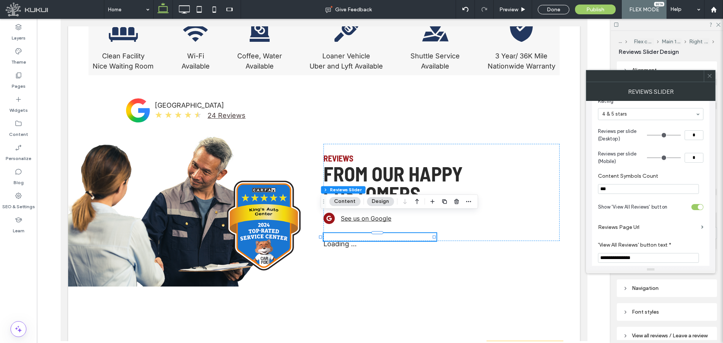
click at [670, 227] on label "Reviews Page Url" at bounding box center [648, 227] width 100 height 14
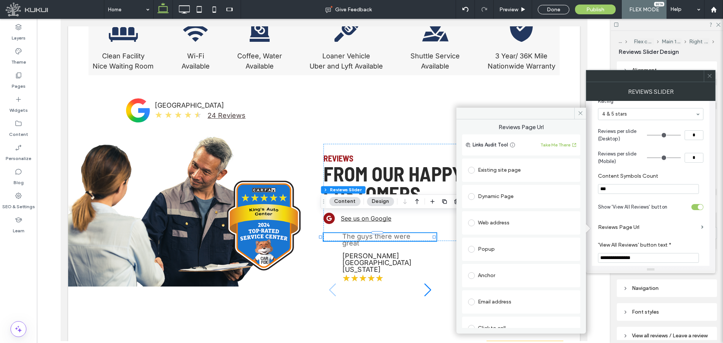
click at [531, 167] on div "Existing site page" at bounding box center [521, 170] width 106 height 12
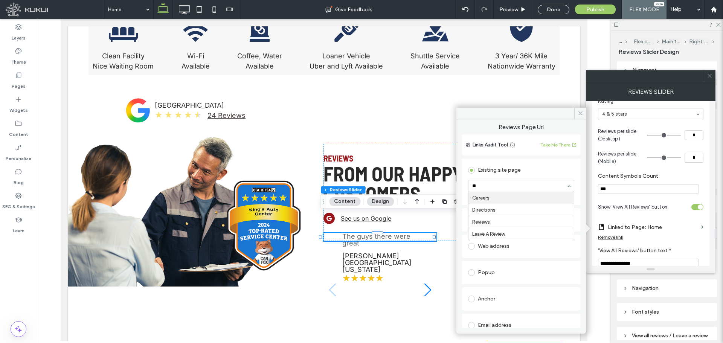
type input "***"
click at [582, 110] on span at bounding box center [580, 113] width 12 height 11
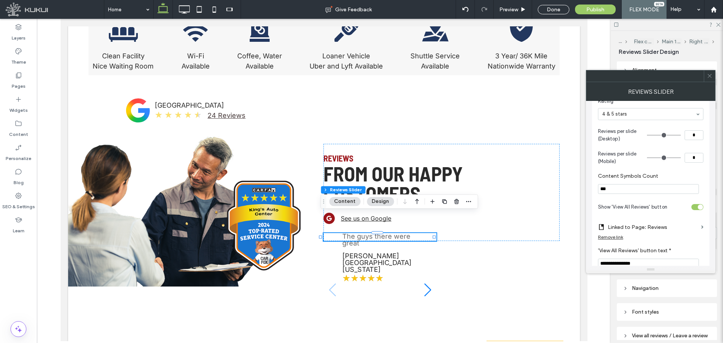
scroll to position [133, 0]
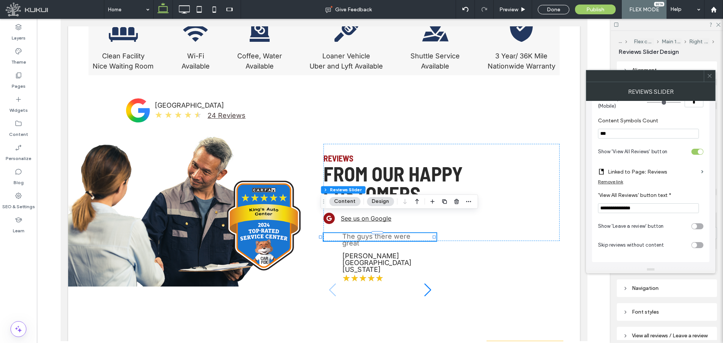
click at [698, 222] on section "Show 'Leave a review' button" at bounding box center [650, 226] width 105 height 19
click at [699, 224] on div "toggle" at bounding box center [697, 226] width 12 height 6
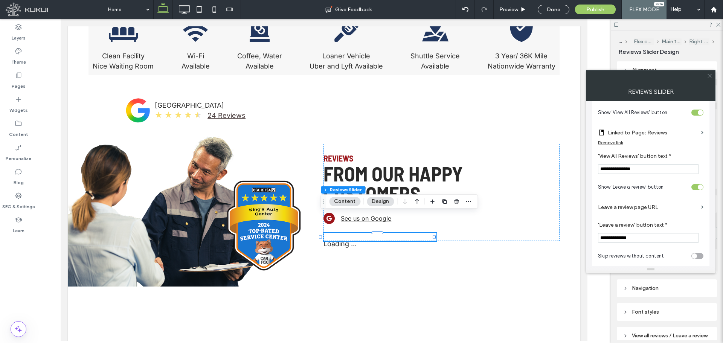
scroll to position [184, 0]
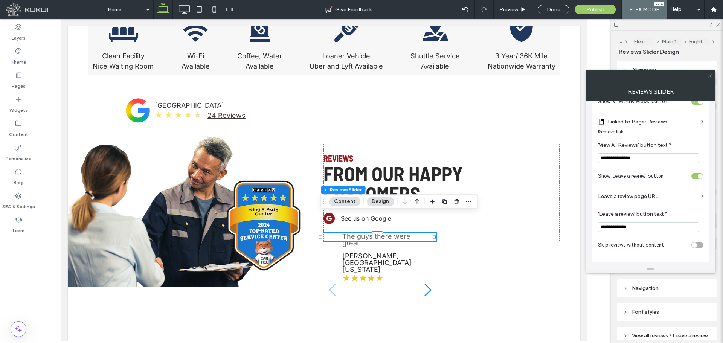
click at [649, 196] on label "Leave a review page URL" at bounding box center [648, 196] width 100 height 14
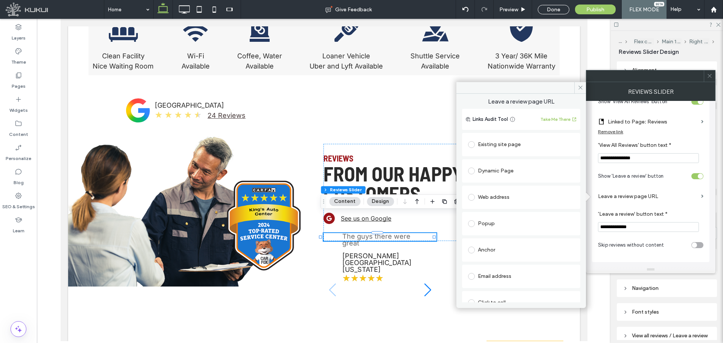
click at [539, 143] on div "Existing site page" at bounding box center [521, 145] width 106 height 12
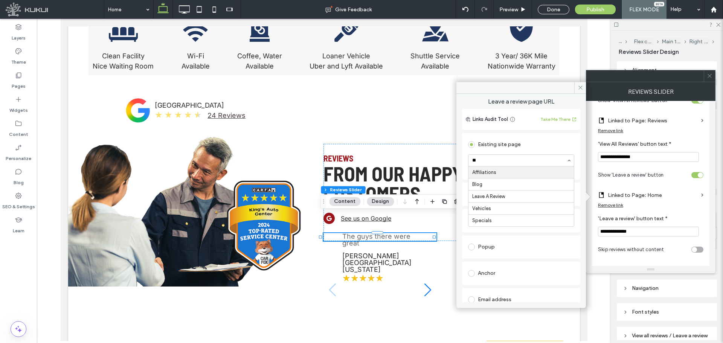
type input "***"
click at [580, 88] on icon at bounding box center [580, 88] width 6 height 6
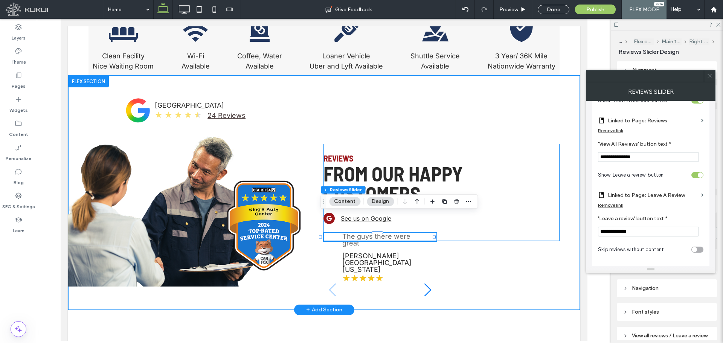
click at [491, 195] on div "Reviews from our happy customers red circle with "G" in it | [GEOGRAPHIC_DATA] …" at bounding box center [441, 192] width 236 height 97
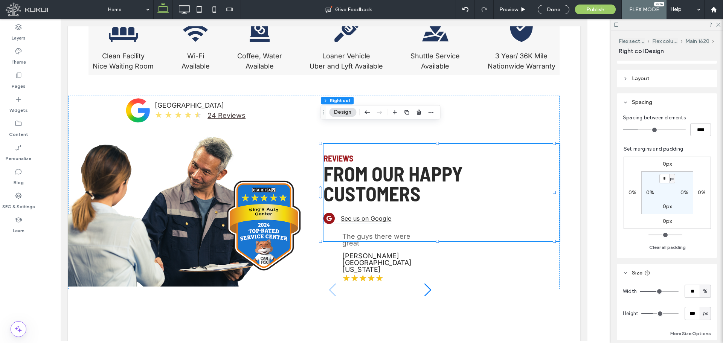
scroll to position [63, 0]
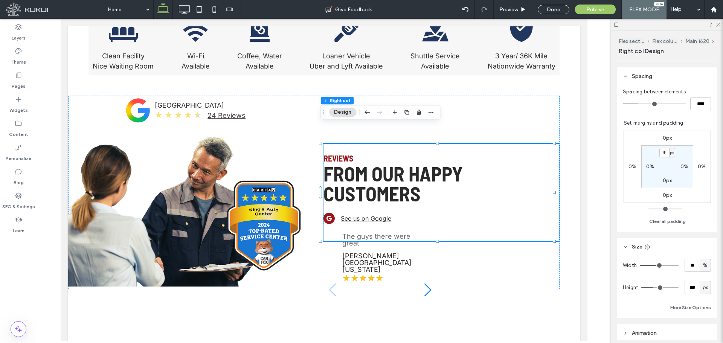
click at [704, 288] on div "px" at bounding box center [705, 288] width 8 height 8
click at [700, 272] on span "A" at bounding box center [701, 275] width 3 height 8
type input "*"
click at [699, 285] on div "A" at bounding box center [704, 287] width 11 height 13
click at [702, 224] on span "px" at bounding box center [701, 222] width 5 height 8
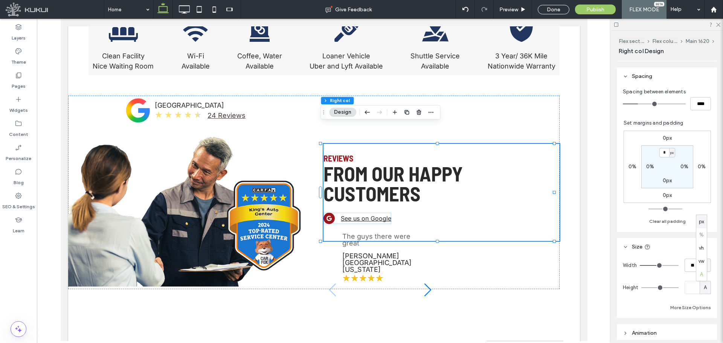
type input "***"
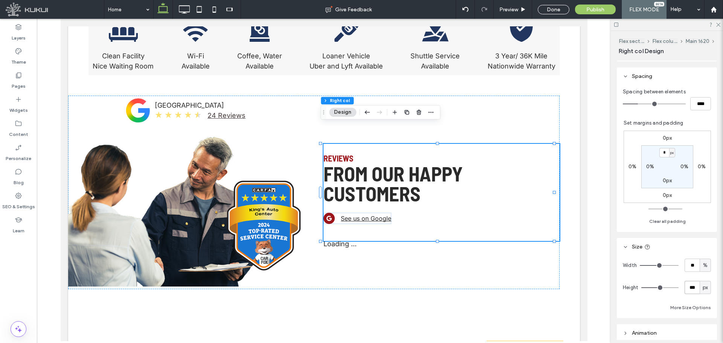
click at [689, 283] on input "***" at bounding box center [691, 287] width 15 height 13
type input "***"
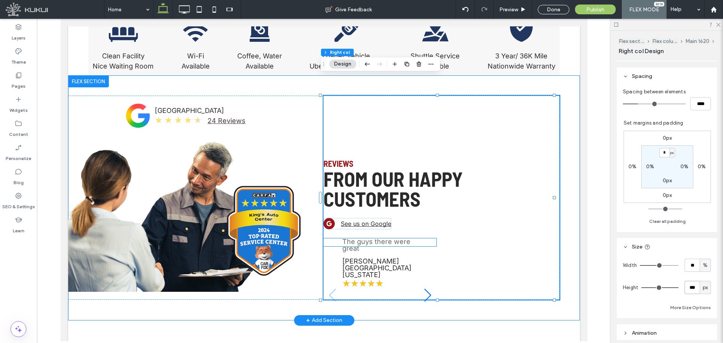
click at [378, 238] on div "The guys there were great" at bounding box center [379, 245] width 75 height 14
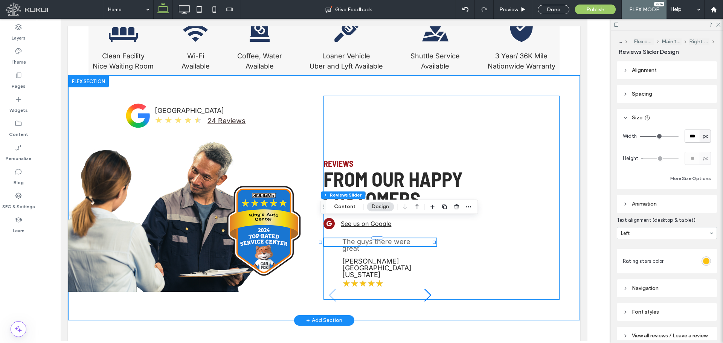
drag, startPoint x: 401, startPoint y: 223, endPoint x: 372, endPoint y: 128, distance: 99.5
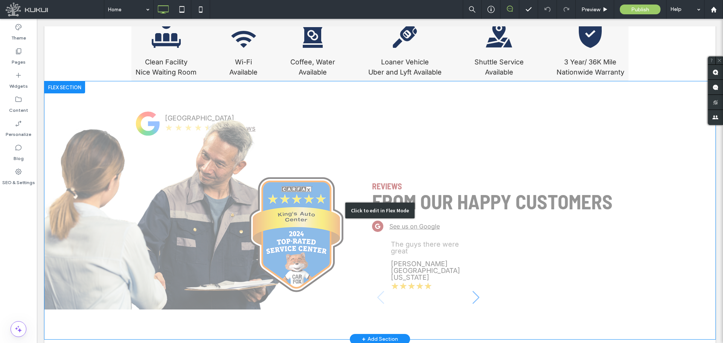
scroll to position [1066, 0]
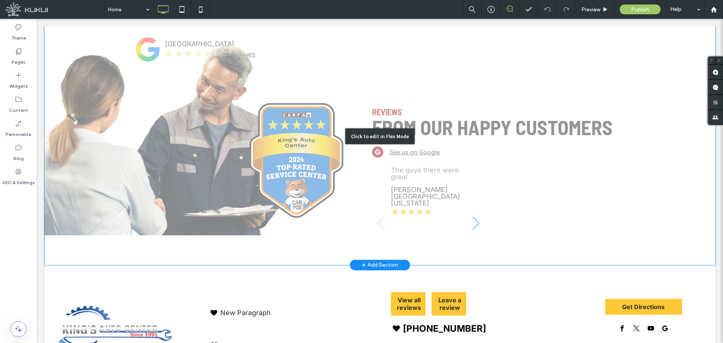
click at [466, 179] on div "Click to edit in Flex Mode" at bounding box center [379, 136] width 671 height 258
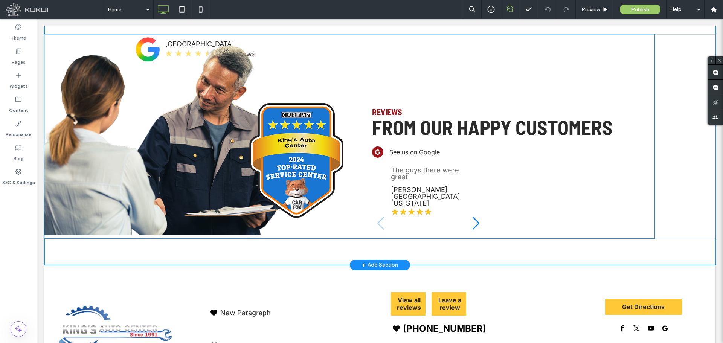
scroll to position [984, 0]
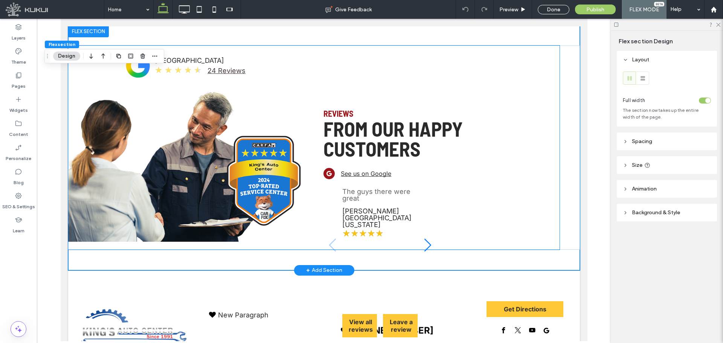
click at [342, 208] on span "[PERSON_NAME] [GEOGRAPHIC_DATA][US_STATE]" at bounding box center [378, 218] width 72 height 20
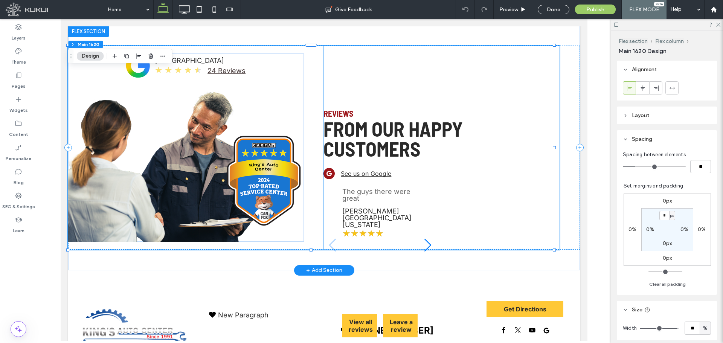
click at [350, 188] on div "The guys there were great [PERSON_NAME] [GEOGRAPHIC_DATA][US_STATE] ★ ★ ★ ★ ★" at bounding box center [379, 213] width 113 height 50
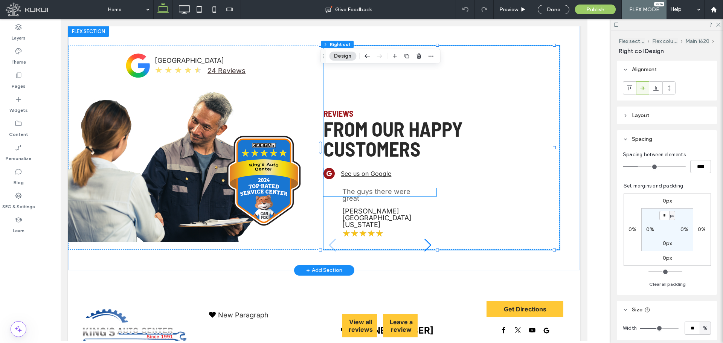
click at [401, 208] on span "[PERSON_NAME] [GEOGRAPHIC_DATA][US_STATE]" at bounding box center [378, 218] width 72 height 20
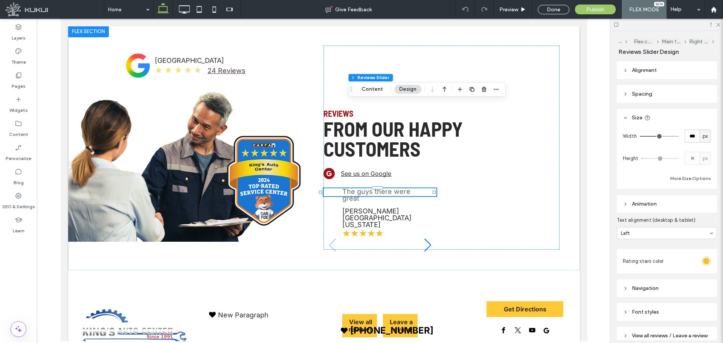
drag, startPoint x: 326, startPoint y: 156, endPoint x: 349, endPoint y: 74, distance: 85.3
click at [349, 87] on icon "Drag" at bounding box center [351, 89] width 6 height 5
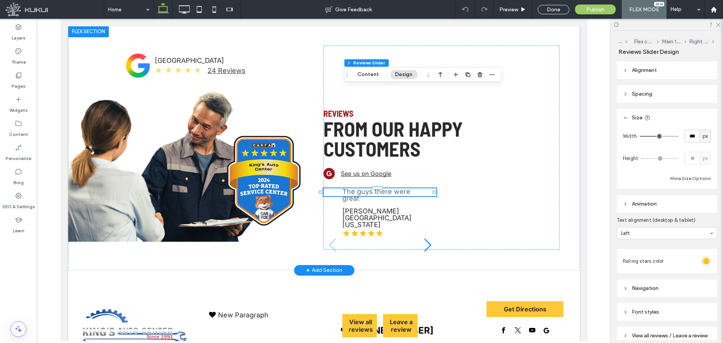
click at [375, 229] on span "★" at bounding box center [379, 233] width 8 height 9
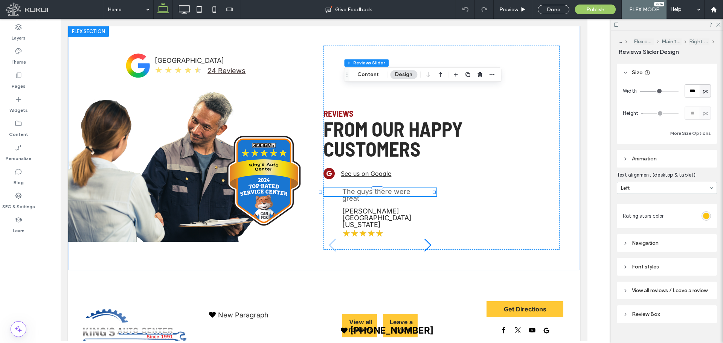
scroll to position [63, 0]
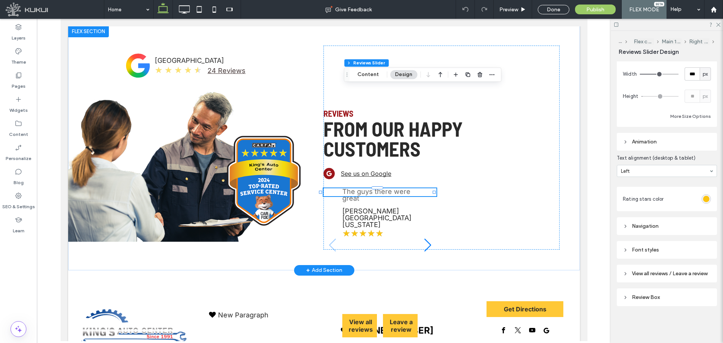
click at [360, 208] on span "[PERSON_NAME] [GEOGRAPHIC_DATA][US_STATE]" at bounding box center [378, 218] width 72 height 20
click at [496, 202] on div "Reviews from our happy customers red circle with "G" in it | King's Auto Center…" at bounding box center [441, 148] width 236 height 204
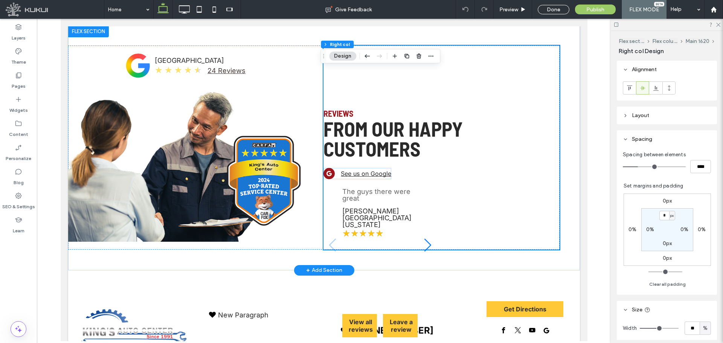
scroll to position [921, 0]
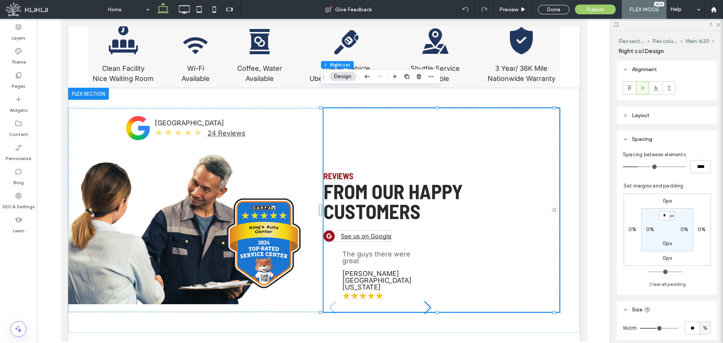
click at [632, 111] on header "Layout" at bounding box center [667, 116] width 100 height 18
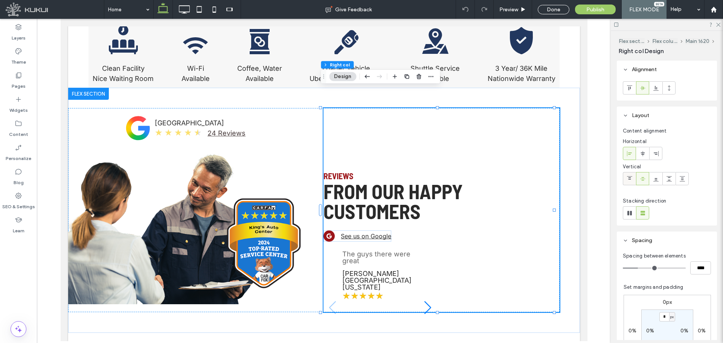
click at [624, 176] on div at bounding box center [629, 178] width 12 height 12
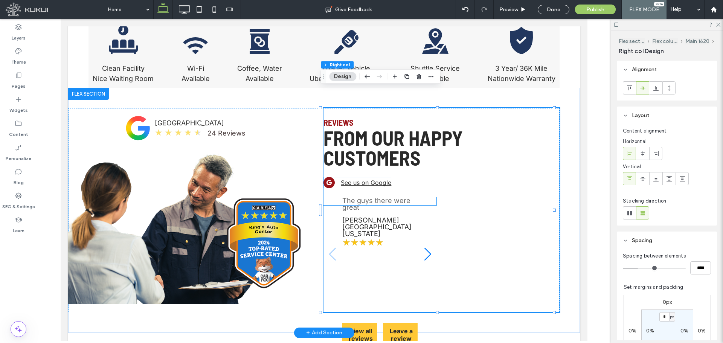
click at [395, 224] on div "The guys there were great Sheri Sells Northern Colorado ★ ★ ★ ★ ★ I brought my …" at bounding box center [379, 253] width 113 height 113
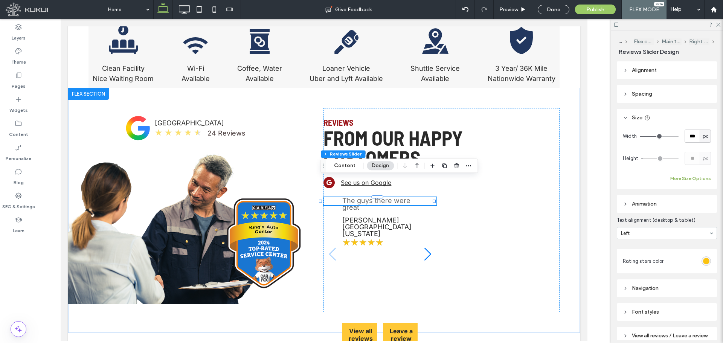
click at [698, 181] on button "More Size Options" at bounding box center [690, 178] width 41 height 9
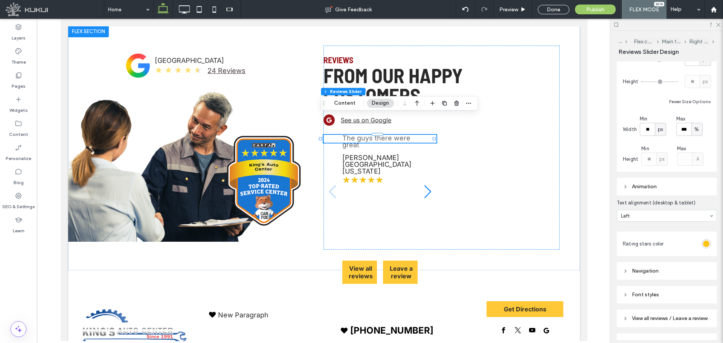
scroll to position [0, 0]
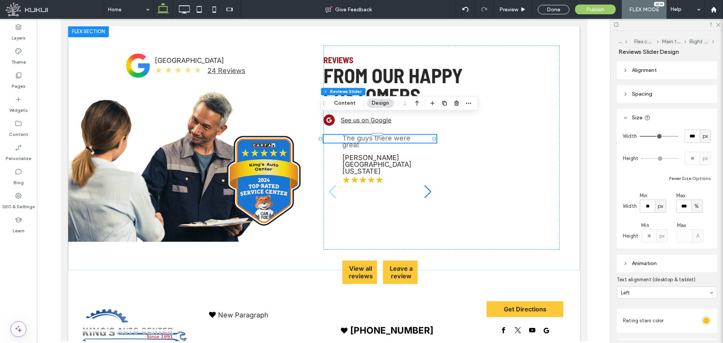
click at [702, 138] on span "px" at bounding box center [704, 136] width 5 height 8
click at [700, 202] on span "A" at bounding box center [701, 202] width 3 height 8
type input "*"
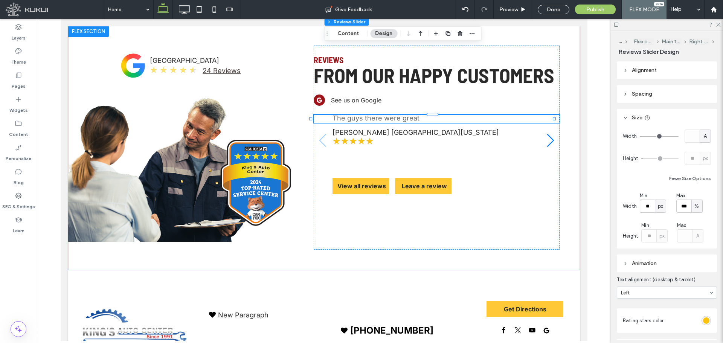
drag, startPoint x: 318, startPoint y: 86, endPoint x: 331, endPoint y: 33, distance: 54.0
click at [331, 31] on span "Drag" at bounding box center [327, 33] width 14 height 5
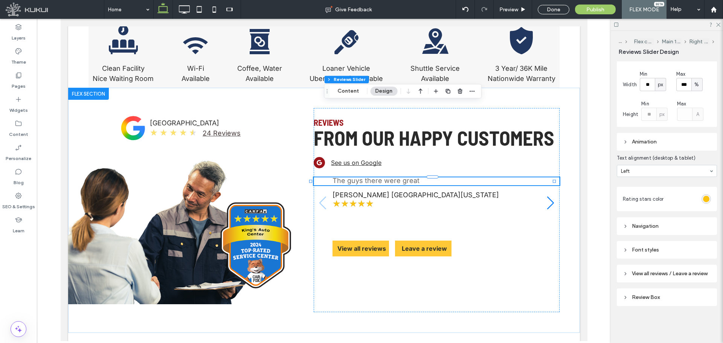
scroll to position [128, 0]
click at [668, 223] on div "Navigation" at bounding box center [667, 226] width 88 height 6
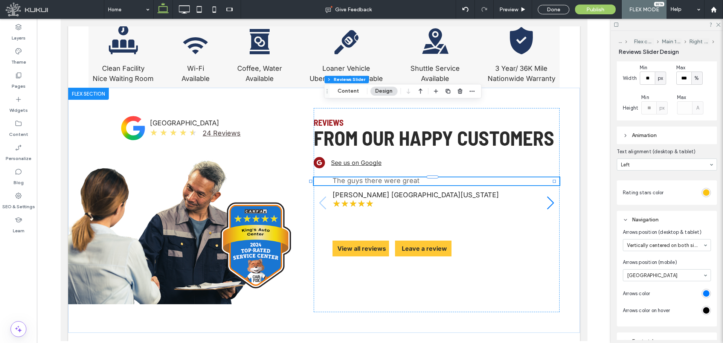
click at [706, 242] on div "Vertically centered on both sides" at bounding box center [667, 245] width 88 height 12
click at [699, 272] on div "Vertically centered on both sides Bottom left Bottom center Bottom right" at bounding box center [667, 275] width 88 height 12
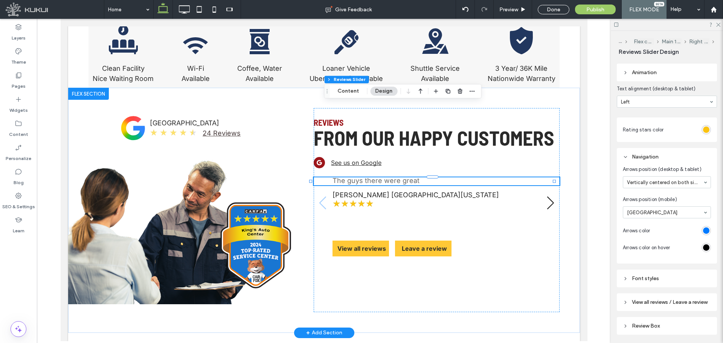
click at [545, 194] on div "Next slide" at bounding box center [550, 202] width 10 height 17
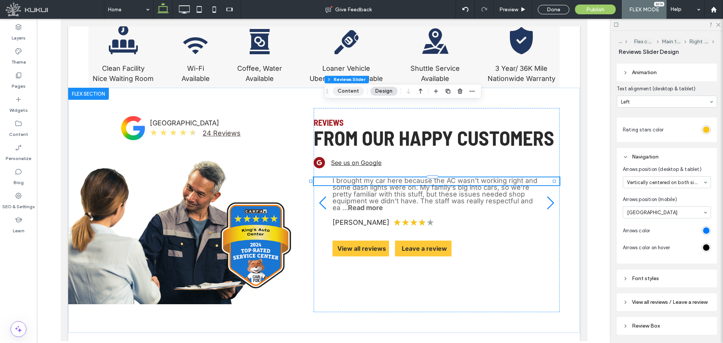
click at [347, 93] on button "Content" at bounding box center [348, 91] width 31 height 9
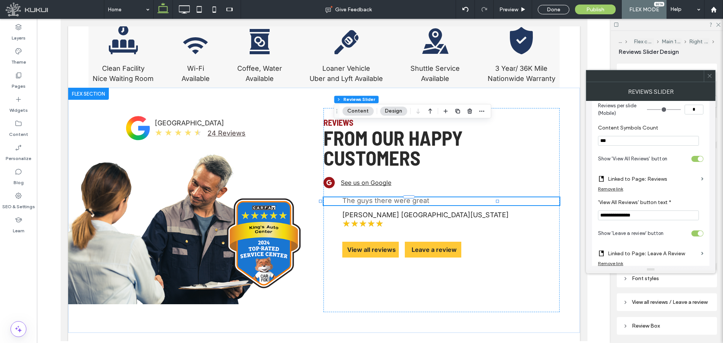
scroll to position [188, 0]
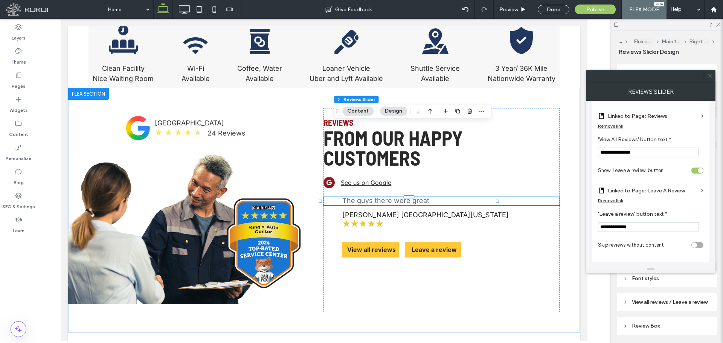
click at [708, 80] on span at bounding box center [709, 75] width 6 height 11
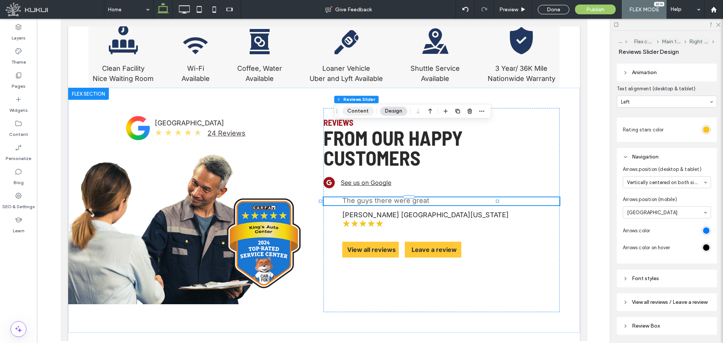
click at [357, 109] on button "Content" at bounding box center [357, 111] width 31 height 9
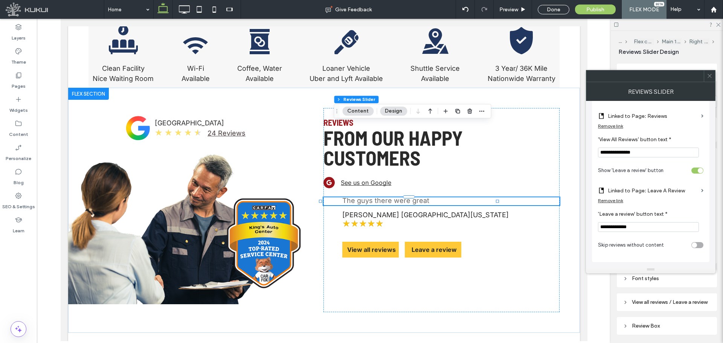
scroll to position [189, 0]
click at [693, 247] on div "toggle" at bounding box center [693, 244] width 5 height 5
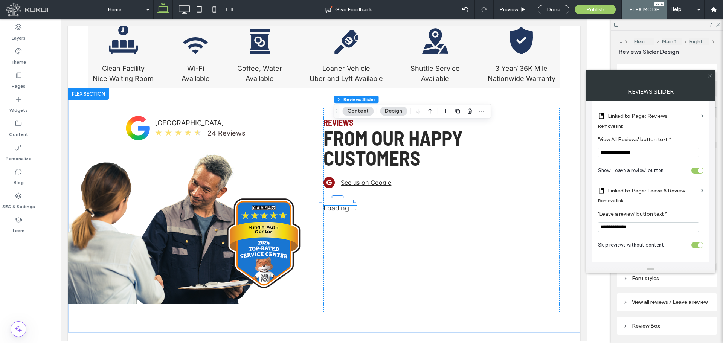
click at [710, 81] on span at bounding box center [709, 75] width 6 height 11
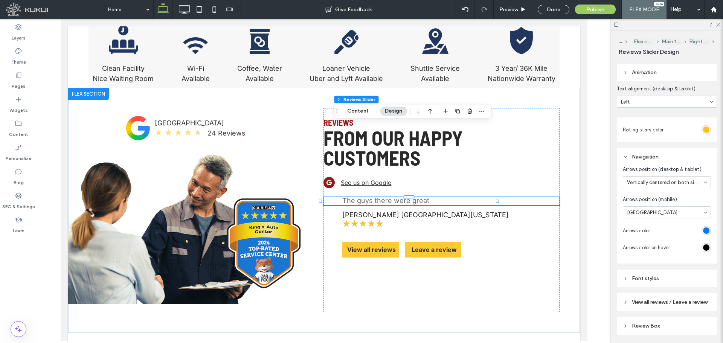
scroll to position [226, 0]
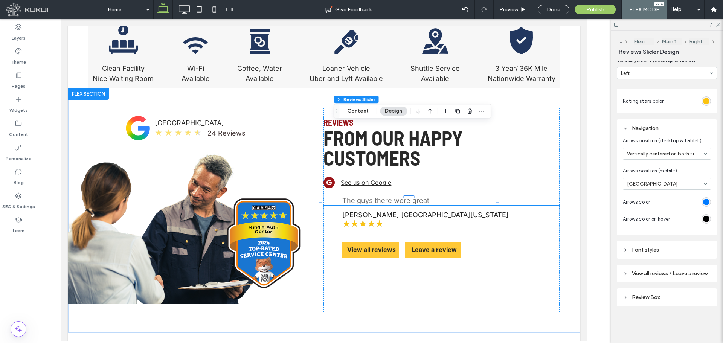
click at [670, 298] on div "Review Box" at bounding box center [667, 297] width 88 height 6
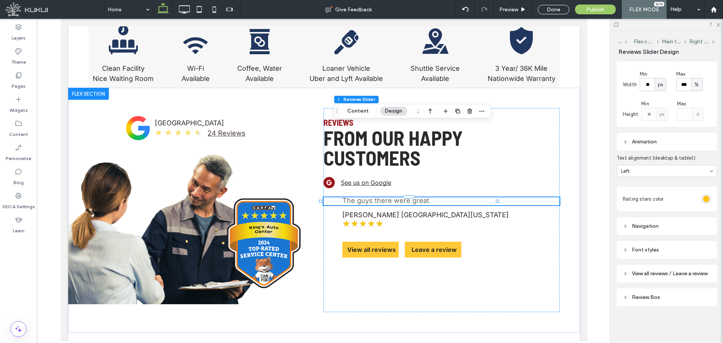
scroll to position [128, 0]
click at [663, 297] on div "Review Box" at bounding box center [667, 297] width 88 height 6
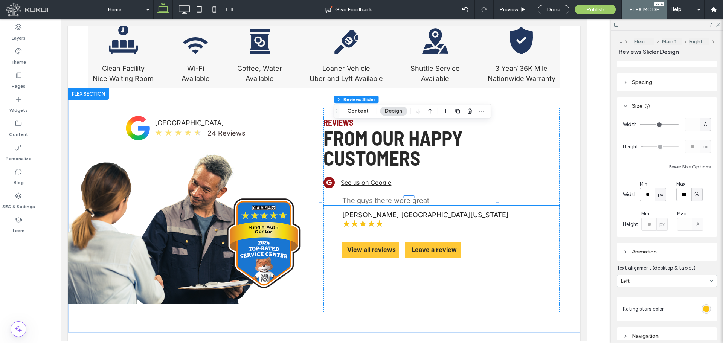
scroll to position [0, 0]
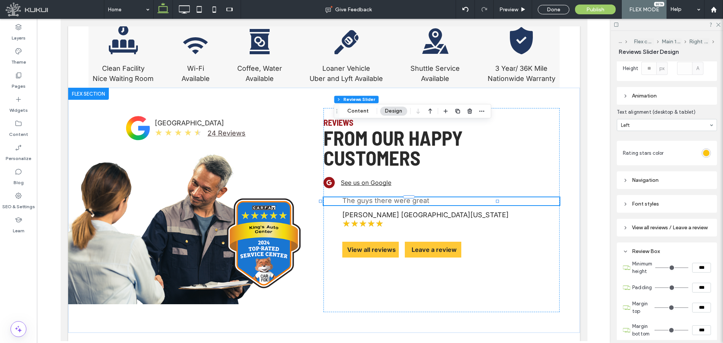
click at [650, 254] on div "Review Box" at bounding box center [667, 251] width 88 height 6
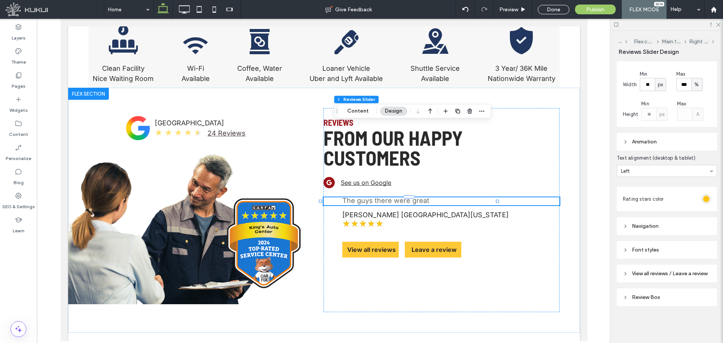
click at [675, 273] on div "View all reviews / Leave a review" at bounding box center [667, 273] width 88 height 6
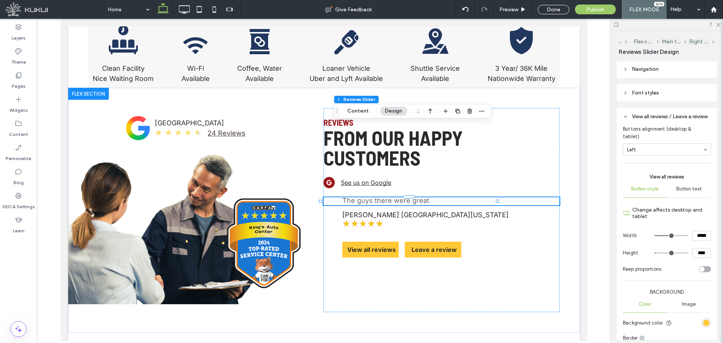
scroll to position [293, 0]
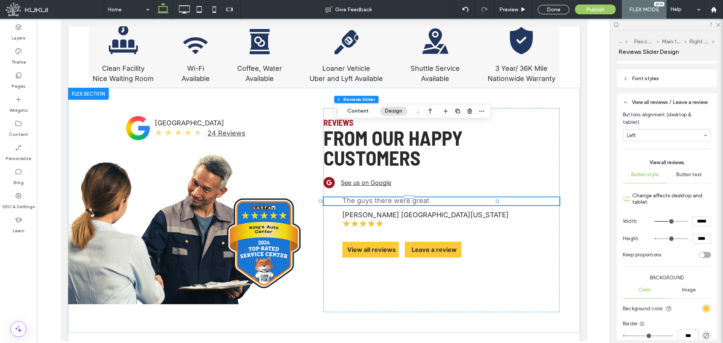
click at [692, 226] on input "*****" at bounding box center [701, 221] width 19 height 10
type input "*****"
type input "***"
click at [695, 244] on input "****" at bounding box center [701, 239] width 19 height 10
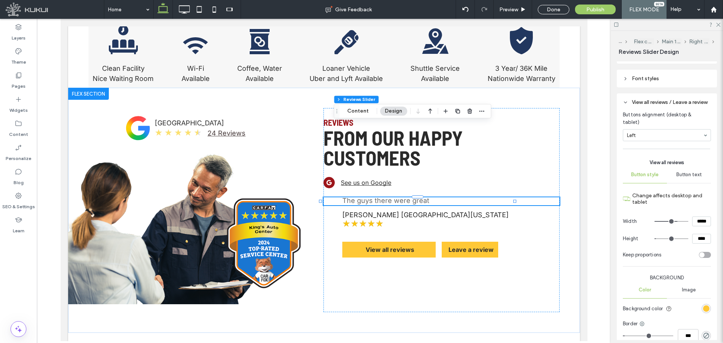
click at [695, 244] on input "****" at bounding box center [701, 239] width 19 height 10
type input "****"
type input "**"
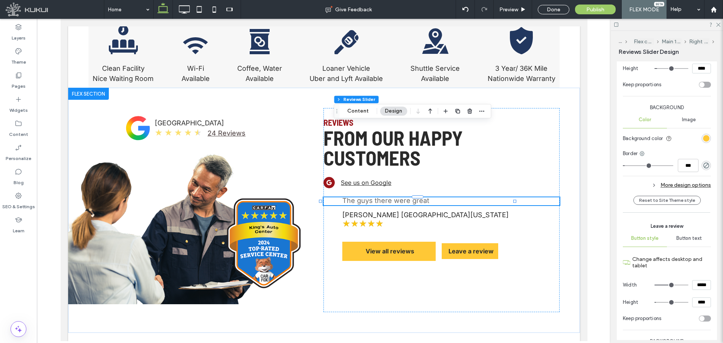
scroll to position [481, 0]
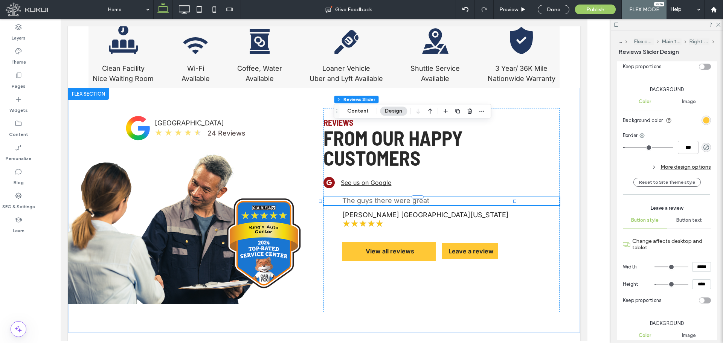
click at [692, 272] on input "*****" at bounding box center [701, 267] width 19 height 10
click at [701, 272] on input "*****" at bounding box center [701, 267] width 19 height 10
type input "*****"
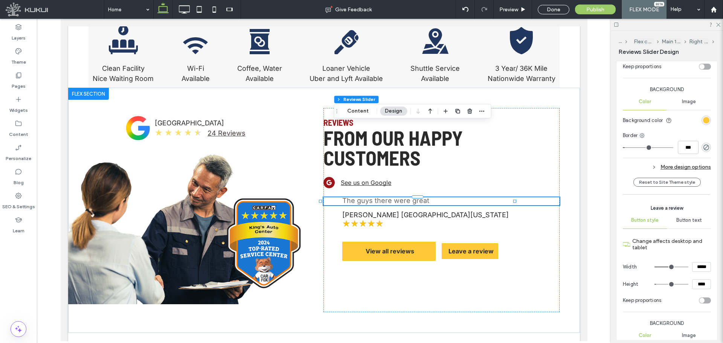
type input "***"
click at [700, 289] on input "****" at bounding box center [701, 284] width 19 height 10
type input "****"
type input "**"
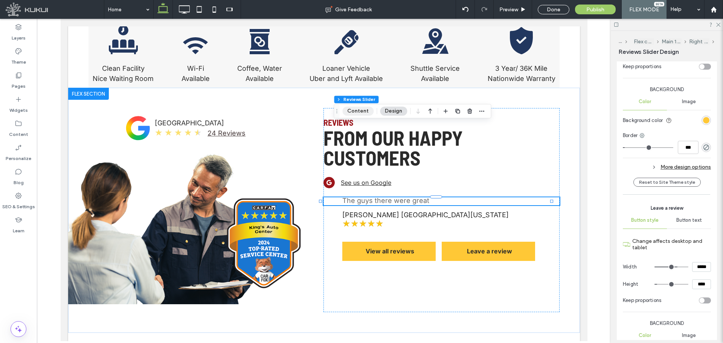
click at [360, 113] on button "Content" at bounding box center [357, 111] width 31 height 9
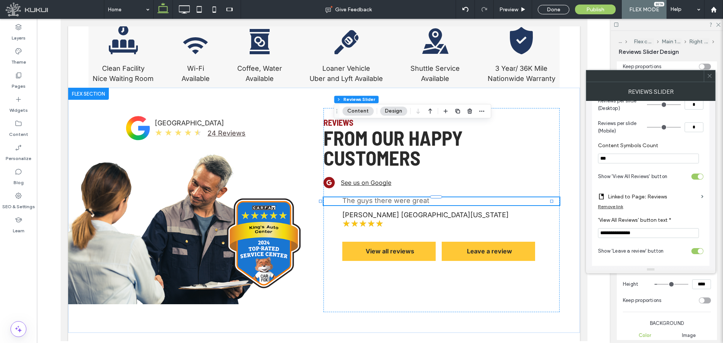
scroll to position [125, 0]
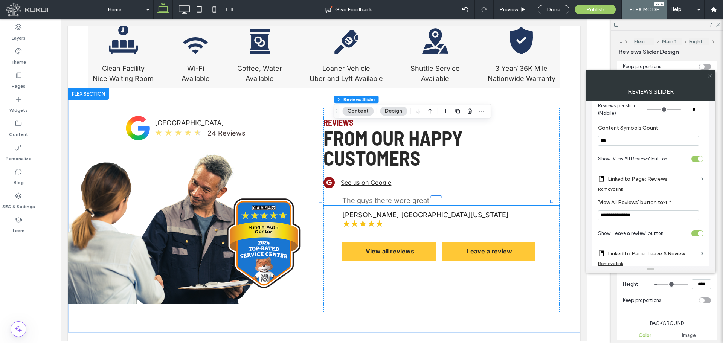
click at [650, 219] on input "**********" at bounding box center [648, 215] width 101 height 10
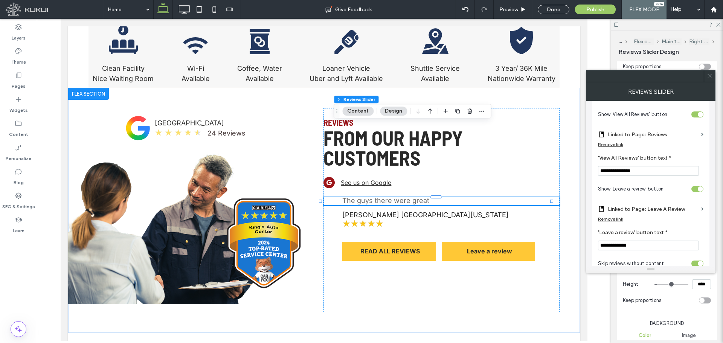
scroll to position [189, 0]
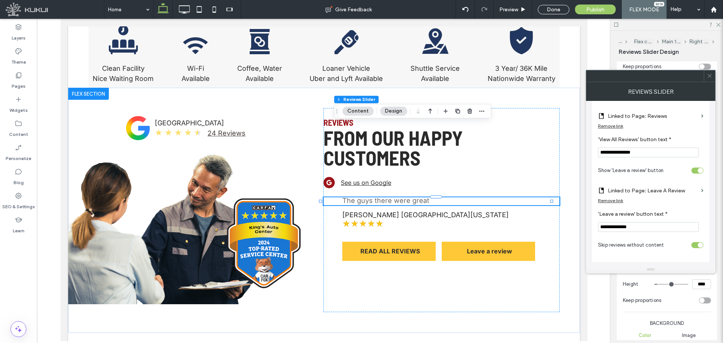
type input "**********"
click at [654, 231] on input "**********" at bounding box center [648, 227] width 101 height 10
type input "**********"
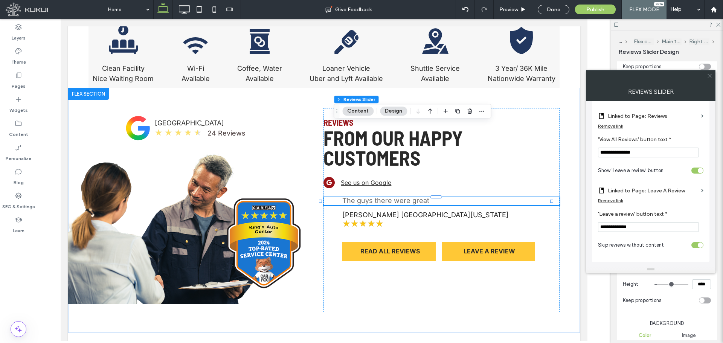
click at [707, 79] on span at bounding box center [709, 75] width 6 height 11
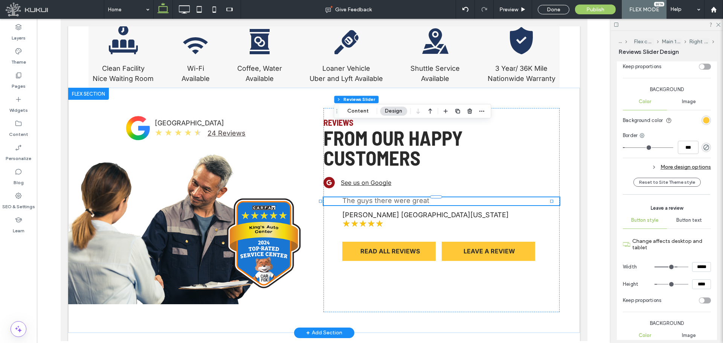
click at [464, 207] on div "The guys there were great Sheri Sells Northern Colorado ★ ★ ★ ★ ★ READ ALL REVI…" at bounding box center [441, 230] width 236 height 67
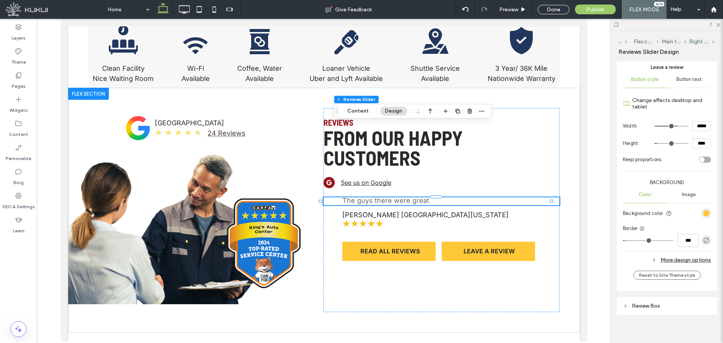
scroll to position [638, 0]
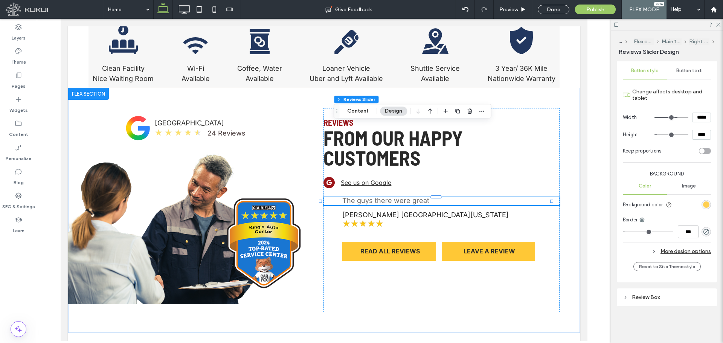
click at [703, 204] on div "rgb(255, 200, 54)" at bounding box center [706, 204] width 6 height 6
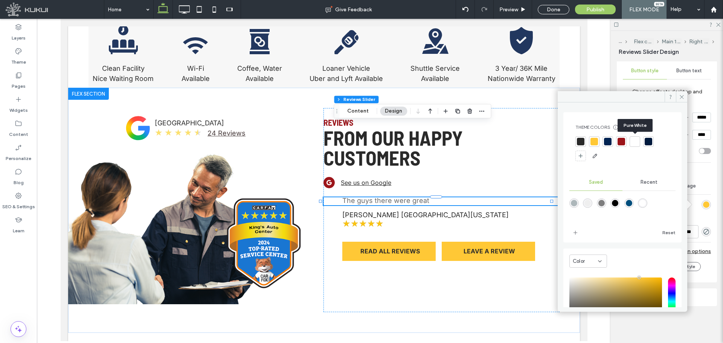
click at [636, 145] on div at bounding box center [634, 141] width 11 height 11
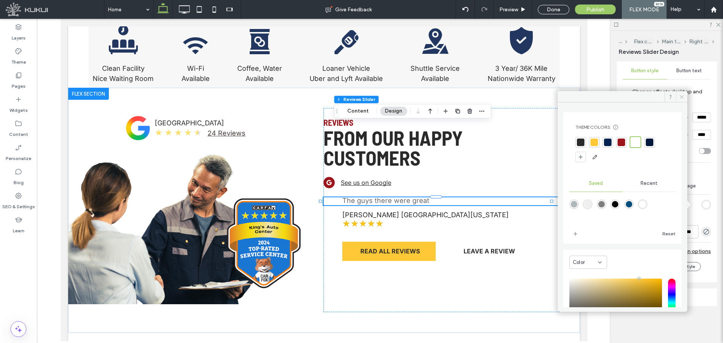
click at [678, 97] on span at bounding box center [681, 96] width 11 height 11
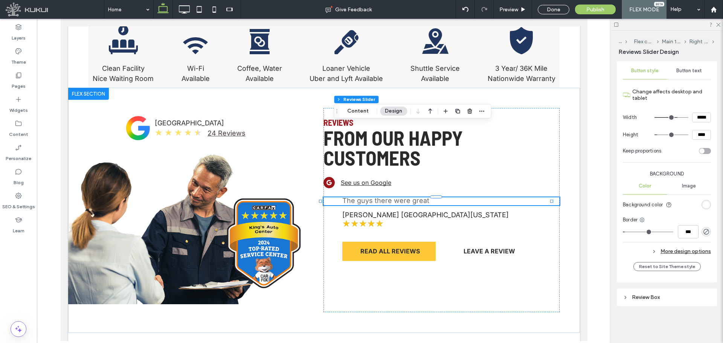
click at [706, 231] on div "rgba(0, 0, 0, 0)" at bounding box center [705, 231] width 9 height 9
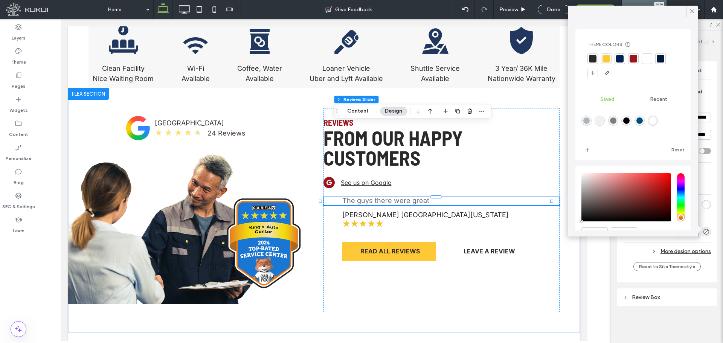
click at [591, 59] on div at bounding box center [593, 59] width 8 height 8
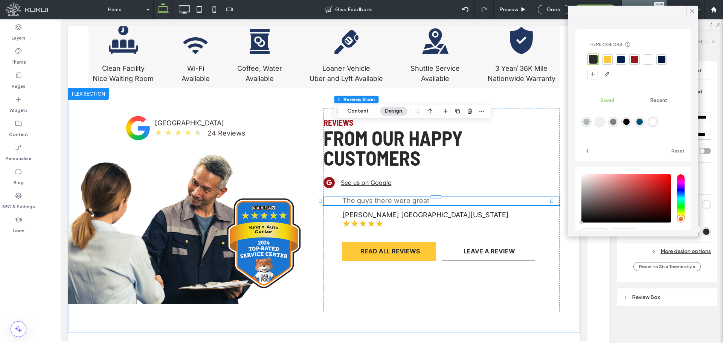
click at [692, 5] on body ".wqwq-1{fill:#231f20;} .cls-1q, .cls-2q { fill-rule: evenodd; } .cls-2q { fill:…" at bounding box center [361, 171] width 723 height 343
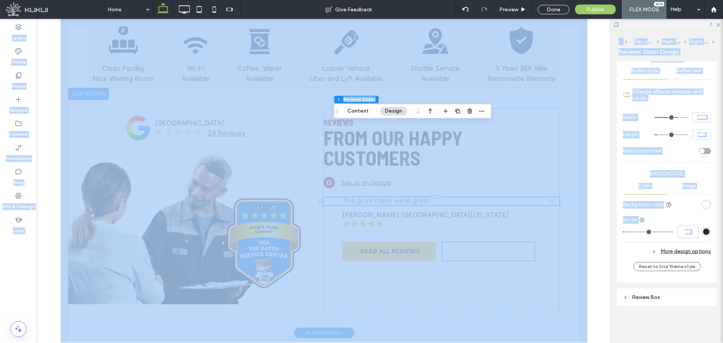
click at [520, 242] on link "LEAVE A REVIEW" at bounding box center [487, 251] width 93 height 19
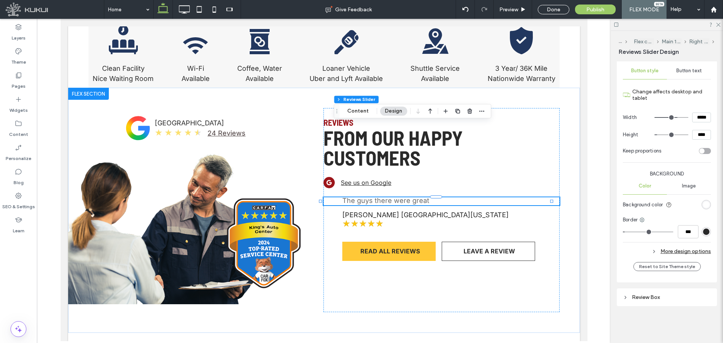
scroll to position [576, 0]
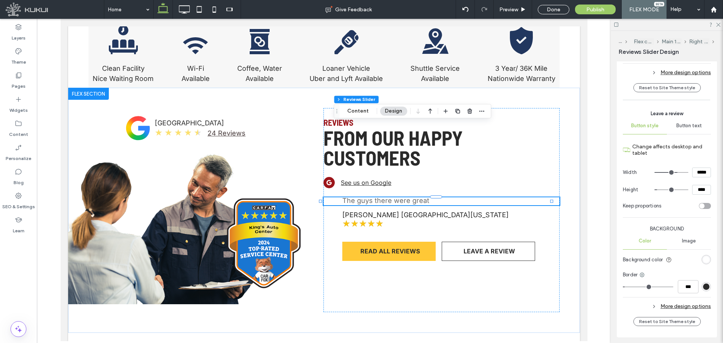
click at [679, 127] on div "Button text" at bounding box center [689, 125] width 44 height 17
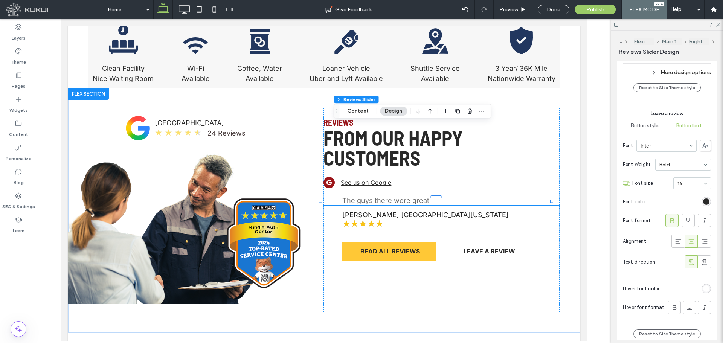
click at [685, 129] on span "Button text" at bounding box center [689, 126] width 26 height 6
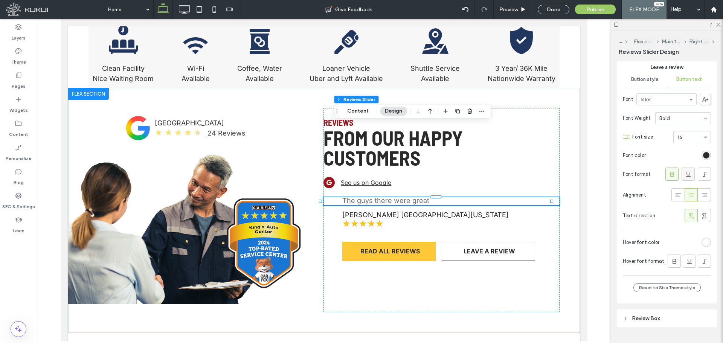
scroll to position [638, 0]
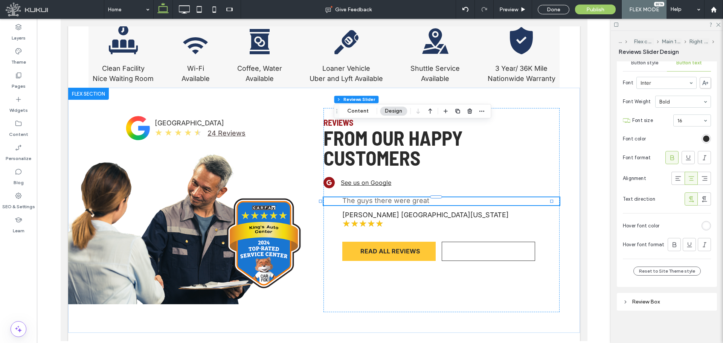
click at [703, 229] on div "rgb(255, 255, 255)" at bounding box center [706, 225] width 6 height 6
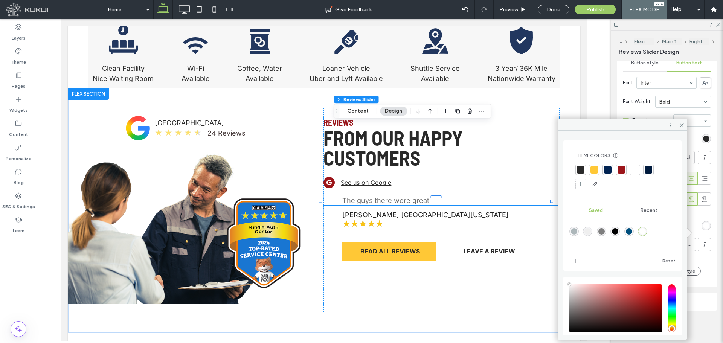
click at [580, 170] on div at bounding box center [581, 170] width 8 height 8
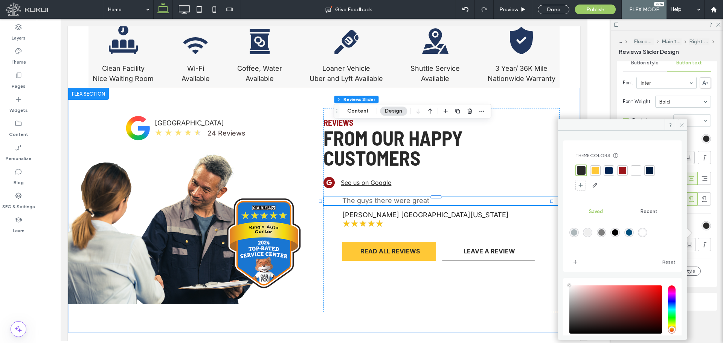
click at [683, 125] on icon at bounding box center [682, 125] width 6 height 6
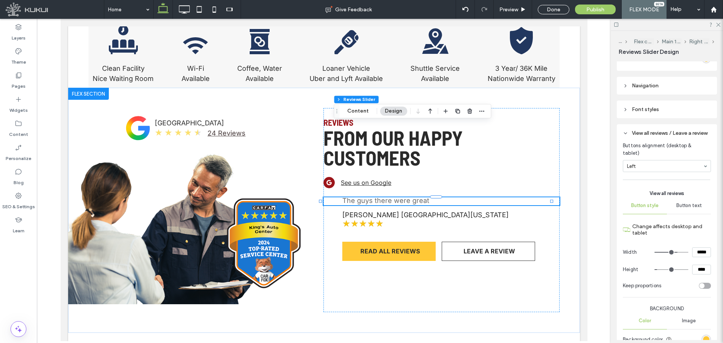
scroll to position [199, 0]
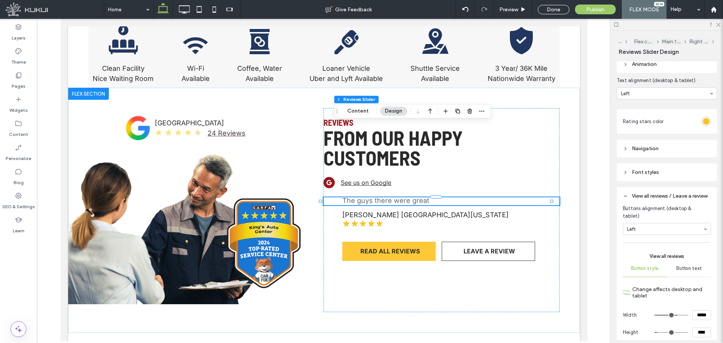
click at [671, 175] on div "Font styles" at bounding box center [667, 172] width 88 height 10
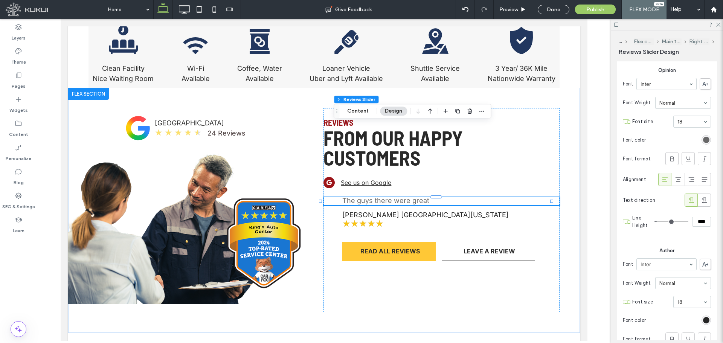
scroll to position [325, 0]
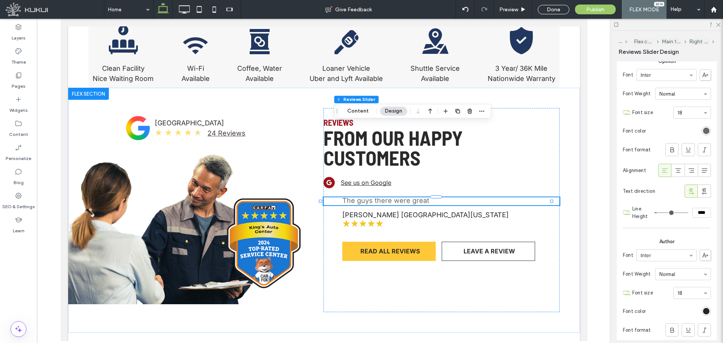
click at [698, 208] on input "****" at bounding box center [701, 213] width 19 height 10
type input "****"
type input "**"
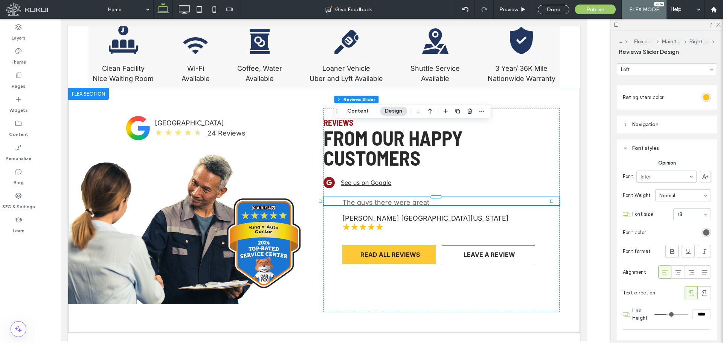
scroll to position [199, 0]
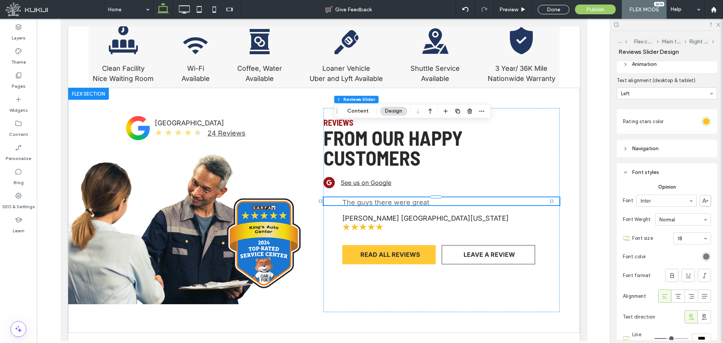
click at [703, 257] on div "rgb(104, 104, 104)" at bounding box center [706, 256] width 6 height 6
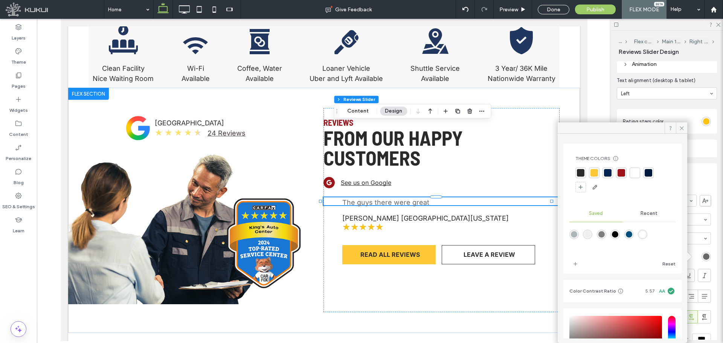
click at [584, 170] on div at bounding box center [581, 173] width 8 height 8
click at [682, 130] on icon at bounding box center [682, 128] width 6 height 6
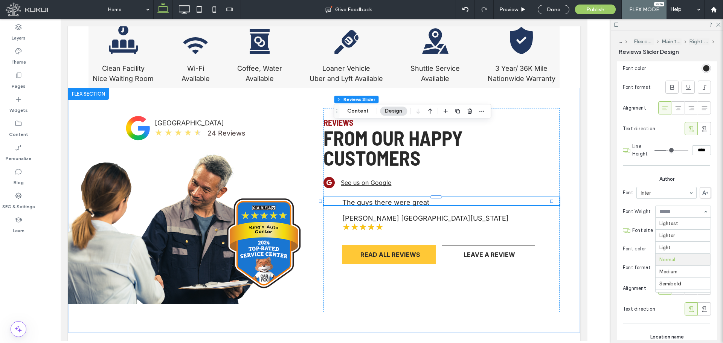
scroll to position [33, 0]
click at [704, 213] on div "Lightest Lighter Light Normal Medium Semibold Bold Bolder Boldest" at bounding box center [683, 212] width 56 height 12
type input "***"
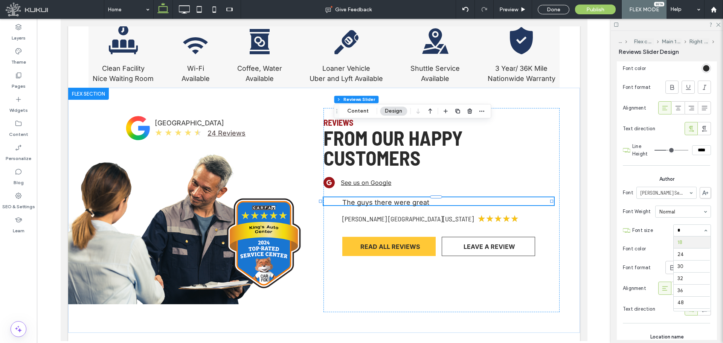
scroll to position [0, 0]
type input "**"
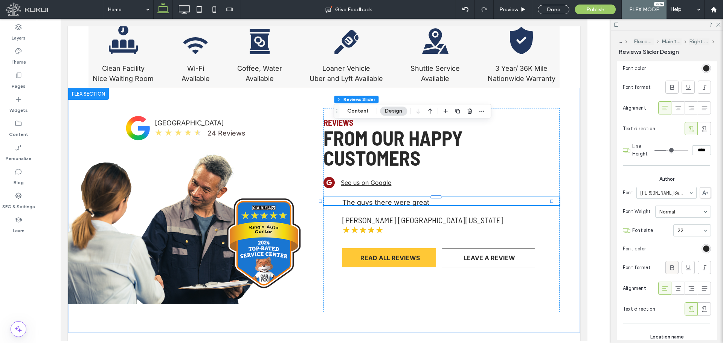
click at [669, 272] on span at bounding box center [672, 267] width 8 height 12
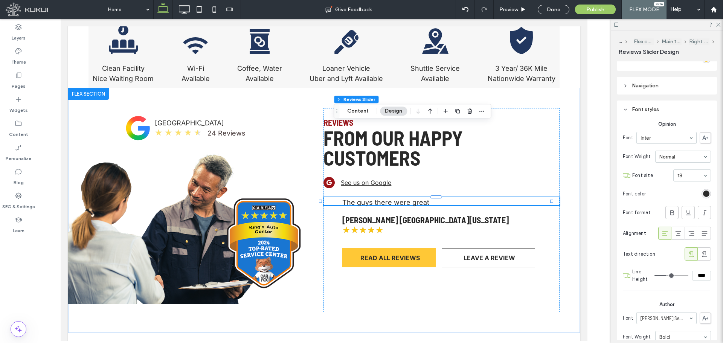
scroll to position [137, 0]
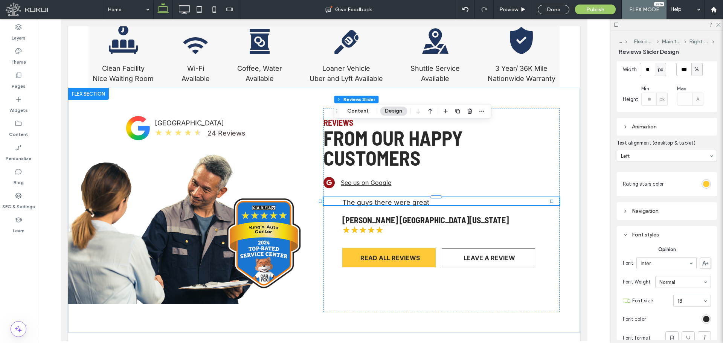
click at [704, 186] on div "rgb(251, 195, 16)" at bounding box center [706, 184] width 6 height 6
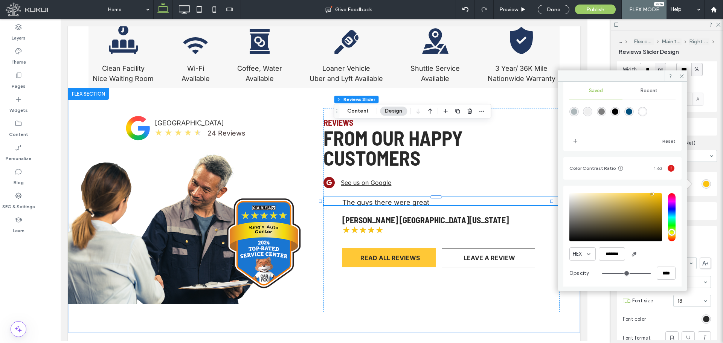
scroll to position [73, 0]
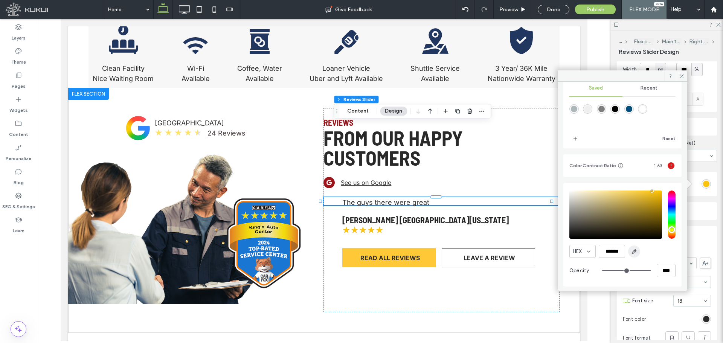
click at [632, 250] on icon "button" at bounding box center [634, 251] width 6 height 6
type input "*******"
click at [683, 78] on use at bounding box center [681, 76] width 4 height 4
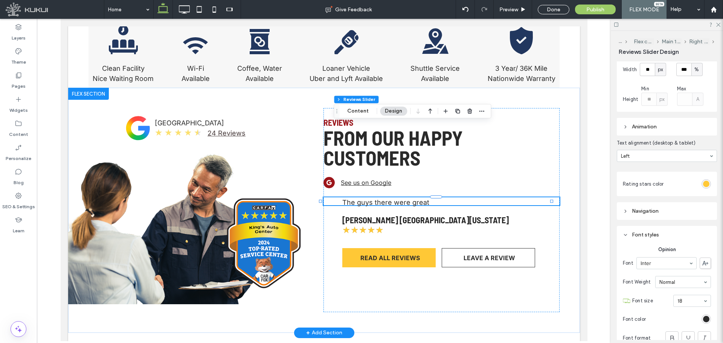
click at [333, 199] on div "The guys there were great Sheri Sells Northern Colorado ★ ★ ★ ★ ★" at bounding box center [441, 216] width 236 height 38
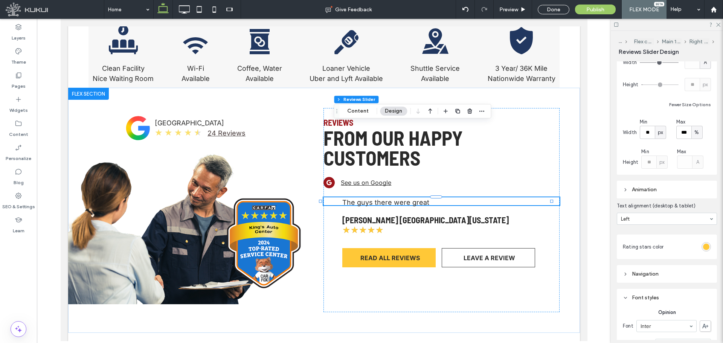
scroll to position [0, 0]
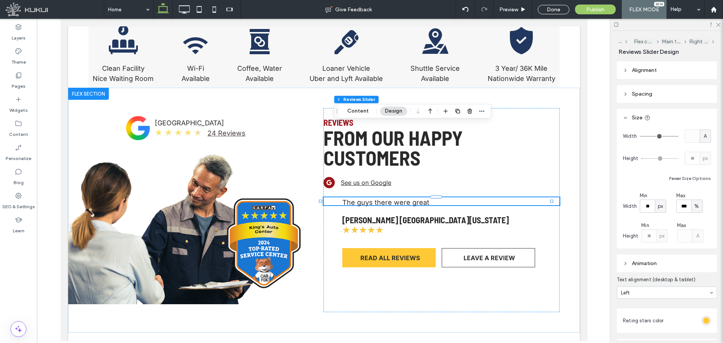
click at [668, 92] on header "Spacing" at bounding box center [667, 94] width 100 height 18
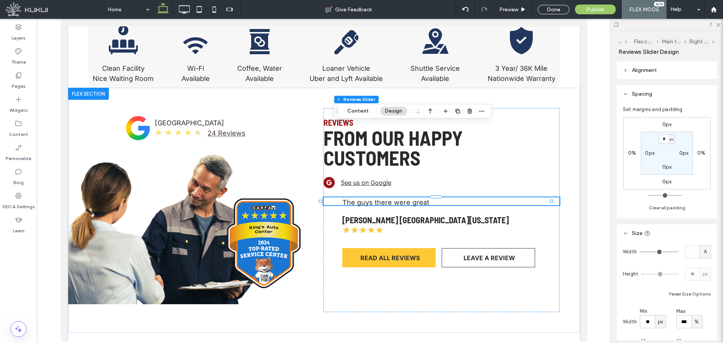
click at [668, 93] on header "Spacing" at bounding box center [667, 94] width 100 height 18
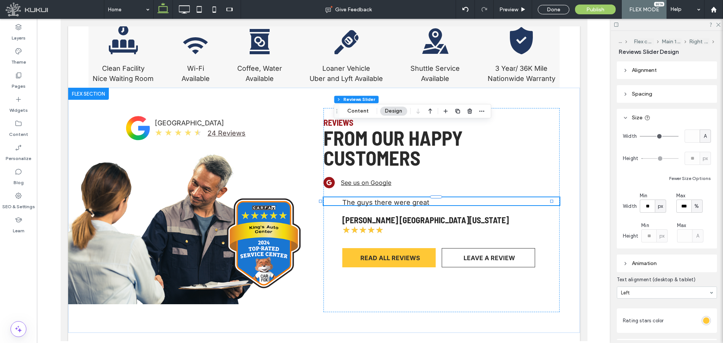
click at [661, 73] on header "Alignment" at bounding box center [667, 70] width 100 height 18
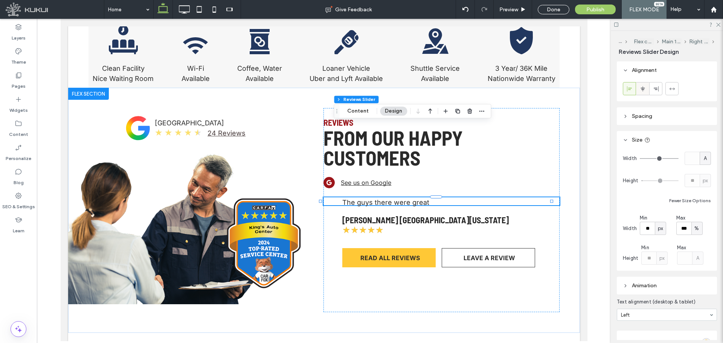
click at [641, 91] on icon at bounding box center [642, 89] width 6 height 6
click at [630, 89] on icon at bounding box center [629, 89] width 6 height 6
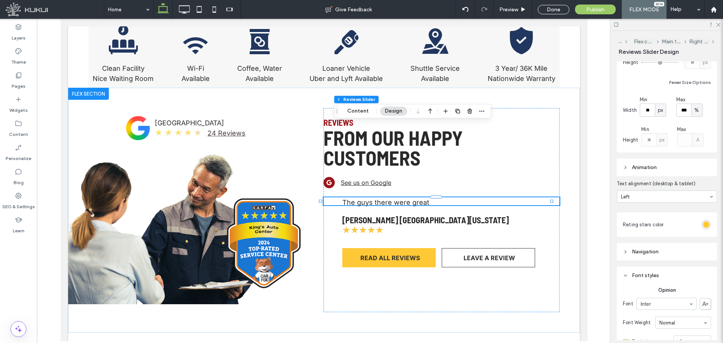
scroll to position [125, 0]
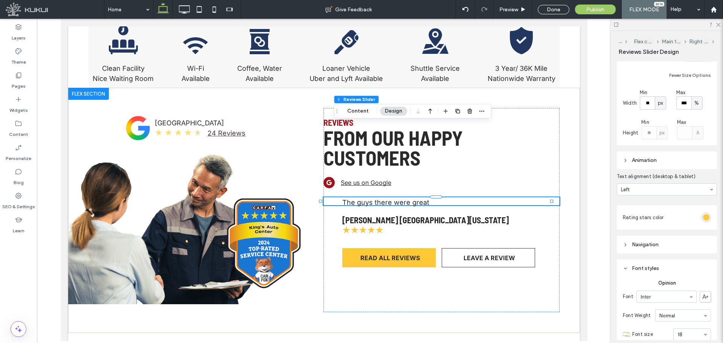
click at [679, 246] on div "Navigation" at bounding box center [667, 244] width 88 height 6
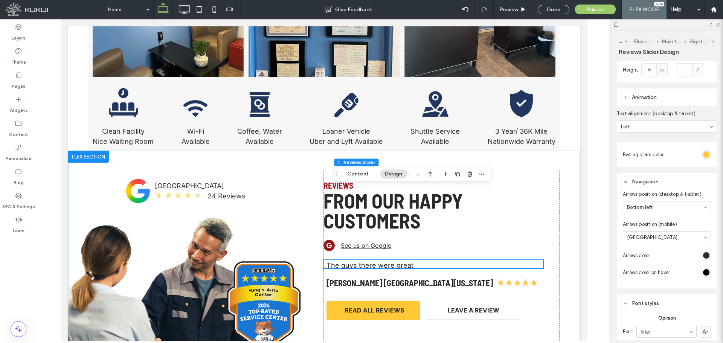
scroll to position [921, 0]
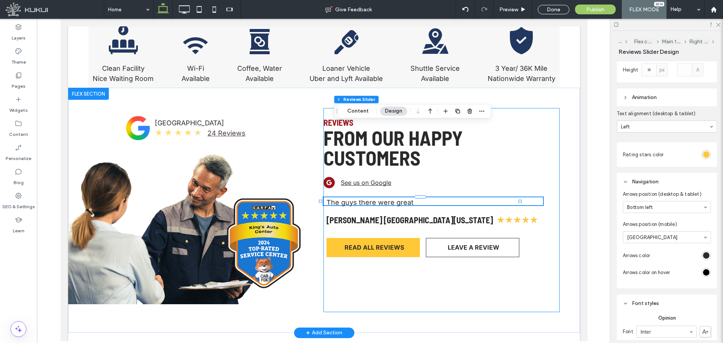
click at [420, 253] on div "Reviews from our happy customers red circle with "G" in it | King's Auto Center…" at bounding box center [441, 210] width 236 height 204
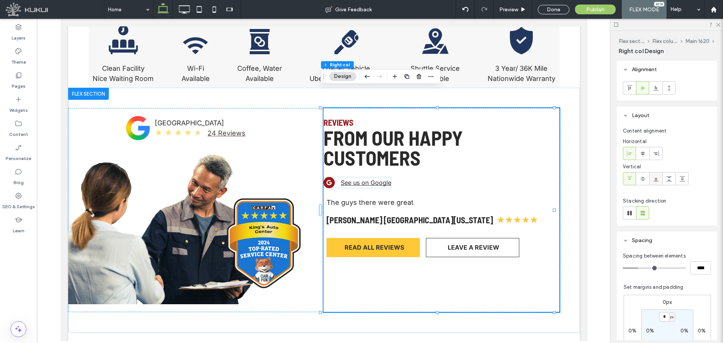
click at [657, 179] on icon at bounding box center [656, 179] width 6 height 6
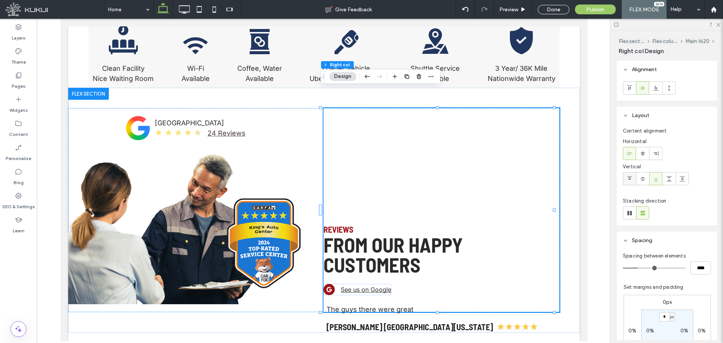
click at [630, 180] on icon at bounding box center [629, 179] width 6 height 6
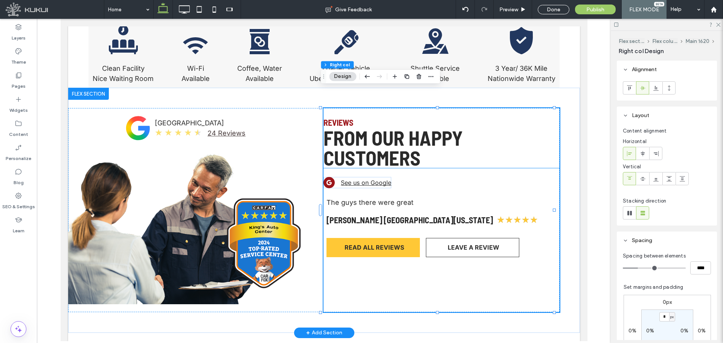
click at [346, 117] on strong "Reviews" at bounding box center [338, 122] width 30 height 10
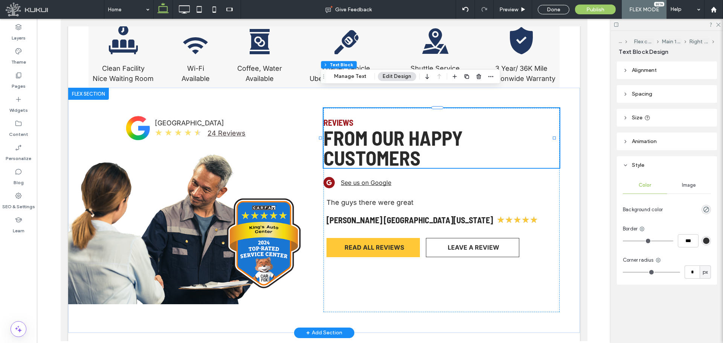
click at [346, 117] on strong "Reviews" at bounding box center [338, 122] width 30 height 10
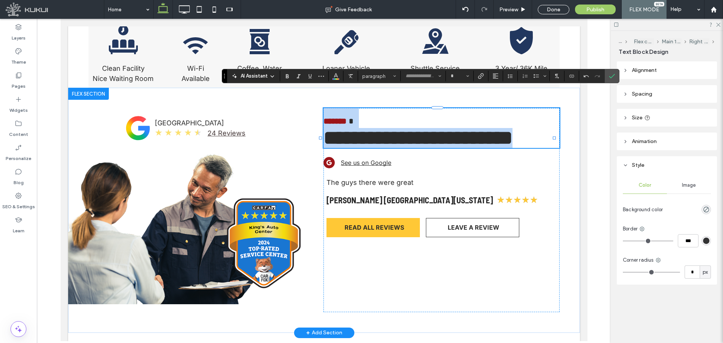
scroll to position [2, 0]
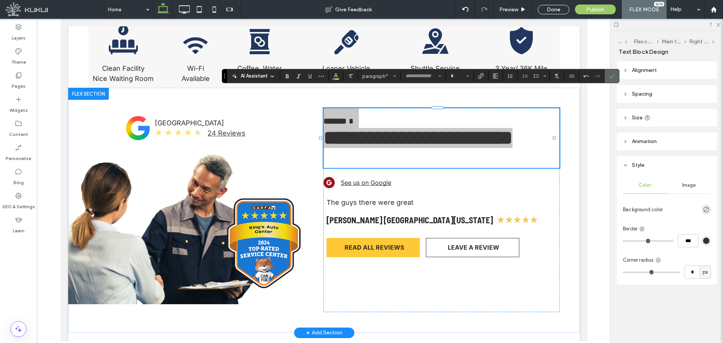
click at [615, 74] on label "Confirm" at bounding box center [611, 76] width 11 height 14
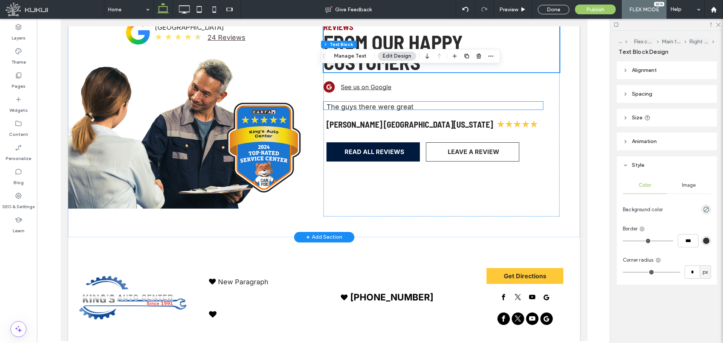
scroll to position [1033, 0]
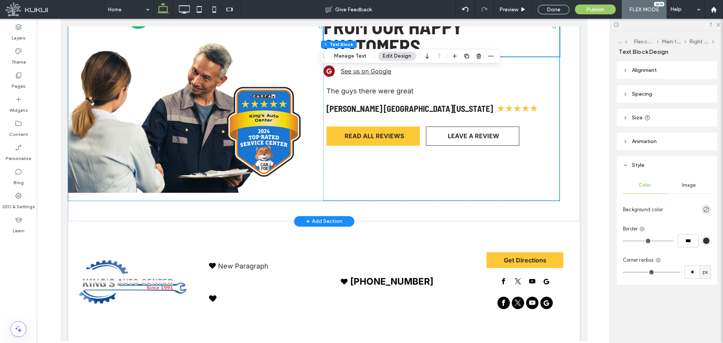
click at [254, 180] on div "google logo | King's Auto Center King's Auto Center ★ ★ ★ ★ ★ 24 Reviews Review…" at bounding box center [313, 99] width 491 height 204
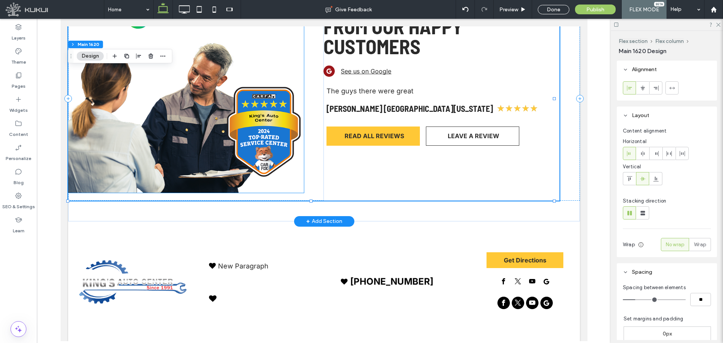
click at [237, 131] on img at bounding box center [263, 132] width 80 height 100
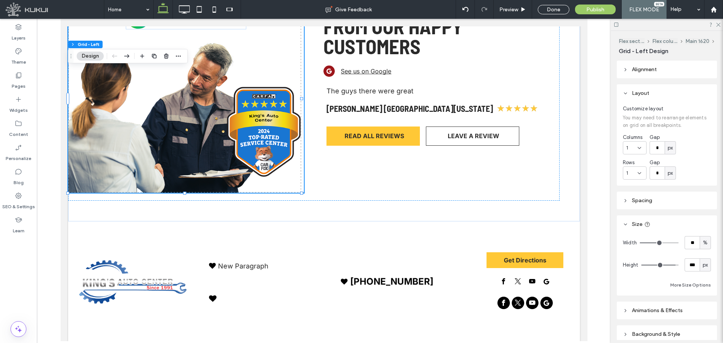
click at [658, 72] on header "Alignment" at bounding box center [667, 70] width 100 height 18
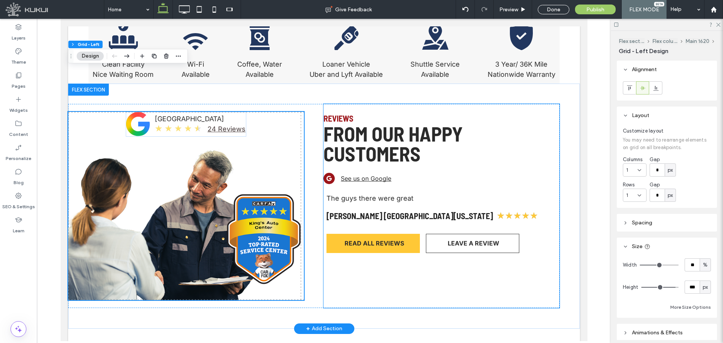
scroll to position [907, 0]
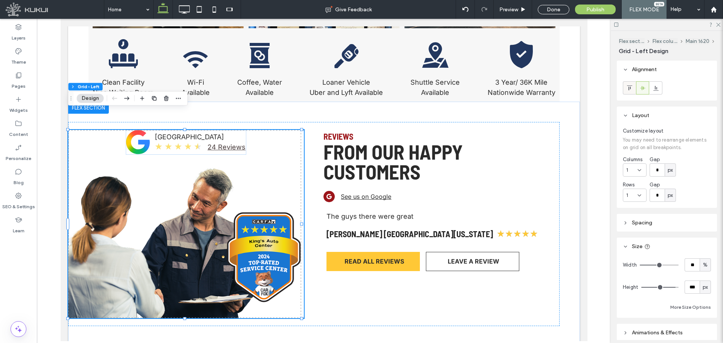
click at [629, 88] on use at bounding box center [628, 87] width 5 height 5
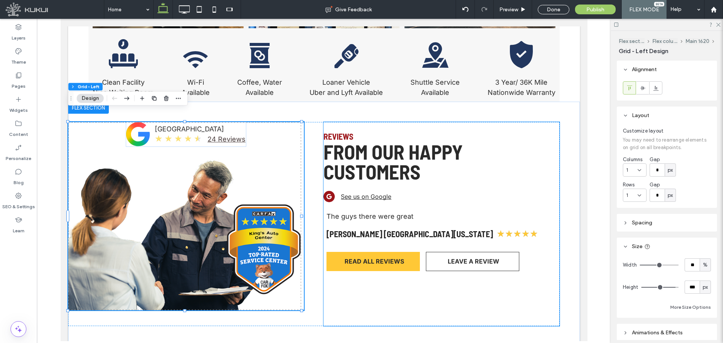
click at [488, 211] on div "The guys there were great Sheri Sells Northern Colorado ★ ★ ★ ★ ★" at bounding box center [432, 224] width 219 height 27
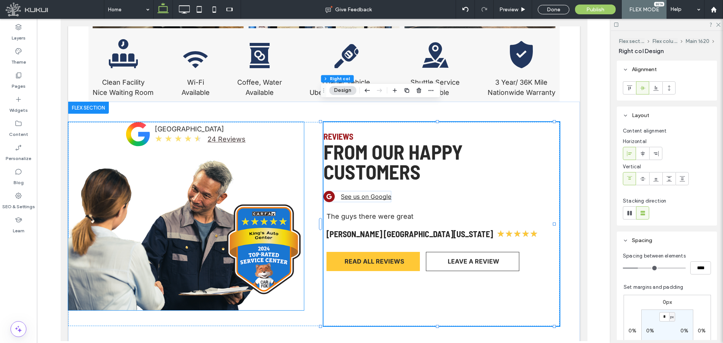
click at [223, 213] on img at bounding box center [263, 249] width 80 height 100
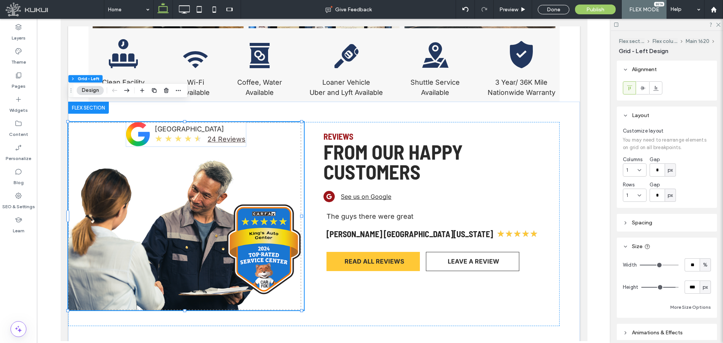
click at [699, 285] on div "px" at bounding box center [704, 286] width 11 height 13
click at [693, 286] on input "***" at bounding box center [691, 286] width 15 height 13
type input "***"
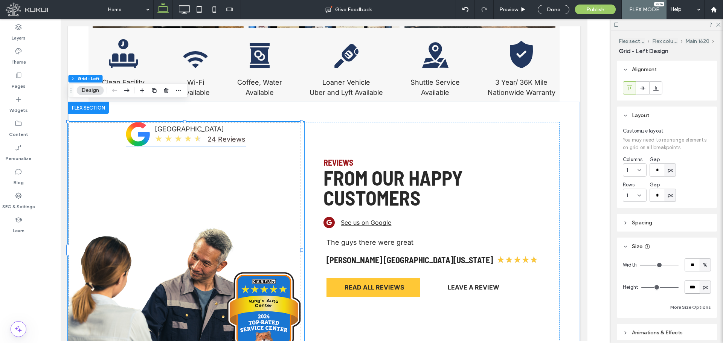
click at [691, 289] on input "***" at bounding box center [691, 286] width 15 height 13
click at [340, 218] on div "Reviews from our happy customers red circle with "G" in it | King's Auto Center…" at bounding box center [441, 250] width 236 height 204
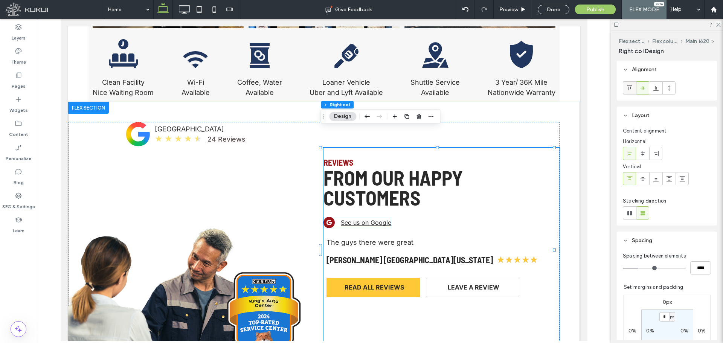
click at [630, 93] on span at bounding box center [629, 88] width 6 height 12
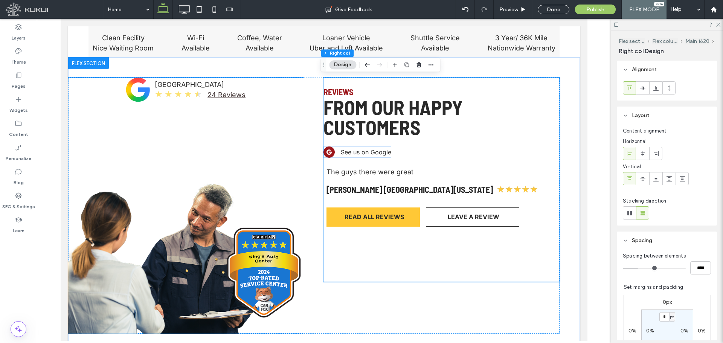
scroll to position [970, 0]
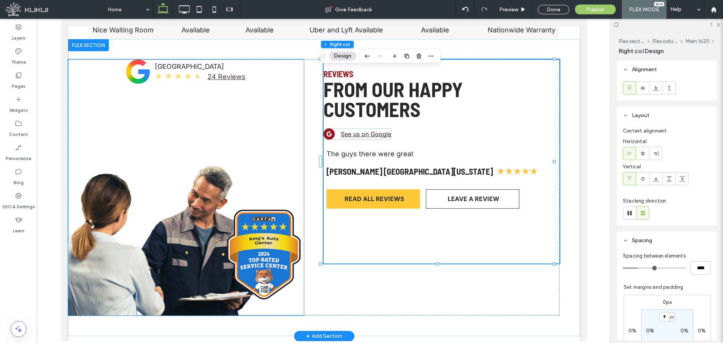
click at [262, 137] on div "google logo | King's Auto Center King's Auto Center ★ ★ ★ ★ ★ 24 Reviews" at bounding box center [186, 187] width 236 height 256
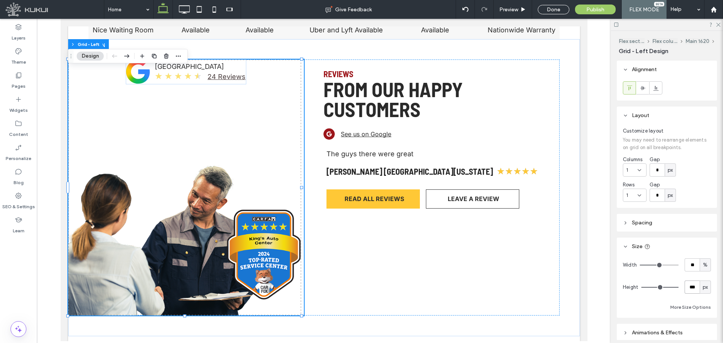
click at [685, 291] on input "***" at bounding box center [691, 286] width 15 height 13
type input "***"
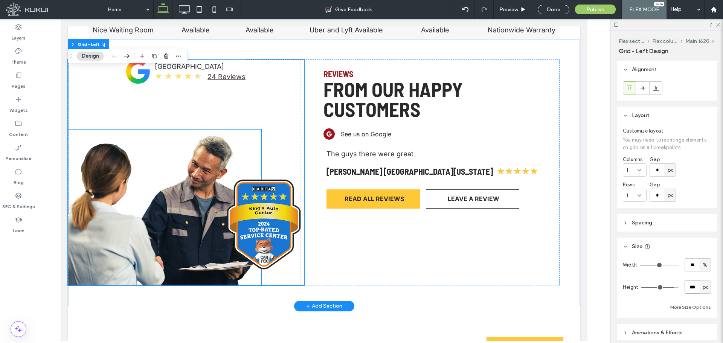
scroll to position [907, 0]
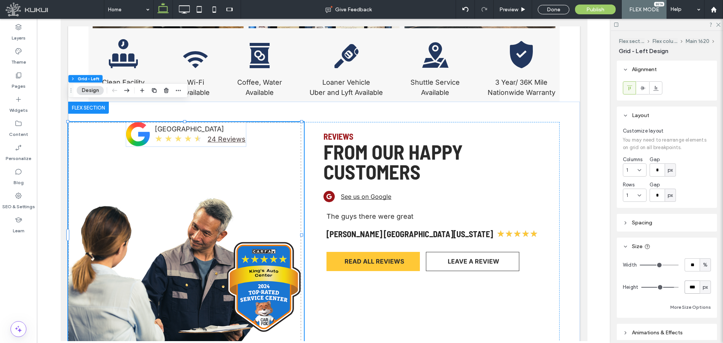
click at [685, 288] on input "***" at bounding box center [691, 286] width 15 height 13
type input "***"
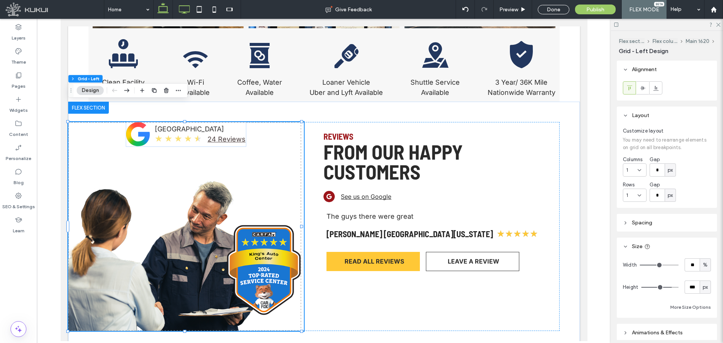
click at [187, 7] on icon at bounding box center [184, 9] width 15 height 15
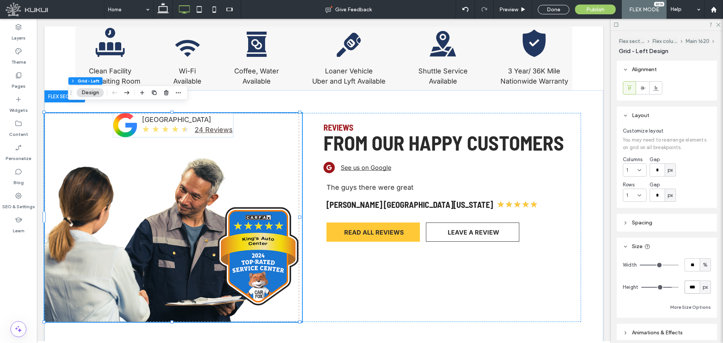
click at [687, 289] on input "***" at bounding box center [691, 286] width 15 height 13
type input "***"
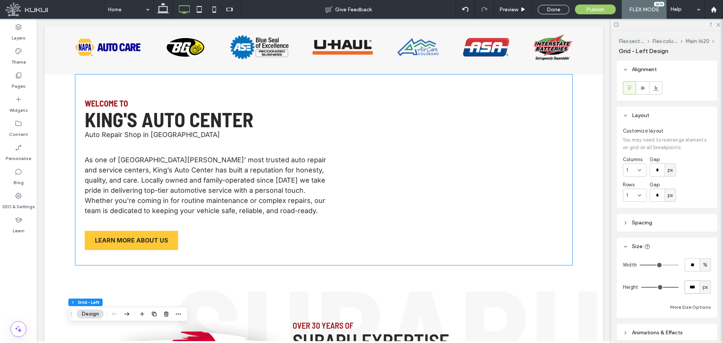
scroll to position [356, 0]
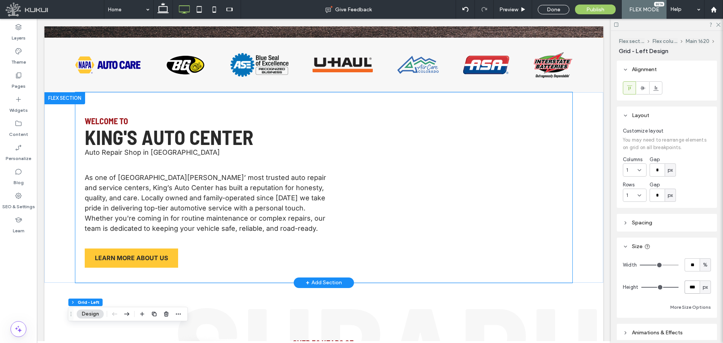
click at [274, 156] on div "welcome to king's auto center Auto Repair Shop in CO As one of Fort Collins’ mo…" at bounding box center [209, 187] width 248 height 160
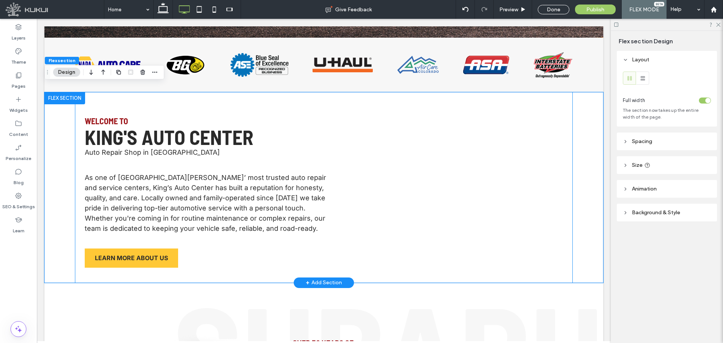
click at [390, 164] on div at bounding box center [458, 187] width 210 height 117
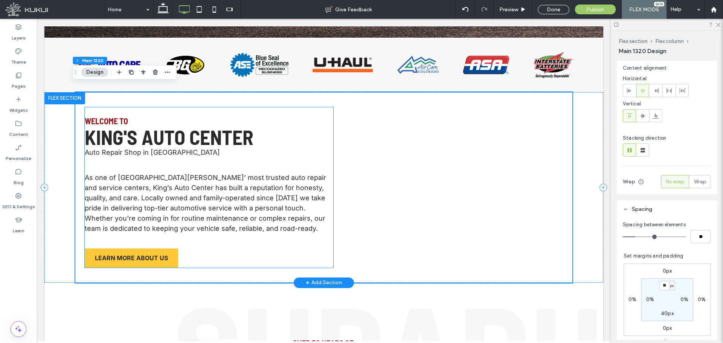
scroll to position [293, 0]
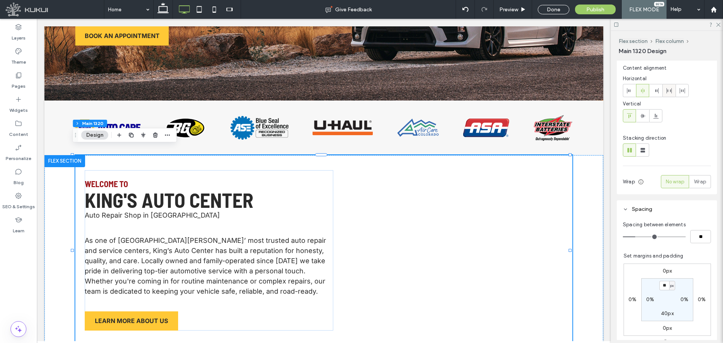
click at [667, 91] on use at bounding box center [668, 90] width 5 height 5
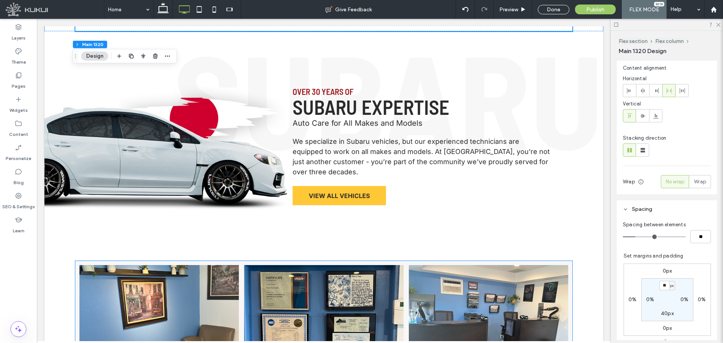
scroll to position [607, 0]
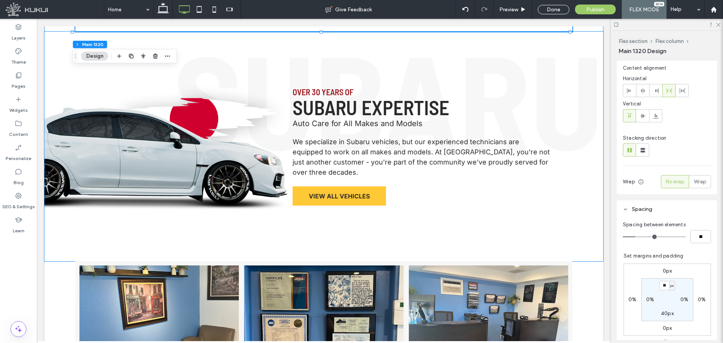
click at [425, 163] on p "We specialize in Subaru vehicles, but our experienced technicians are equipped …" at bounding box center [421, 157] width 258 height 41
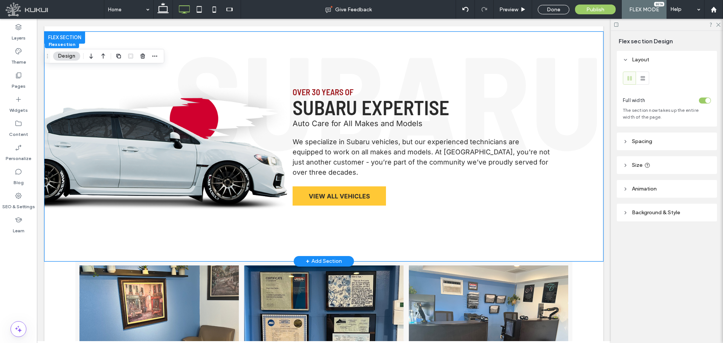
click at [409, 111] on span "subaru expertise" at bounding box center [370, 107] width 157 height 24
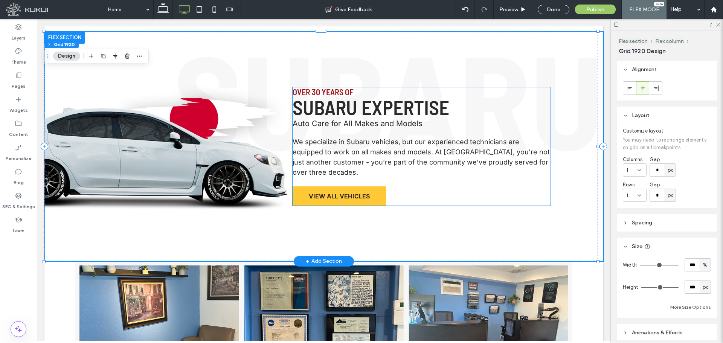
click at [424, 127] on div "over 30 years of subaru expertise Auto Care for All Makes and Models We special…" at bounding box center [421, 146] width 258 height 118
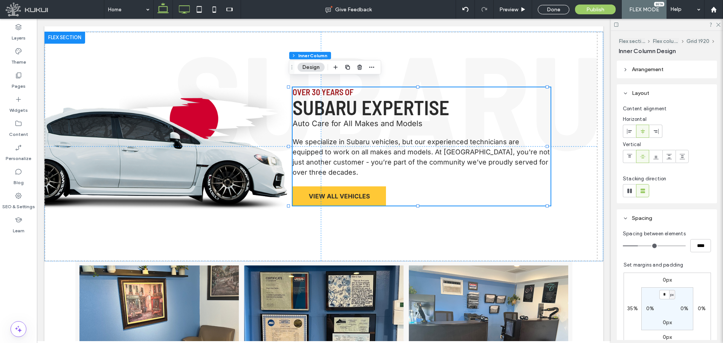
click at [164, 9] on icon at bounding box center [162, 9] width 15 height 15
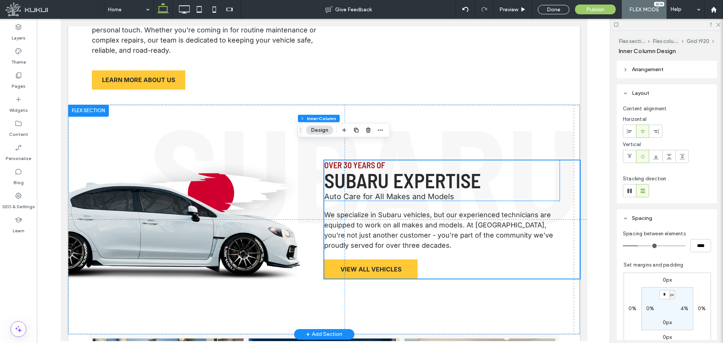
scroll to position [539, 0]
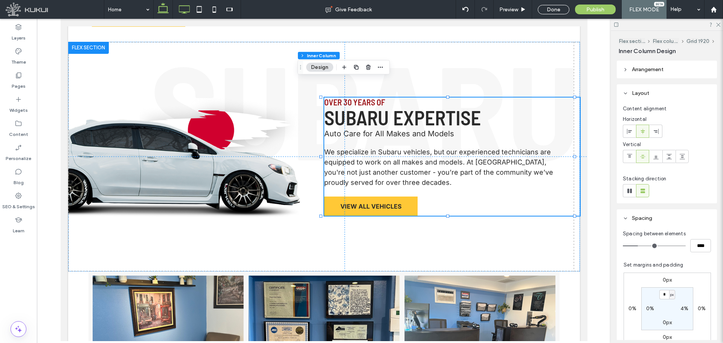
click at [184, 5] on icon at bounding box center [184, 9] width 15 height 15
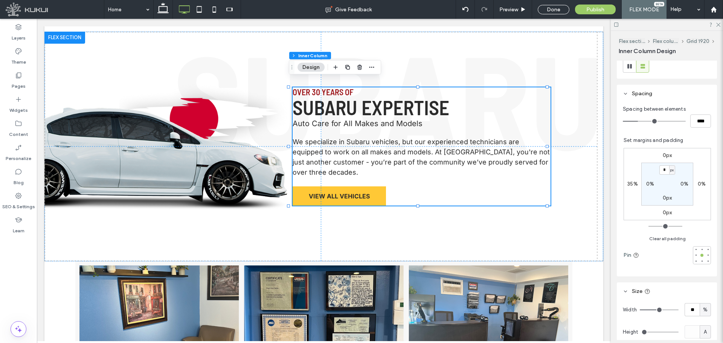
scroll to position [125, 0]
click at [705, 252] on div at bounding box center [707, 254] width 5 height 5
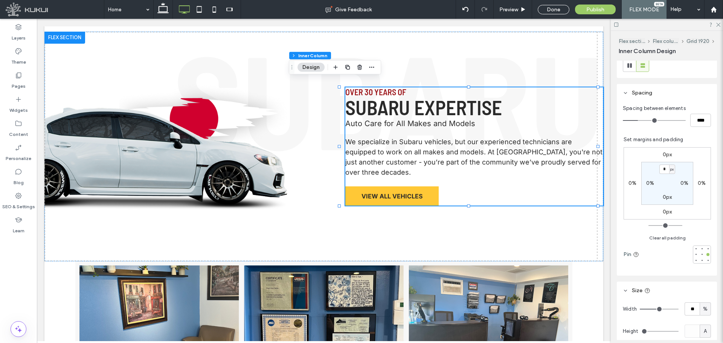
click at [698, 181] on label "0%" at bounding box center [701, 183] width 8 height 6
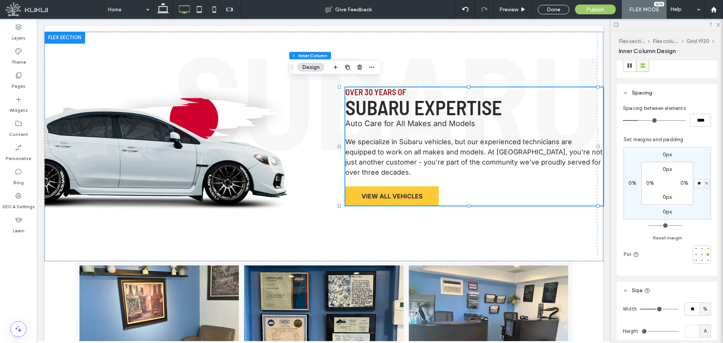
type input "**"
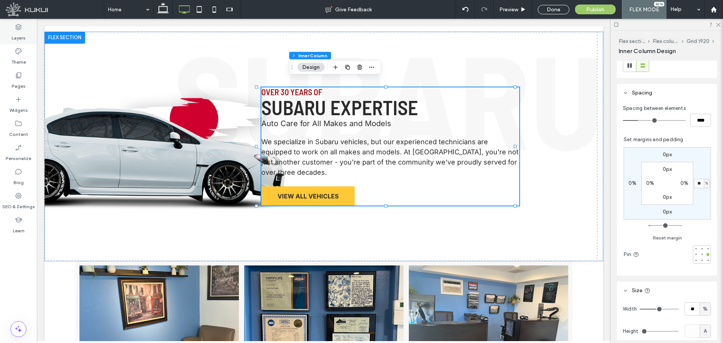
click at [17, 27] on icon at bounding box center [19, 27] width 8 height 8
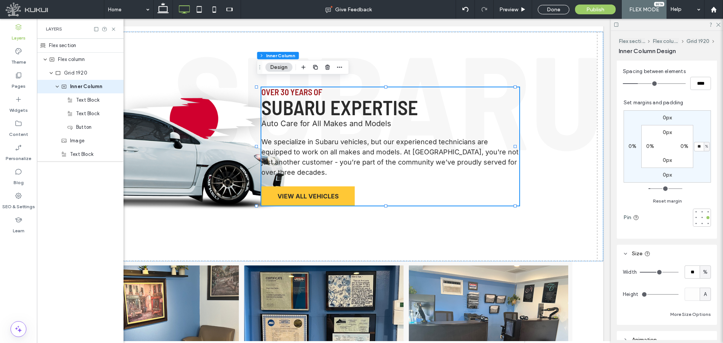
scroll to position [188, 0]
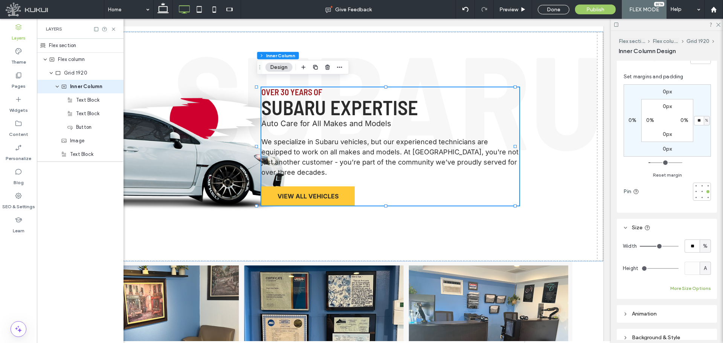
click at [685, 287] on button "More Size Options" at bounding box center [690, 288] width 41 height 9
click at [687, 319] on input "***" at bounding box center [683, 315] width 15 height 13
type input "****"
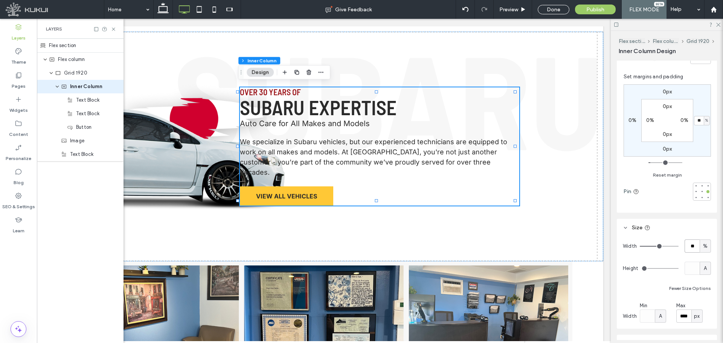
click at [690, 248] on input "**" at bounding box center [691, 245] width 15 height 13
type input "**"
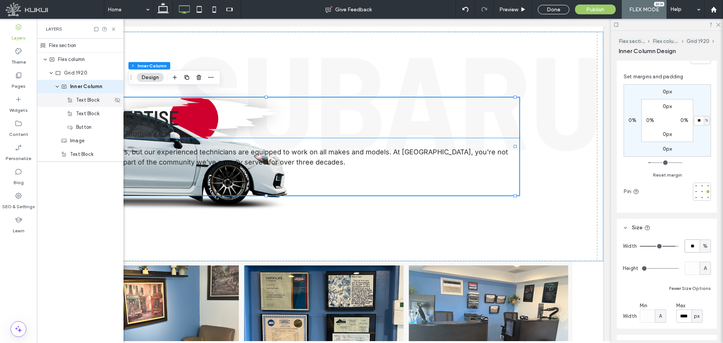
click at [88, 103] on span "Text Block" at bounding box center [87, 100] width 23 height 8
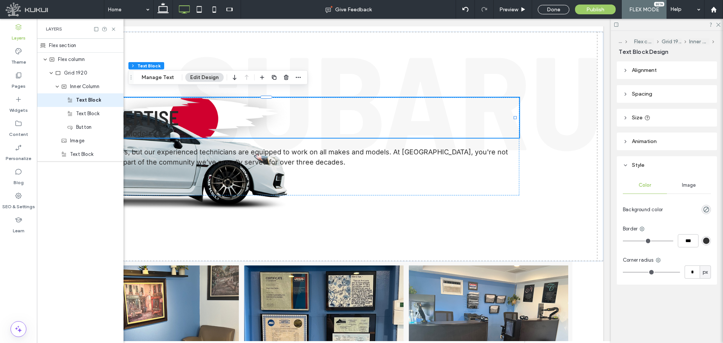
click at [675, 123] on header "Size" at bounding box center [667, 118] width 100 height 18
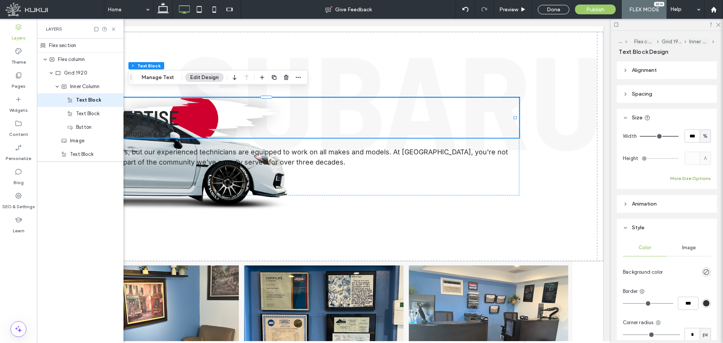
click at [704, 178] on button "More Size Options" at bounding box center [690, 178] width 41 height 9
click at [696, 206] on span "%" at bounding box center [696, 206] width 5 height 8
click at [696, 218] on span "px" at bounding box center [694, 220] width 5 height 8
click at [679, 205] on input "****" at bounding box center [683, 205] width 15 height 13
type input "***"
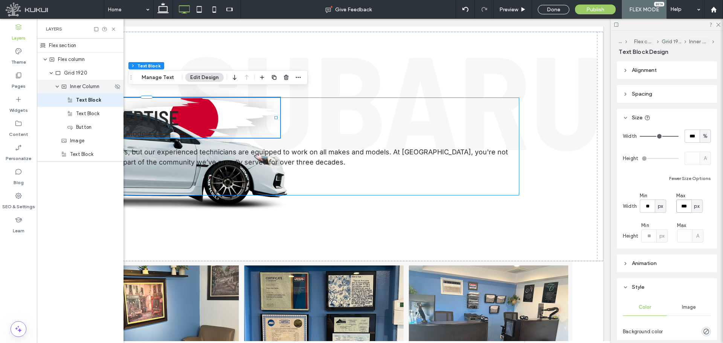
click at [81, 88] on span "Inner Column" at bounding box center [84, 87] width 29 height 8
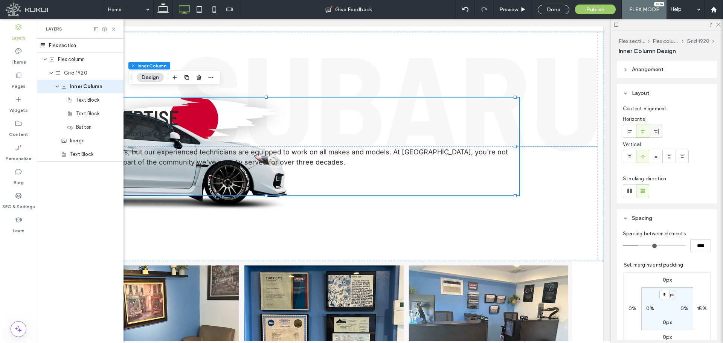
click at [658, 134] on icon at bounding box center [656, 131] width 6 height 6
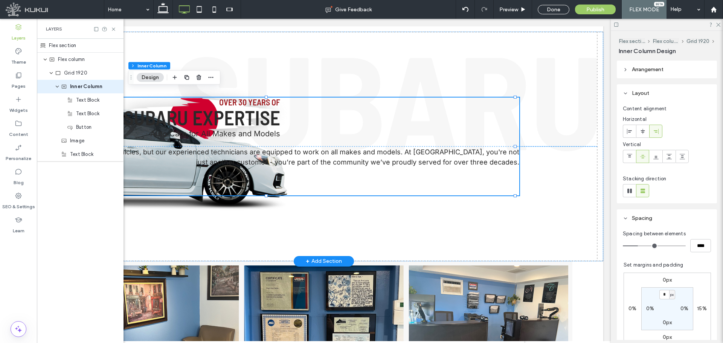
click at [353, 115] on div "over 30 years of subaru expertise Auto Care for All Makes and Models We special…" at bounding box center [270, 146] width 497 height 98
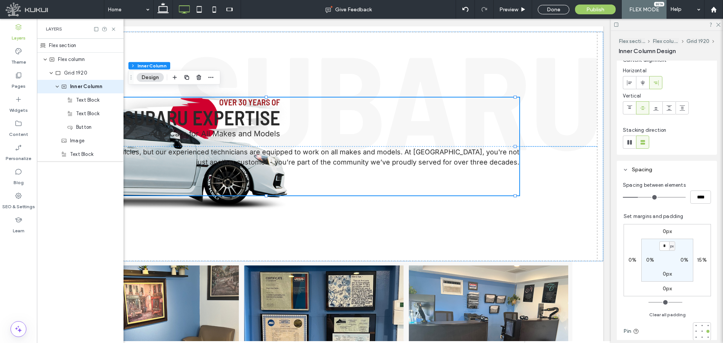
scroll to position [63, 0]
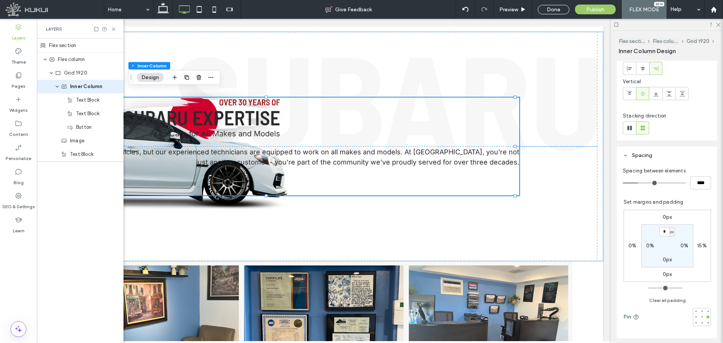
click at [697, 246] on label "15%" at bounding box center [702, 245] width 10 height 6
type input "**"
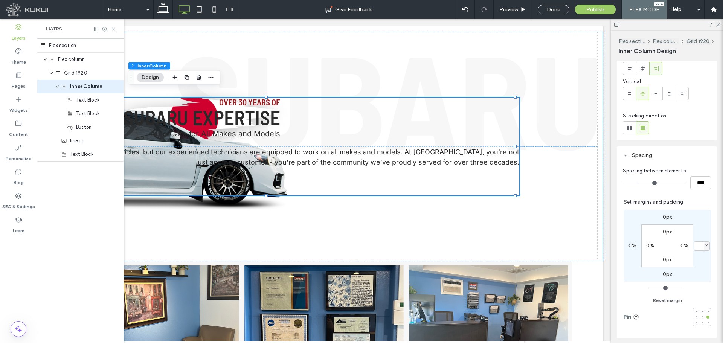
type input "*"
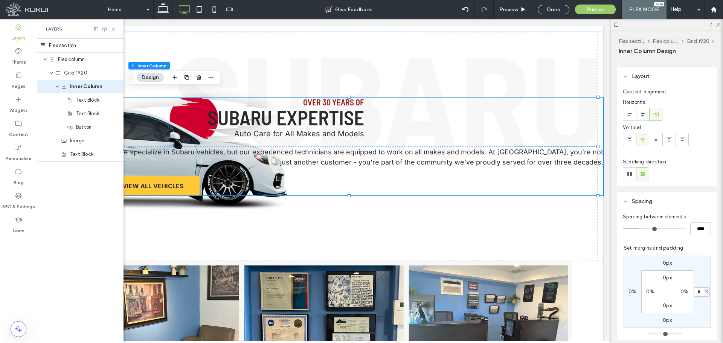
scroll to position [0, 0]
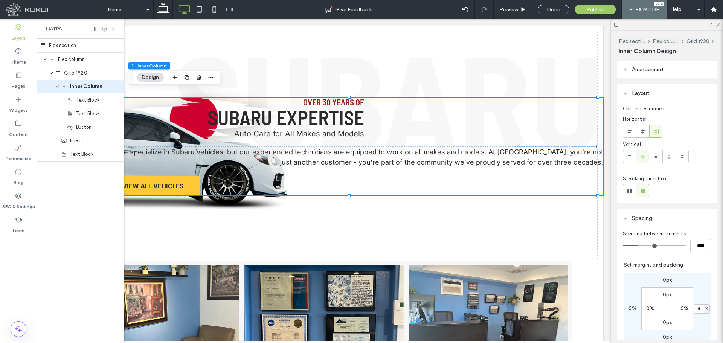
click at [644, 71] on span "Arrangement" at bounding box center [648, 69] width 32 height 6
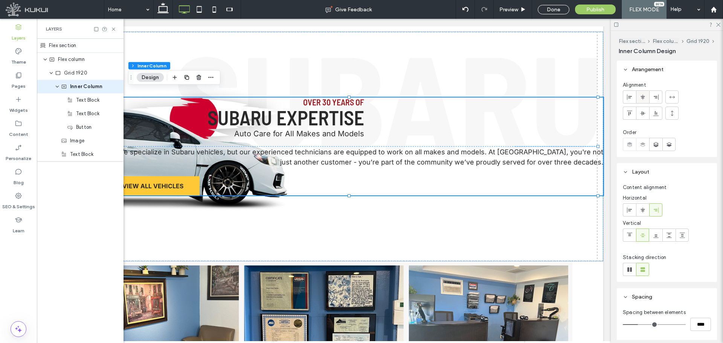
click at [645, 94] on icon at bounding box center [642, 97] width 6 height 6
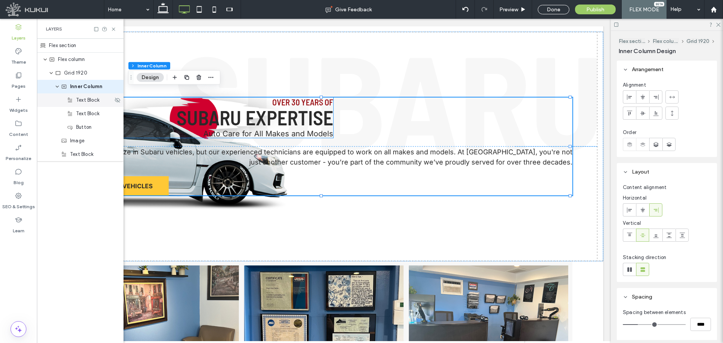
click at [98, 105] on div "Text Block" at bounding box center [80, 100] width 87 height 14
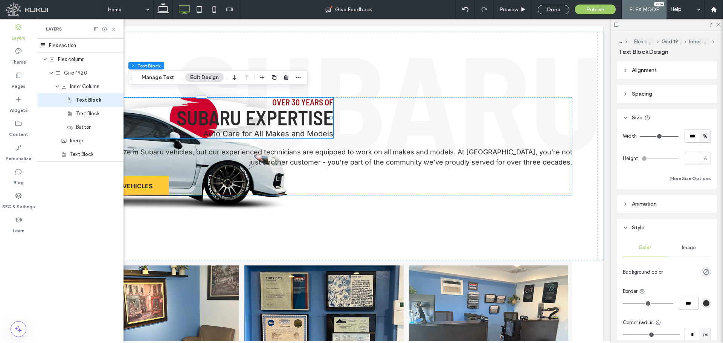
click at [663, 65] on header "Alignment" at bounding box center [667, 70] width 100 height 18
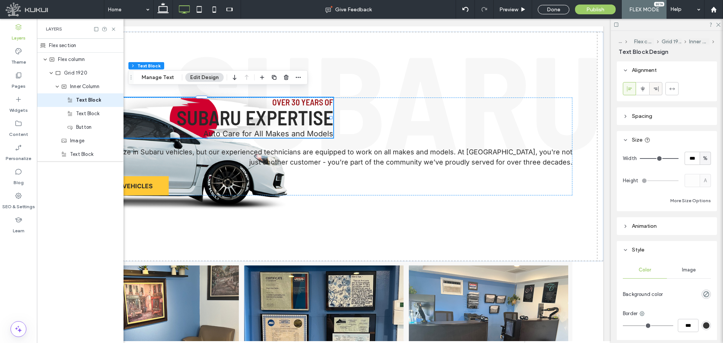
click at [655, 91] on icon at bounding box center [656, 89] width 6 height 6
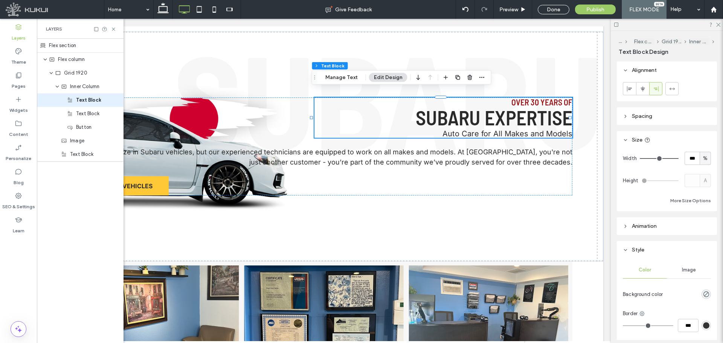
click at [470, 108] on span "subaru expertise" at bounding box center [494, 117] width 157 height 24
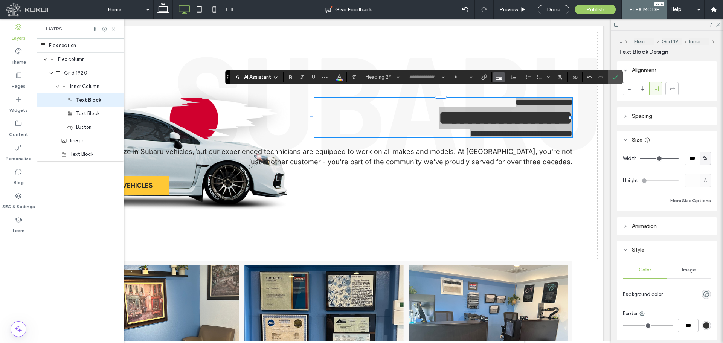
click at [501, 76] on use "Alignment" at bounding box center [498, 77] width 5 height 5
click at [503, 90] on icon "ui.textEditor.alignment.left" at bounding box center [504, 89] width 6 height 6
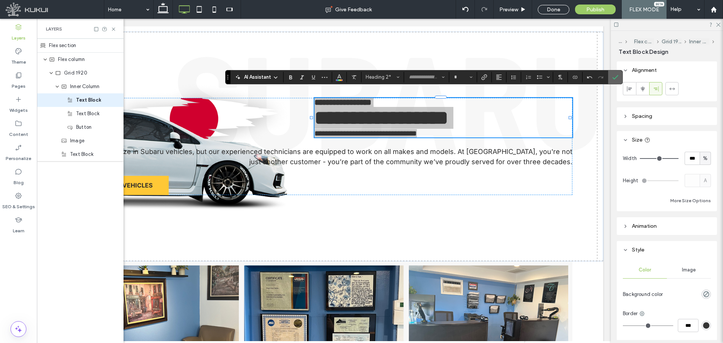
click at [617, 76] on icon "Confirm" at bounding box center [615, 77] width 6 height 6
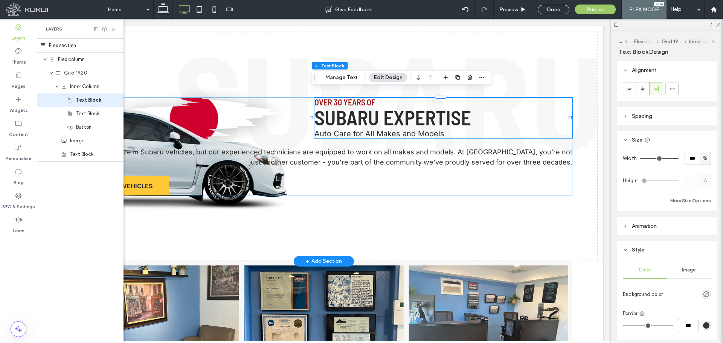
click at [463, 160] on div "over 30 years of subaru expertise Auto Care for All Makes and Models We special…" at bounding box center [323, 146] width 497 height 98
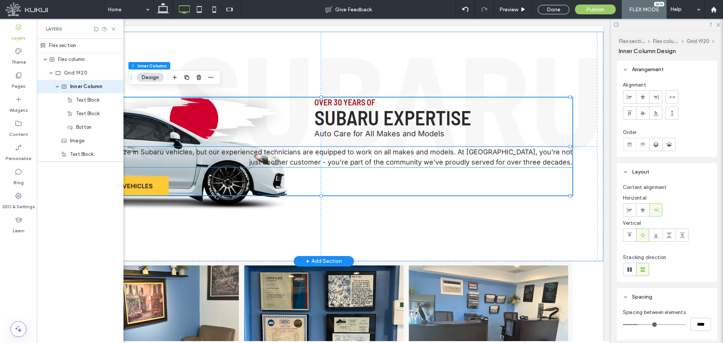
click at [453, 151] on span "We specialize in Subaru vehicles, but our experienced technicians are equipped …" at bounding box center [330, 157] width 486 height 18
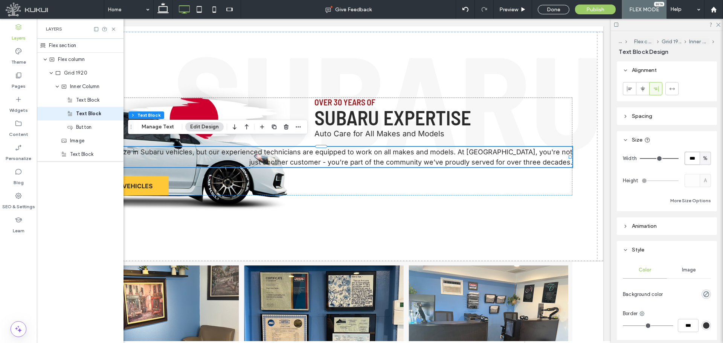
click at [688, 159] on input "***" at bounding box center [691, 158] width 15 height 13
type input "**"
click at [688, 159] on input "**" at bounding box center [691, 158] width 15 height 13
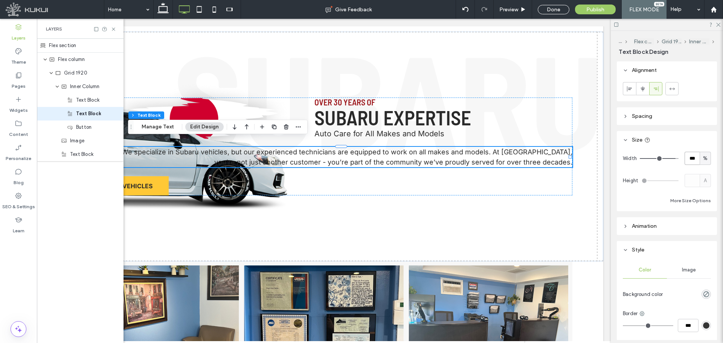
type input "***"
click at [680, 202] on button "More Size Options" at bounding box center [690, 200] width 41 height 9
click at [693, 233] on div "%" at bounding box center [696, 228] width 11 height 13
click at [696, 240] on span "px" at bounding box center [694, 242] width 5 height 8
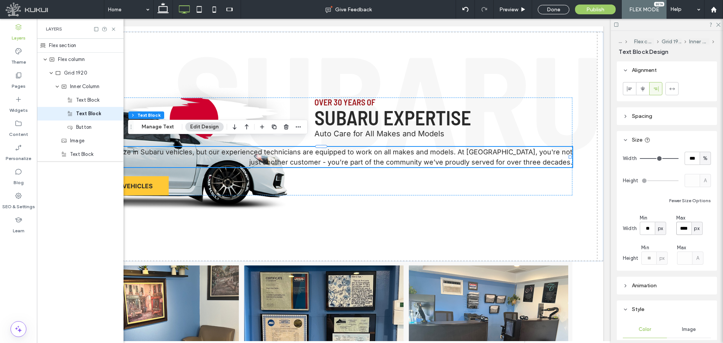
click at [681, 224] on input "****" at bounding box center [683, 228] width 15 height 13
type input "***"
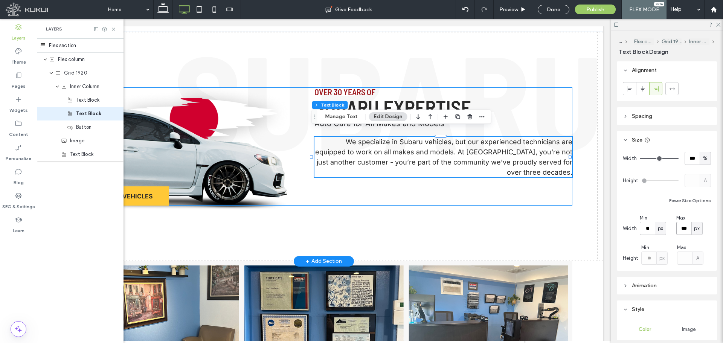
click at [518, 167] on p "We specialize in Subaru vehicles, but our experienced technicians are equipped …" at bounding box center [443, 157] width 258 height 41
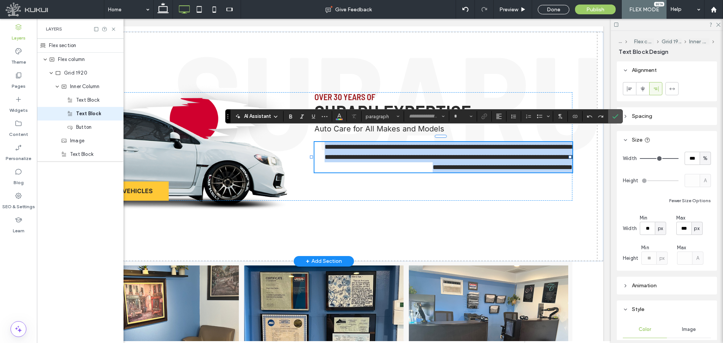
type input "*****"
type input "**"
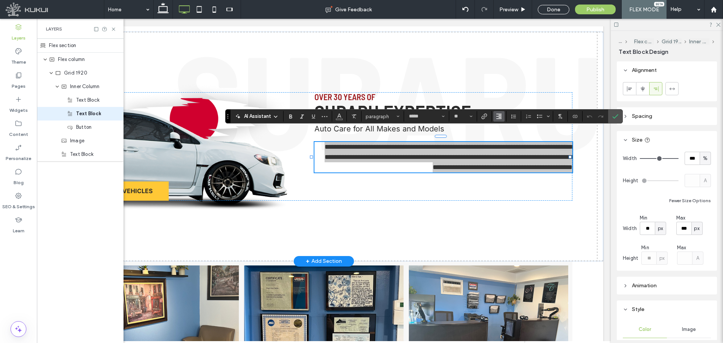
click at [498, 115] on icon "Alignment" at bounding box center [499, 116] width 6 height 6
click at [510, 126] on div "ui.textEditor.alignment.left" at bounding box center [506, 129] width 10 height 6
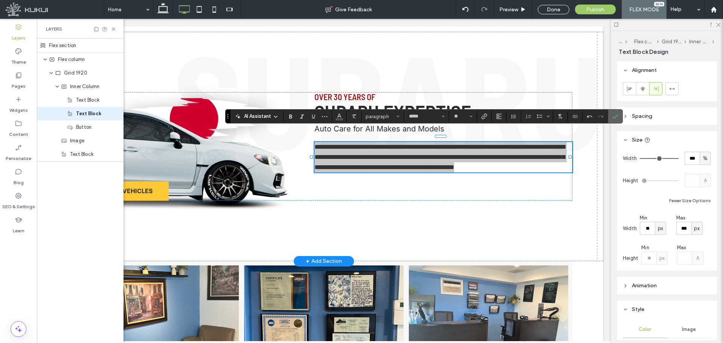
click at [615, 117] on icon "Confirm" at bounding box center [615, 116] width 6 height 6
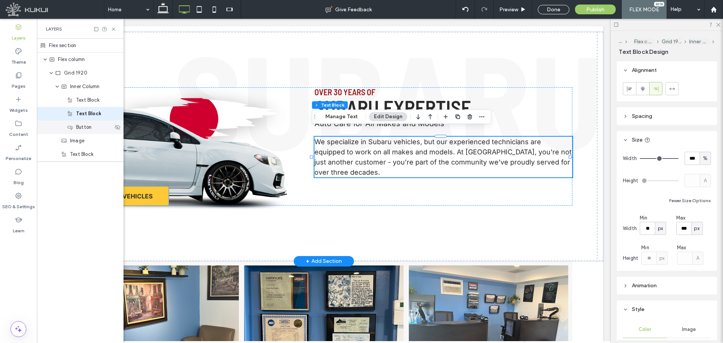
click at [100, 131] on div "Button" at bounding box center [90, 127] width 46 height 8
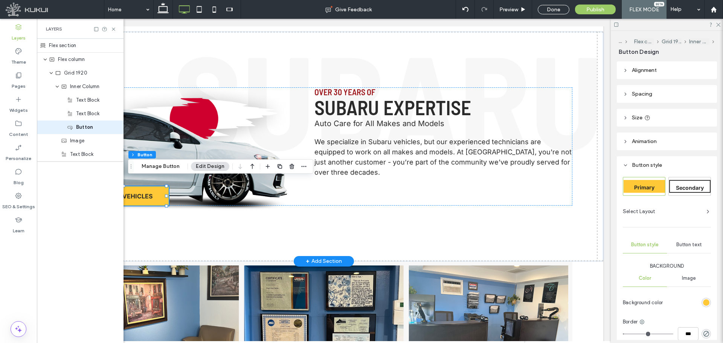
click at [662, 72] on header "Alignment" at bounding box center [667, 70] width 100 height 18
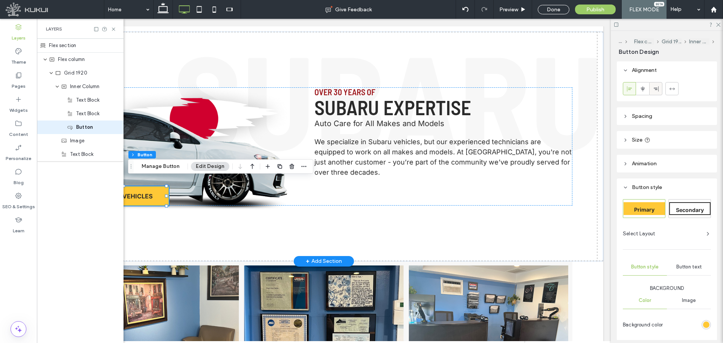
click at [654, 88] on use at bounding box center [655, 88] width 5 height 5
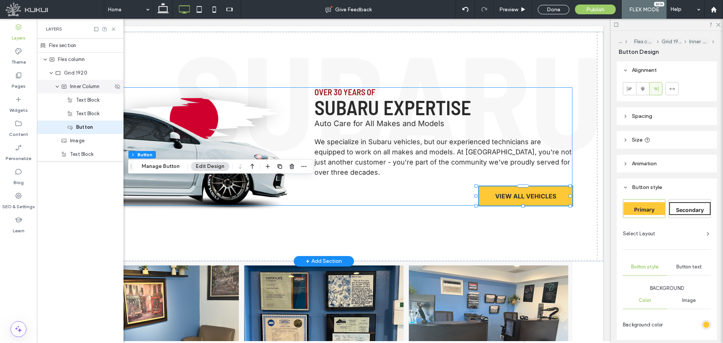
click at [88, 89] on span "Inner Column" at bounding box center [84, 87] width 29 height 8
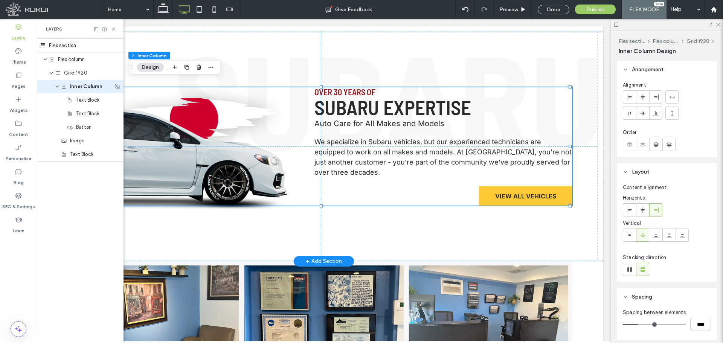
click at [88, 89] on span "Inner Column" at bounding box center [86, 87] width 32 height 8
click at [88, 90] on input "**********" at bounding box center [91, 86] width 43 height 9
type input "**********"
click at [21, 108] on label "Widgets" at bounding box center [18, 108] width 18 height 11
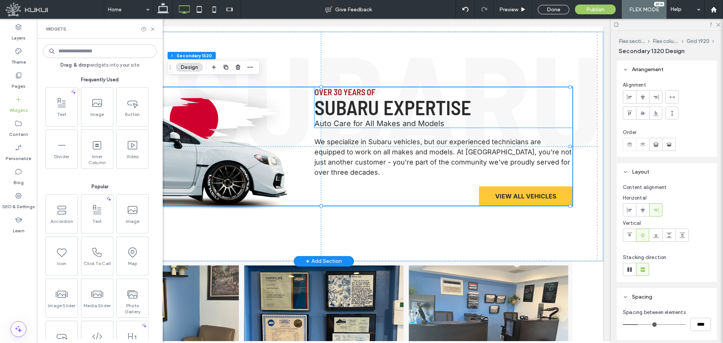
click at [336, 119] on span "Auto Care for All Makes and Models" at bounding box center [379, 123] width 130 height 9
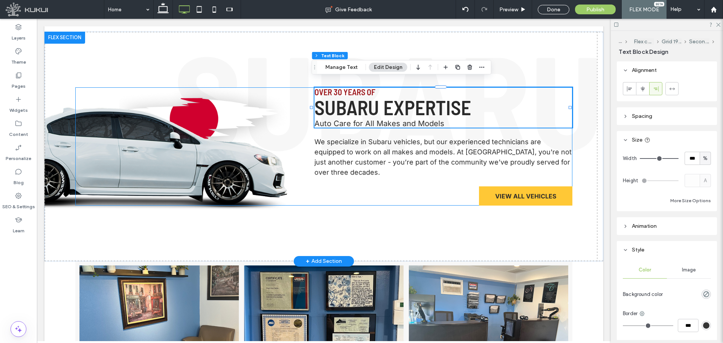
click at [304, 187] on div "over 30 years of subaru expertise Auto Care for All Makes and Models We special…" at bounding box center [323, 146] width 497 height 118
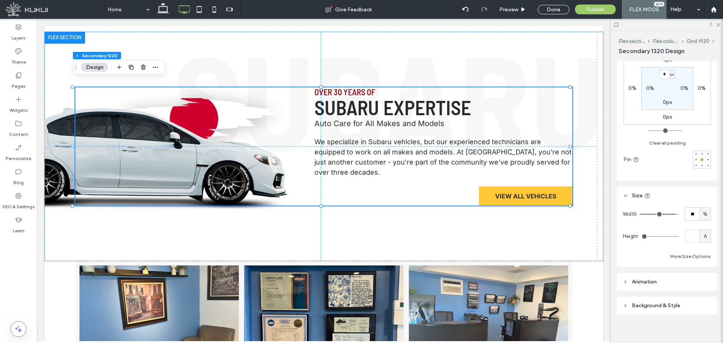
scroll to position [303, 0]
click at [695, 252] on button "More Size Options" at bounding box center [690, 251] width 41 height 9
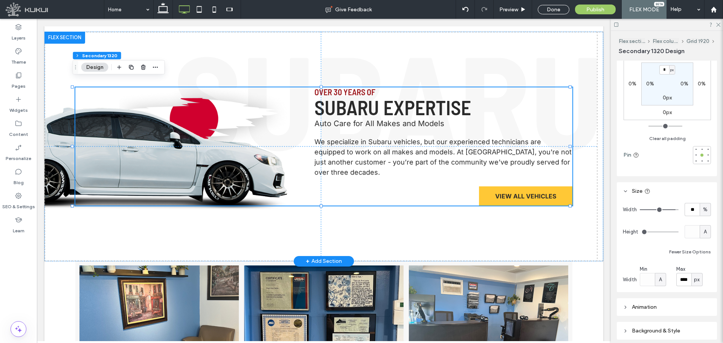
click at [267, 169] on div "over 30 years of subaru expertise Auto Care for All Makes and Models We special…" at bounding box center [323, 146] width 497 height 118
click at [11, 110] on label "Widgets" at bounding box center [18, 108] width 18 height 11
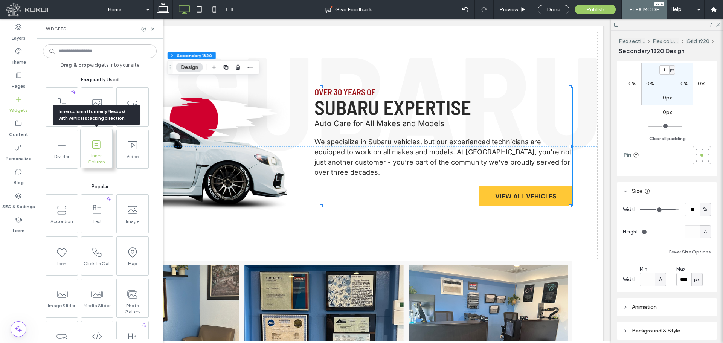
click at [95, 157] on span "Inner Column" at bounding box center [97, 158] width 32 height 11
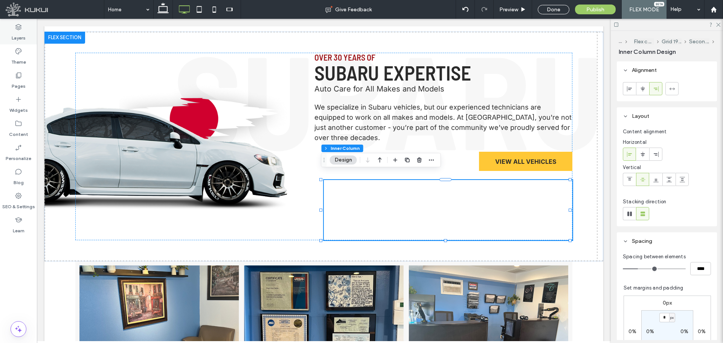
click at [18, 43] on div "Layers" at bounding box center [18, 32] width 37 height 24
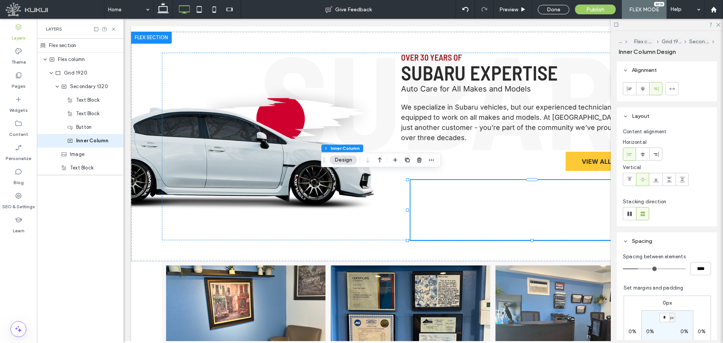
scroll to position [0, 87]
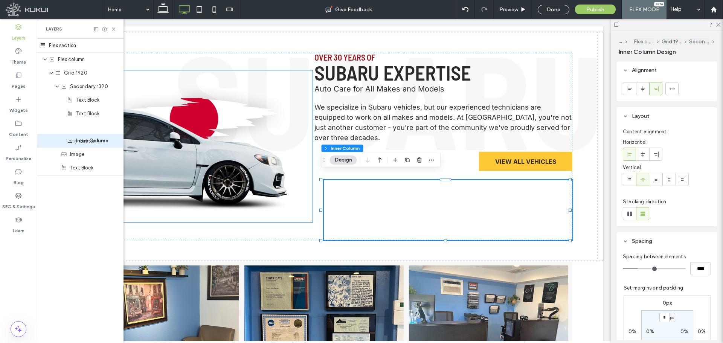
drag, startPoint x: 96, startPoint y: 129, endPoint x: 100, endPoint y: 143, distance: 14.5
click at [100, 143] on div "Flex section Flex column Grid 1920 Secondary 1320 Text Block Text Block Button …" at bounding box center [80, 107] width 87 height 136
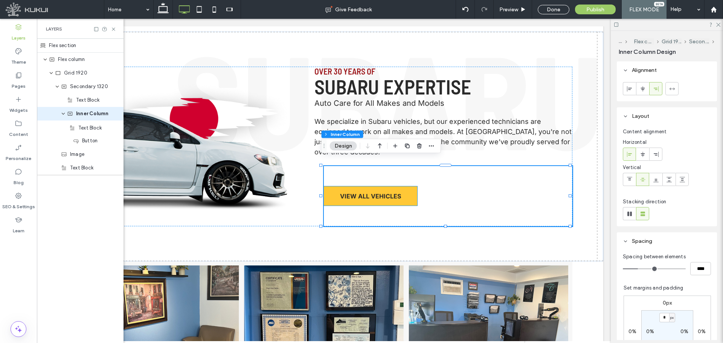
drag, startPoint x: 101, startPoint y: 116, endPoint x: 103, endPoint y: 131, distance: 14.5
click at [103, 131] on div "Flex section Flex column Grid 1920 Secondary 1320 Text Block Text Block Inner C…" at bounding box center [80, 107] width 87 height 136
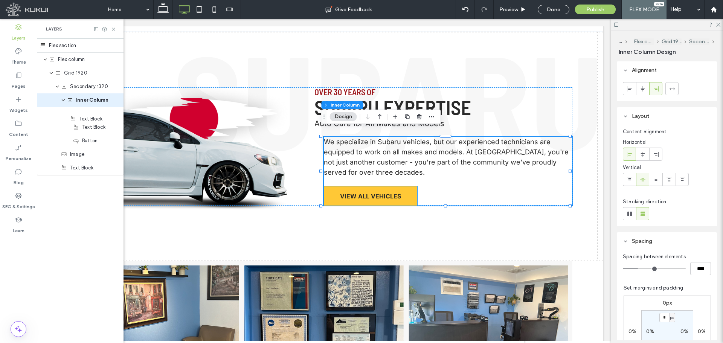
drag, startPoint x: 101, startPoint y: 108, endPoint x: 102, endPoint y: 120, distance: 12.4
click at [102, 120] on div "Flex section Flex column Grid 1920 Secondary 1320 Text Block Inner Column Text …" at bounding box center [80, 107] width 87 height 136
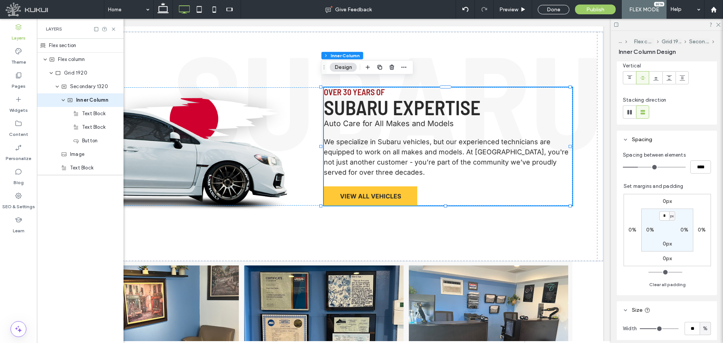
scroll to position [125, 0]
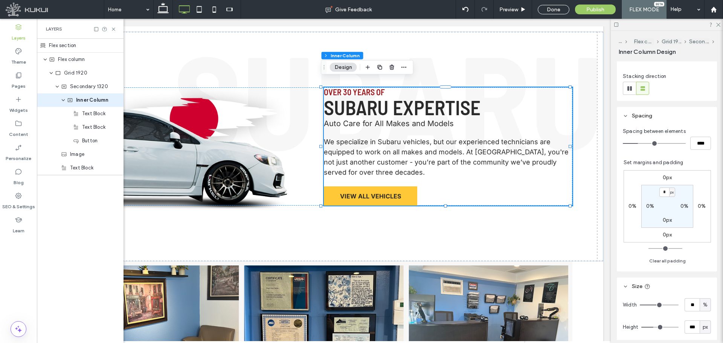
drag, startPoint x: 702, startPoint y: 305, endPoint x: 703, endPoint y: 300, distance: 4.7
click at [703, 305] on span "%" at bounding box center [705, 305] width 5 height 8
click at [702, 292] on span "A" at bounding box center [701, 292] width 3 height 8
type input "*"
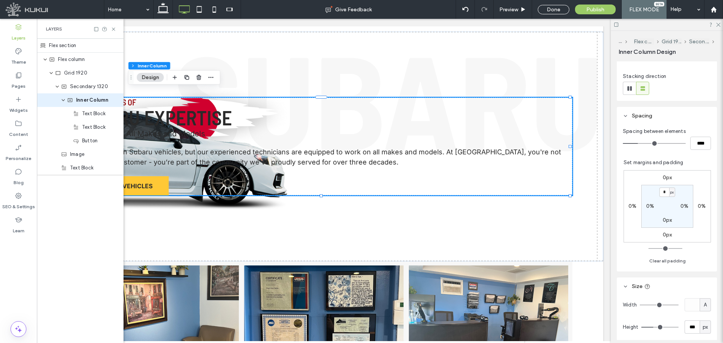
click at [703, 305] on span "A" at bounding box center [704, 305] width 3 height 8
click at [699, 238] on span "px" at bounding box center [701, 239] width 5 height 8
type input "****"
click at [689, 303] on input "****" at bounding box center [691, 304] width 15 height 13
type input "***"
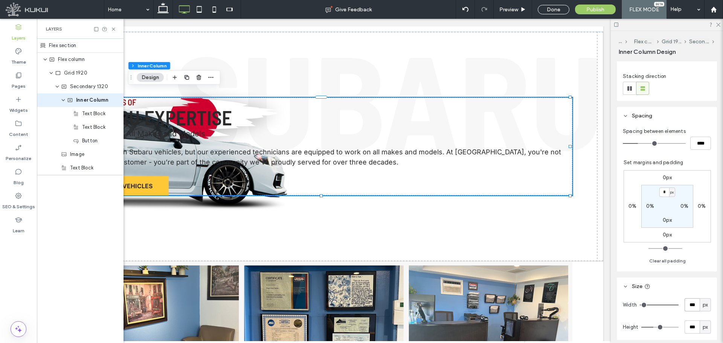
type input "***"
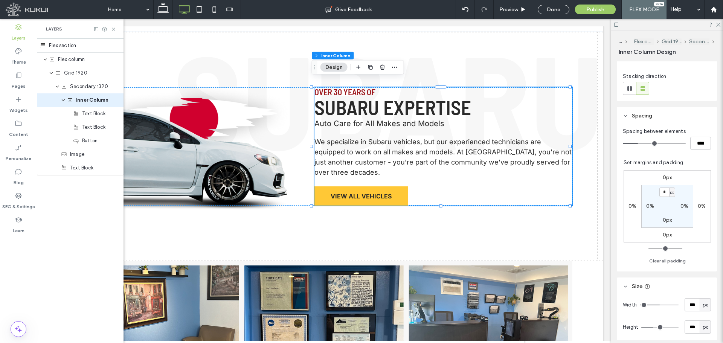
click at [705, 329] on div "px" at bounding box center [704, 326] width 11 height 13
click at [700, 314] on span "A" at bounding box center [701, 314] width 3 height 8
type input "*"
click at [279, 130] on div "over 30 years of subaru expertise Auto Care for All Makes and Models We special…" at bounding box center [323, 146] width 497 height 118
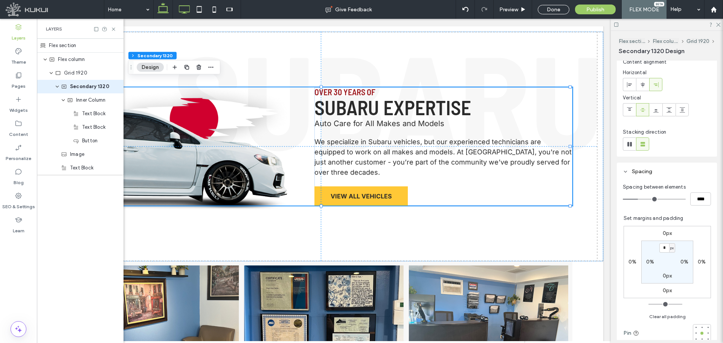
click at [169, 10] on icon at bounding box center [162, 9] width 15 height 15
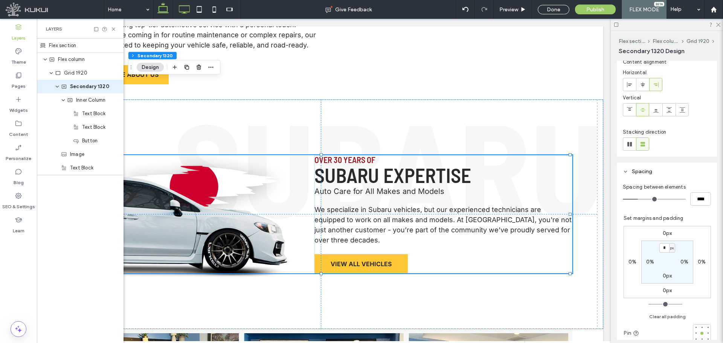
type input "**"
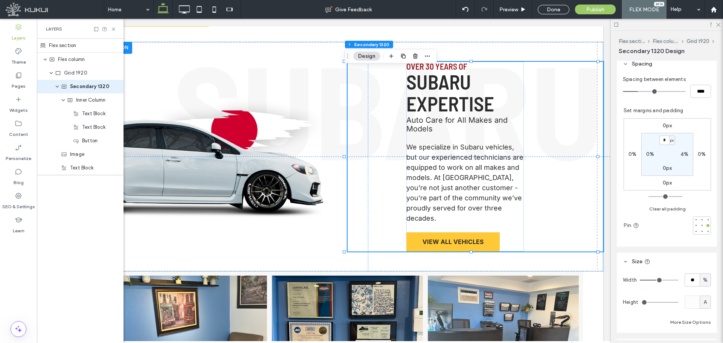
scroll to position [251, 0]
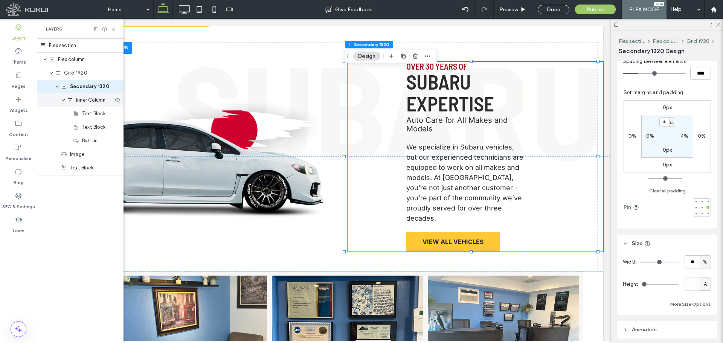
click at [88, 97] on span "Inner Column" at bounding box center [90, 100] width 29 height 8
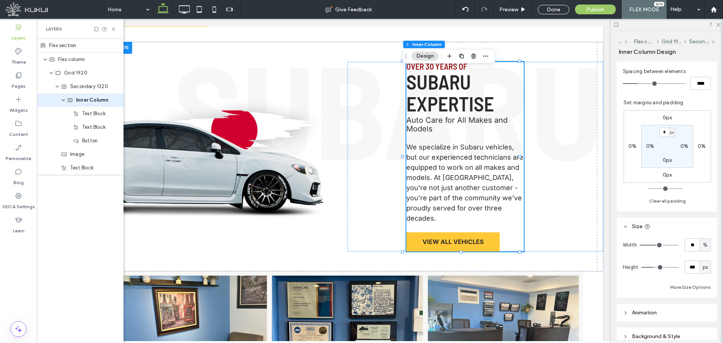
scroll to position [188, 0]
click at [703, 244] on span "%" at bounding box center [705, 242] width 5 height 8
click at [702, 306] on span "A" at bounding box center [701, 308] width 3 height 8
type input "*"
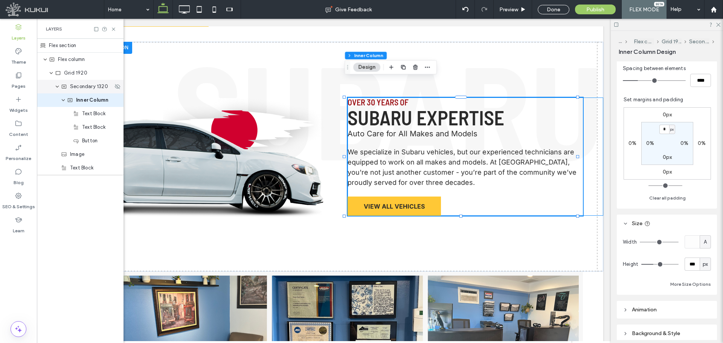
click at [96, 88] on span "Secondary 1320" at bounding box center [89, 87] width 38 height 8
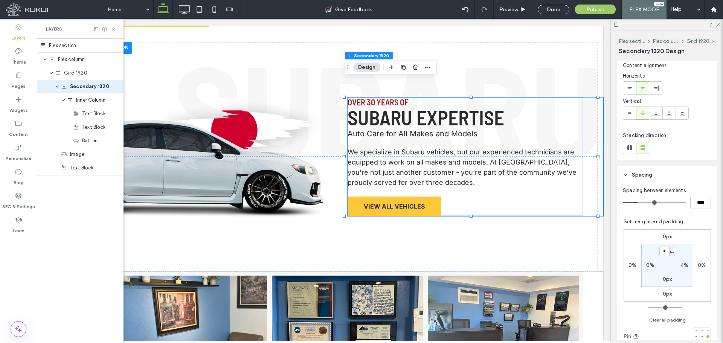
scroll to position [125, 0]
click at [187, 9] on icon at bounding box center [184, 9] width 15 height 15
type input "**"
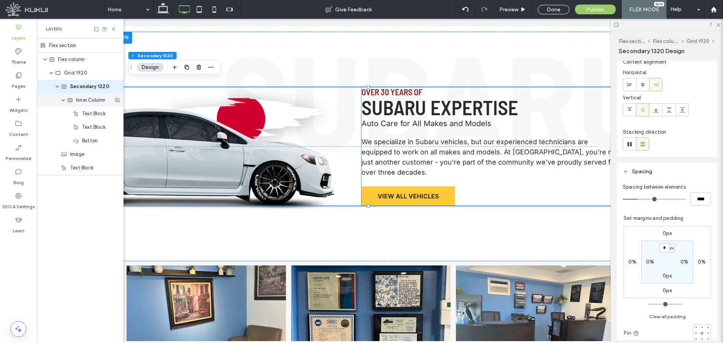
click at [94, 102] on span "Inner Column" at bounding box center [90, 100] width 29 height 8
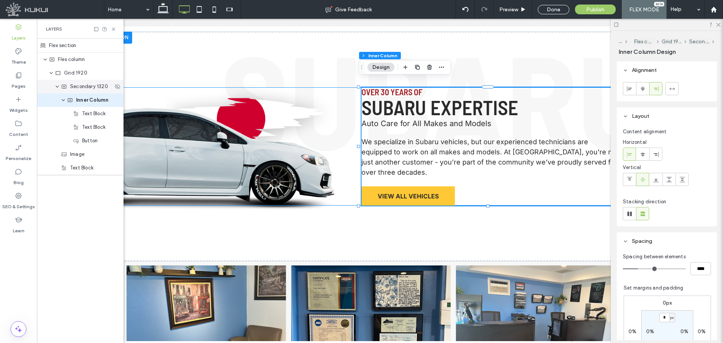
click at [79, 85] on span "Secondary 1320" at bounding box center [89, 87] width 38 height 8
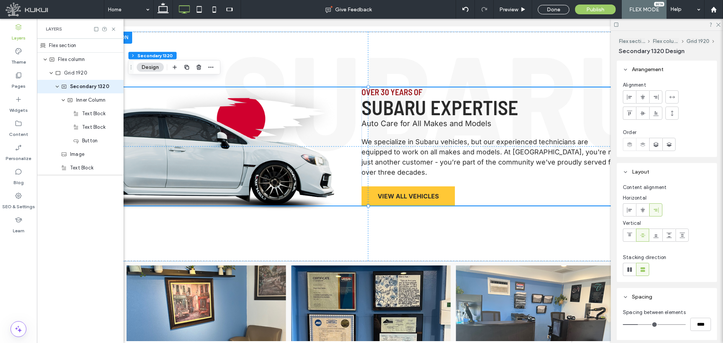
scroll to position [0, 87]
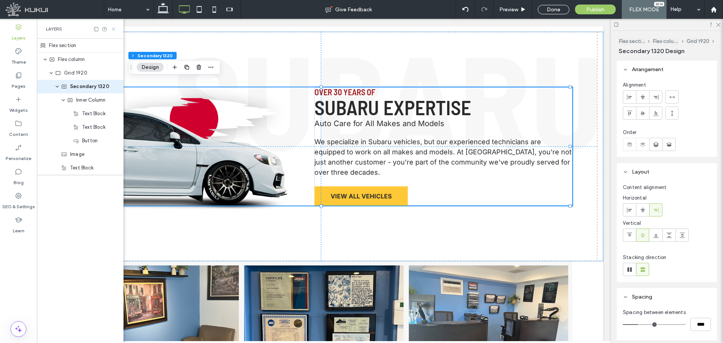
drag, startPoint x: 111, startPoint y: 27, endPoint x: 101, endPoint y: 0, distance: 28.5
click at [111, 27] on icon at bounding box center [114, 29] width 6 height 6
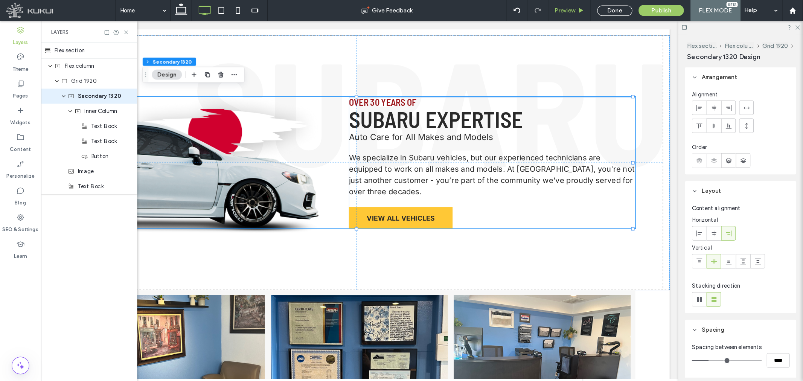
scroll to position [0, 0]
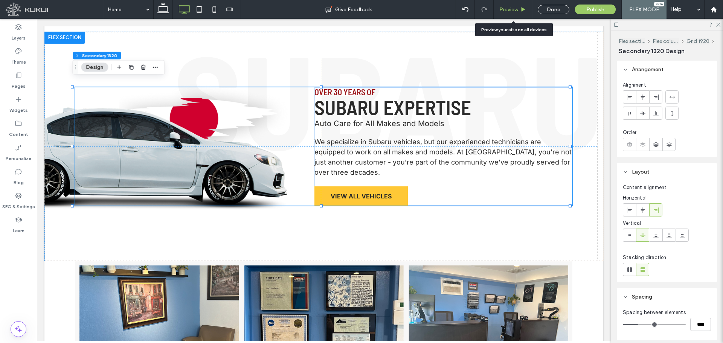
click at [516, 9] on span "Preview" at bounding box center [508, 9] width 19 height 6
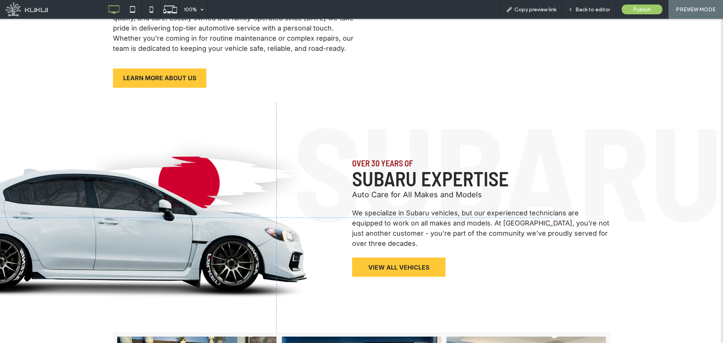
scroll to position [528, 0]
click at [591, 12] on span "Back to editor" at bounding box center [592, 9] width 35 height 6
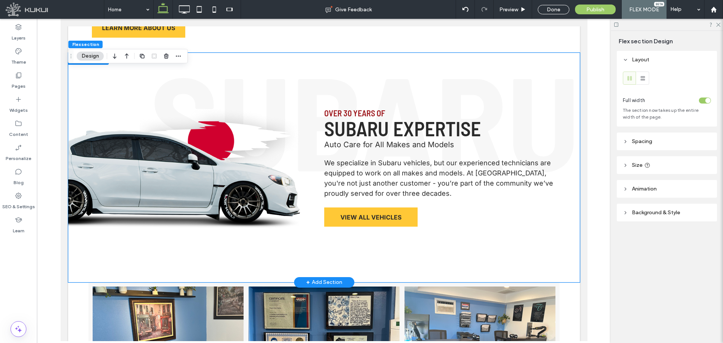
click at [412, 159] on span "We specialize in Subaru vehicles, but our experienced technicians are equipped …" at bounding box center [438, 178] width 229 height 38
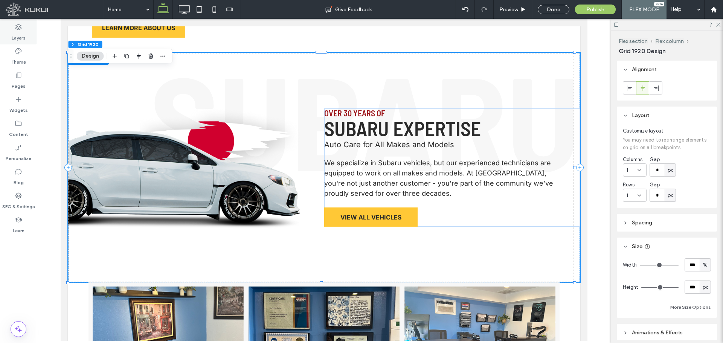
click at [15, 40] on label "Layers" at bounding box center [19, 36] width 14 height 11
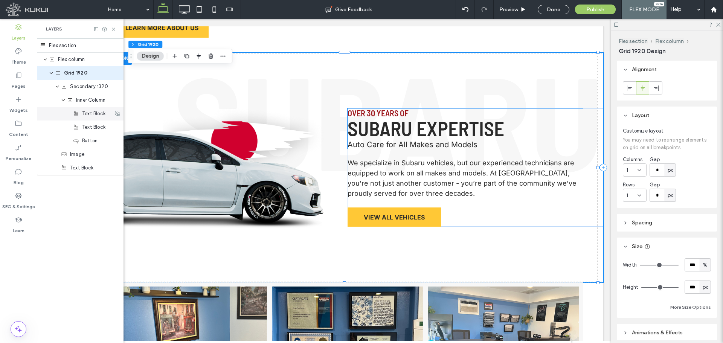
click at [98, 115] on span "Text Block" at bounding box center [93, 114] width 23 height 8
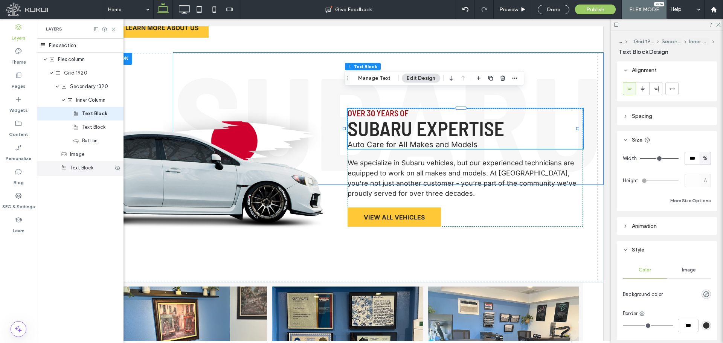
click at [90, 167] on span "Text Block" at bounding box center [81, 168] width 23 height 8
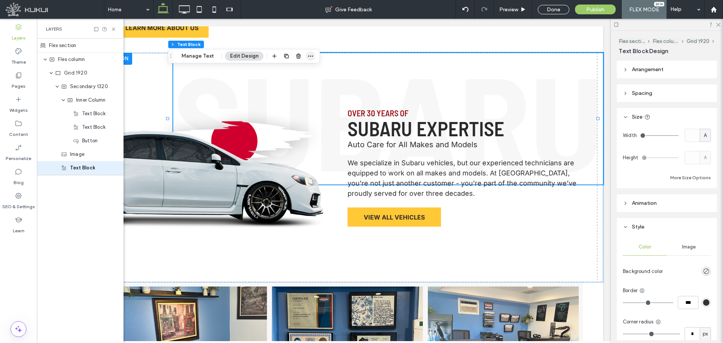
click at [308, 56] on icon "button" at bounding box center [311, 56] width 6 height 6
click at [297, 86] on span "Edit HTML/CSS" at bounding box center [281, 87] width 39 height 6
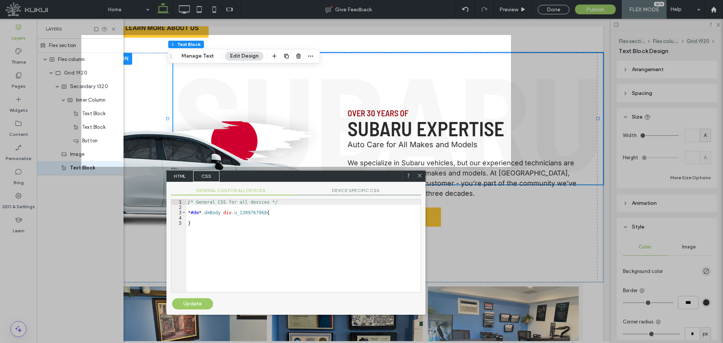
click at [174, 177] on span "HTML" at bounding box center [180, 176] width 26 height 11
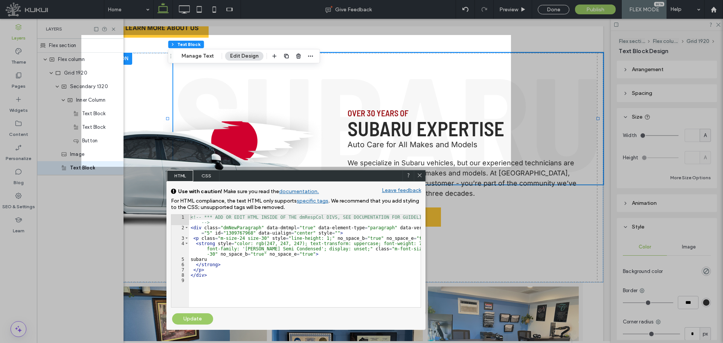
click at [417, 175] on icon at bounding box center [420, 175] width 6 height 6
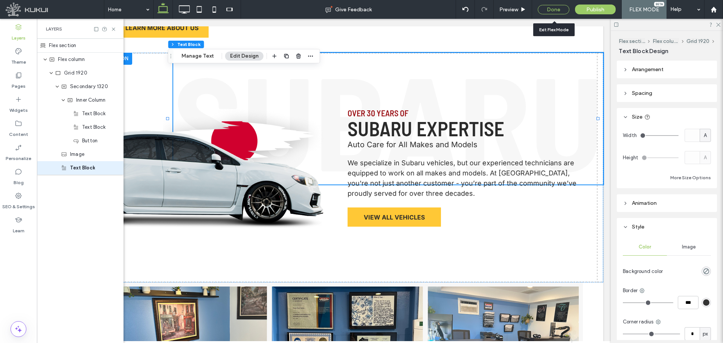
drag, startPoint x: 551, startPoint y: 12, endPoint x: 17, endPoint y: 136, distance: 547.5
click at [551, 12] on div "Done" at bounding box center [553, 9] width 32 height 9
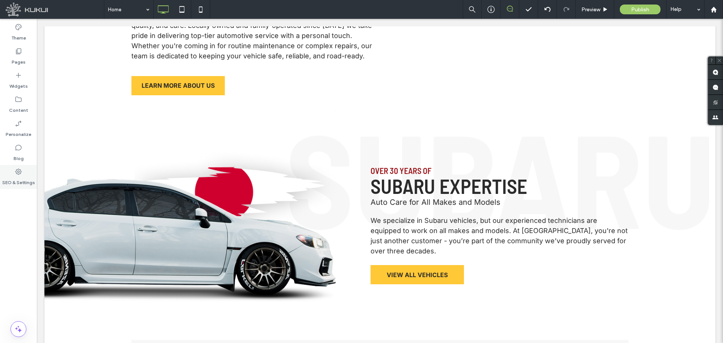
click at [16, 170] on icon at bounding box center [19, 172] width 8 height 8
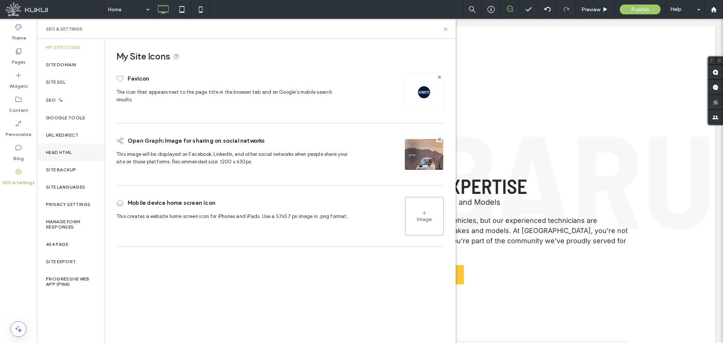
click at [75, 149] on div "Head HTML" at bounding box center [71, 152] width 68 height 17
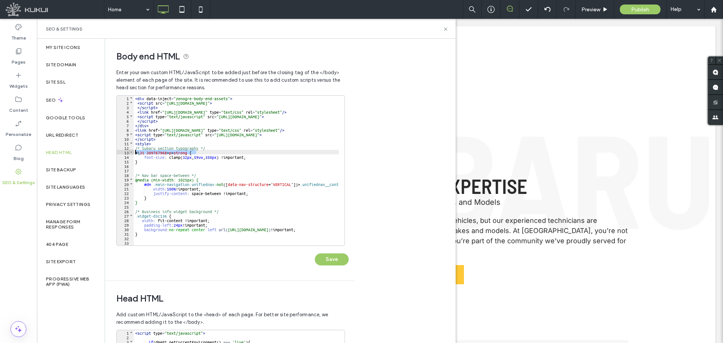
drag, startPoint x: 196, startPoint y: 154, endPoint x: 131, endPoint y: 151, distance: 64.8
click at [131, 151] on div "** 1 2 3 4 5 6 7 8 9 10 11 12 13 14 15 16 17 18 19 20 21 22 23 24 25 26 27 28 2…" at bounding box center [230, 170] width 228 height 151
click at [201, 155] on div "< div data-inject = "zenogre-body-end-assets" > < script src = "https://zapi.ku…" at bounding box center [273, 172] width 279 height 153
click at [215, 155] on div "< div data-inject = "zenogre-body-end-assets" > < script src = "https://zapi.ku…" at bounding box center [273, 172] width 279 height 153
click at [240, 158] on div "< div data-inject = "zenogre-body-end-assets" > < script src = "https://zapi.ku…" at bounding box center [273, 172] width 279 height 153
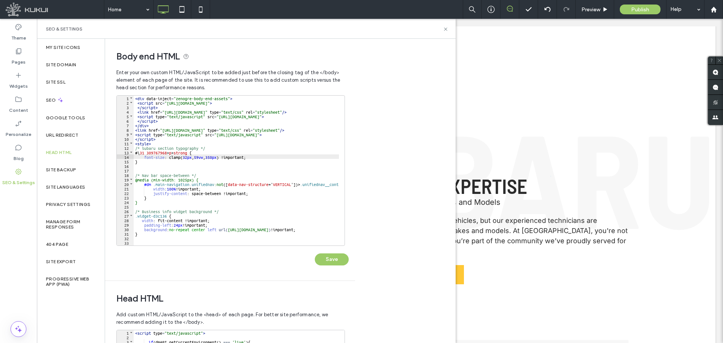
click at [201, 156] on div "< div data-inject = "zenogre-body-end-assets" > < script src = "https://zapi.ku…" at bounding box center [273, 172] width 279 height 153
type textarea "**"
click at [335, 261] on button "Save" at bounding box center [332, 259] width 34 height 12
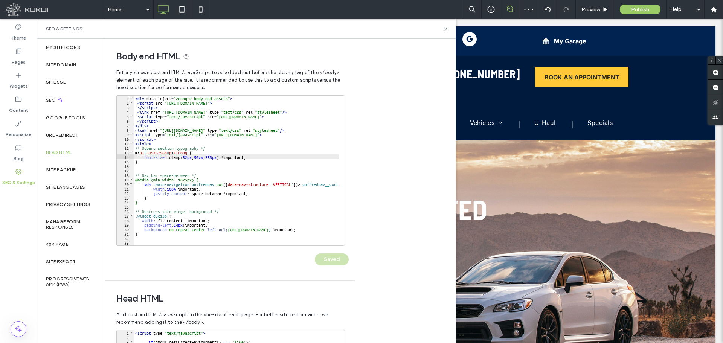
scroll to position [0, 0]
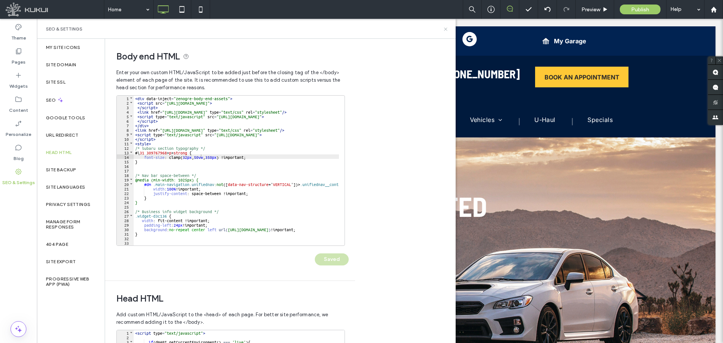
click at [447, 26] on icon at bounding box center [446, 29] width 6 height 6
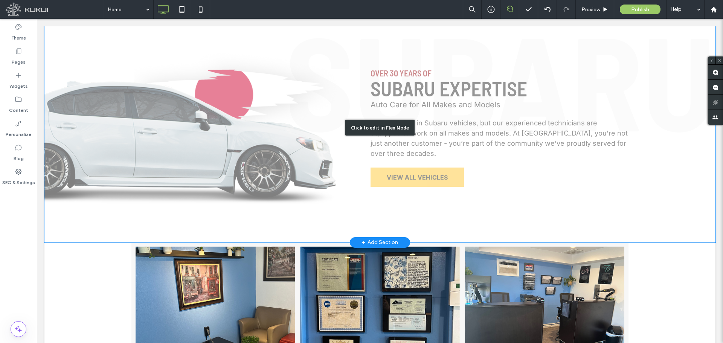
scroll to position [565, 0]
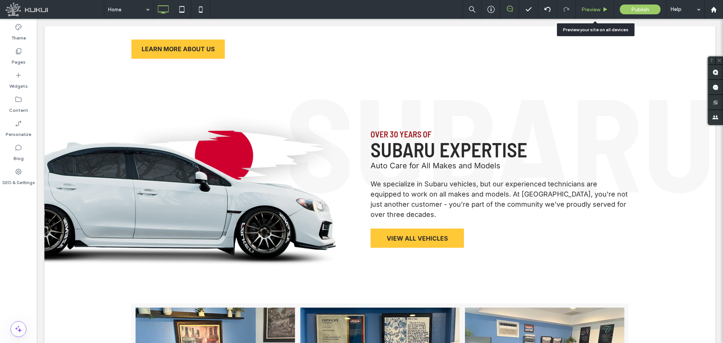
click at [591, 10] on span "Preview" at bounding box center [590, 9] width 19 height 6
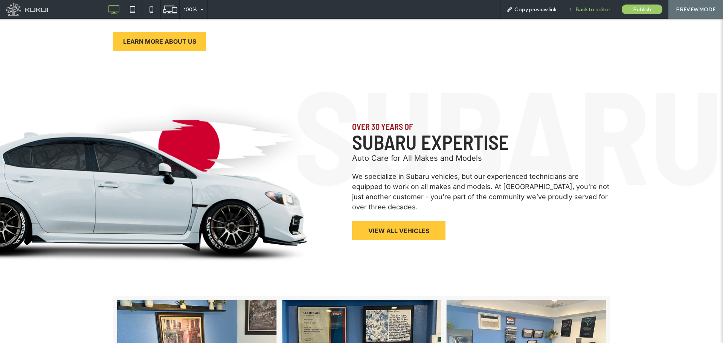
click at [595, 13] on div "Back to editor" at bounding box center [589, 9] width 54 height 19
click at [588, 7] on span "Back to editor" at bounding box center [592, 9] width 35 height 6
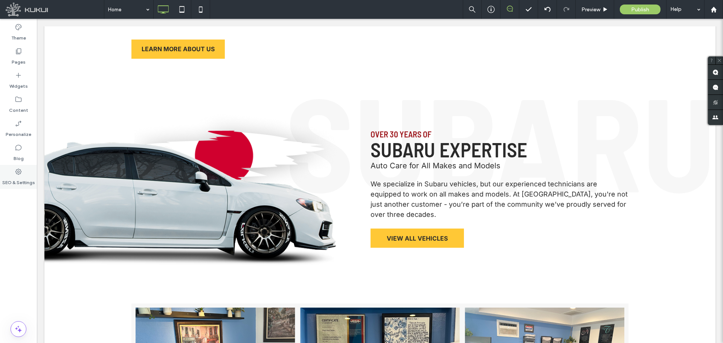
click at [16, 174] on icon at bounding box center [19, 172] width 8 height 8
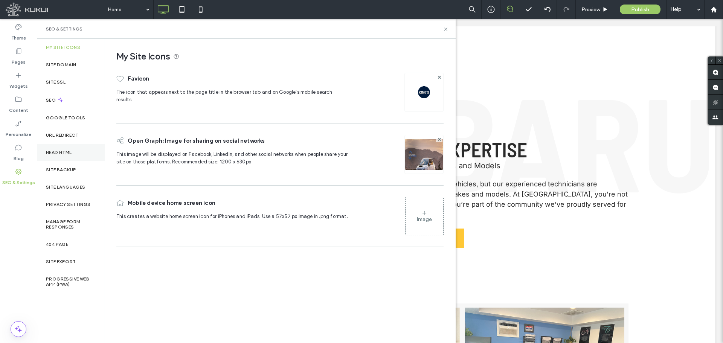
click at [75, 152] on div "Head HTML" at bounding box center [71, 152] width 68 height 17
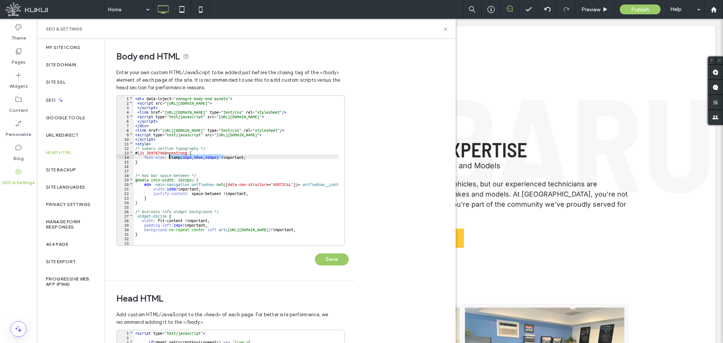
drag, startPoint x: 222, startPoint y: 156, endPoint x: 167, endPoint y: 158, distance: 55.0
click at [167, 158] on div "< div data-inject = "zenogre-body-end-assets" > < script src = "https://zapi.ku…" at bounding box center [273, 172] width 279 height 153
type textarea "**"
click at [329, 256] on button "Save" at bounding box center [332, 259] width 34 height 12
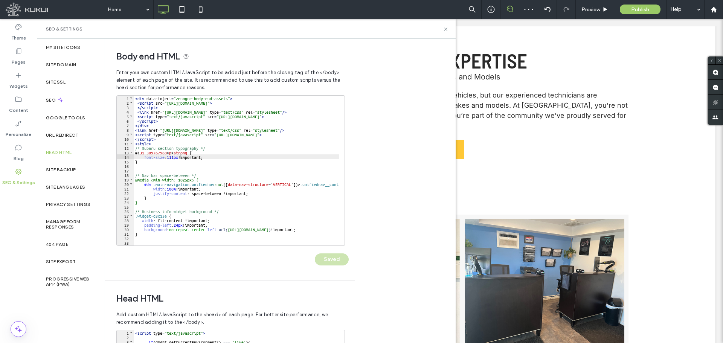
scroll to position [753, 0]
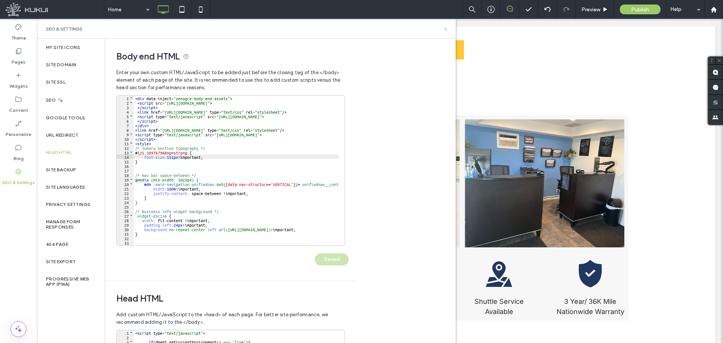
click at [446, 26] on icon at bounding box center [446, 29] width 6 height 6
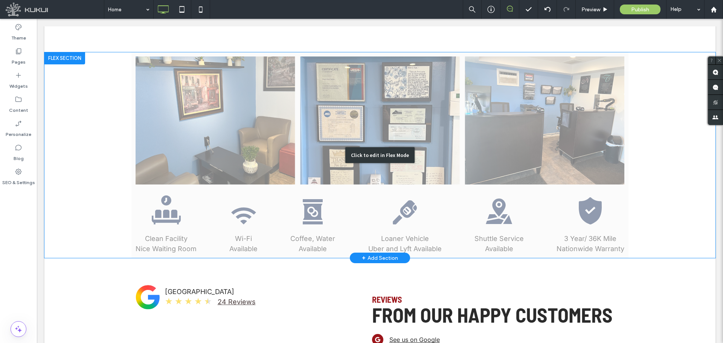
scroll to position [565, 0]
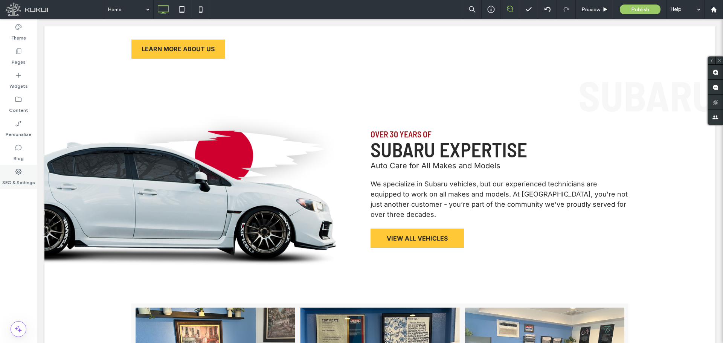
click at [20, 177] on label "SEO & Settings" at bounding box center [18, 180] width 33 height 11
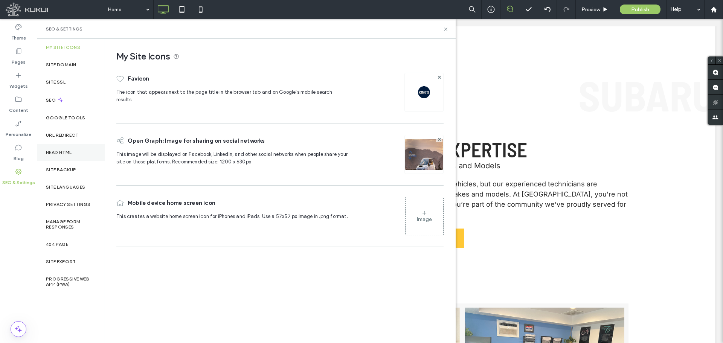
click at [70, 148] on div "Head HTML" at bounding box center [71, 152] width 68 height 17
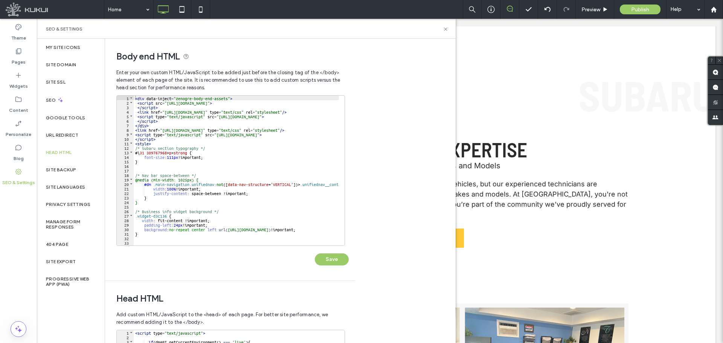
click at [176, 157] on div "< div data-inject = "zenogre-body-end-assets" > < script src = "https://zapi.ku…" at bounding box center [273, 172] width 279 height 153
type textarea "**"
click at [334, 257] on button "Save" at bounding box center [332, 259] width 34 height 12
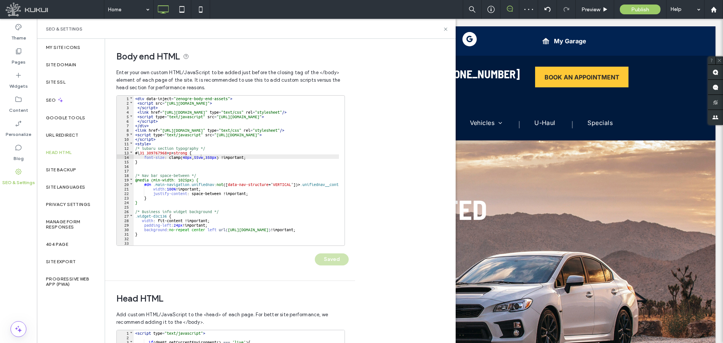
scroll to position [0, 0]
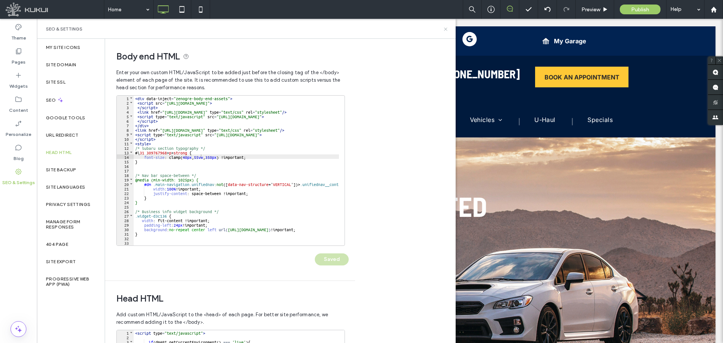
click at [445, 27] on icon at bounding box center [446, 29] width 6 height 6
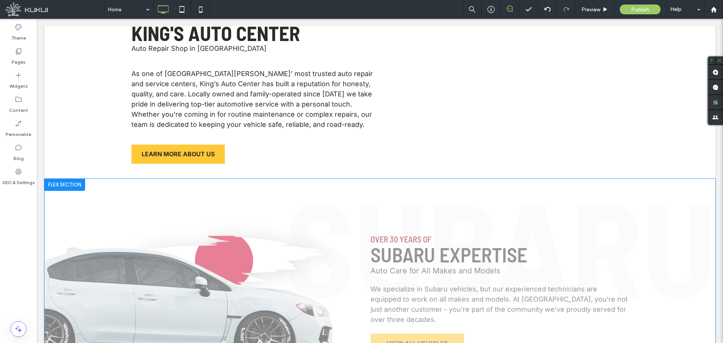
scroll to position [439, 0]
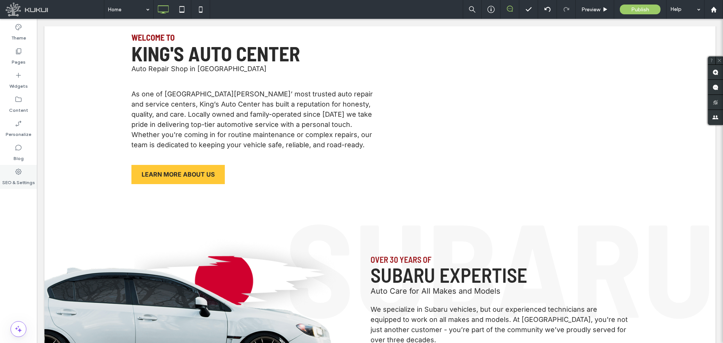
click at [22, 167] on div "SEO & Settings" at bounding box center [18, 177] width 37 height 24
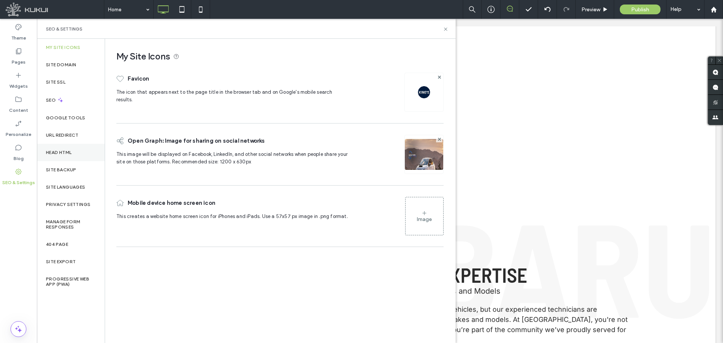
click at [72, 152] on label "Head HTML" at bounding box center [59, 152] width 26 height 5
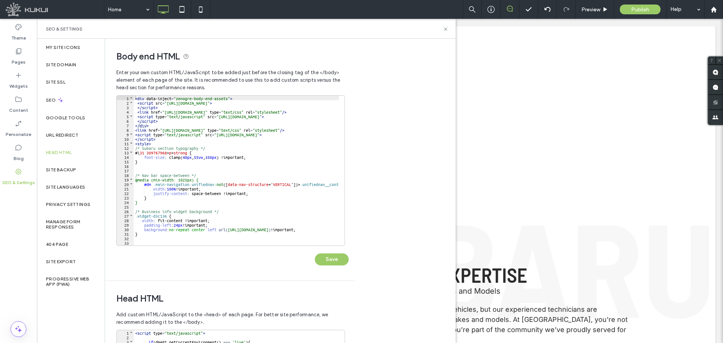
click at [203, 156] on div "< div data-inject = "zenogre-body-end-assets" > < script src = "[URL][DOMAIN_NA…" at bounding box center [273, 172] width 279 height 153
type textarea "**"
click at [320, 256] on button "Save" at bounding box center [332, 259] width 34 height 12
click at [443, 29] on icon at bounding box center [446, 29] width 6 height 6
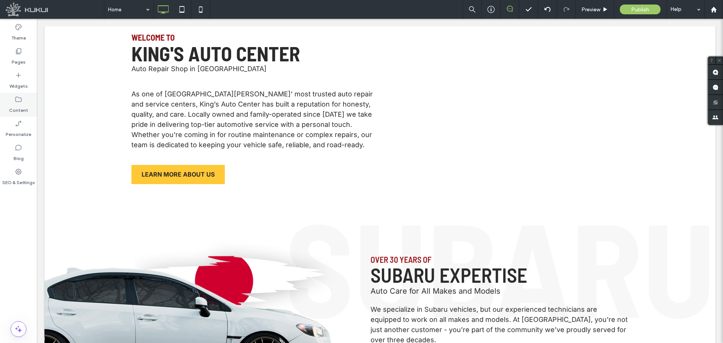
click at [19, 100] on icon at bounding box center [19, 100] width 8 height 8
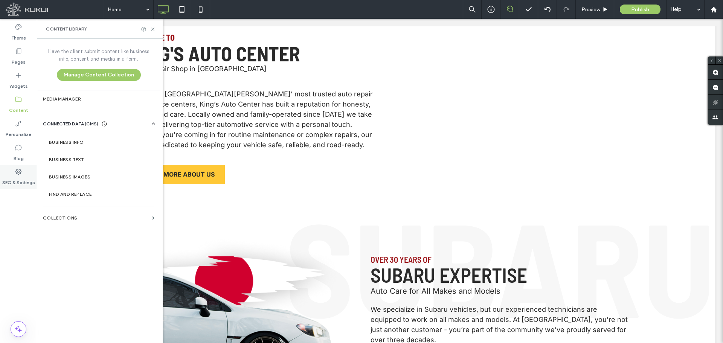
click at [18, 182] on label "SEO & Settings" at bounding box center [18, 180] width 33 height 11
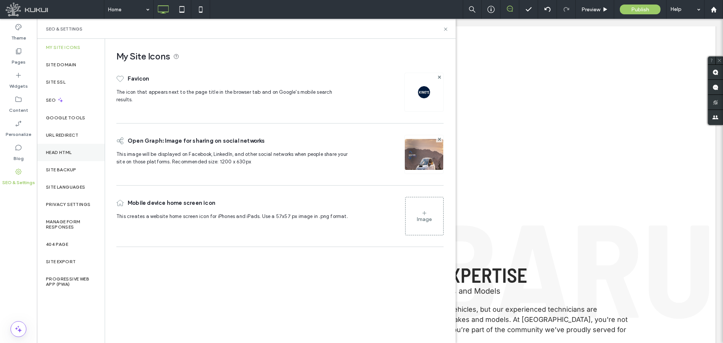
click at [68, 152] on label "Head HTML" at bounding box center [59, 152] width 26 height 5
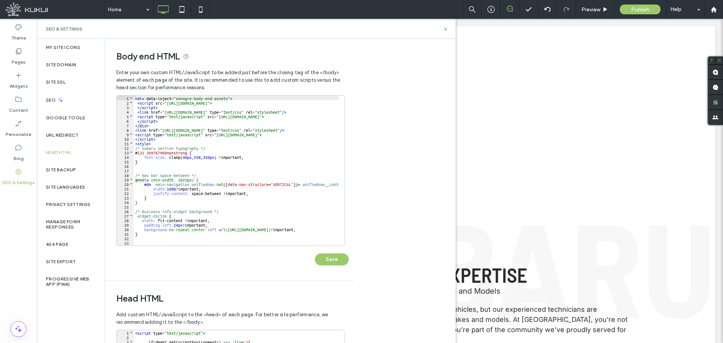
click at [190, 155] on div "< div data-inject = "zenogre-body-end-assets" > < script src = "[URL][DOMAIN_NA…" at bounding box center [273, 172] width 279 height 153
click at [203, 156] on div "< div data-inject = "zenogre-body-end-assets" > < script src = "[URL][DOMAIN_NA…" at bounding box center [273, 172] width 279 height 153
type textarea "**"
click at [333, 256] on button "Save" at bounding box center [332, 259] width 34 height 12
click at [446, 27] on icon at bounding box center [446, 29] width 6 height 6
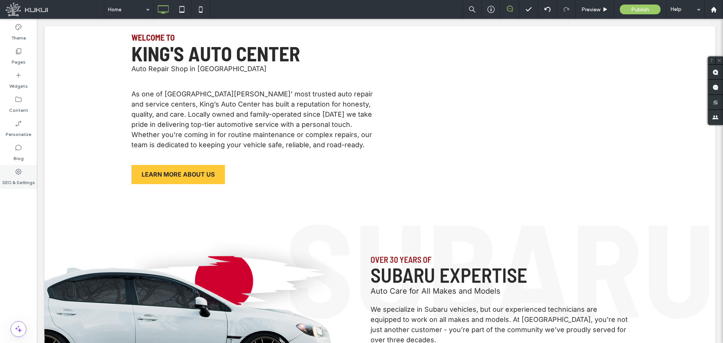
click at [27, 179] on label "SEO & Settings" at bounding box center [18, 180] width 33 height 11
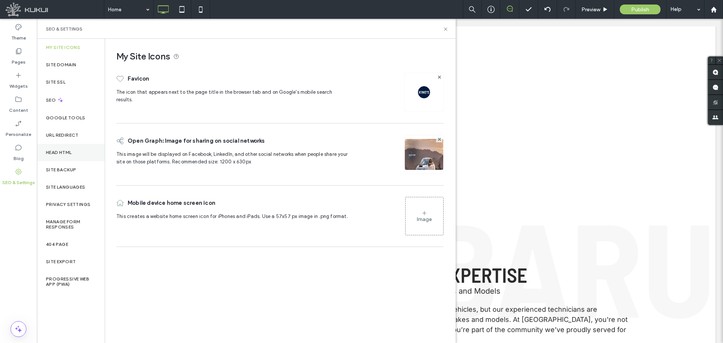
click at [67, 146] on div "Head HTML" at bounding box center [71, 152] width 68 height 17
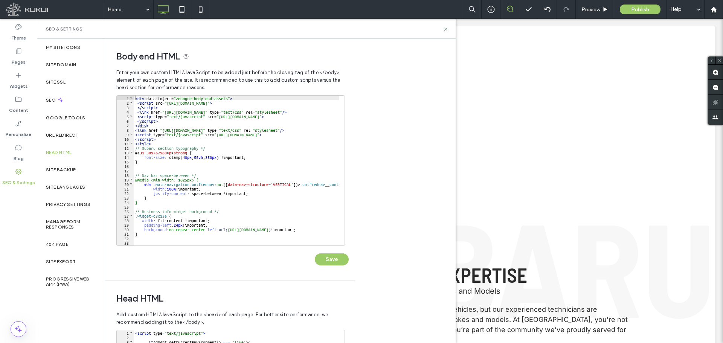
click at [203, 159] on div "< div data-inject = "zenogre-body-end-assets" > < script src = "[URL][DOMAIN_NA…" at bounding box center [273, 172] width 279 height 153
drag, startPoint x: 201, startPoint y: 158, endPoint x: 226, endPoint y: 166, distance: 25.6
click at [201, 158] on div "< div data-inject = "zenogre-body-end-assets" > < script src = "[URL][DOMAIN_NA…" at bounding box center [273, 172] width 279 height 153
type textarea "**"
click at [324, 258] on button "Save" at bounding box center [332, 259] width 34 height 12
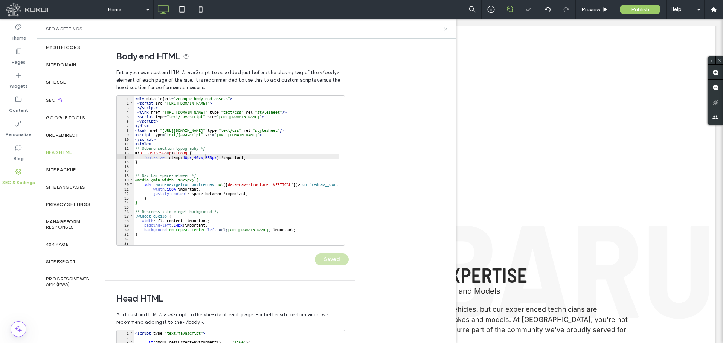
click at [445, 31] on icon at bounding box center [446, 29] width 6 height 6
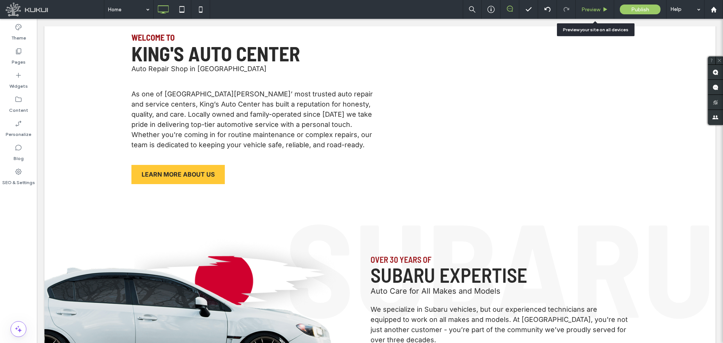
click at [584, 6] on span "Preview" at bounding box center [590, 9] width 19 height 6
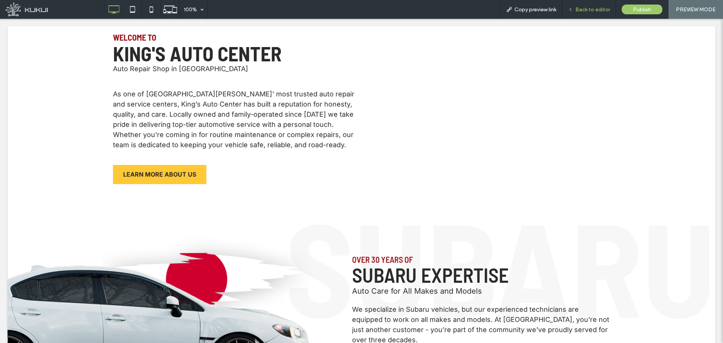
click at [573, 11] on icon at bounding box center [570, 9] width 5 height 5
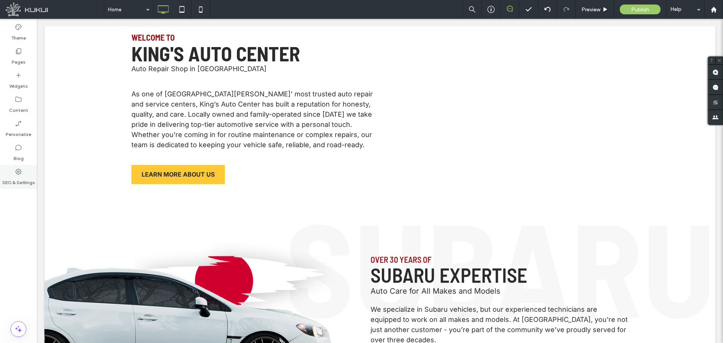
click at [19, 175] on label "SEO & Settings" at bounding box center [18, 180] width 33 height 11
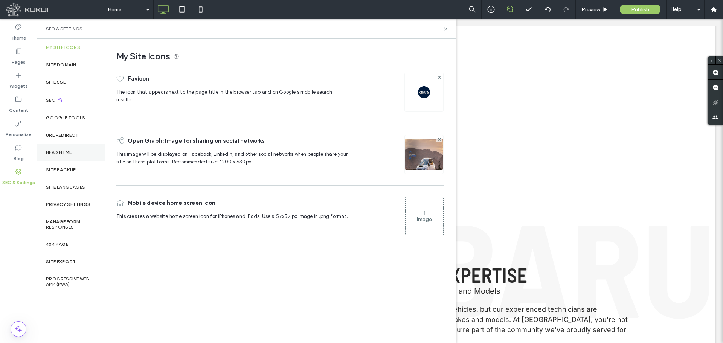
click at [60, 149] on div "Head HTML" at bounding box center [71, 152] width 68 height 17
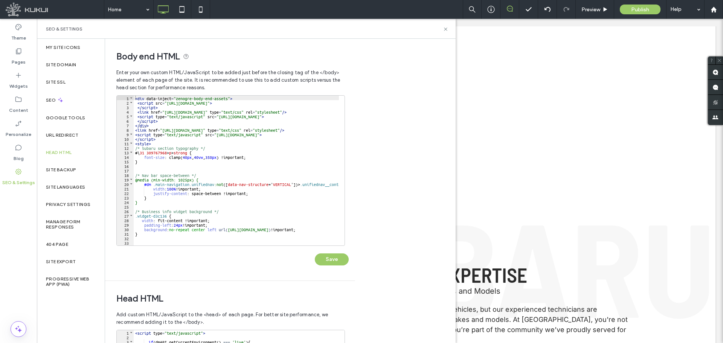
click at [197, 151] on div "< div data-inject = "zenogre-body-end-assets" > < script src = "[URL][DOMAIN_NA…" at bounding box center [273, 172] width 279 height 153
click at [192, 158] on div "< div data-inject = "zenogre-body-end-assets" > < script src = "[URL][DOMAIN_NA…" at bounding box center [273, 172] width 279 height 153
drag, startPoint x: 223, startPoint y: 156, endPoint x: 169, endPoint y: 156, distance: 54.2
click at [169, 156] on div "< div data-inject = "zenogre-body-end-assets" > < script src = "[URL][DOMAIN_NA…" at bounding box center [273, 172] width 279 height 153
type textarea "**"
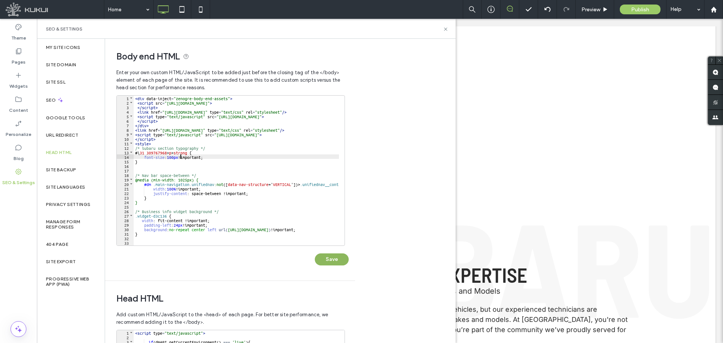
click at [329, 260] on button "Save" at bounding box center [332, 259] width 34 height 12
click at [442, 30] on div "SEO & Settings" at bounding box center [246, 29] width 400 height 6
click at [444, 29] on icon at bounding box center [446, 29] width 6 height 6
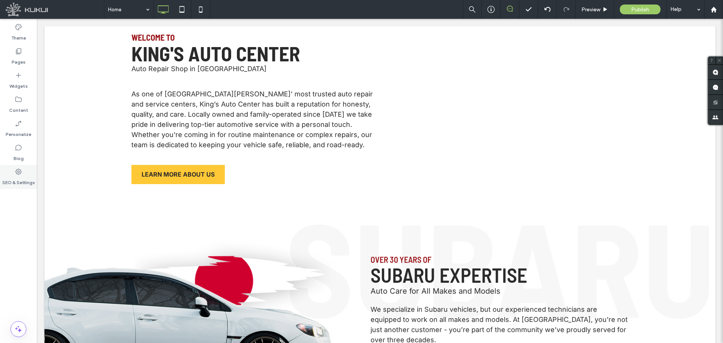
click at [20, 179] on label "SEO & Settings" at bounding box center [18, 180] width 33 height 11
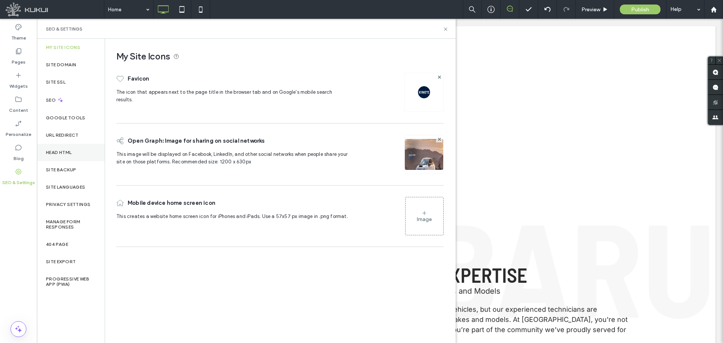
click at [58, 153] on label "Head HTML" at bounding box center [59, 152] width 26 height 5
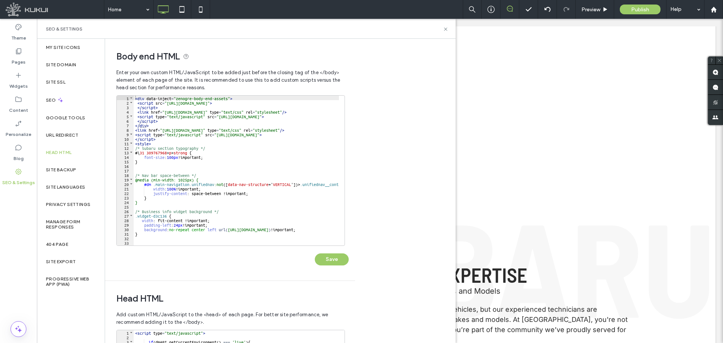
click at [180, 154] on div "< div data-inject = "zenogre-body-end-assets" > < script src = "[URL][DOMAIN_NA…" at bounding box center [273, 172] width 279 height 153
type textarea "**"
click at [330, 260] on button "Save" at bounding box center [332, 259] width 34 height 12
click at [446, 31] on icon at bounding box center [446, 29] width 6 height 6
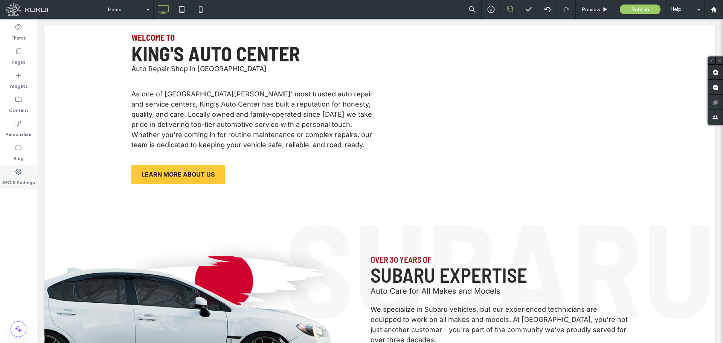
click at [23, 178] on label "SEO & Settings" at bounding box center [18, 180] width 33 height 11
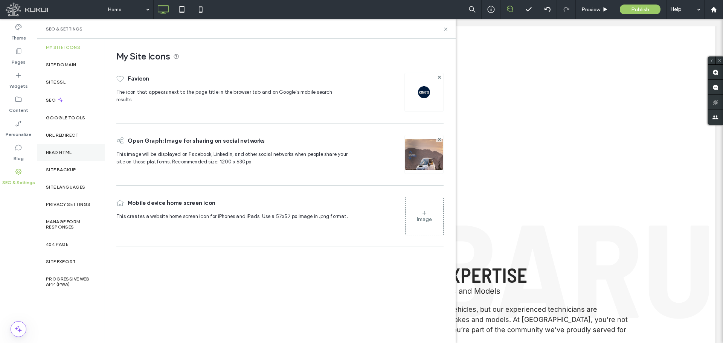
click at [87, 150] on div "Head HTML" at bounding box center [71, 152] width 68 height 17
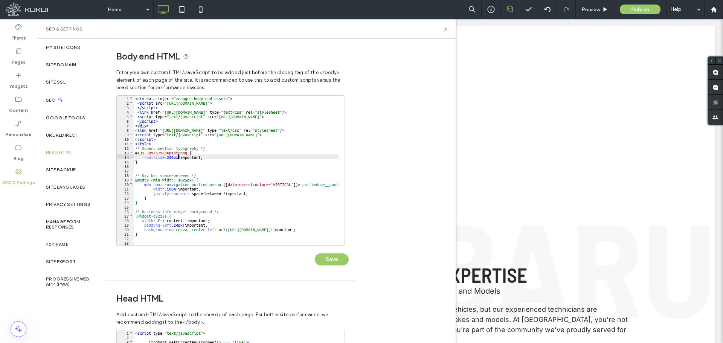
click at [179, 156] on div "< div data-inject = "zenogre-body-end-assets" > < script src = "https://zapi.ku…" at bounding box center [273, 172] width 279 height 153
type textarea "**"
click at [329, 256] on button "Save" at bounding box center [332, 259] width 34 height 12
click at [445, 29] on icon at bounding box center [446, 29] width 6 height 6
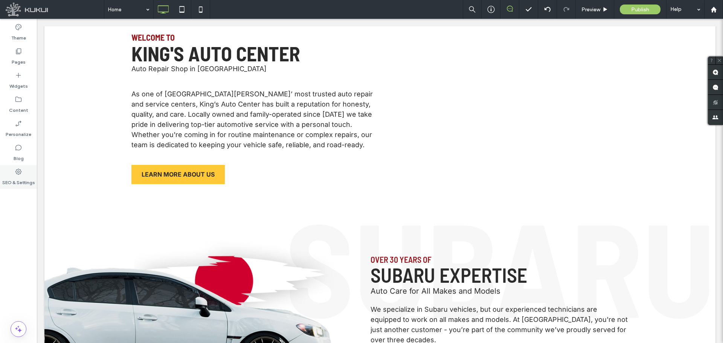
click at [12, 183] on label "SEO & Settings" at bounding box center [18, 180] width 33 height 11
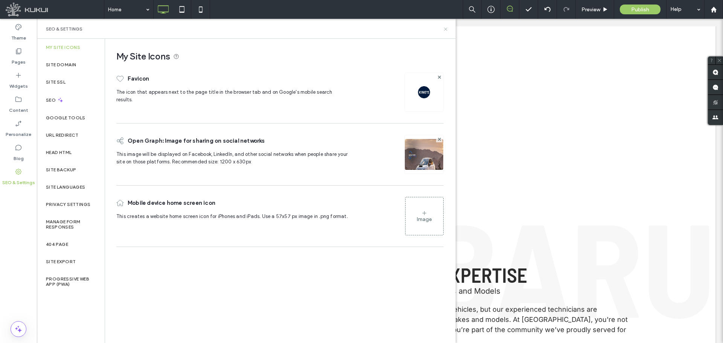
click at [446, 29] on use at bounding box center [445, 28] width 3 height 3
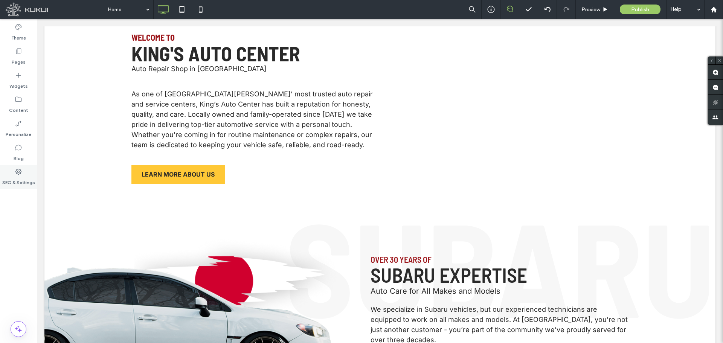
click at [21, 180] on label "SEO & Settings" at bounding box center [18, 180] width 33 height 11
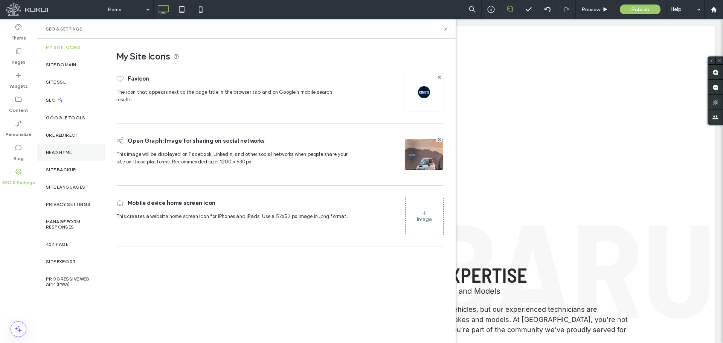
click at [78, 154] on div "Head HTML" at bounding box center [71, 152] width 68 height 17
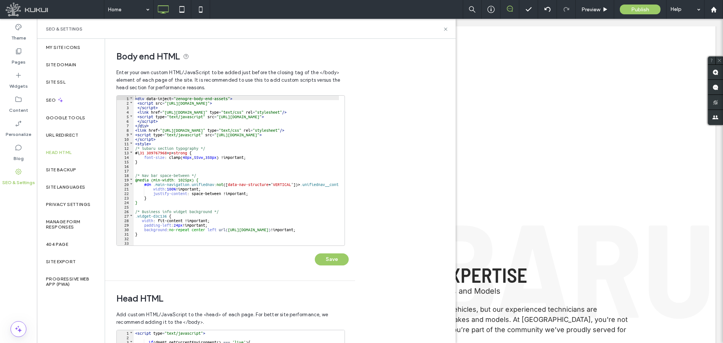
click at [225, 156] on div "< div data-inject = "zenogre-body-end-assets" > < script src = "https://zapi.ku…" at bounding box center [273, 172] width 279 height 153
drag, startPoint x: 222, startPoint y: 157, endPoint x: 169, endPoint y: 158, distance: 53.1
click at [169, 158] on div "< div data-inject = "zenogre-body-end-assets" > < script src = "https://zapi.ku…" at bounding box center [273, 172] width 279 height 153
click at [323, 262] on button "Save" at bounding box center [332, 259] width 34 height 12
click at [176, 158] on div "< div data-inject = "zenogre-body-end-assets" > < script src = "https://zapi.ku…" at bounding box center [273, 172] width 279 height 153
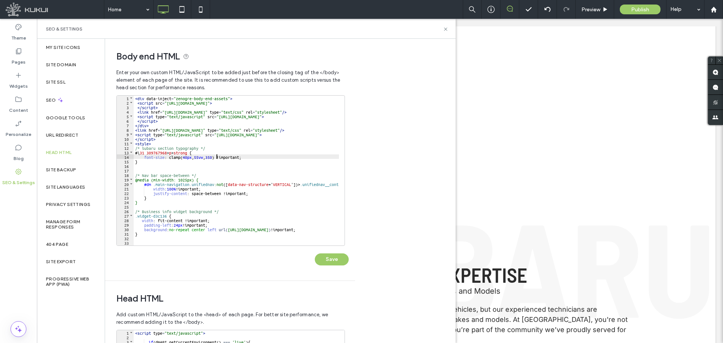
type textarea "**"
click at [325, 257] on button "Save" at bounding box center [332, 259] width 34 height 12
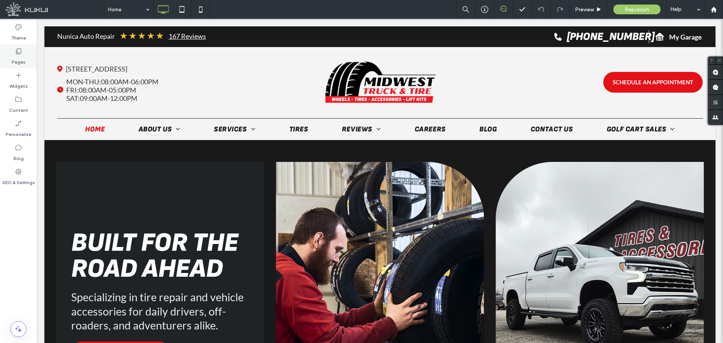
click at [19, 61] on label "Pages" at bounding box center [19, 60] width 14 height 11
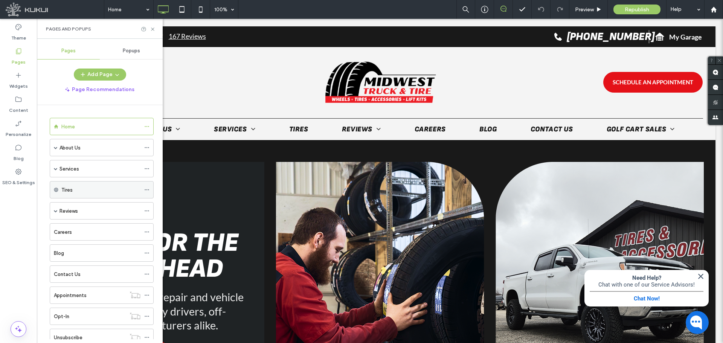
scroll to position [47, 0]
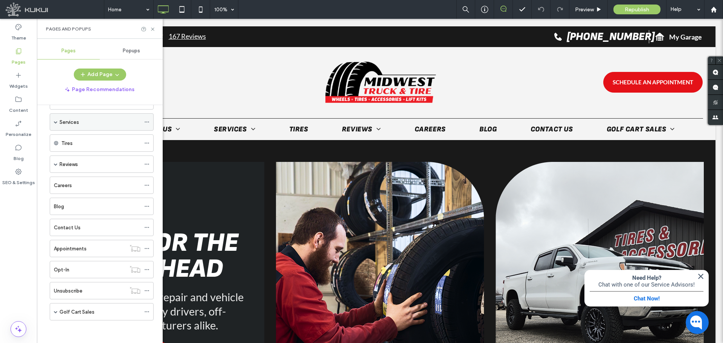
click at [57, 125] on span at bounding box center [56, 122] width 4 height 17
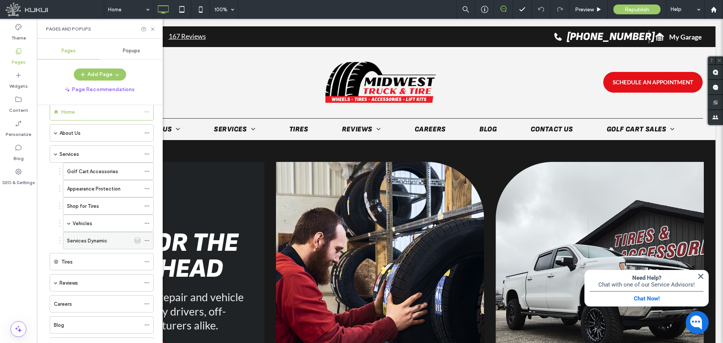
scroll to position [0, 0]
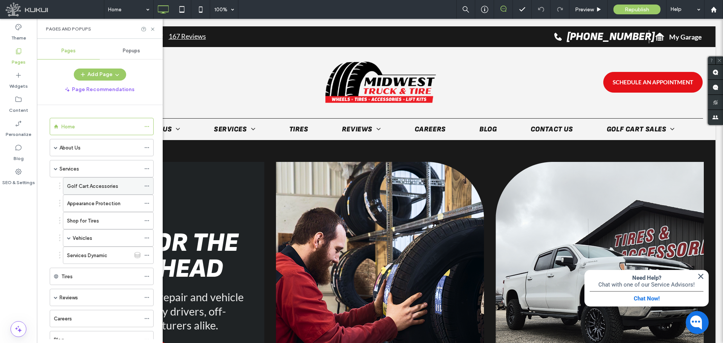
click at [132, 183] on div "Golf Cart Accessories" at bounding box center [103, 186] width 73 height 8
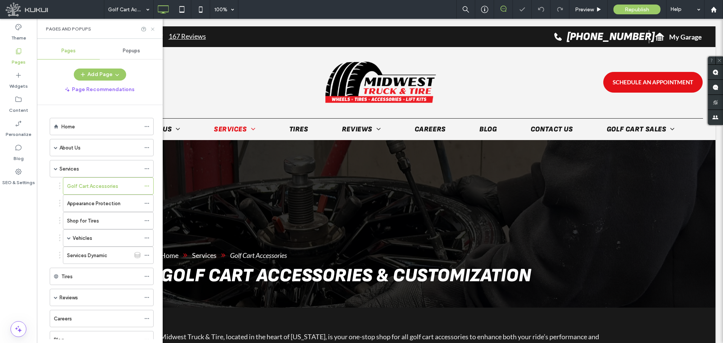
click at [154, 31] on icon at bounding box center [153, 29] width 6 height 6
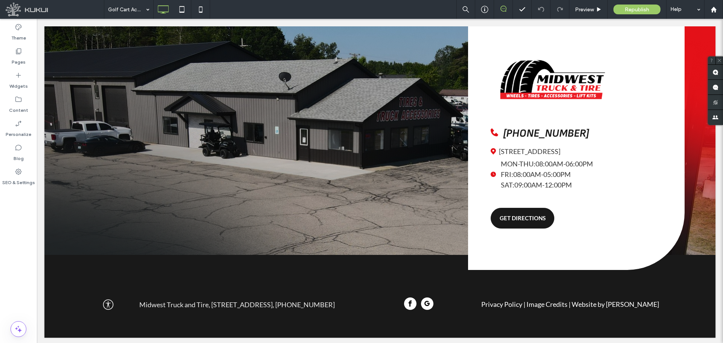
scroll to position [1580, 0]
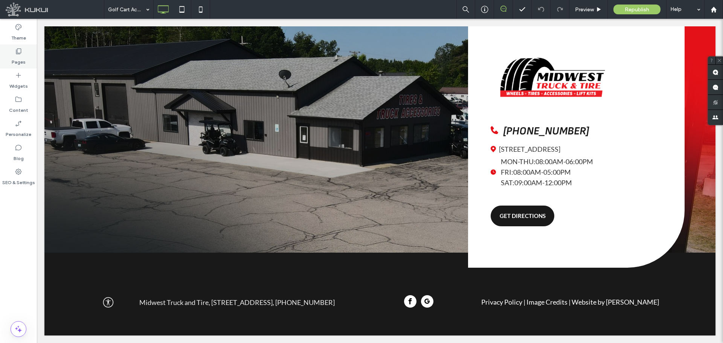
click at [17, 63] on label "Pages" at bounding box center [19, 60] width 14 height 11
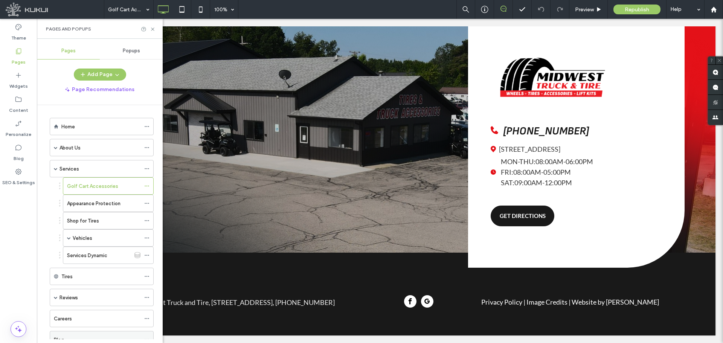
scroll to position [133, 0]
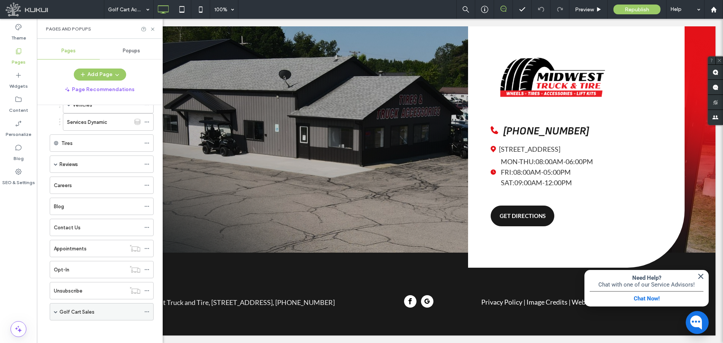
click at [114, 312] on div "Golf Cart Sales" at bounding box center [99, 312] width 81 height 8
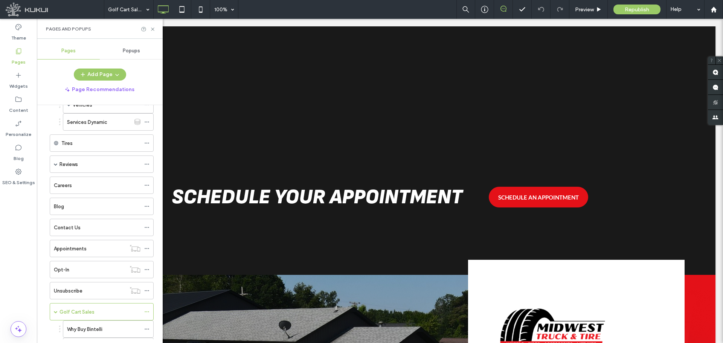
scroll to position [376, 0]
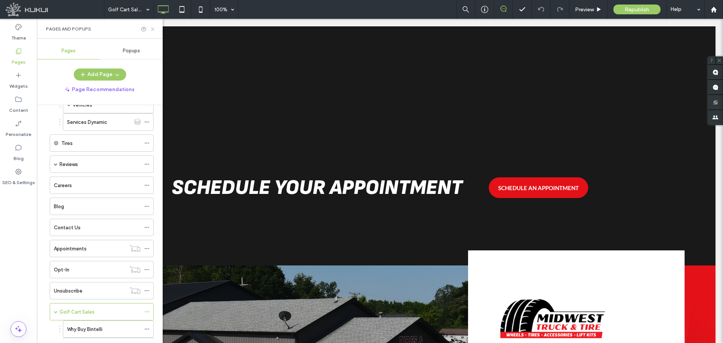
click at [152, 32] on icon at bounding box center [153, 29] width 6 height 6
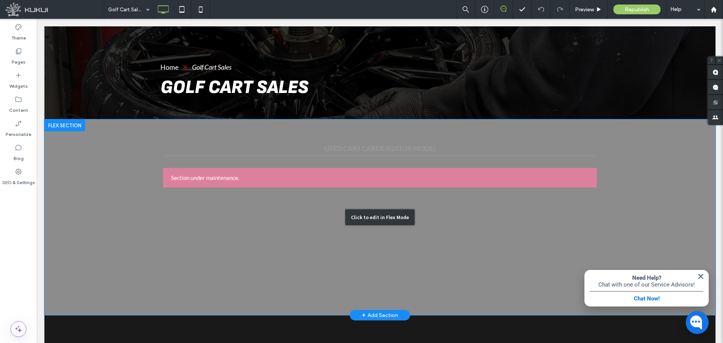
scroll to position [0, 0]
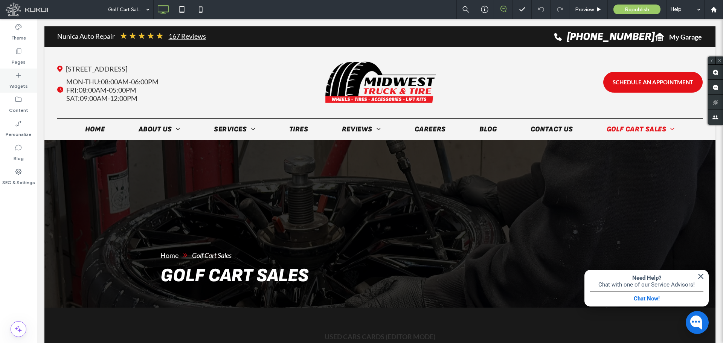
click at [26, 79] on div "Widgets" at bounding box center [18, 81] width 37 height 24
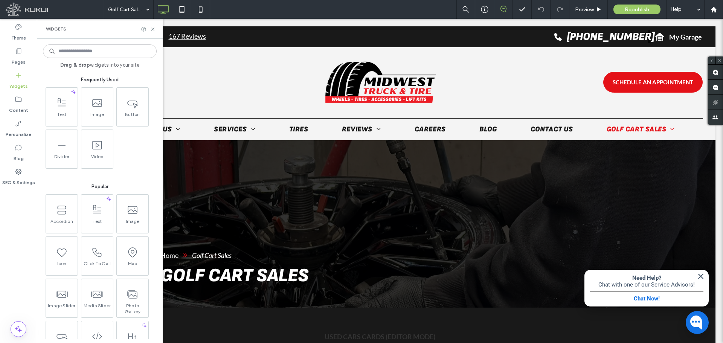
click at [79, 46] on input at bounding box center [100, 51] width 114 height 14
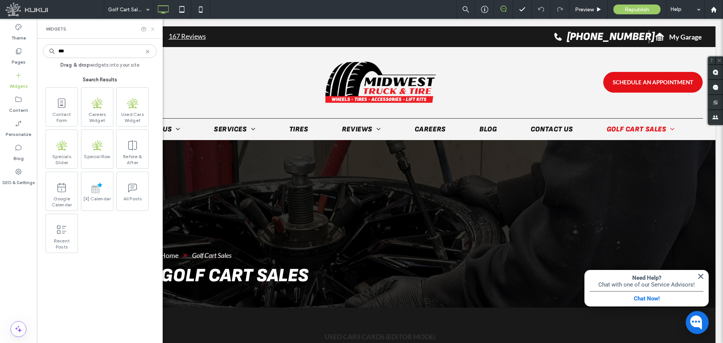
type input "***"
click at [154, 29] on icon at bounding box center [153, 29] width 6 height 6
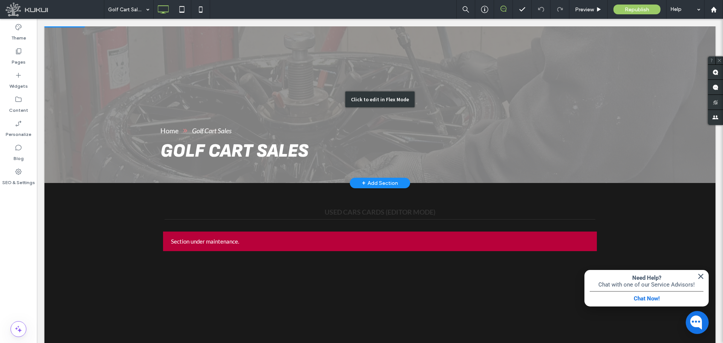
scroll to position [125, 0]
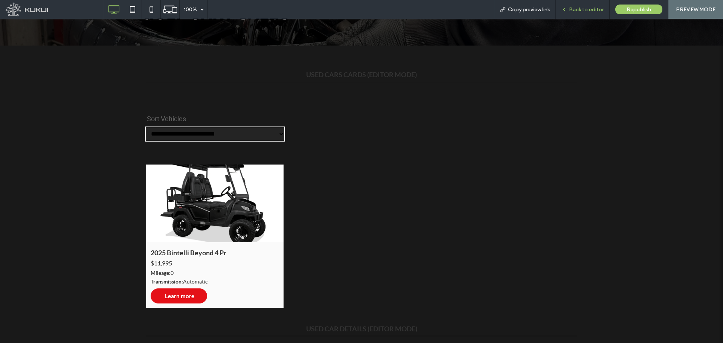
click at [582, 10] on span "Back to editor" at bounding box center [586, 9] width 35 height 6
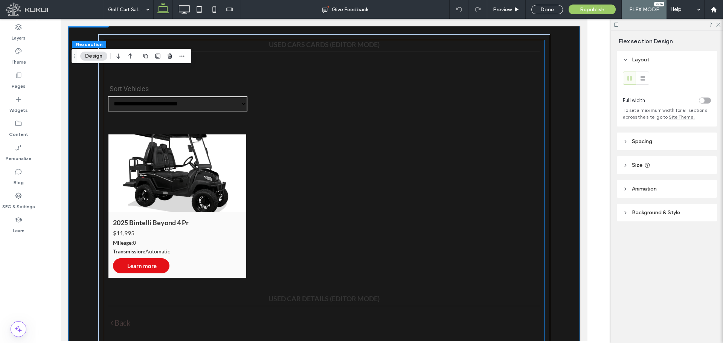
click at [217, 195] on img at bounding box center [177, 173] width 138 height 78
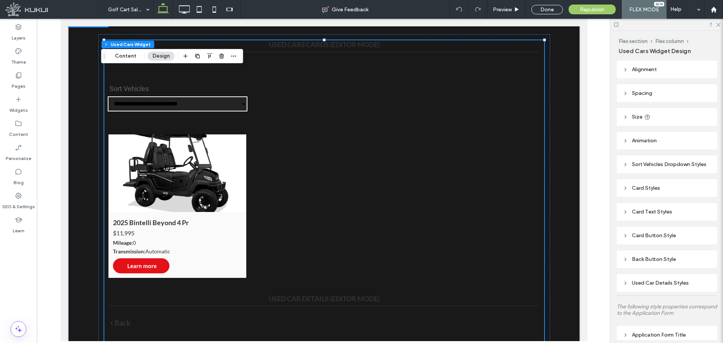
click at [205, 180] on img at bounding box center [177, 173] width 138 height 78
click at [201, 176] on img at bounding box center [177, 173] width 138 height 78
click at [201, 163] on img at bounding box center [177, 173] width 138 height 78
click at [118, 53] on button "Content" at bounding box center [125, 56] width 31 height 9
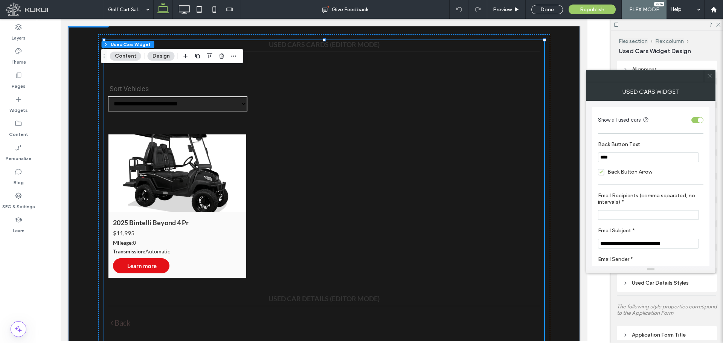
click at [711, 77] on icon at bounding box center [709, 76] width 6 height 6
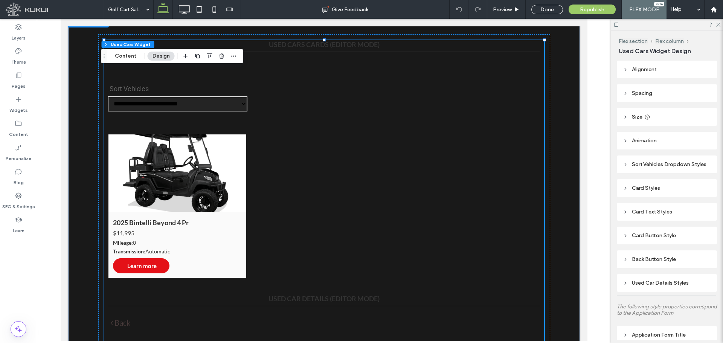
scroll to position [63, 0]
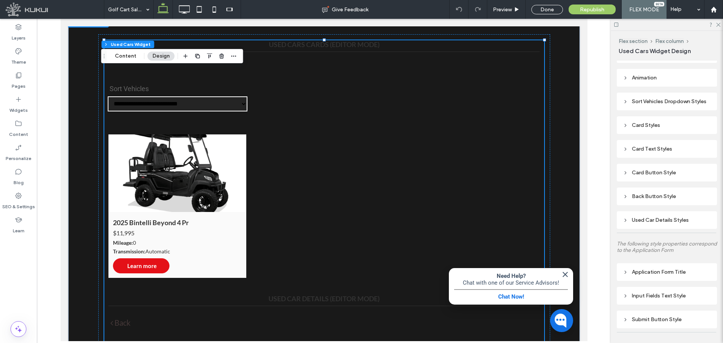
click at [655, 107] on div "Sort Vehicles Dropdown Styles" at bounding box center [667, 102] width 100 height 18
click at [655, 100] on div "Sort Vehicles Dropdown Styles" at bounding box center [667, 101] width 88 height 6
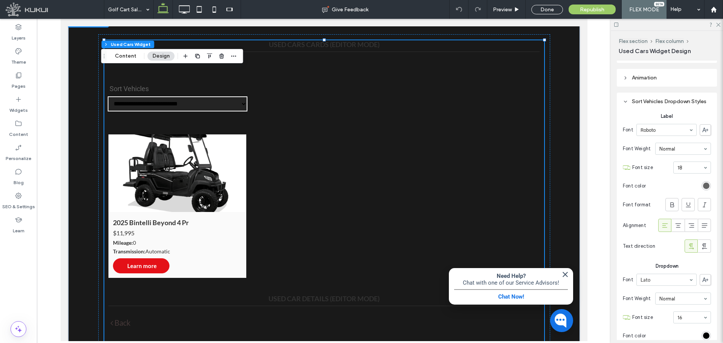
click at [650, 100] on div "Sort Vehicles Dropdown Styles" at bounding box center [667, 101] width 88 height 6
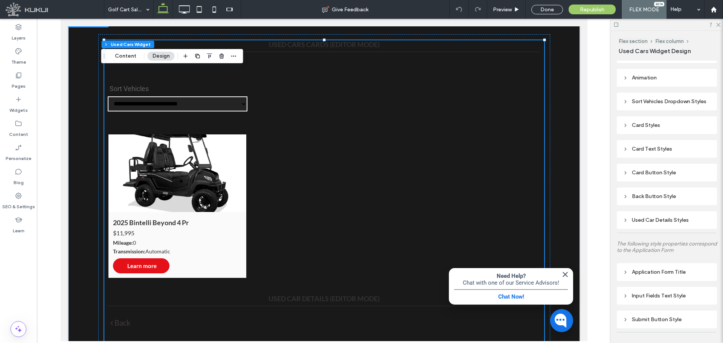
click at [238, 106] on select "**********" at bounding box center [177, 103] width 140 height 15
click at [239, 104] on select "**********" at bounding box center [177, 103] width 140 height 15
click at [509, 12] on span "Preview" at bounding box center [502, 9] width 19 height 6
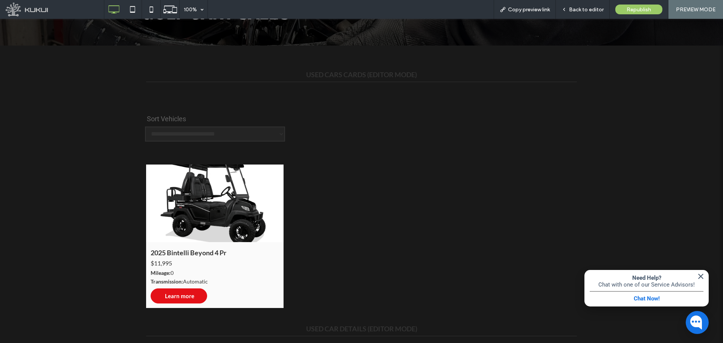
click at [276, 134] on select "**********" at bounding box center [215, 133] width 140 height 15
click at [597, 11] on span "Back to editor" at bounding box center [586, 9] width 35 height 6
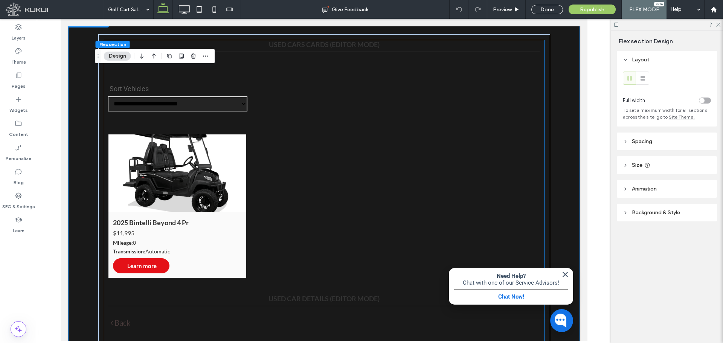
click at [267, 151] on div "2025 Bintelli Beyond 4 Pr $11,995 Mileage: 0 Transmission: Automatic Learn more" at bounding box center [324, 206] width 440 height 152
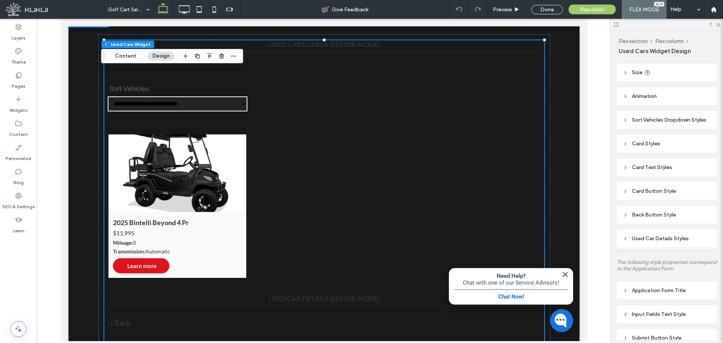
scroll to position [63, 0]
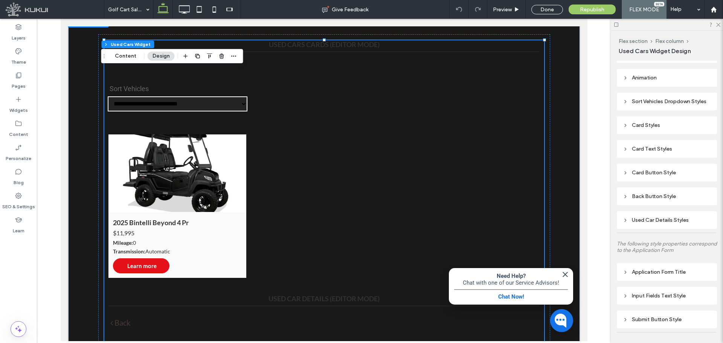
click at [680, 149] on div "Card Text Styles" at bounding box center [667, 149] width 88 height 6
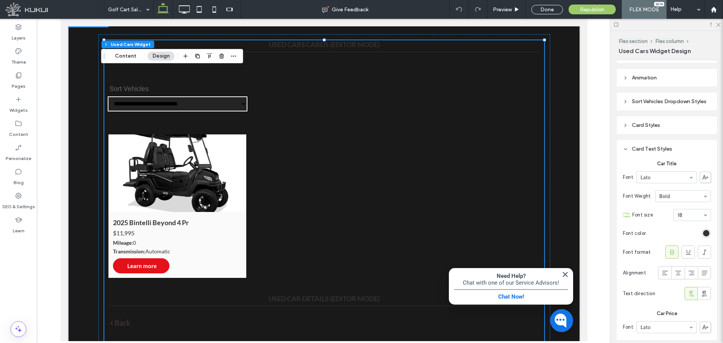
click at [680, 149] on div "Card Text Styles" at bounding box center [667, 149] width 88 height 6
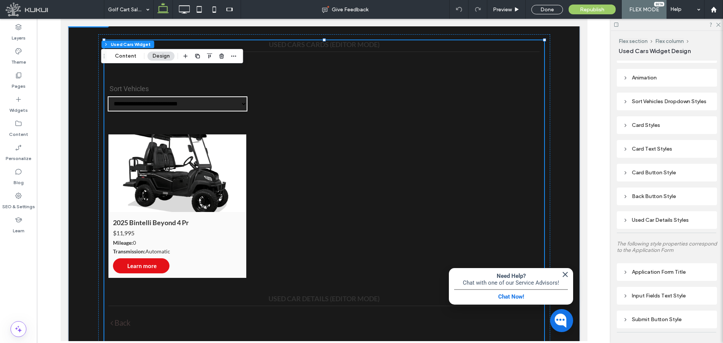
click at [659, 155] on div "Card Text Styles" at bounding box center [667, 149] width 100 height 18
click at [660, 150] on div "Card Text Styles" at bounding box center [667, 149] width 88 height 6
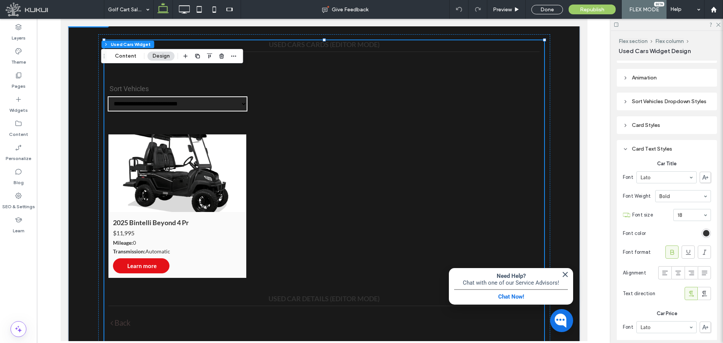
click at [704, 234] on div "rgb(51, 51, 51)" at bounding box center [706, 233] width 6 height 6
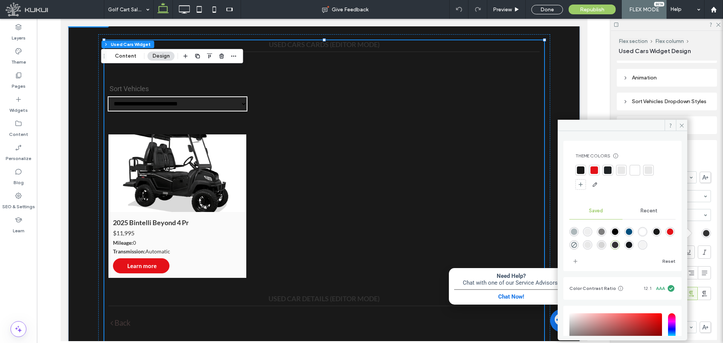
click at [636, 171] on div at bounding box center [635, 170] width 8 height 8
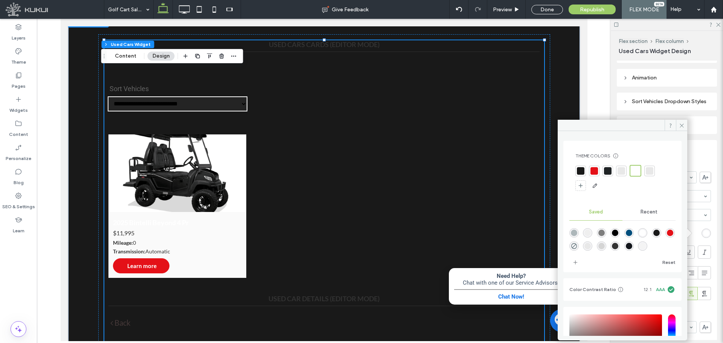
click at [580, 172] on div at bounding box center [581, 171] width 8 height 8
click at [682, 124] on icon at bounding box center [682, 126] width 6 height 6
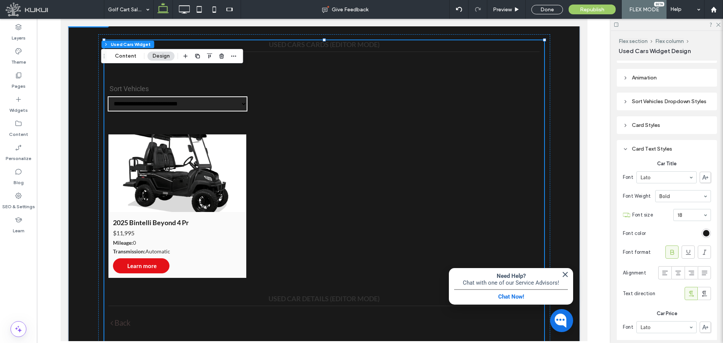
click at [667, 150] on div "Card Text Styles" at bounding box center [667, 149] width 88 height 6
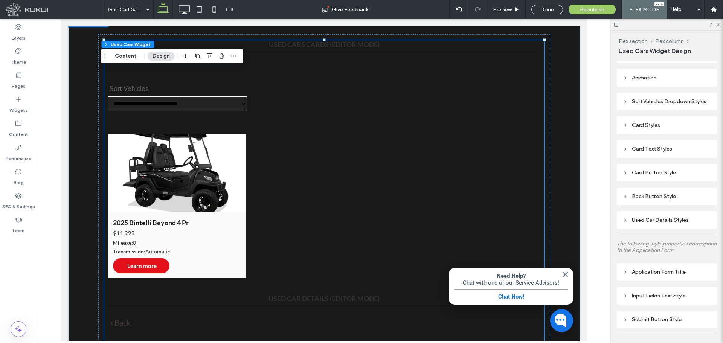
click at [670, 148] on div "Card Text Styles" at bounding box center [667, 149] width 88 height 6
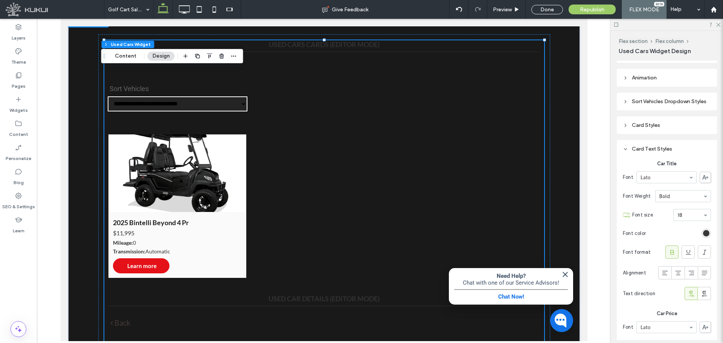
click at [704, 234] on div "rgb(25, 25, 25)" at bounding box center [706, 233] width 6 height 6
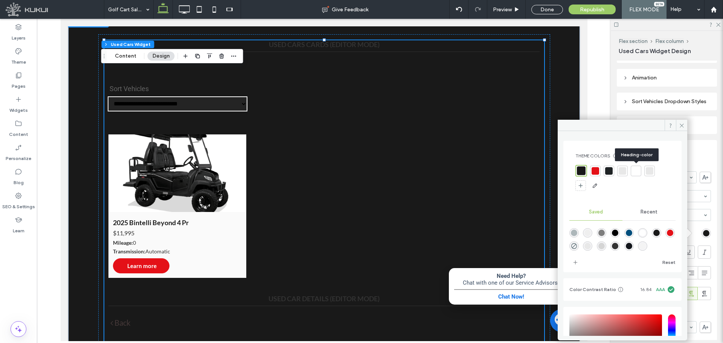
click at [636, 171] on div at bounding box center [636, 171] width 8 height 8
click at [582, 169] on div at bounding box center [581, 171] width 8 height 8
click at [685, 122] on span at bounding box center [681, 125] width 11 height 11
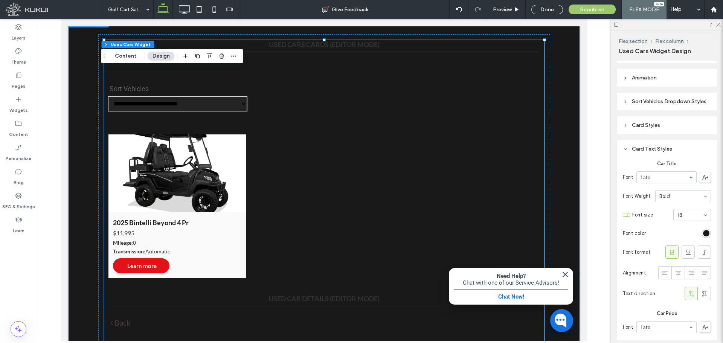
click at [669, 148] on div "Card Text Styles" at bounding box center [667, 149] width 88 height 6
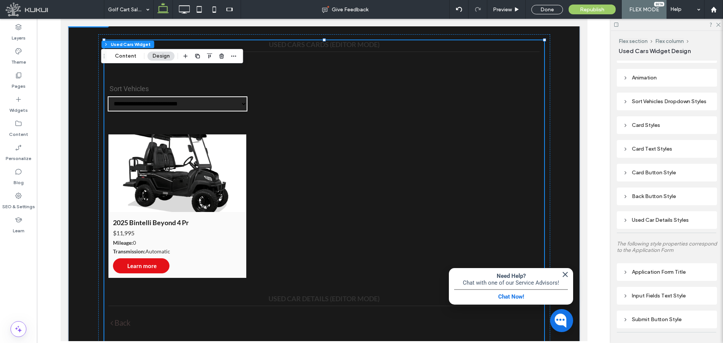
click at [664, 126] on div "Card Styles" at bounding box center [667, 125] width 88 height 6
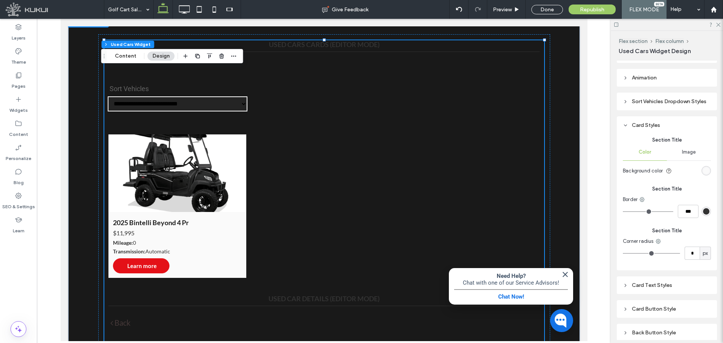
click at [653, 128] on div "Card Styles" at bounding box center [667, 125] width 88 height 6
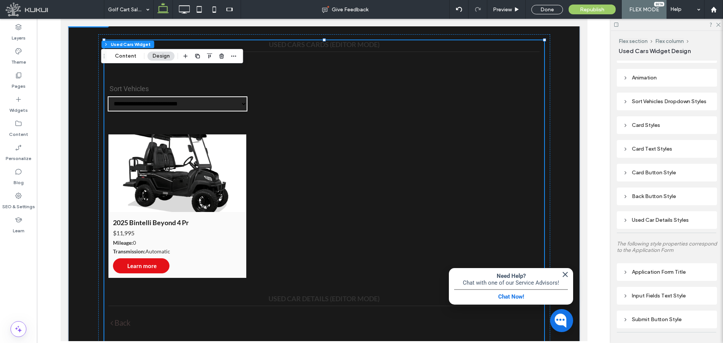
click at [664, 148] on div "Card Text Styles" at bounding box center [667, 149] width 88 height 6
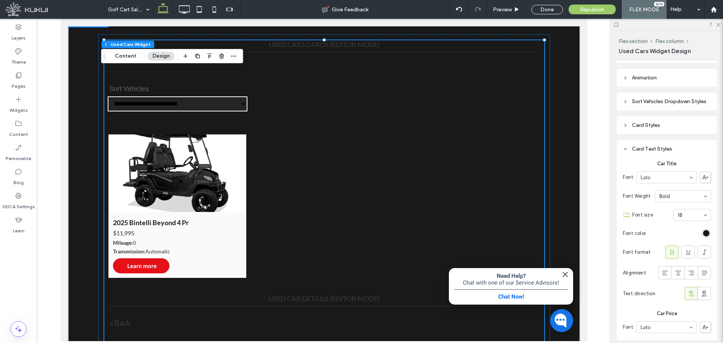
click at [666, 145] on div "Card Text Styles" at bounding box center [667, 149] width 88 height 10
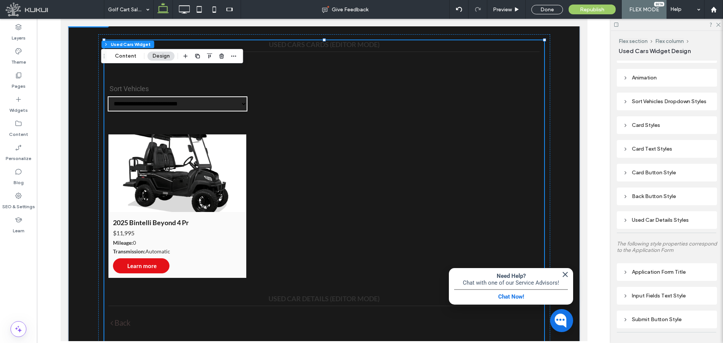
click at [666, 130] on div "Card Styles" at bounding box center [667, 125] width 88 height 10
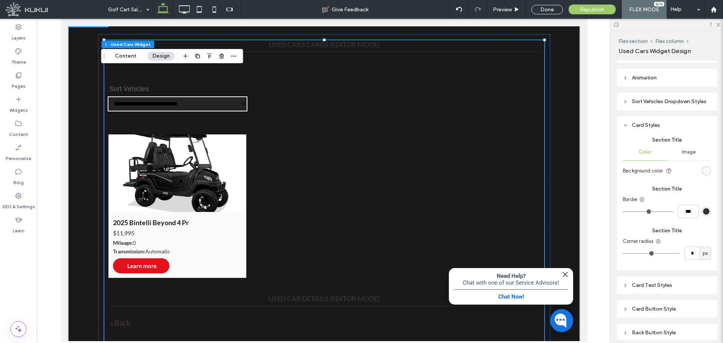
click at [703, 172] on div "rgb(250, 250, 250)" at bounding box center [706, 170] width 6 height 6
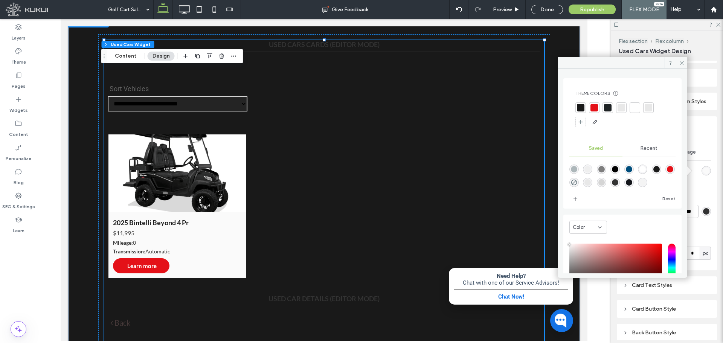
click at [597, 107] on div at bounding box center [594, 108] width 8 height 8
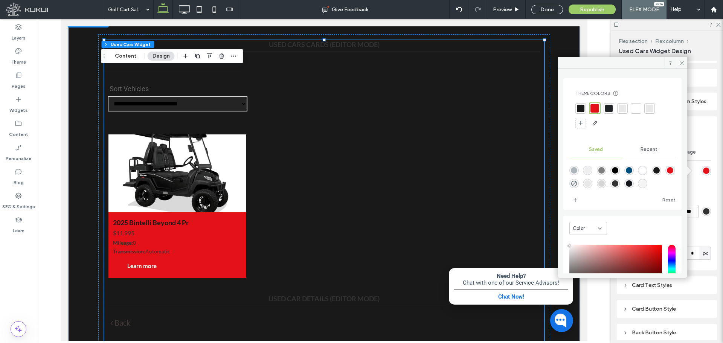
click at [624, 113] on div at bounding box center [622, 108] width 11 height 11
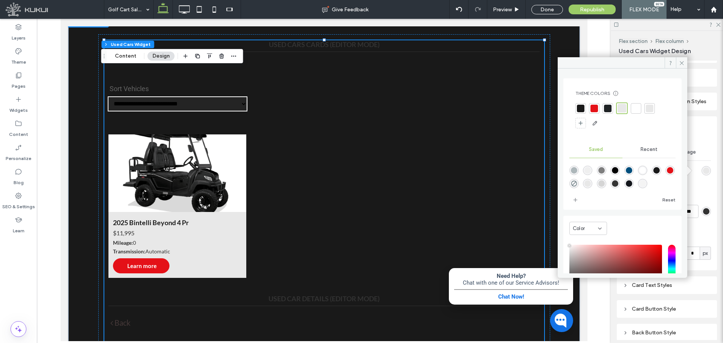
click at [638, 110] on div at bounding box center [636, 109] width 8 height 8
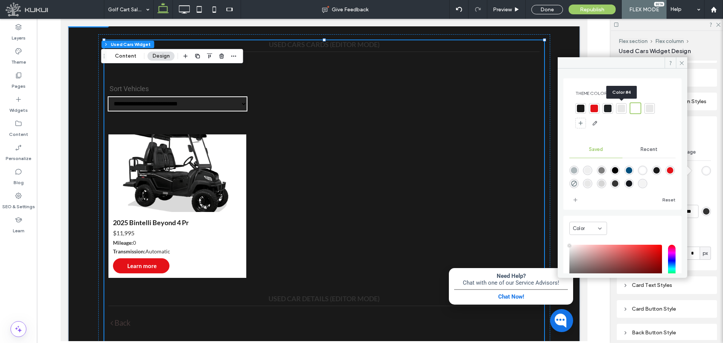
click at [621, 110] on div at bounding box center [621, 109] width 8 height 8
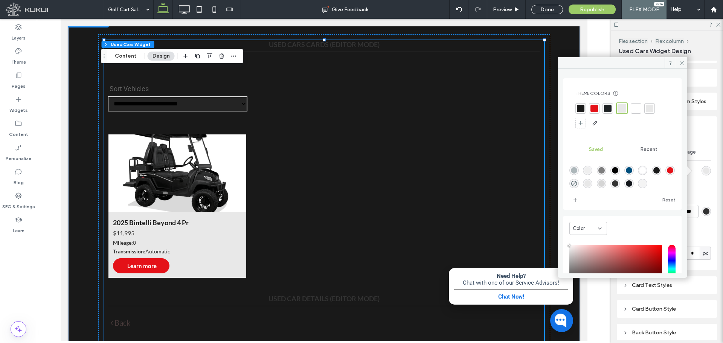
click at [633, 110] on div at bounding box center [636, 109] width 8 height 8
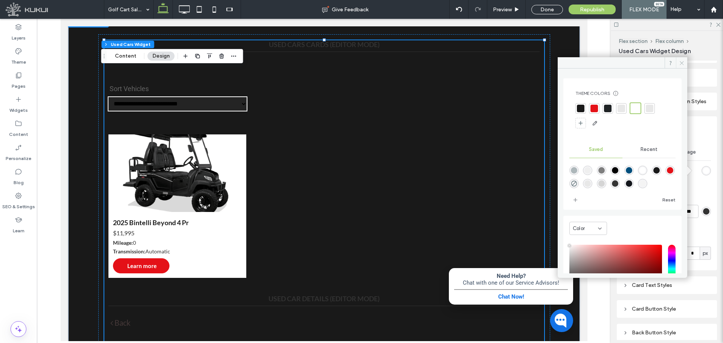
click at [681, 67] on span at bounding box center [681, 62] width 11 height 11
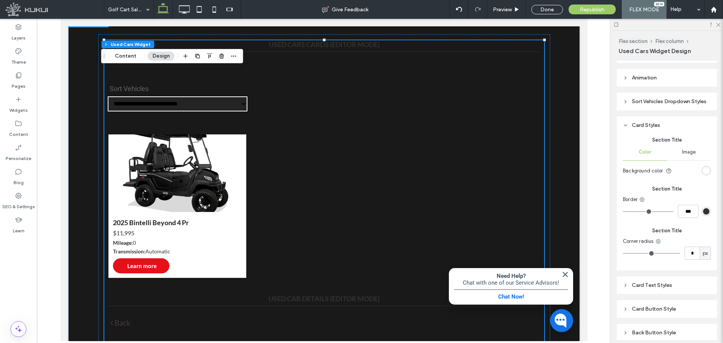
click at [646, 122] on div "Card Styles" at bounding box center [667, 125] width 88 height 10
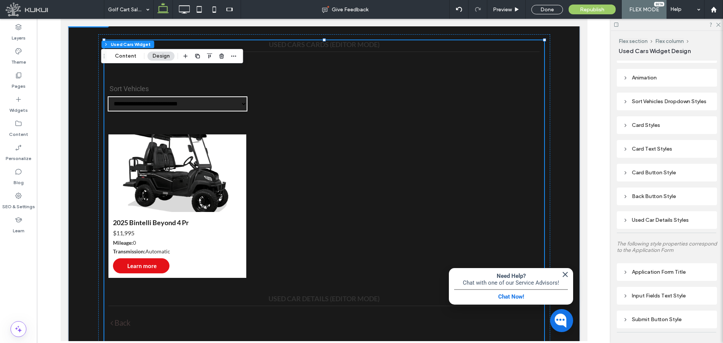
click at [668, 108] on div "Sort Vehicles Dropdown Styles" at bounding box center [667, 102] width 100 height 18
click at [668, 106] on div "Sort Vehicles Dropdown Styles" at bounding box center [667, 101] width 88 height 10
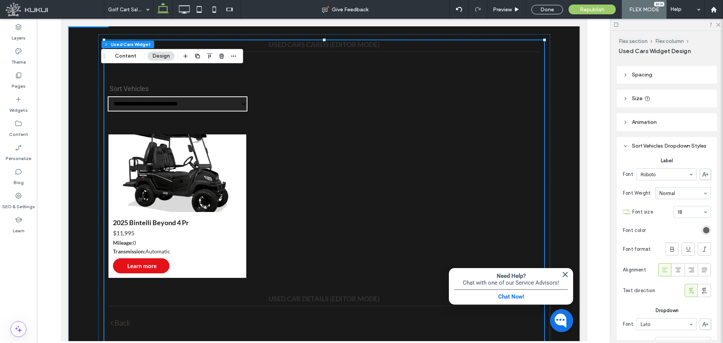
scroll to position [0, 0]
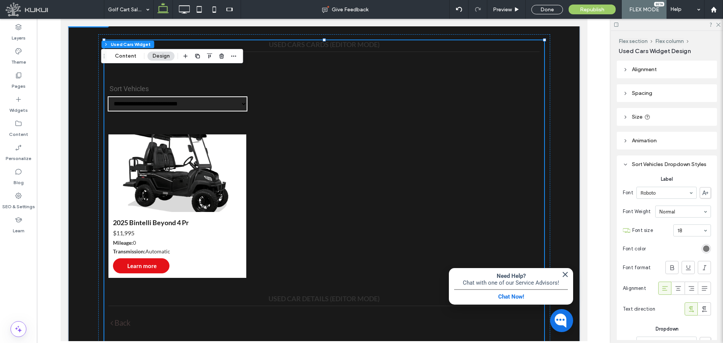
click at [703, 250] on div "rgb(100, 100, 100)" at bounding box center [706, 248] width 6 height 6
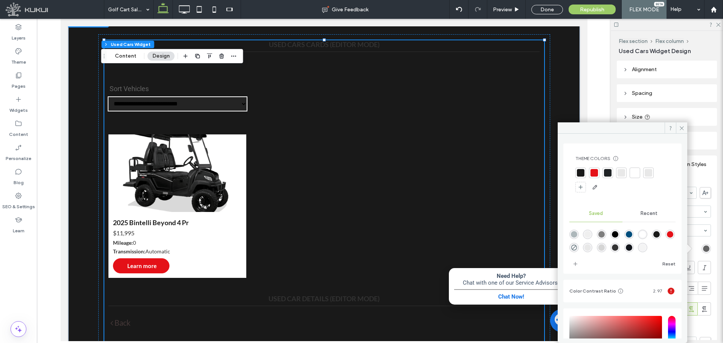
click at [635, 175] on div at bounding box center [635, 173] width 8 height 8
click at [678, 129] on span at bounding box center [681, 127] width 11 height 11
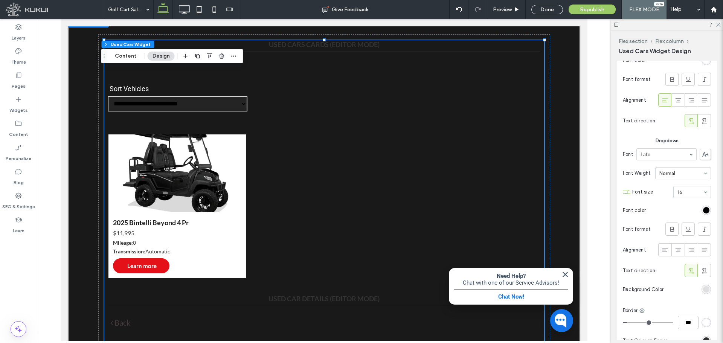
scroll to position [251, 0]
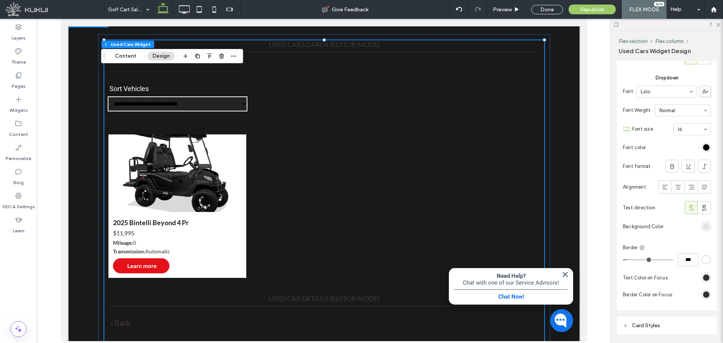
click at [703, 228] on div "rgba(102, 102, 102, 0.15)" at bounding box center [706, 226] width 6 height 6
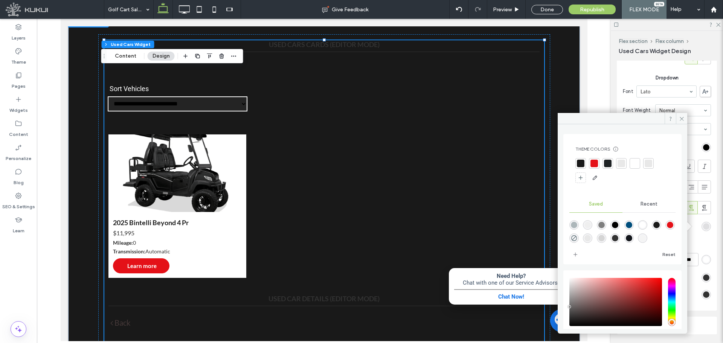
click at [632, 161] on div at bounding box center [635, 164] width 8 height 8
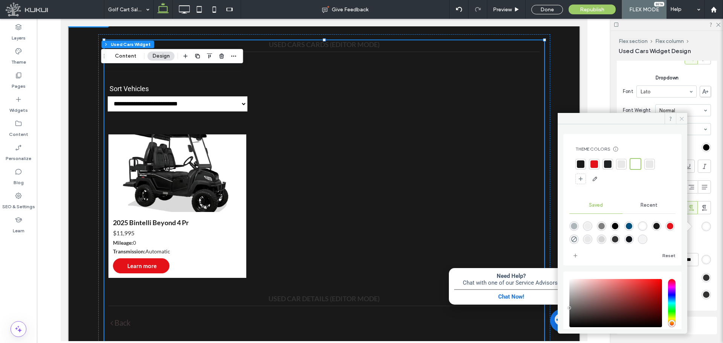
click at [681, 119] on icon at bounding box center [682, 119] width 6 height 6
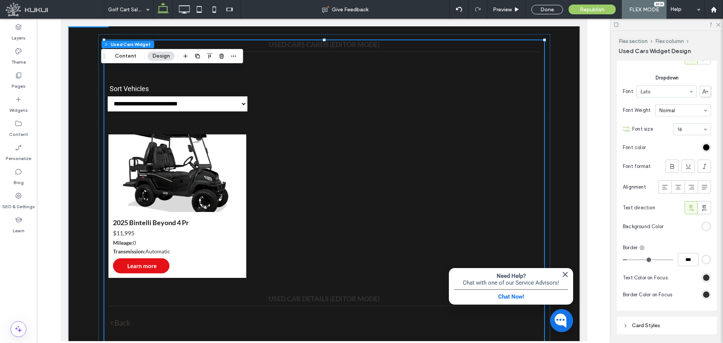
click at [703, 260] on div "rgb(255, 255, 255)" at bounding box center [706, 259] width 6 height 6
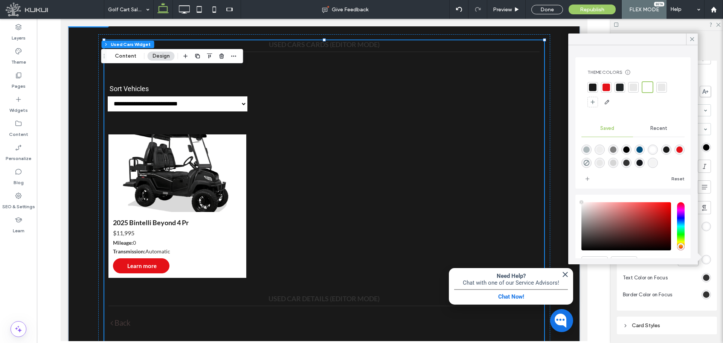
click at [633, 91] on div at bounding box center [633, 88] width 8 height 8
click at [604, 90] on div at bounding box center [606, 88] width 8 height 8
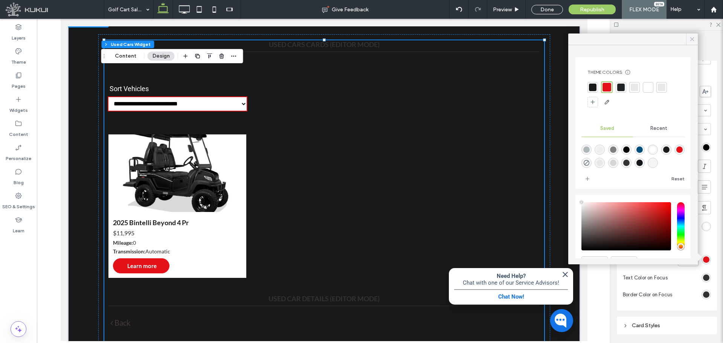
click at [689, 39] on icon at bounding box center [691, 39] width 7 height 7
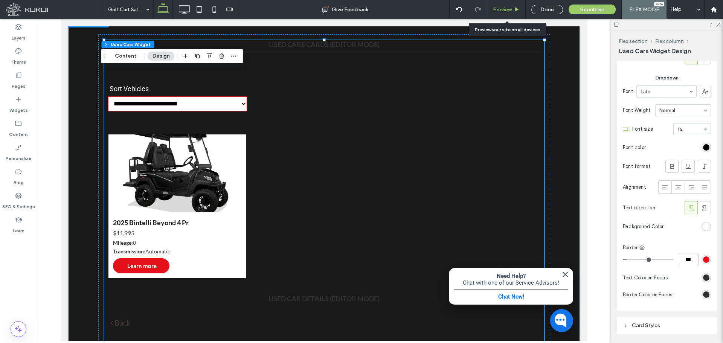
click at [504, 11] on span "Preview" at bounding box center [502, 9] width 19 height 6
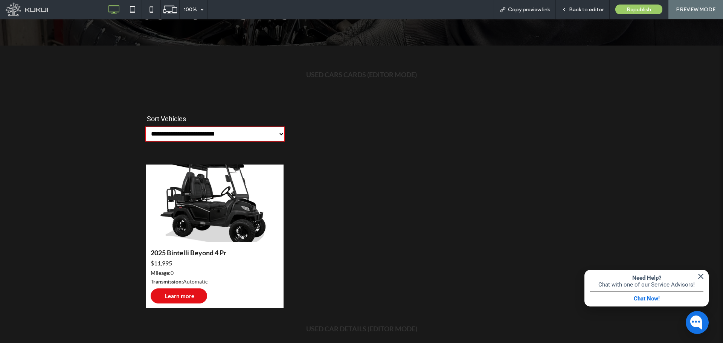
click at [277, 133] on select "**********" at bounding box center [215, 133] width 140 height 15
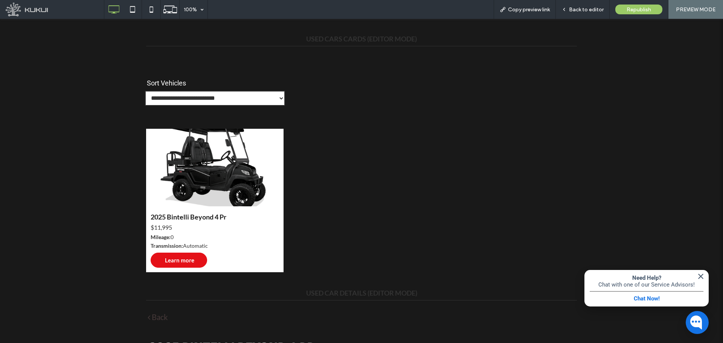
scroll to position [317, 0]
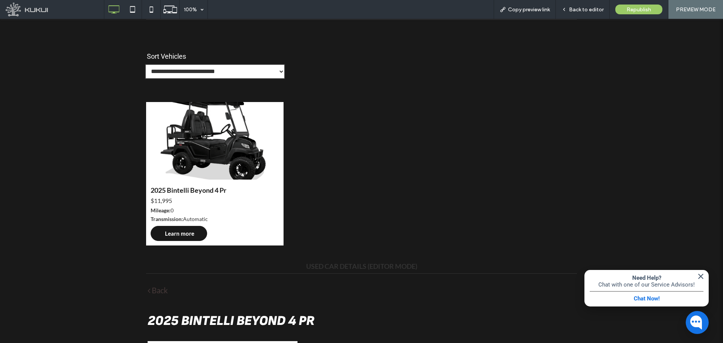
click at [184, 236] on span "Learn more" at bounding box center [179, 233] width 29 height 14
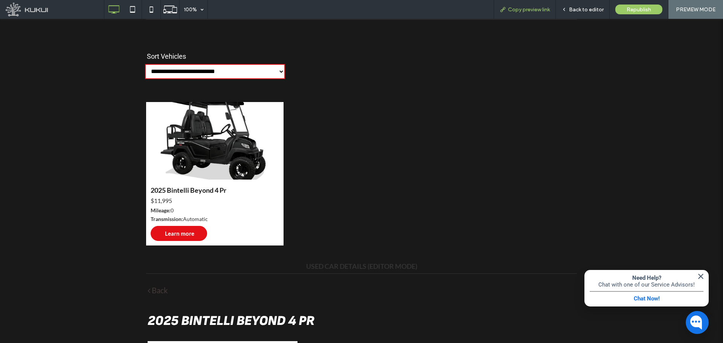
click at [533, 5] on div "Copy preview link" at bounding box center [524, 9] width 62 height 19
click at [519, 8] on span "Copy preview link" at bounding box center [529, 9] width 42 height 6
click at [523, 8] on span "Copy preview link" at bounding box center [529, 9] width 42 height 6
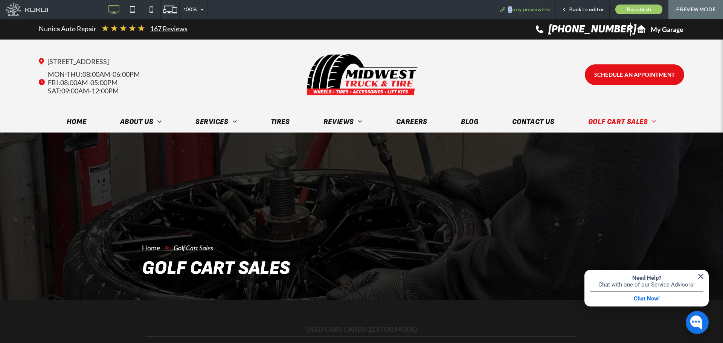
click at [510, 10] on span "Copy preview link" at bounding box center [529, 9] width 42 height 6
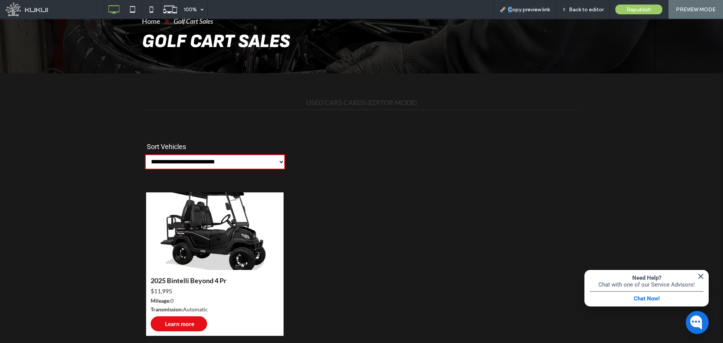
scroll to position [251, 0]
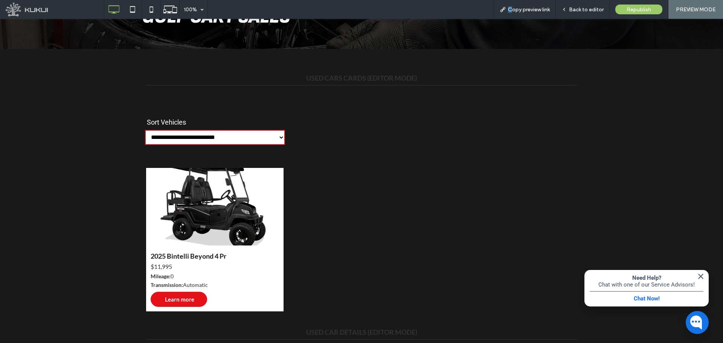
click at [216, 228] on img at bounding box center [215, 207] width 138 height 78
click at [204, 224] on img at bounding box center [215, 207] width 138 height 78
click at [183, 299] on span "Learn more" at bounding box center [179, 299] width 29 height 14
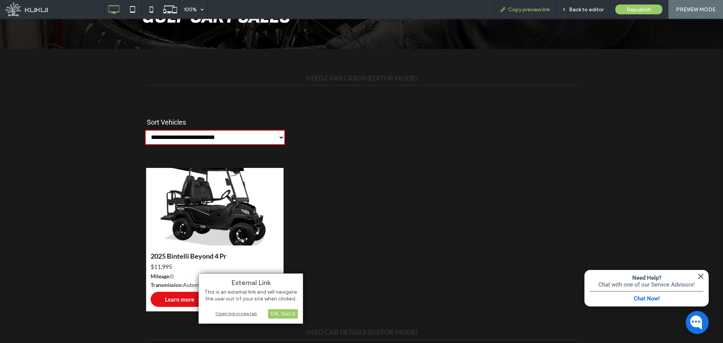
click at [527, 10] on span "Copy preview link" at bounding box center [529, 9] width 42 height 6
